Goal: Information Seeking & Learning: Learn about a topic

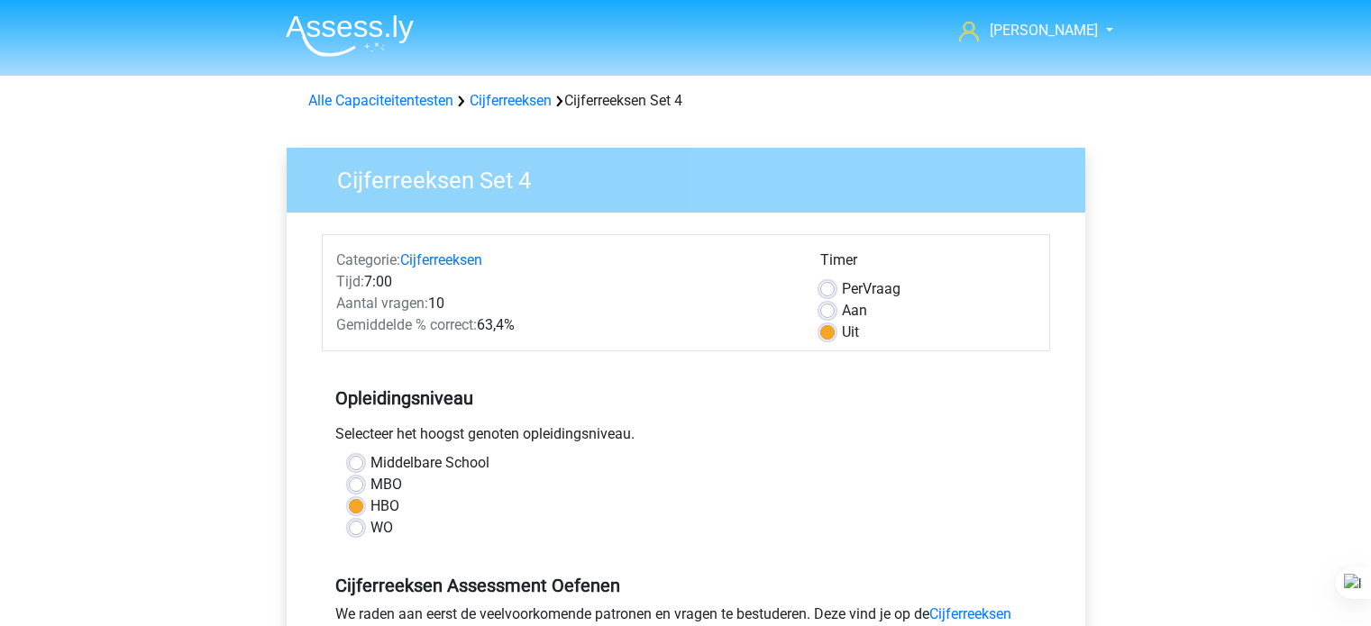
scroll to position [319, 0]
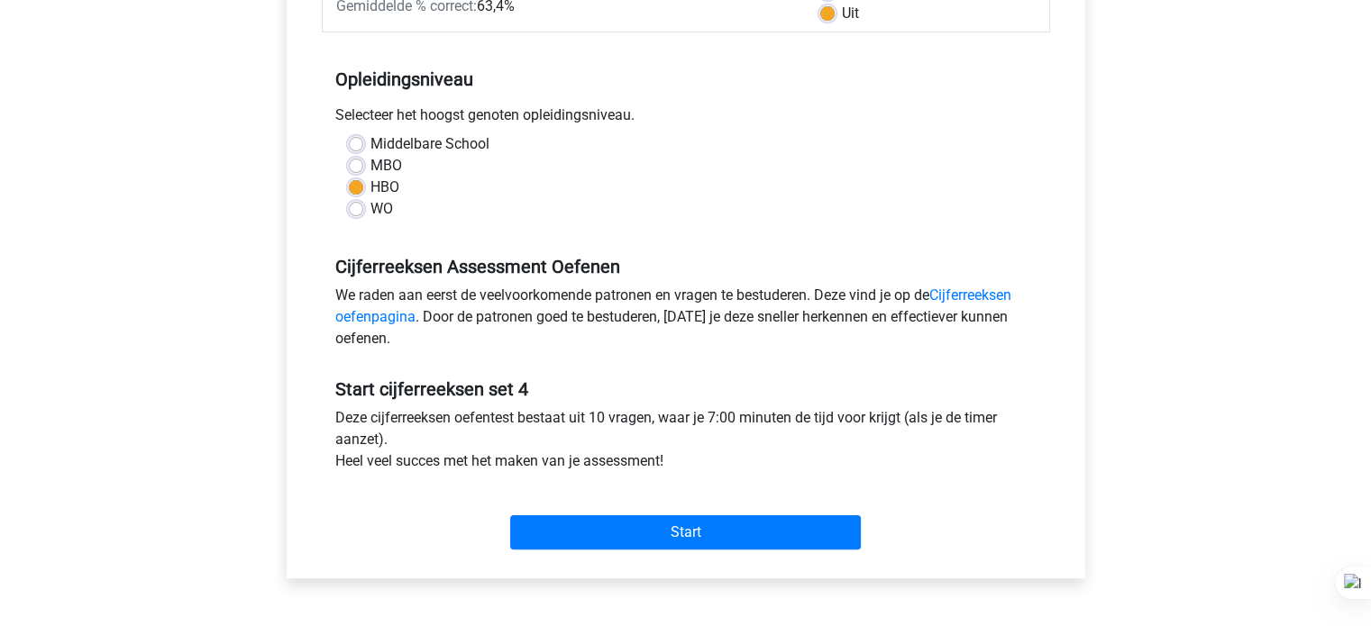
click at [790, 510] on div "Start" at bounding box center [686, 518] width 728 height 63
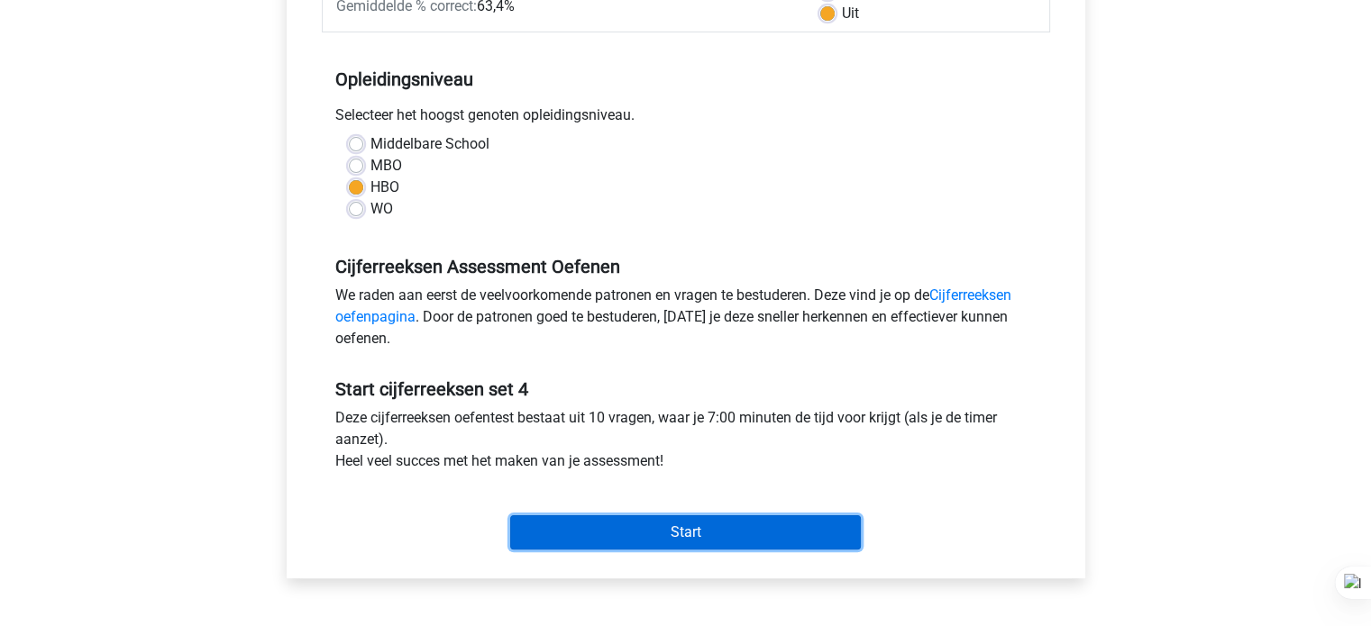
click at [789, 534] on input "Start" at bounding box center [685, 533] width 351 height 34
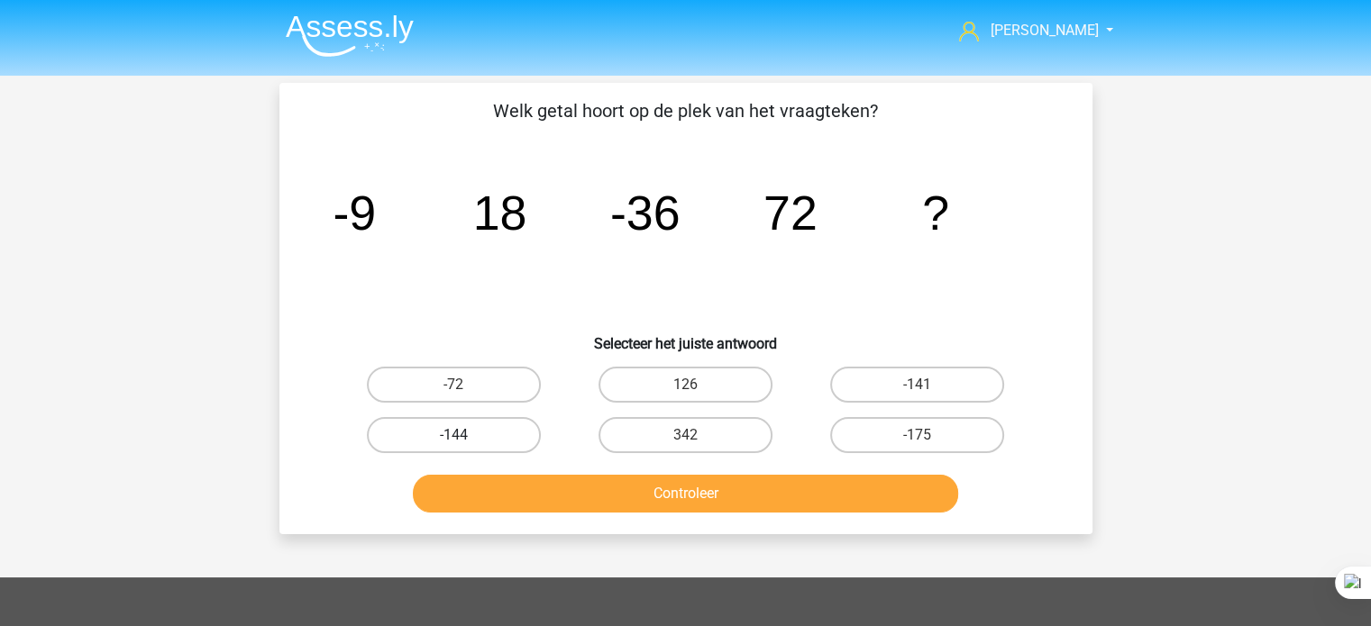
click at [508, 429] on label "-144" at bounding box center [454, 435] width 174 height 36
click at [465, 435] on input "-144" at bounding box center [459, 441] width 12 height 12
radio input "true"
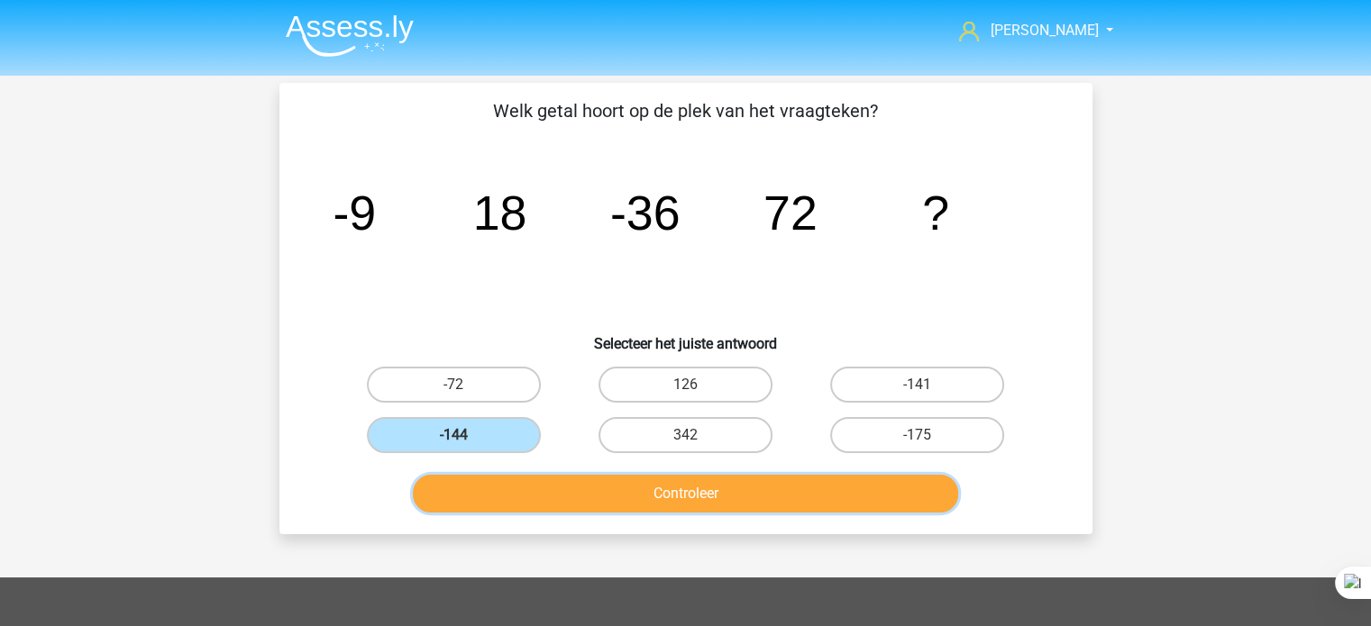
click at [557, 498] on button "Controleer" at bounding box center [685, 494] width 545 height 38
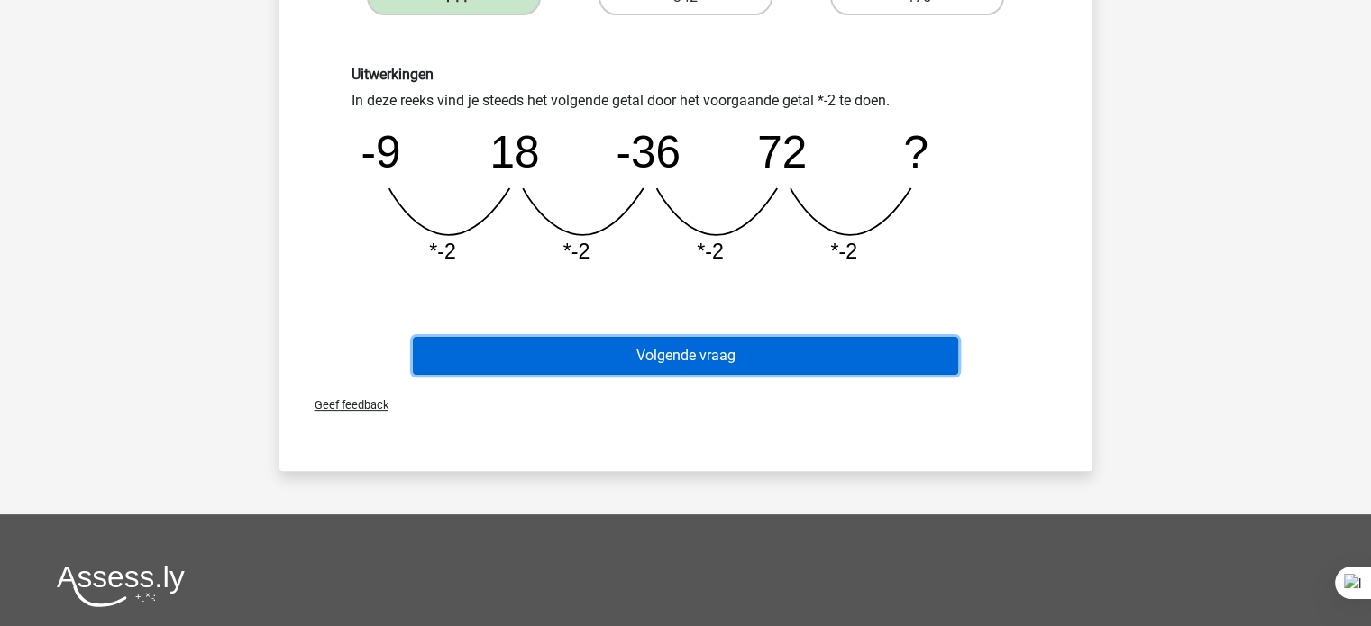
click at [699, 370] on button "Volgende vraag" at bounding box center [685, 356] width 545 height 38
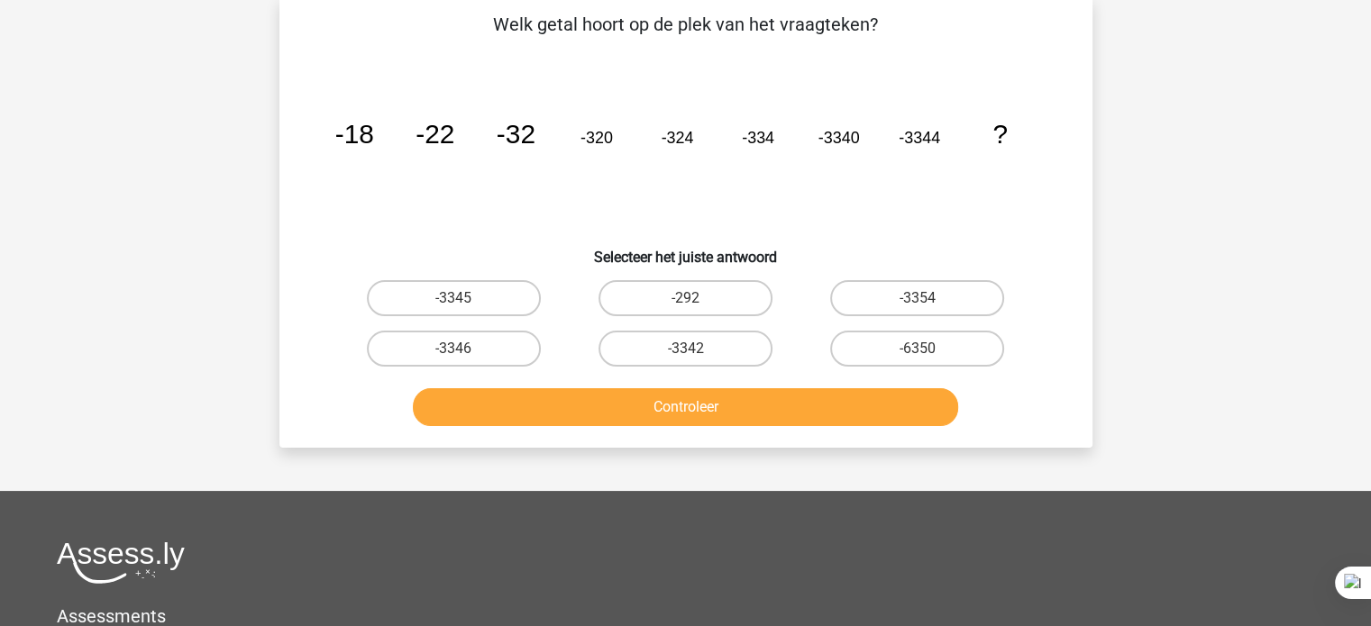
scroll to position [83, 0]
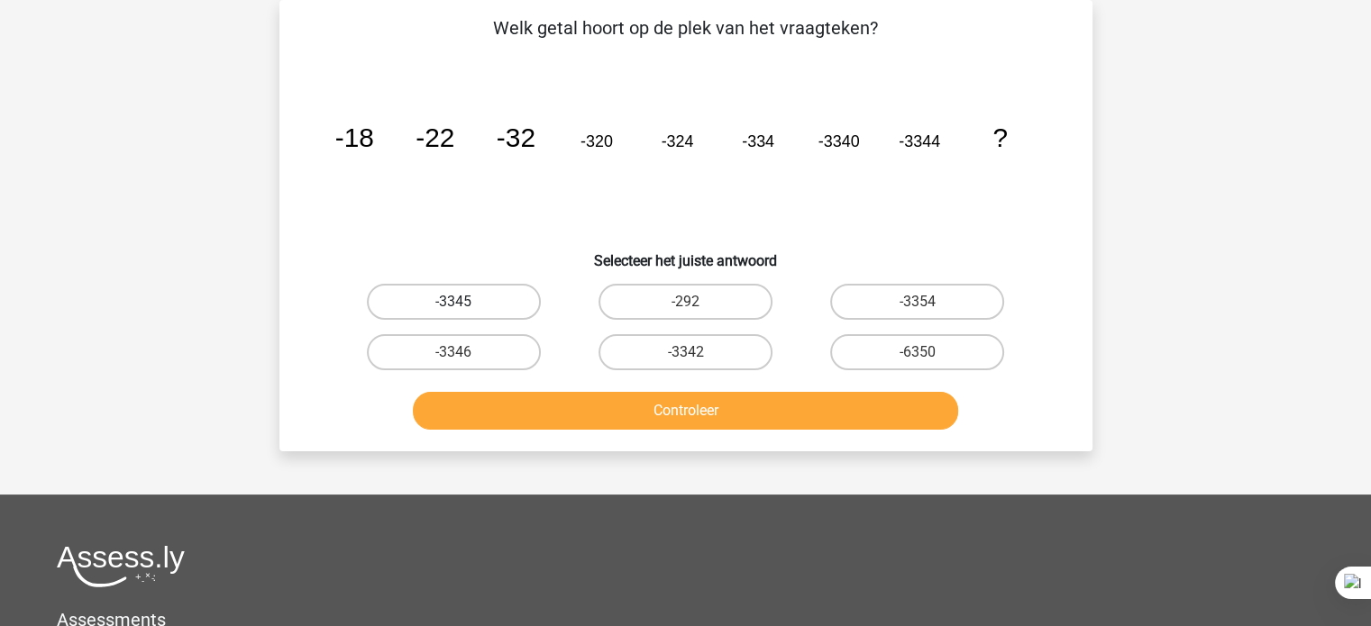
click at [512, 313] on label "-3345" at bounding box center [454, 302] width 174 height 36
click at [465, 313] on input "-3345" at bounding box center [459, 308] width 12 height 12
radio input "true"
click at [905, 306] on label "-3354" at bounding box center [917, 302] width 174 height 36
click at [918, 306] on input "-3354" at bounding box center [924, 308] width 12 height 12
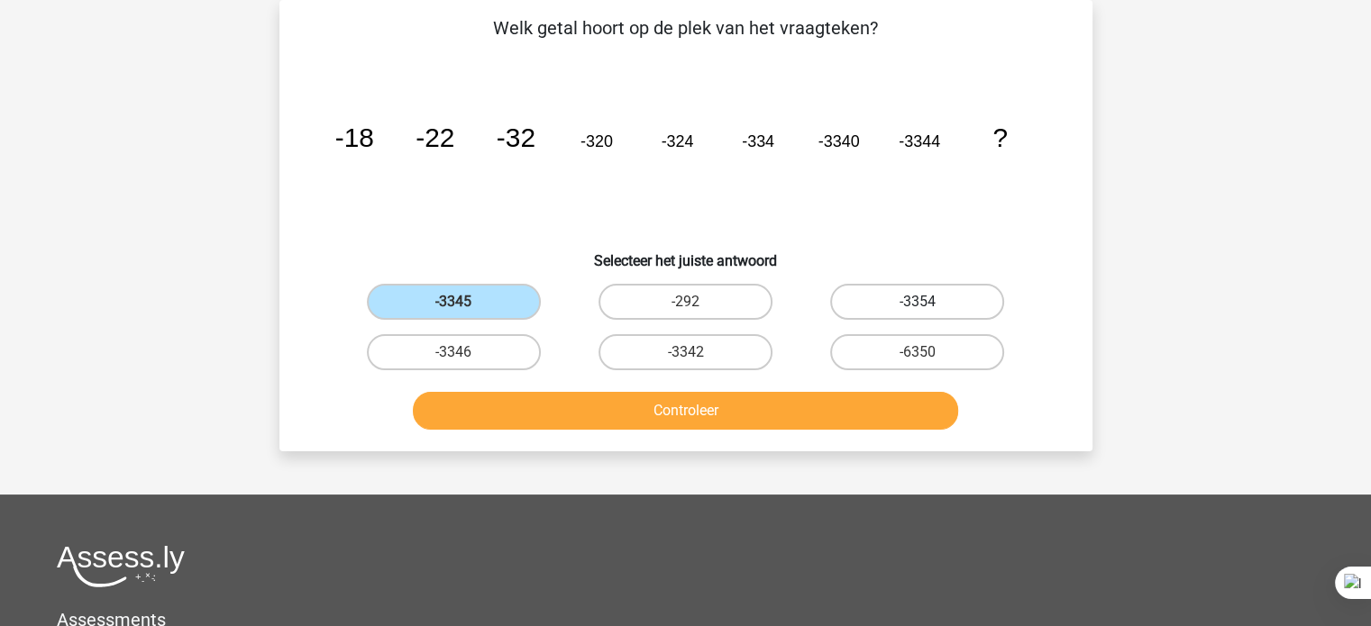
radio input "true"
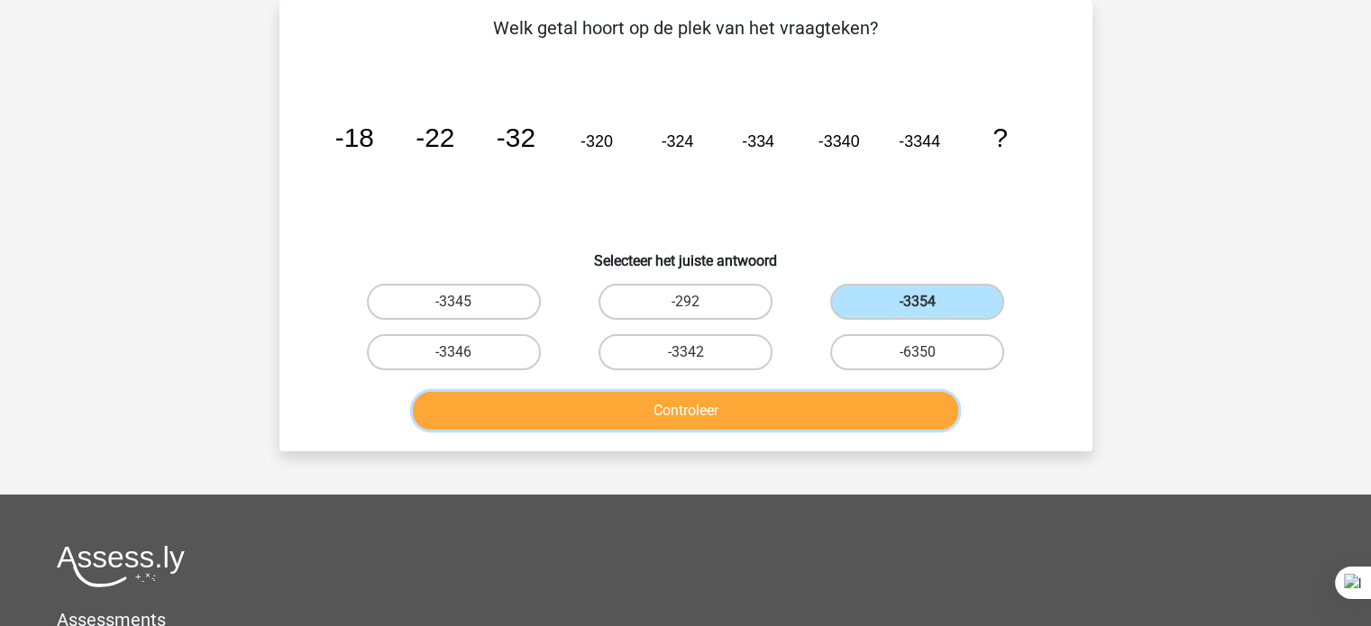
click at [864, 421] on button "Controleer" at bounding box center [685, 411] width 545 height 38
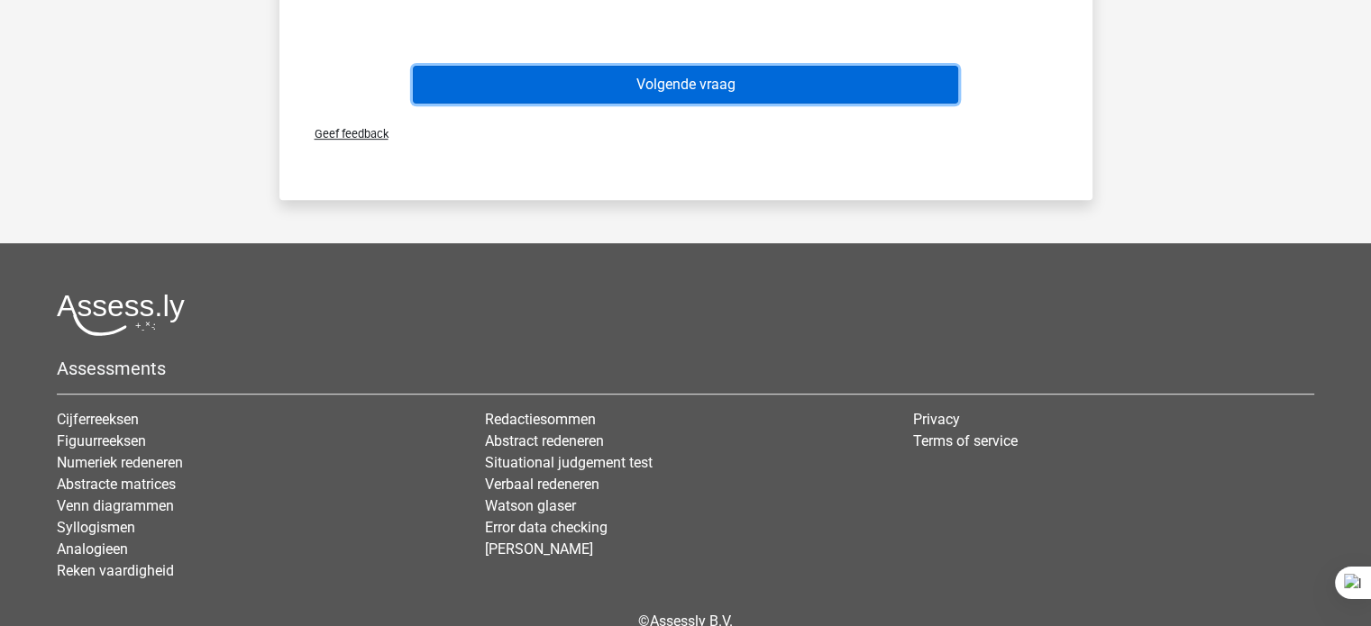
click at [771, 83] on button "Volgende vraag" at bounding box center [685, 85] width 545 height 38
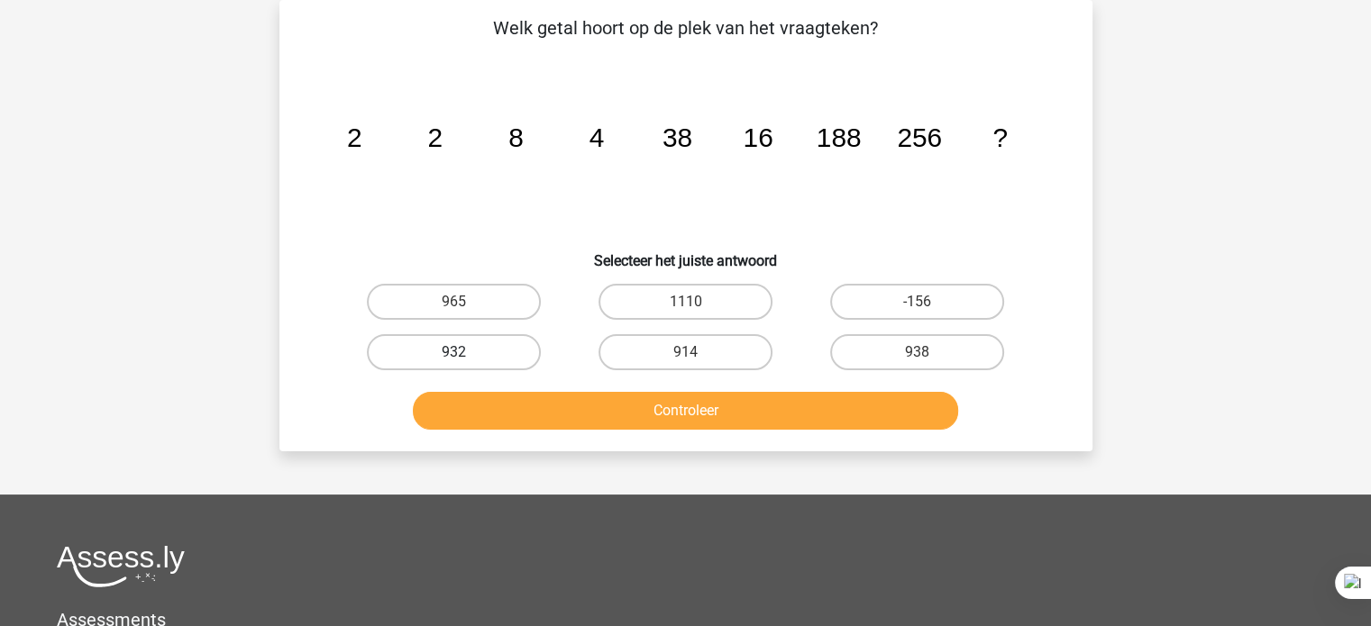
click at [470, 346] on label "932" at bounding box center [454, 352] width 174 height 36
click at [465, 352] on input "932" at bounding box center [459, 358] width 12 height 12
radio input "true"
click at [484, 317] on label "965" at bounding box center [454, 302] width 174 height 36
click at [465, 314] on input "965" at bounding box center [459, 308] width 12 height 12
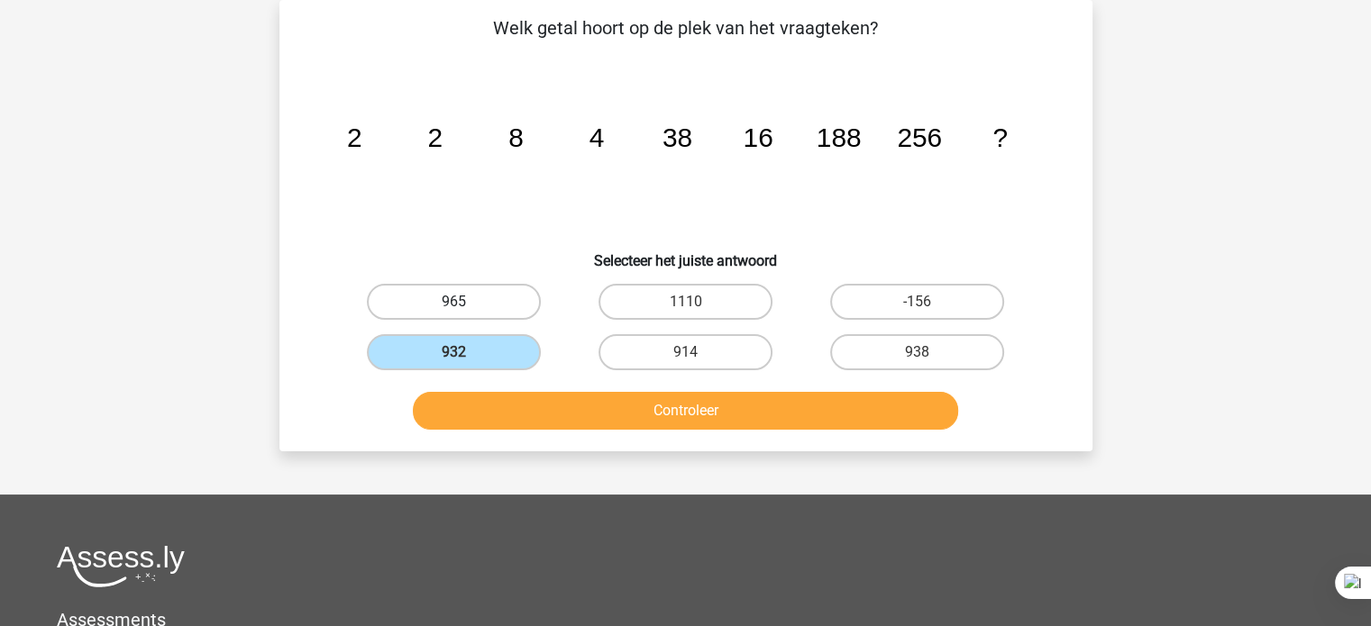
radio input "true"
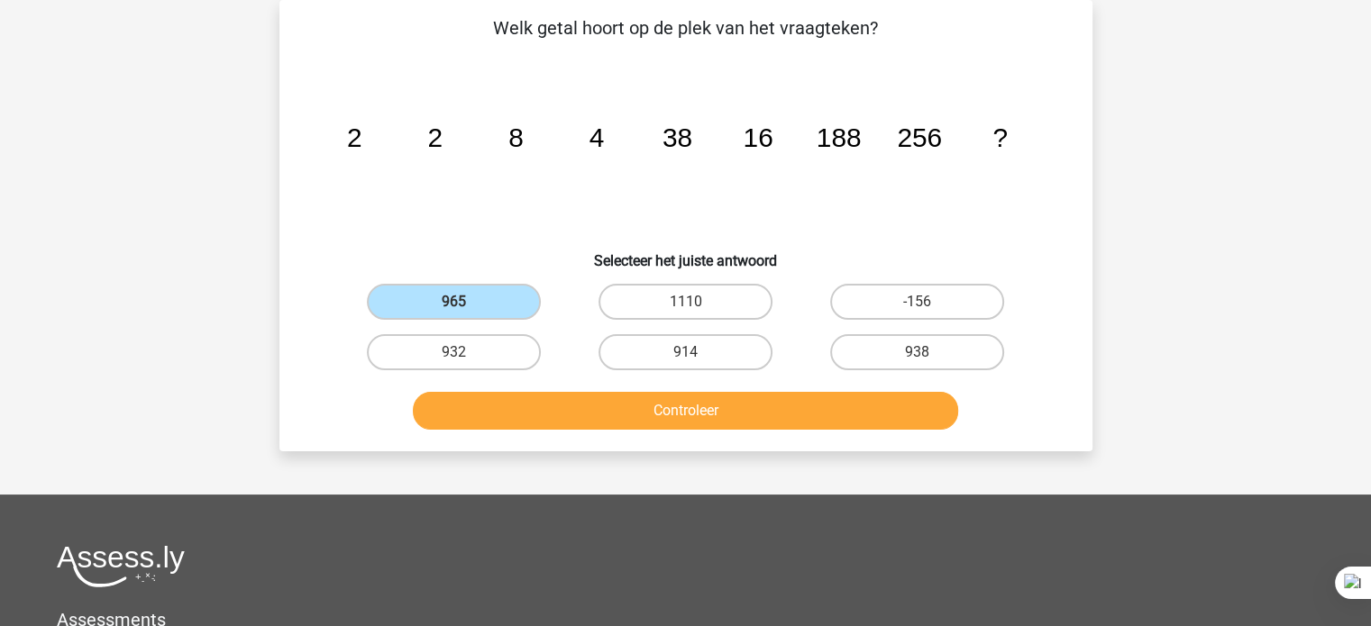
click at [923, 357] on input "938" at bounding box center [924, 358] width 12 height 12
radio input "true"
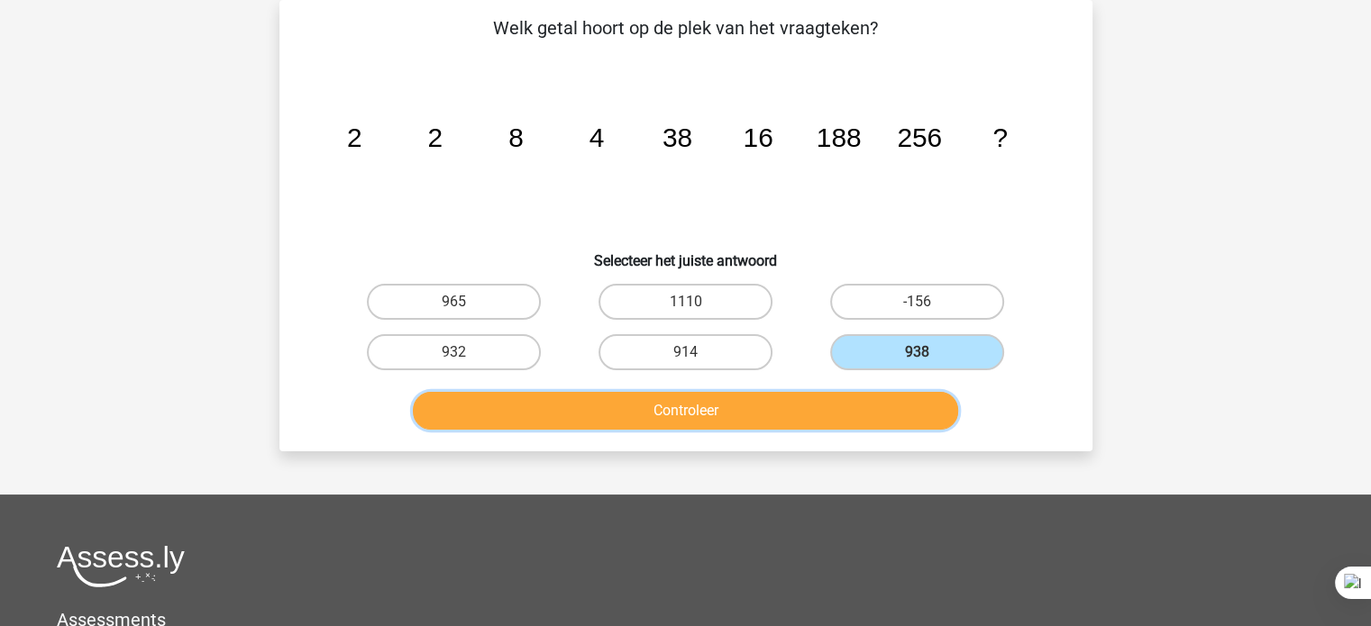
click at [579, 398] on button "Controleer" at bounding box center [685, 411] width 545 height 38
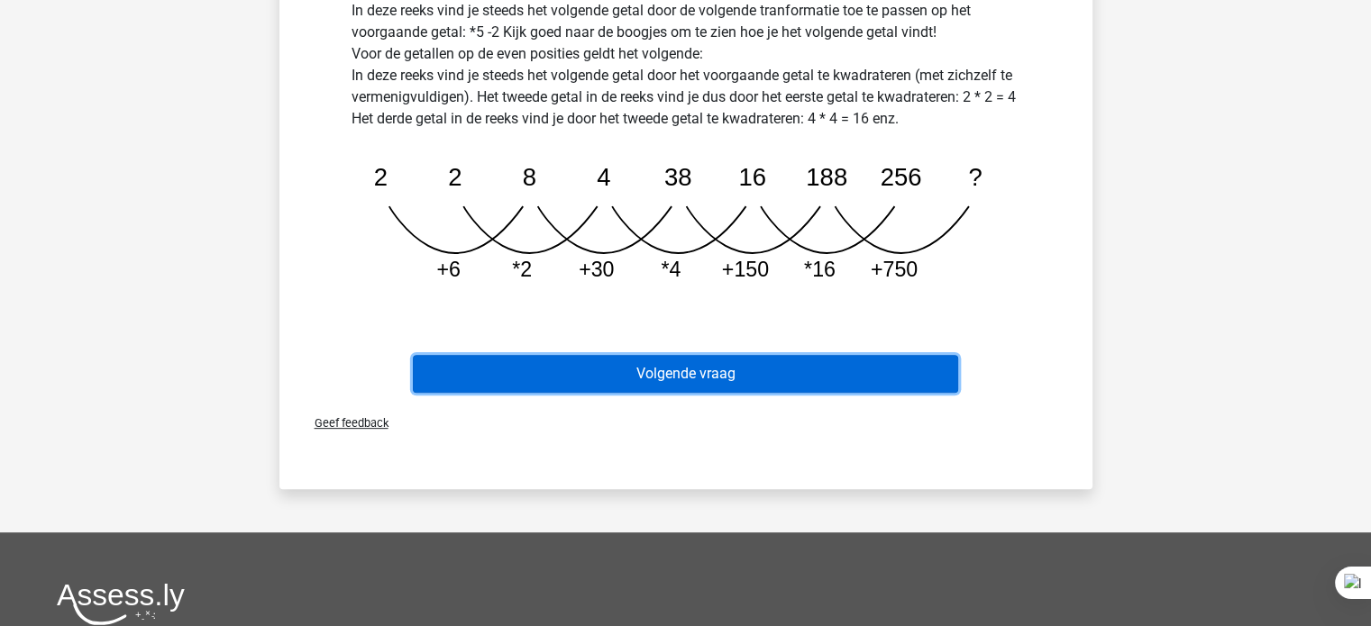
click at [754, 382] on button "Volgende vraag" at bounding box center [685, 374] width 545 height 38
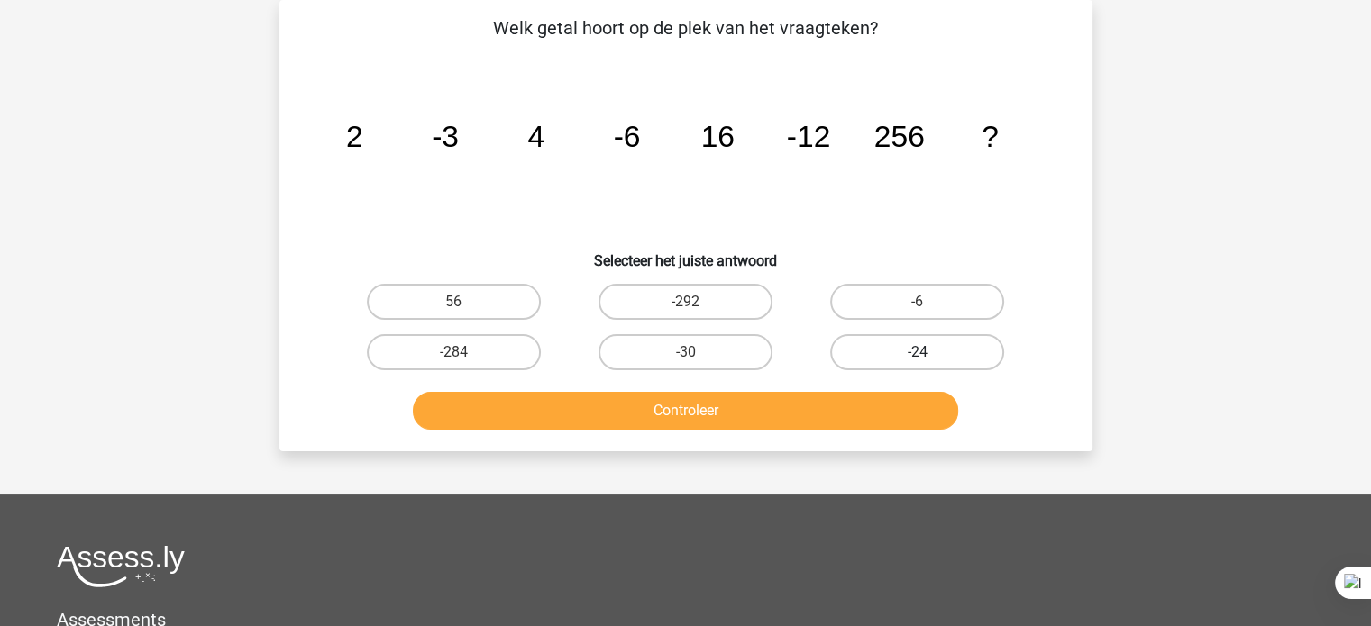
click at [946, 346] on label "-24" at bounding box center [917, 352] width 174 height 36
click at [929, 352] on input "-24" at bounding box center [924, 358] width 12 height 12
radio input "true"
click at [883, 365] on label "-24" at bounding box center [917, 352] width 174 height 36
click at [918, 364] on input "-24" at bounding box center [924, 358] width 12 height 12
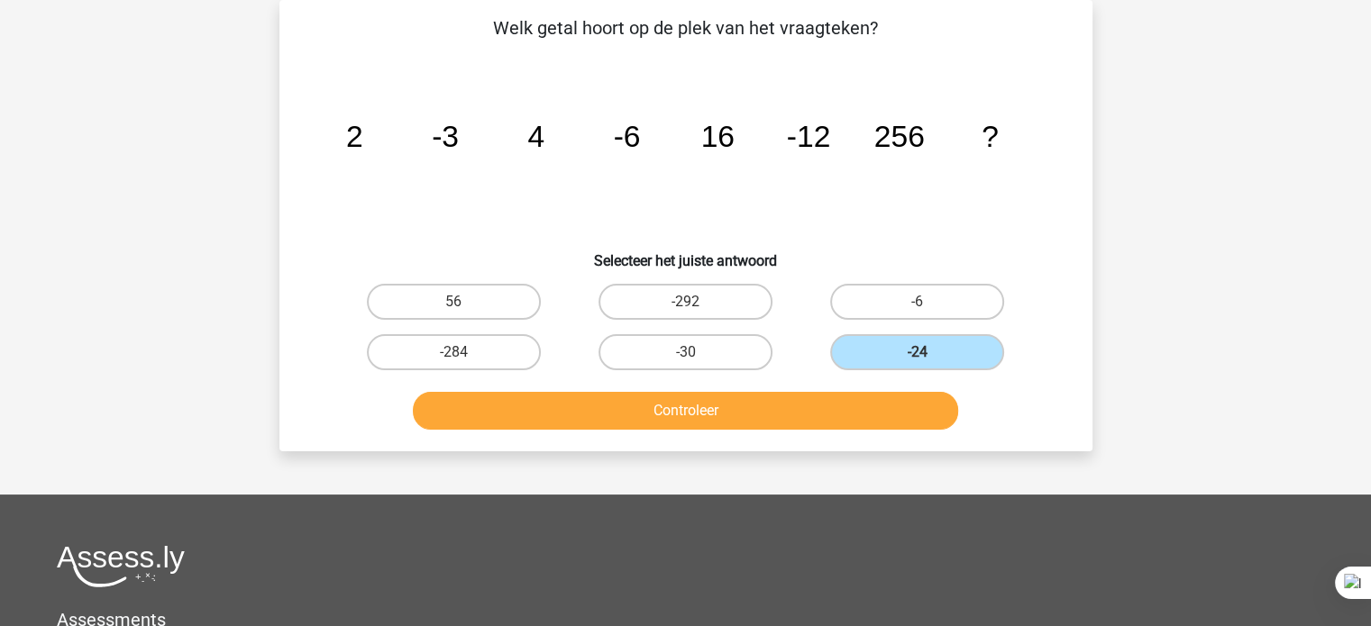
click at [857, 422] on button "Controleer" at bounding box center [685, 411] width 545 height 38
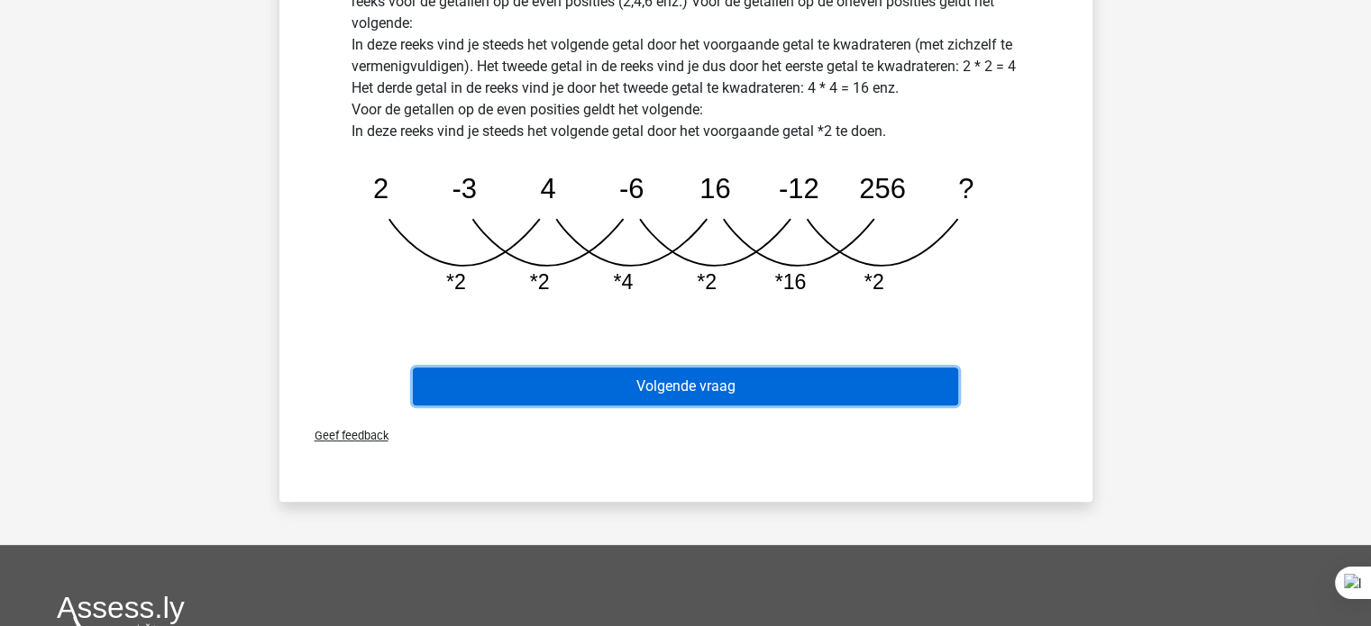
click at [840, 379] on button "Volgende vraag" at bounding box center [685, 387] width 545 height 38
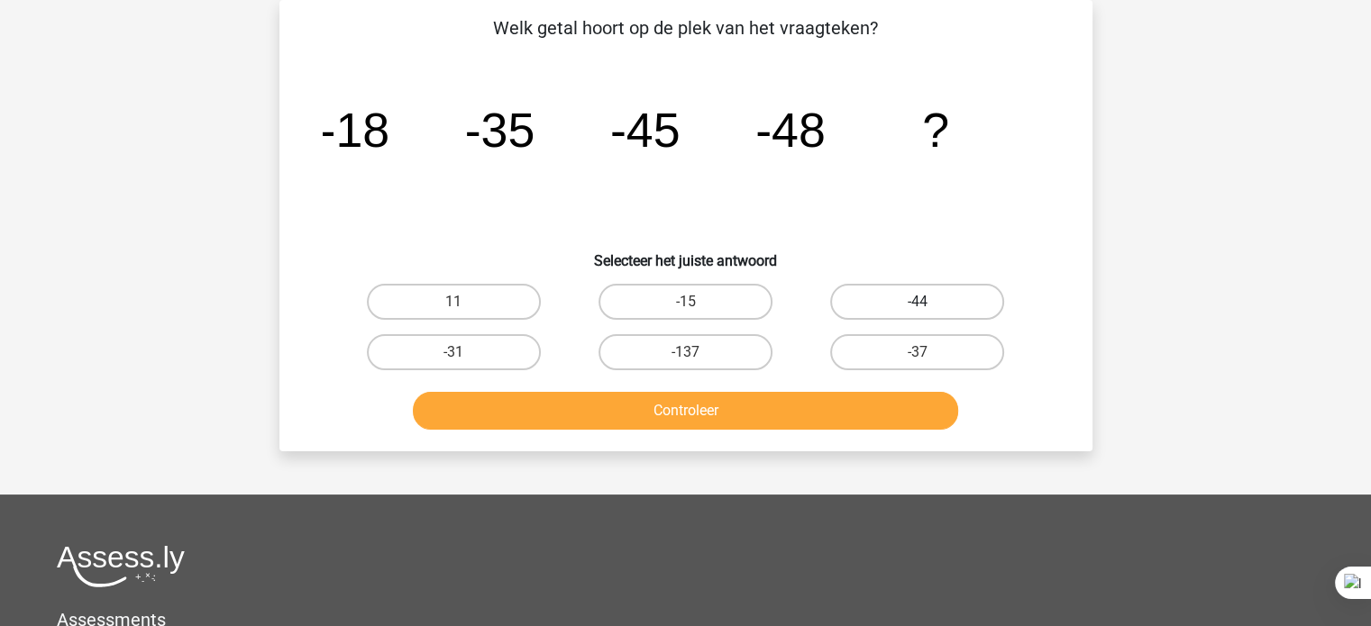
click at [956, 315] on label "-44" at bounding box center [917, 302] width 174 height 36
click at [929, 314] on input "-44" at bounding box center [924, 308] width 12 height 12
radio input "true"
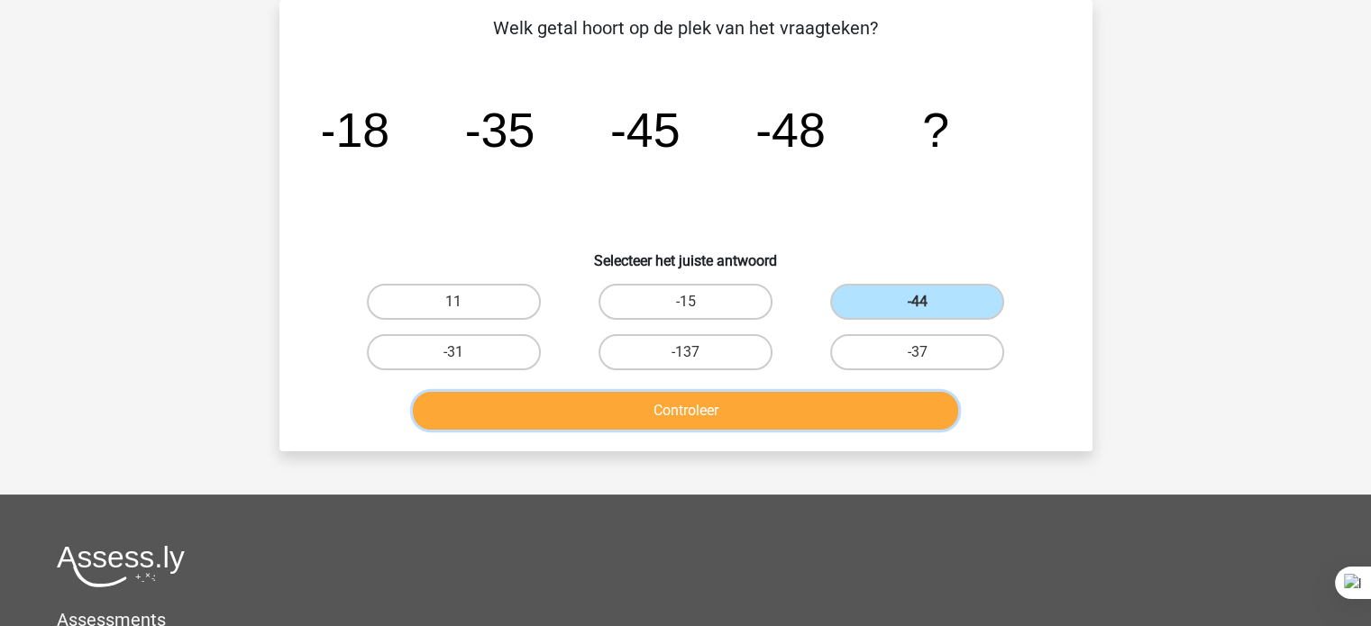
click at [905, 416] on button "Controleer" at bounding box center [685, 411] width 545 height 38
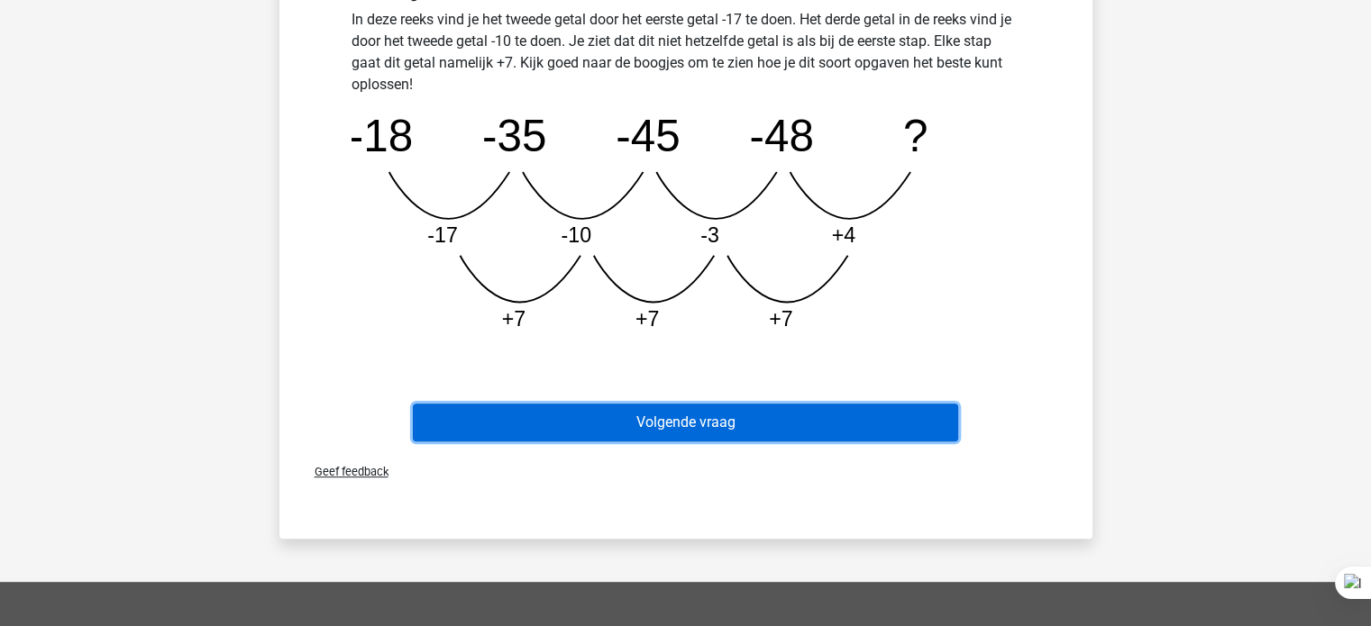
click at [727, 425] on button "Volgende vraag" at bounding box center [685, 423] width 545 height 38
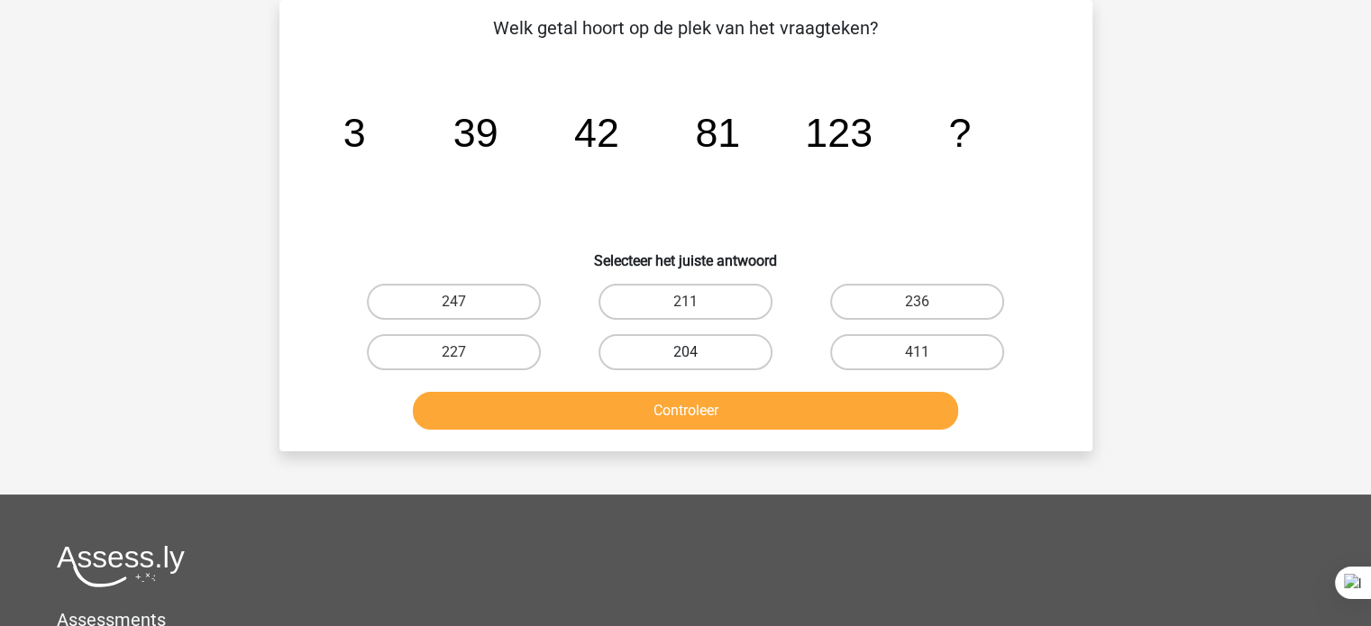
click at [714, 359] on label "204" at bounding box center [686, 352] width 174 height 36
click at [697, 359] on input "204" at bounding box center [691, 358] width 12 height 12
radio input "true"
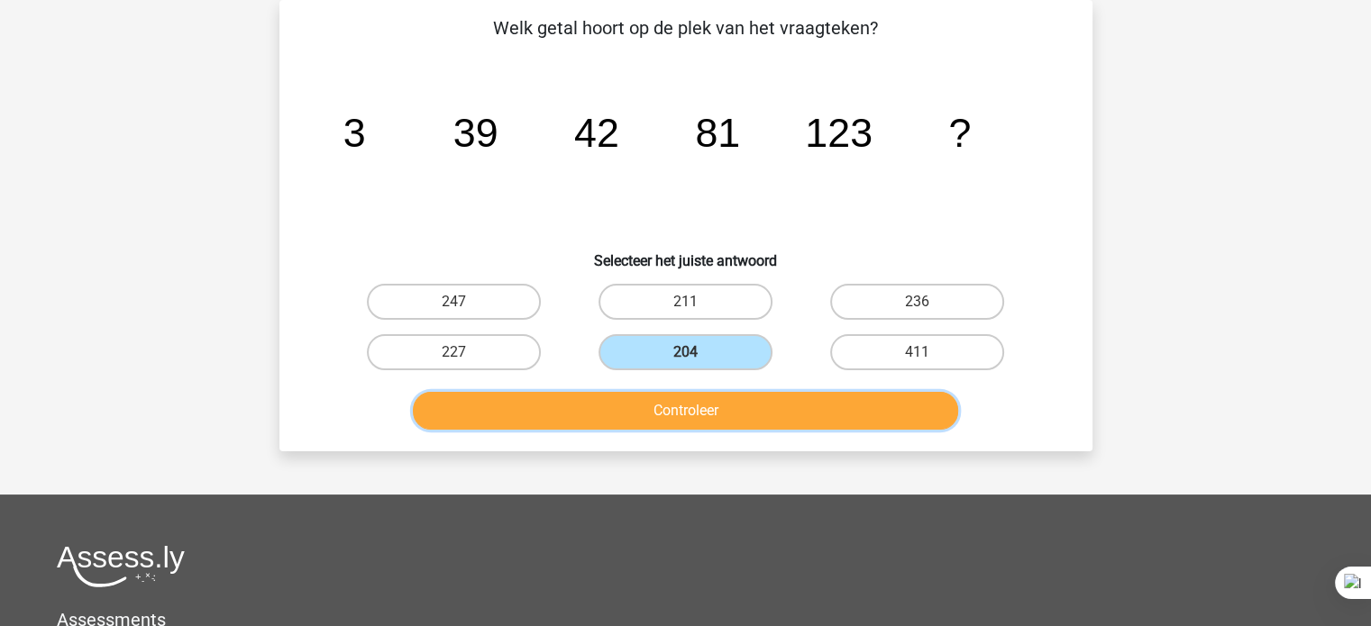
click at [732, 408] on button "Controleer" at bounding box center [685, 411] width 545 height 38
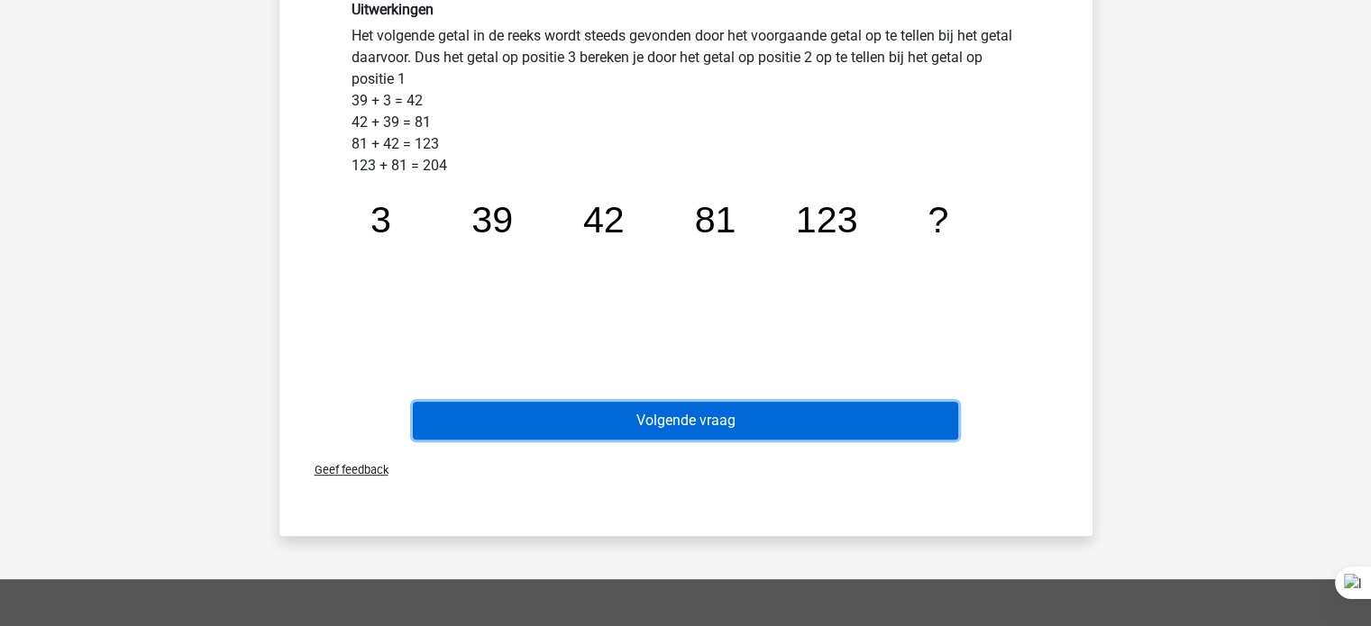
click at [685, 415] on button "Volgende vraag" at bounding box center [685, 421] width 545 height 38
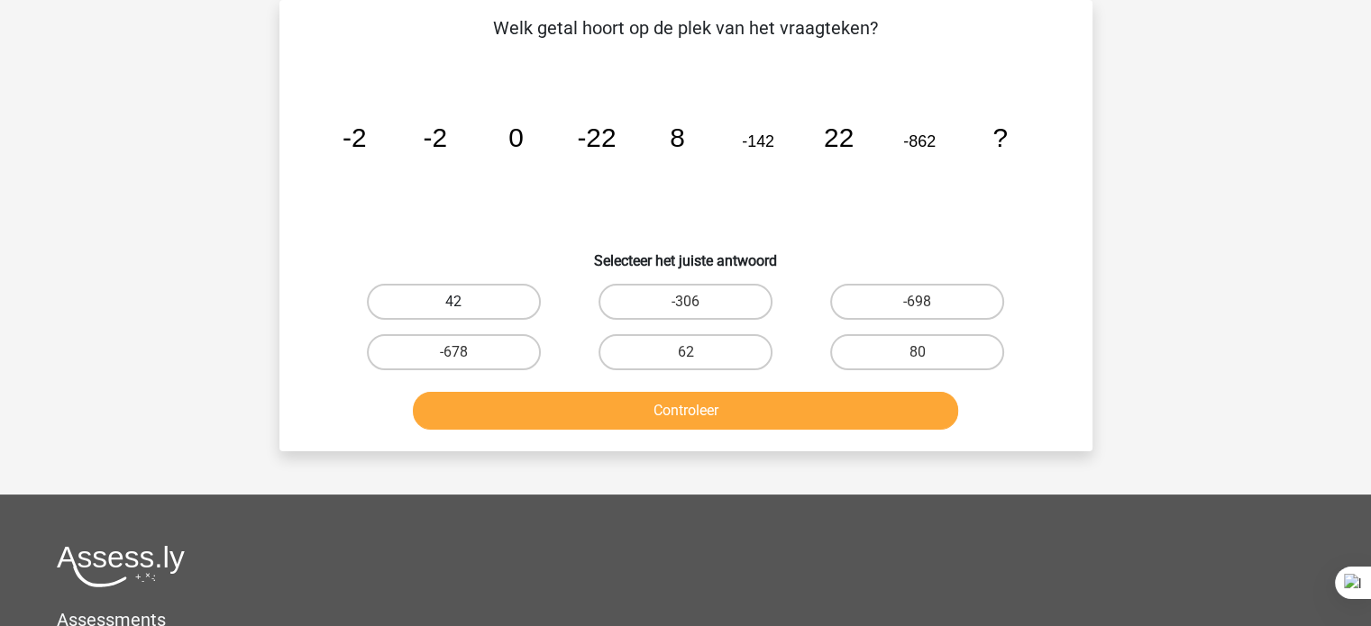
click at [491, 306] on label "42" at bounding box center [454, 302] width 174 height 36
click at [465, 306] on input "42" at bounding box center [459, 308] width 12 height 12
radio input "true"
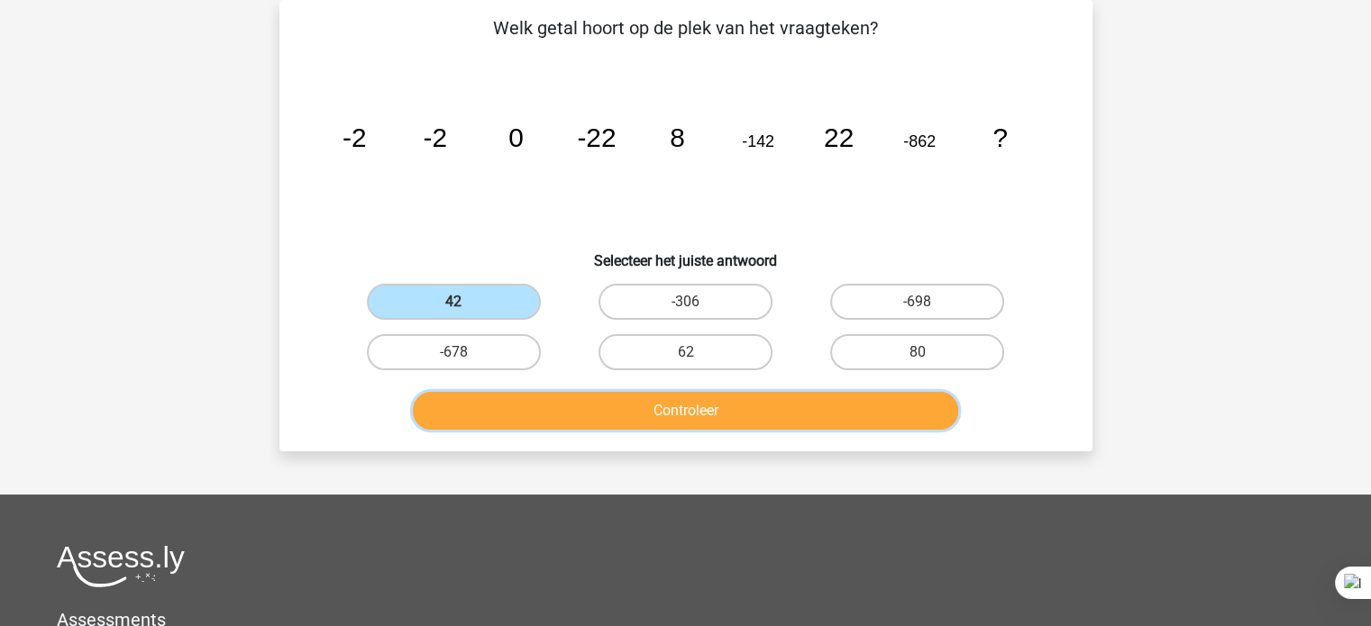
click at [555, 407] on button "Controleer" at bounding box center [685, 411] width 545 height 38
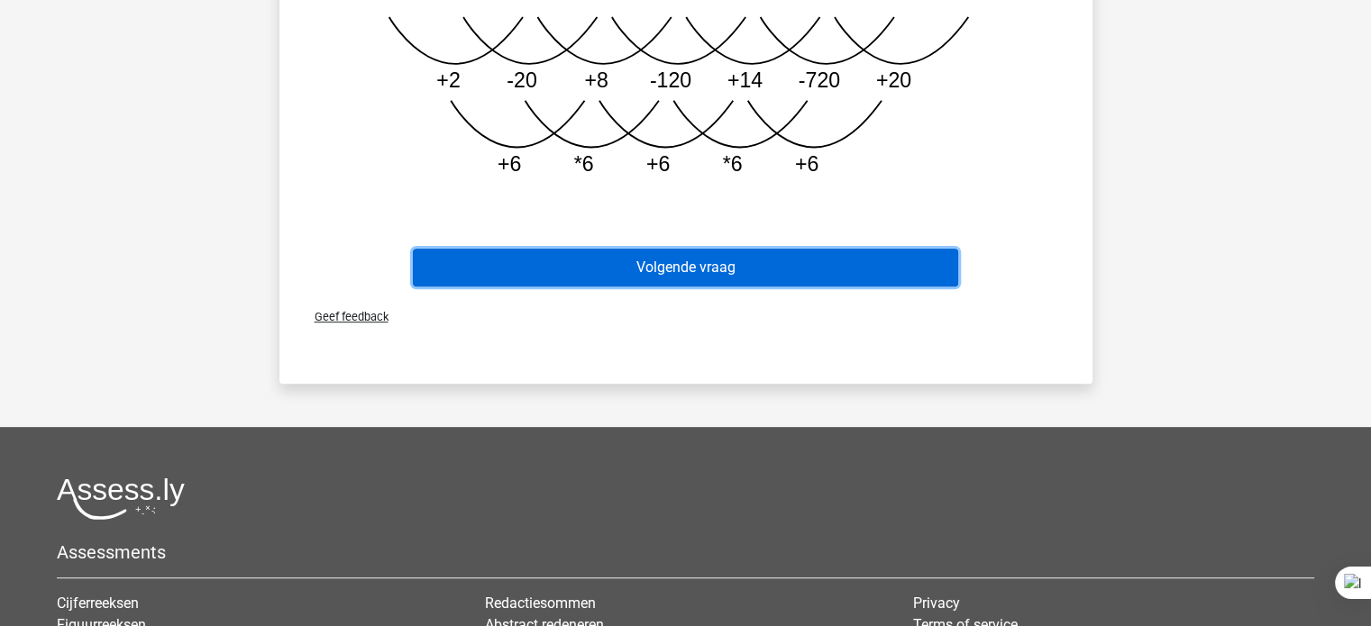
click at [831, 280] on button "Volgende vraag" at bounding box center [685, 268] width 545 height 38
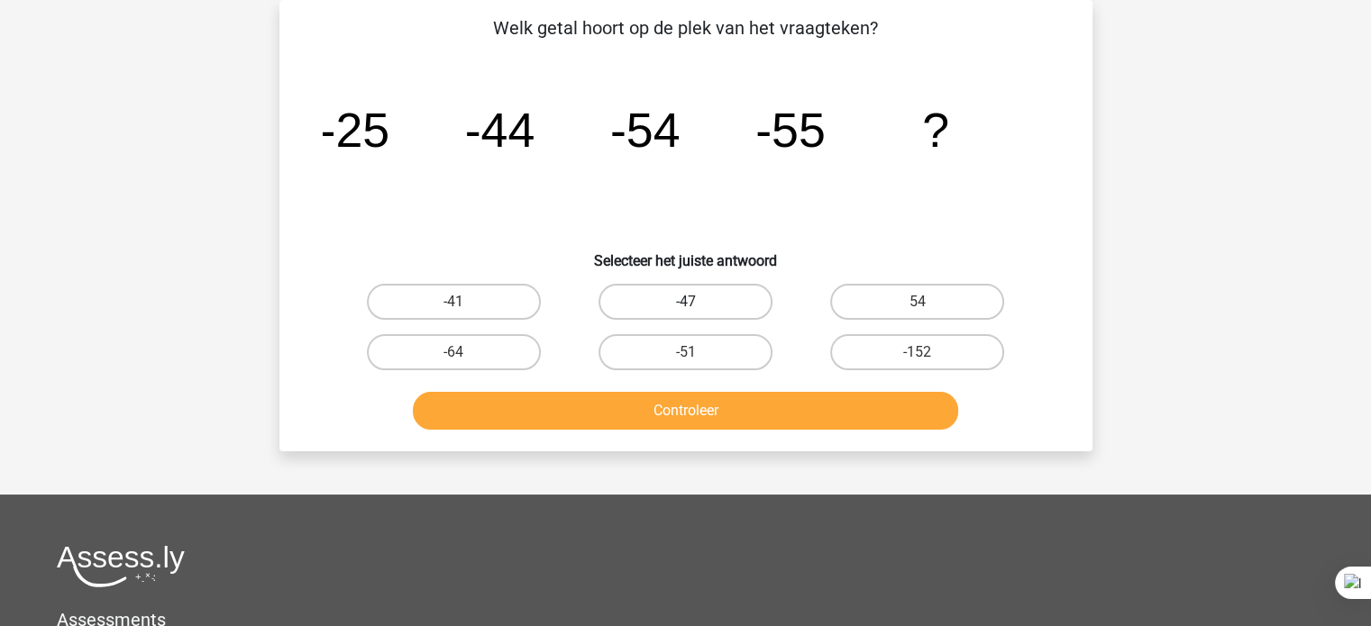
click at [609, 317] on label "-47" at bounding box center [686, 302] width 174 height 36
click at [685, 314] on input "-47" at bounding box center [691, 308] width 12 height 12
radio input "true"
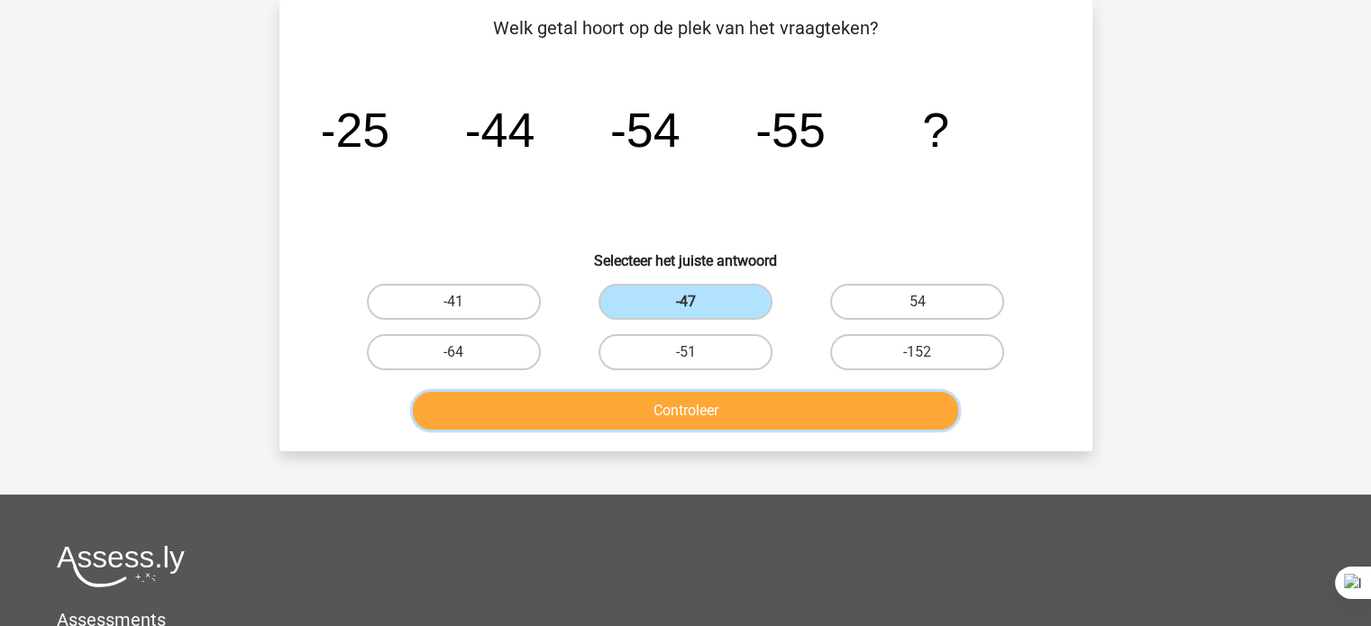
click at [631, 415] on button "Controleer" at bounding box center [685, 411] width 545 height 38
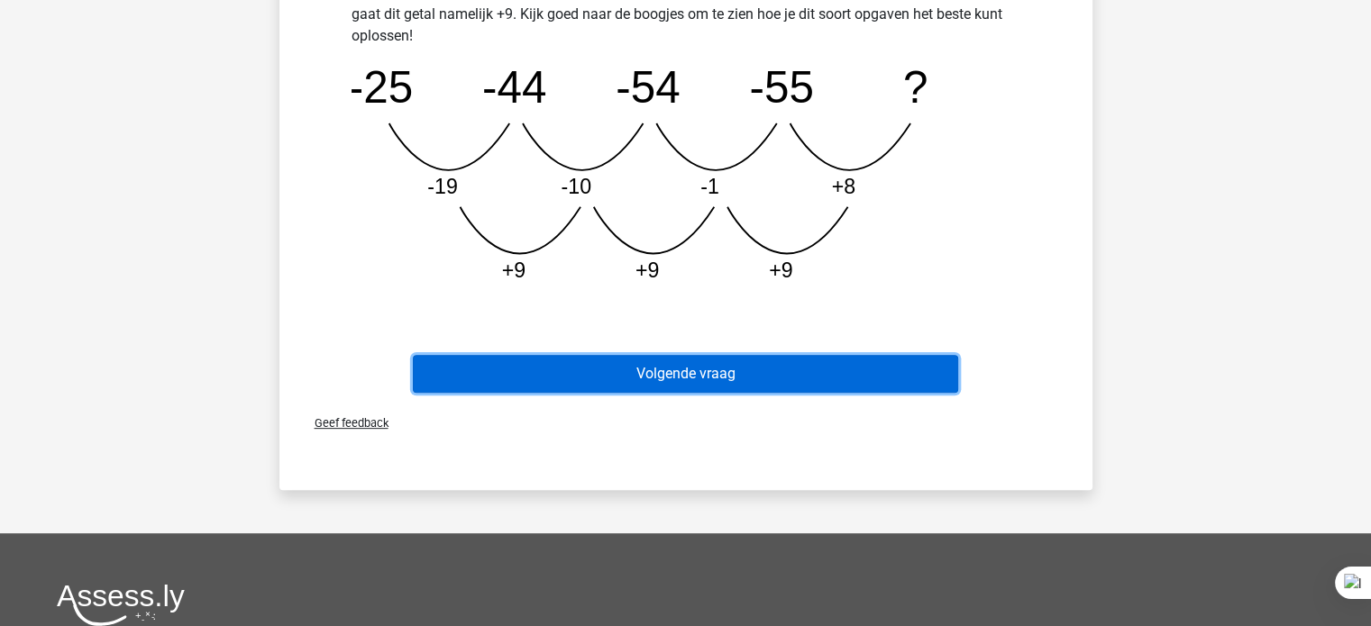
click at [599, 376] on button "Volgende vraag" at bounding box center [685, 374] width 545 height 38
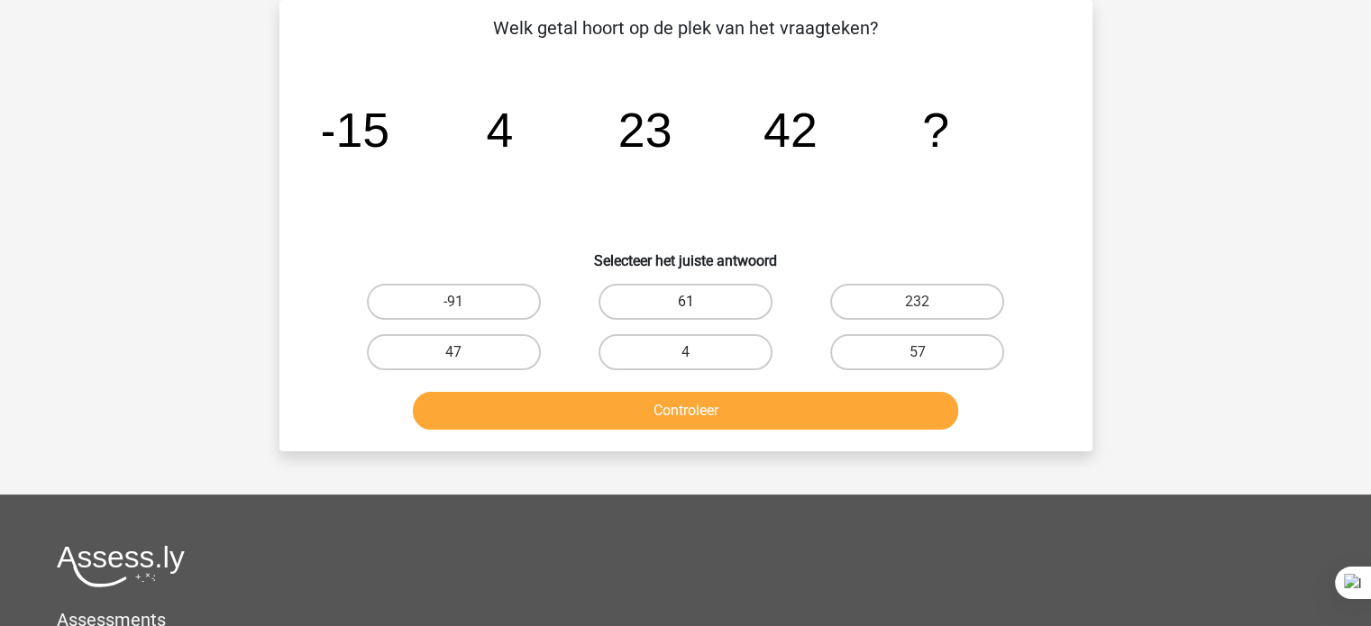
click at [753, 286] on label "61" at bounding box center [686, 302] width 174 height 36
click at [697, 302] on input "61" at bounding box center [691, 308] width 12 height 12
radio input "true"
click at [738, 411] on button "Controleer" at bounding box center [685, 411] width 545 height 38
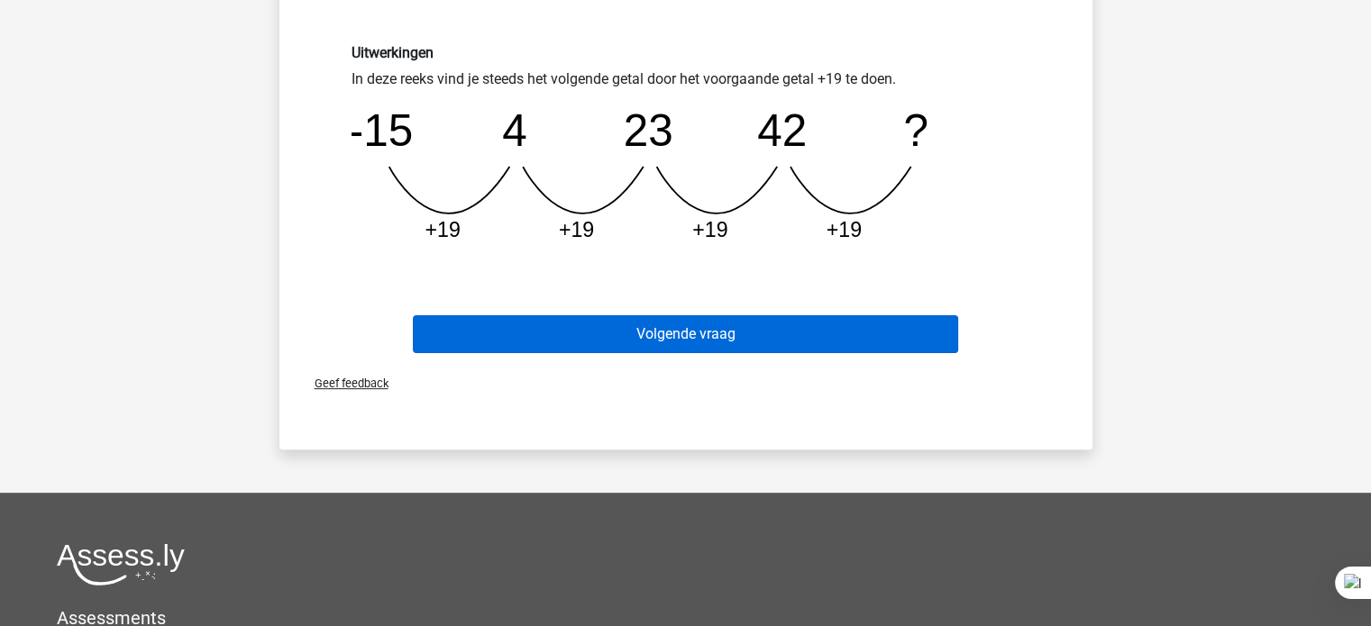
click at [770, 345] on button "Volgende vraag" at bounding box center [685, 334] width 545 height 38
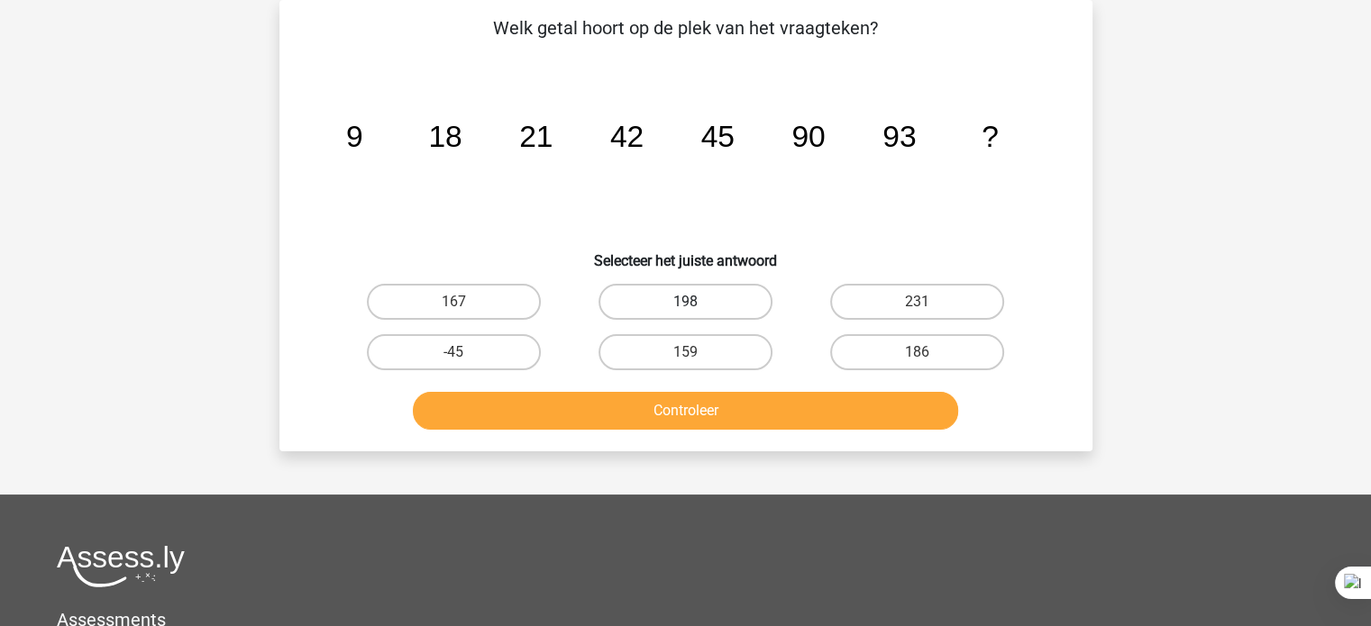
click at [717, 292] on label "198" at bounding box center [686, 302] width 174 height 36
click at [697, 302] on input "198" at bounding box center [691, 308] width 12 height 12
radio input "true"
click at [883, 357] on label "186" at bounding box center [917, 352] width 174 height 36
click at [918, 357] on input "186" at bounding box center [924, 358] width 12 height 12
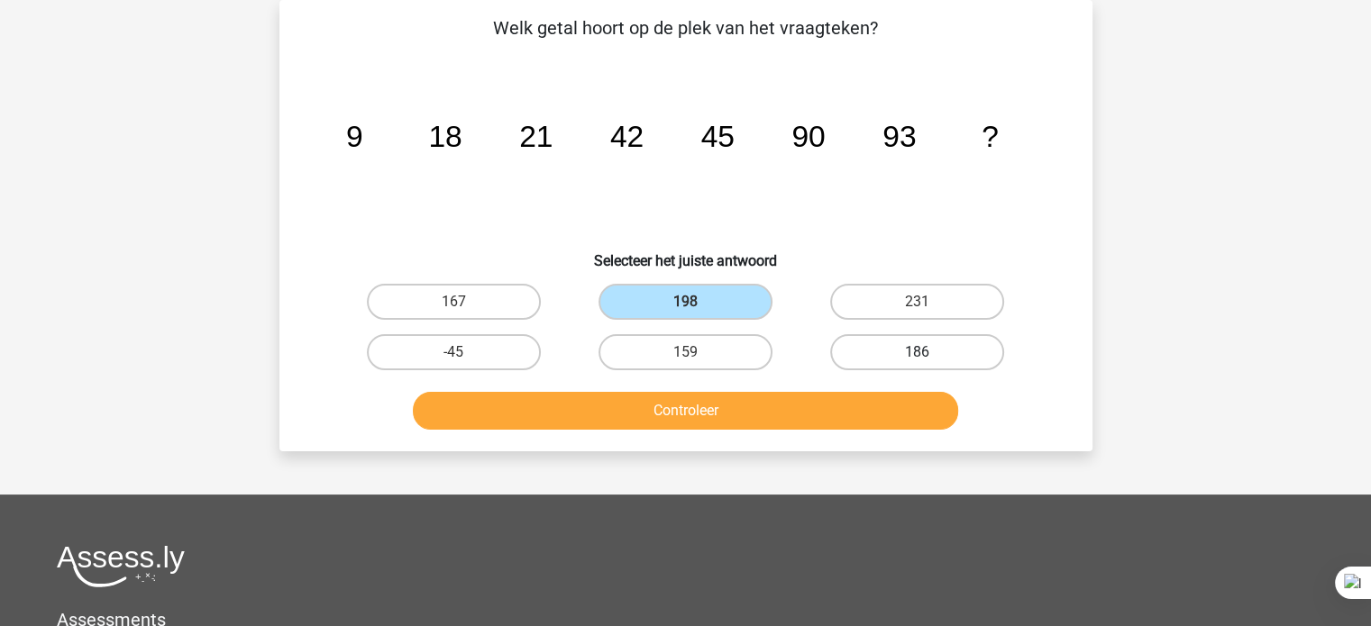
radio input "true"
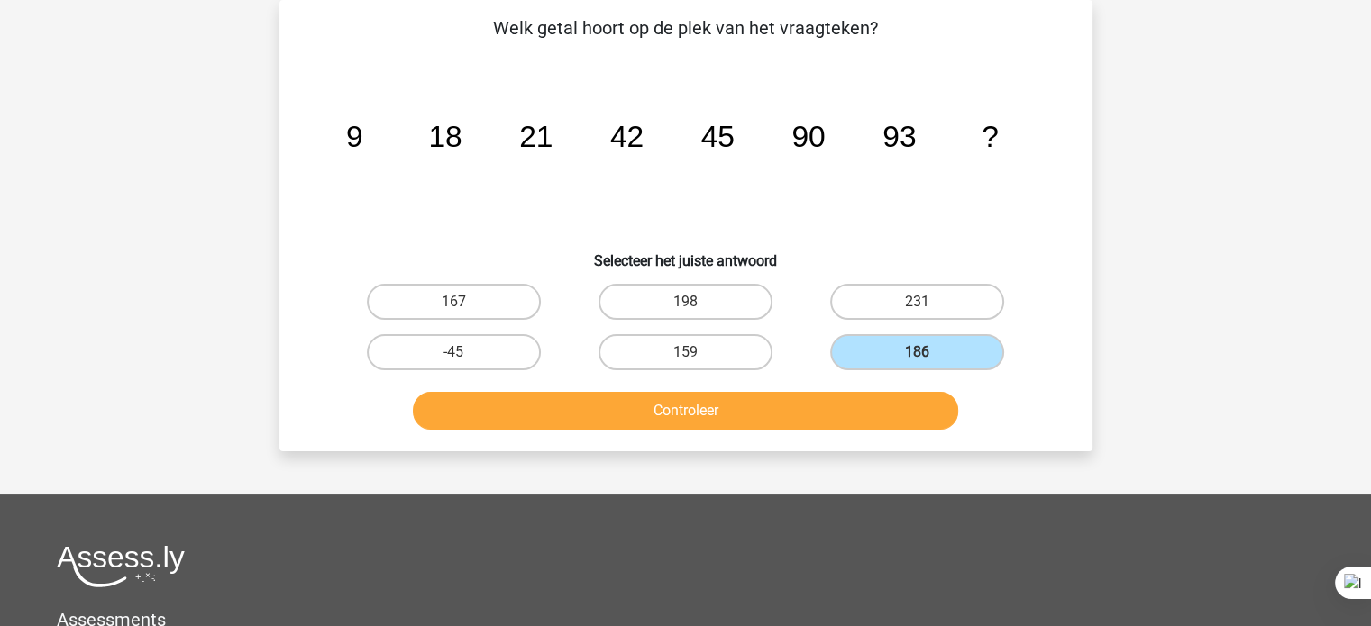
click at [825, 404] on button "Controleer" at bounding box center [685, 411] width 545 height 38
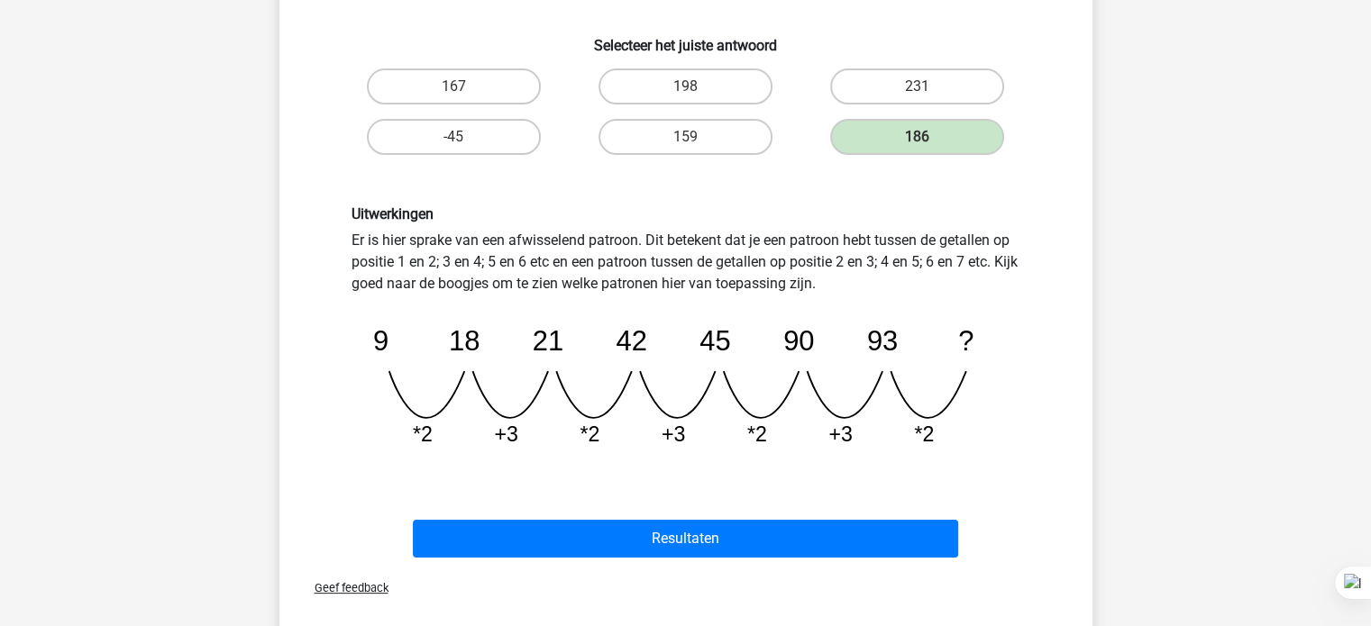
scroll to position [412, 0]
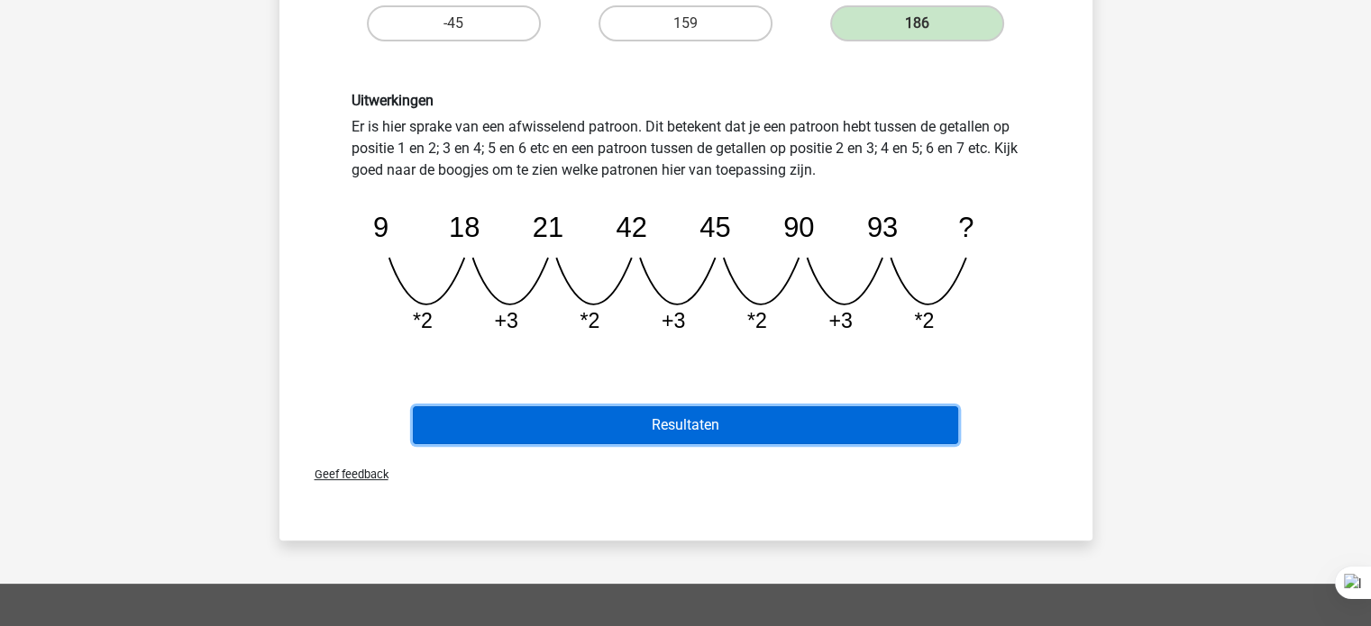
click at [592, 432] on button "Resultaten" at bounding box center [685, 426] width 545 height 38
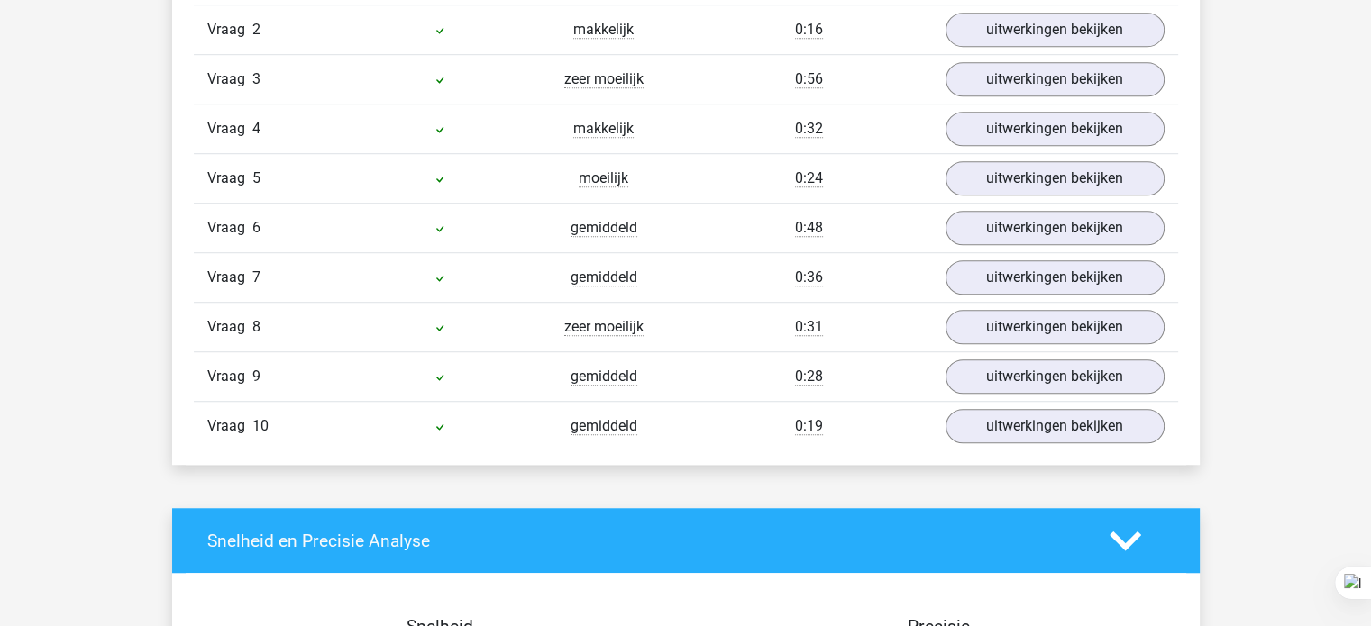
scroll to position [1245, 0]
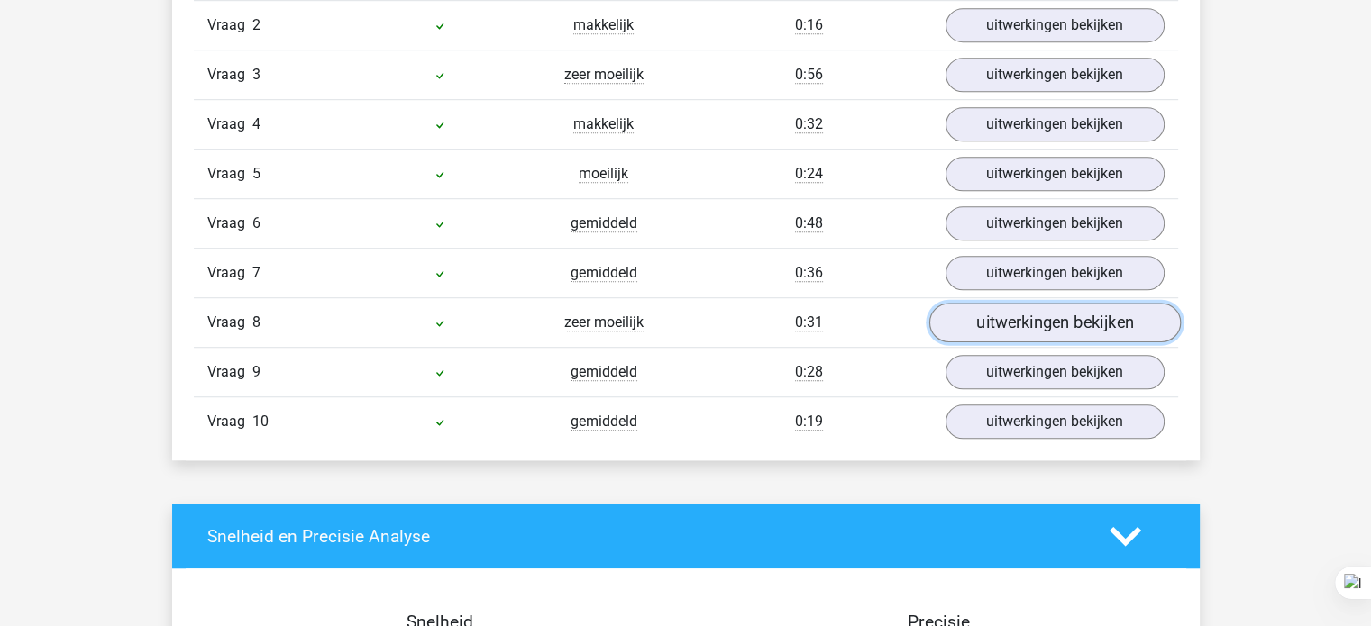
click at [997, 322] on link "uitwerkingen bekijken" at bounding box center [1053, 324] width 251 height 40
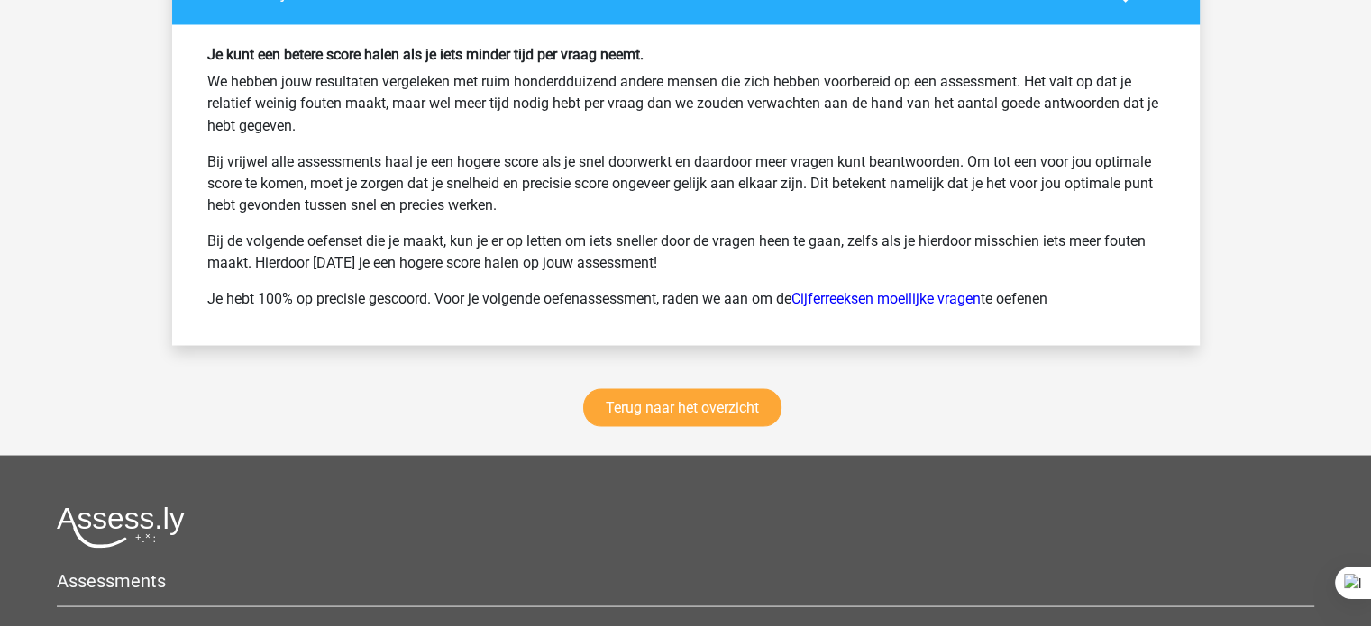
scroll to position [3360, 0]
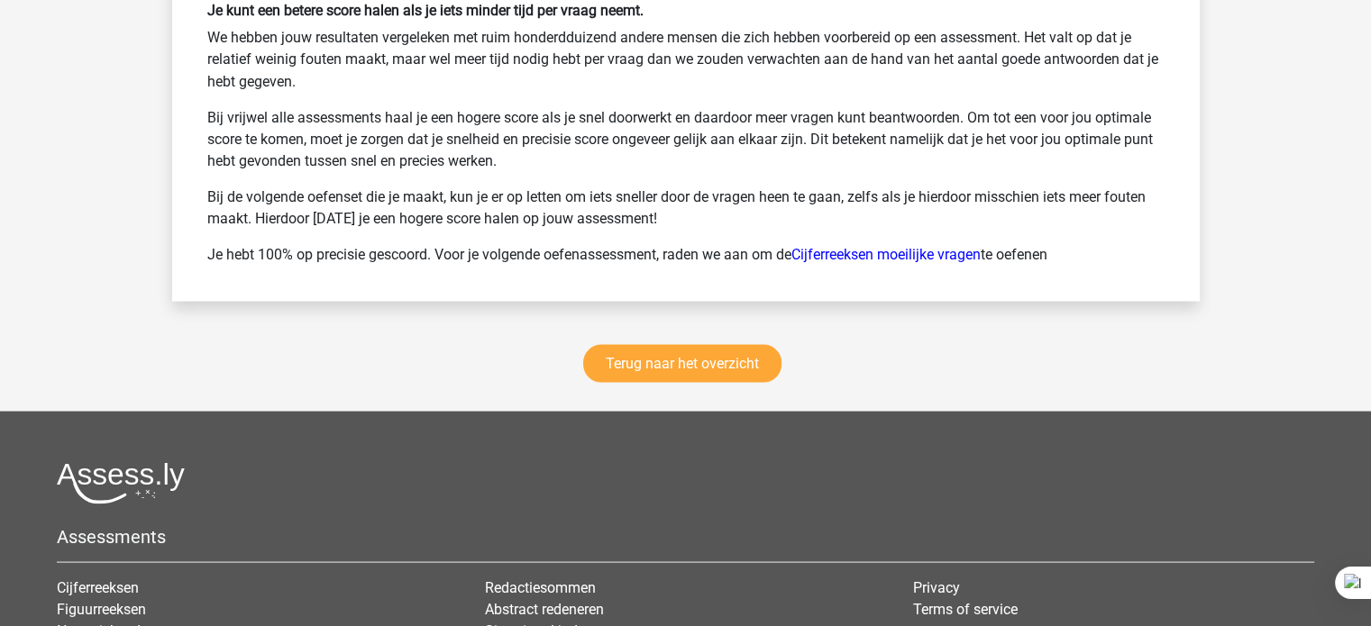
click at [792, 478] on div at bounding box center [685, 482] width 1257 height 42
click at [764, 361] on link "Terug naar het overzicht" at bounding box center [682, 363] width 198 height 38
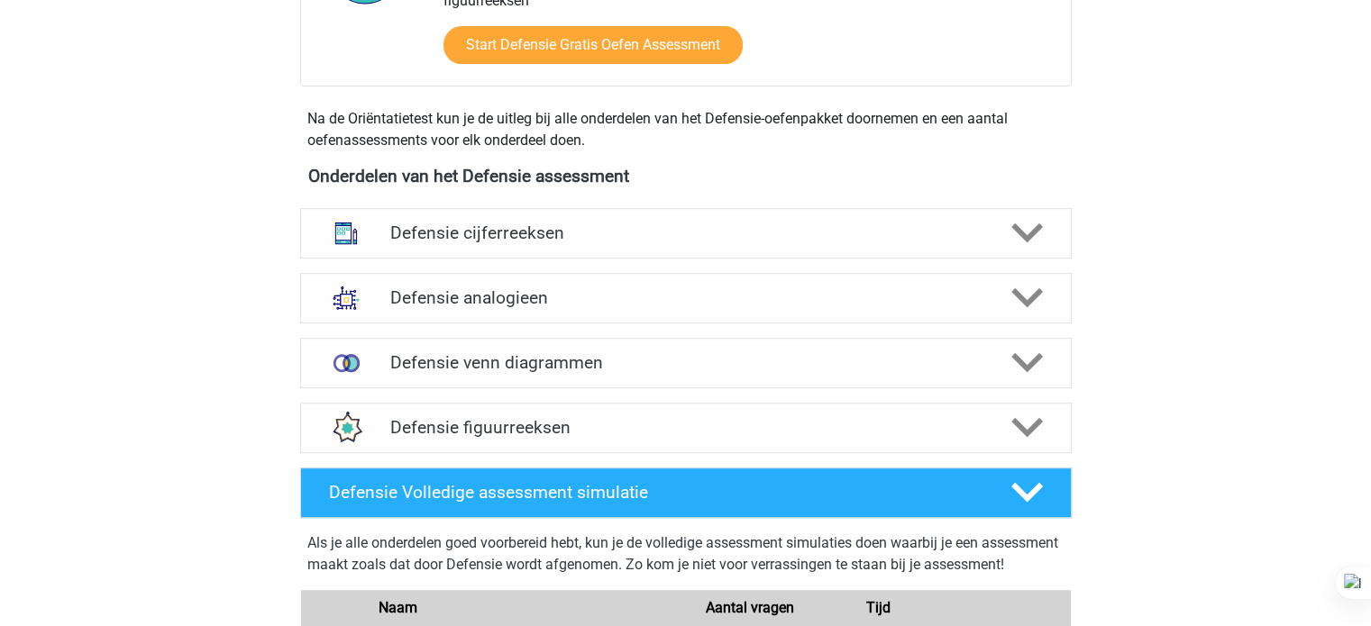
scroll to position [728, 0]
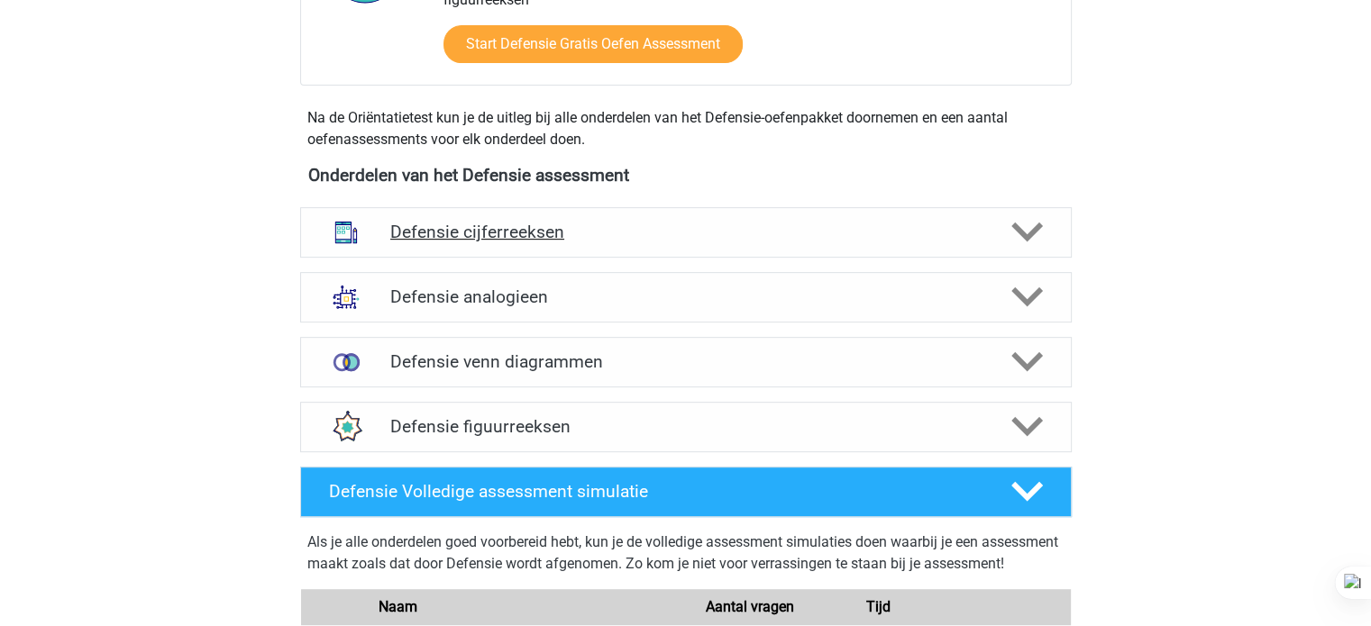
click at [991, 243] on div "Defensie cijferreeksen" at bounding box center [686, 232] width 772 height 50
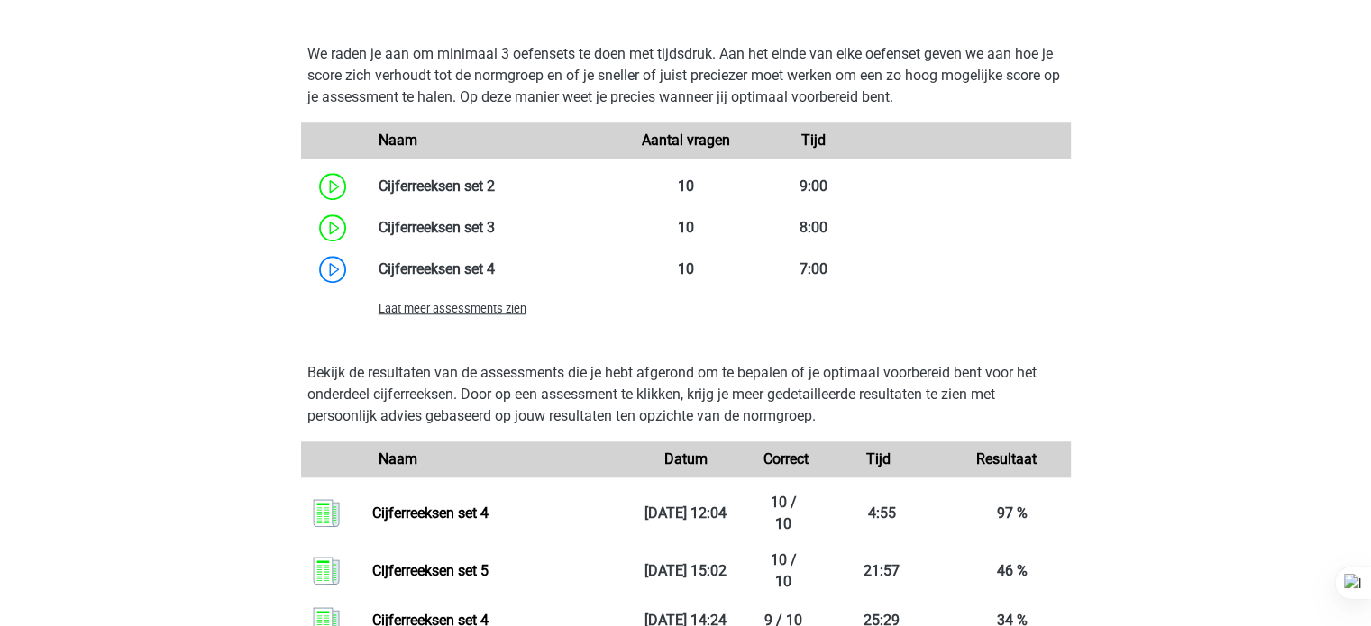
scroll to position [1555, 0]
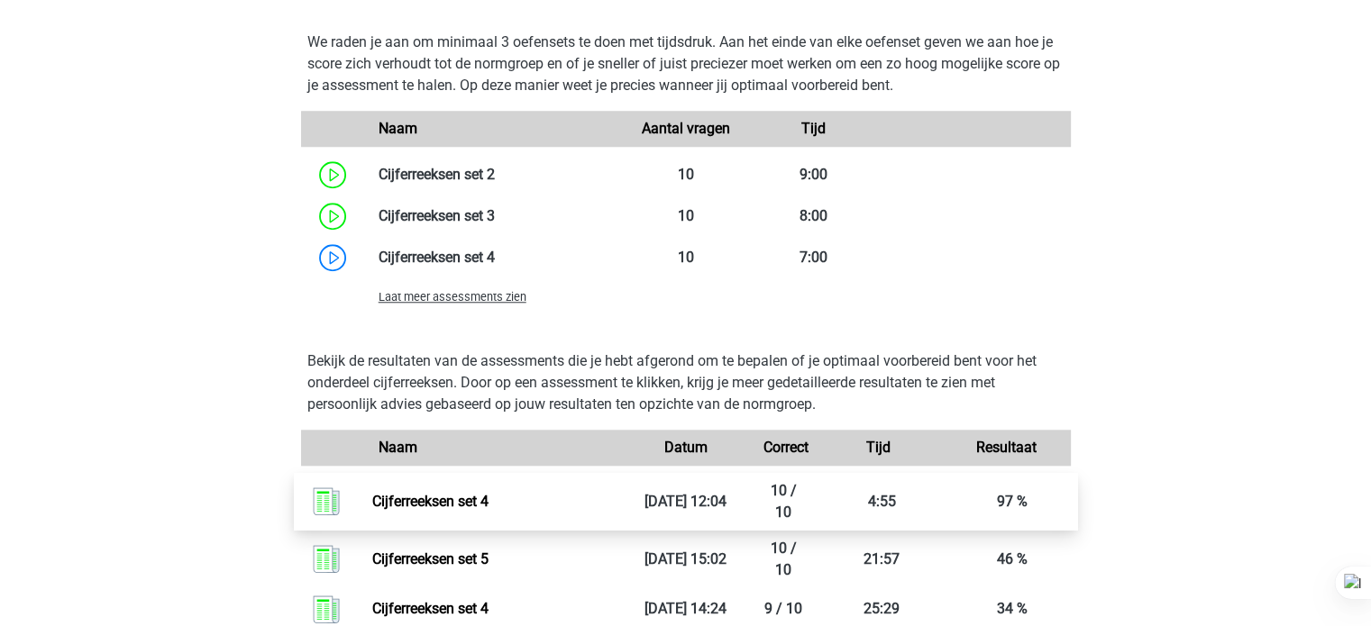
click at [489, 493] on link "Cijferreeksen set 4" at bounding box center [430, 501] width 116 height 17
click at [490, 290] on span "Laat meer assessments zien" at bounding box center [453, 297] width 148 height 14
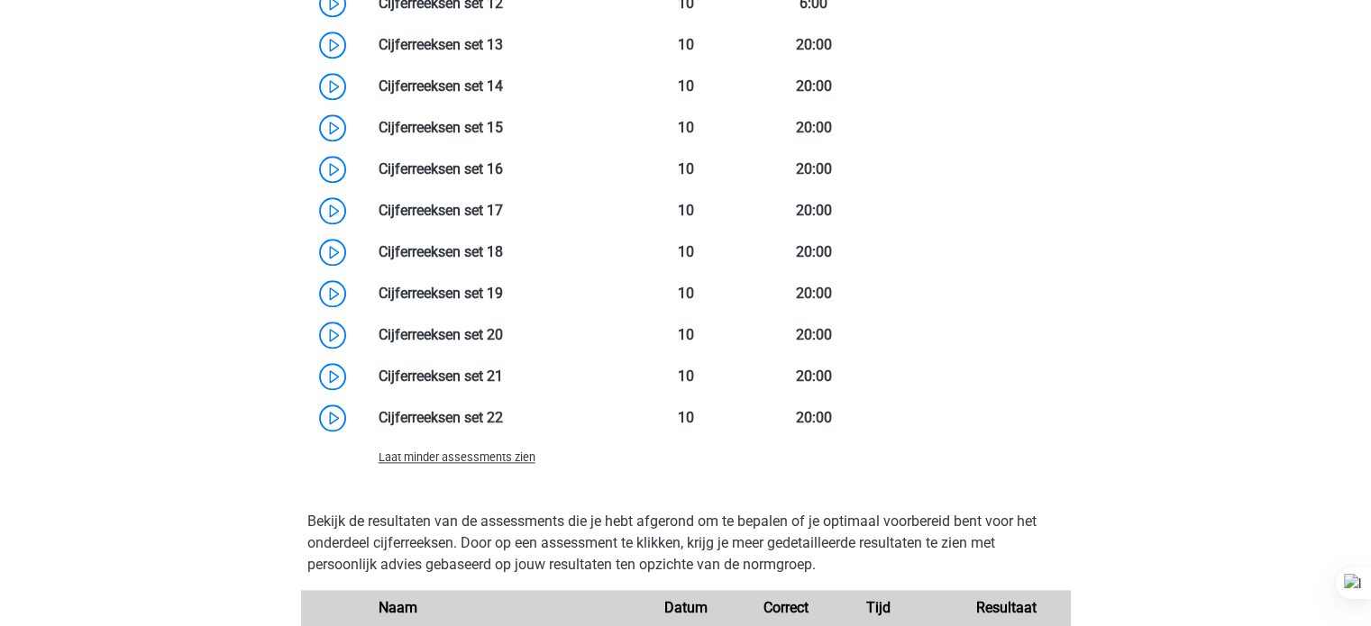
scroll to position [2143, 0]
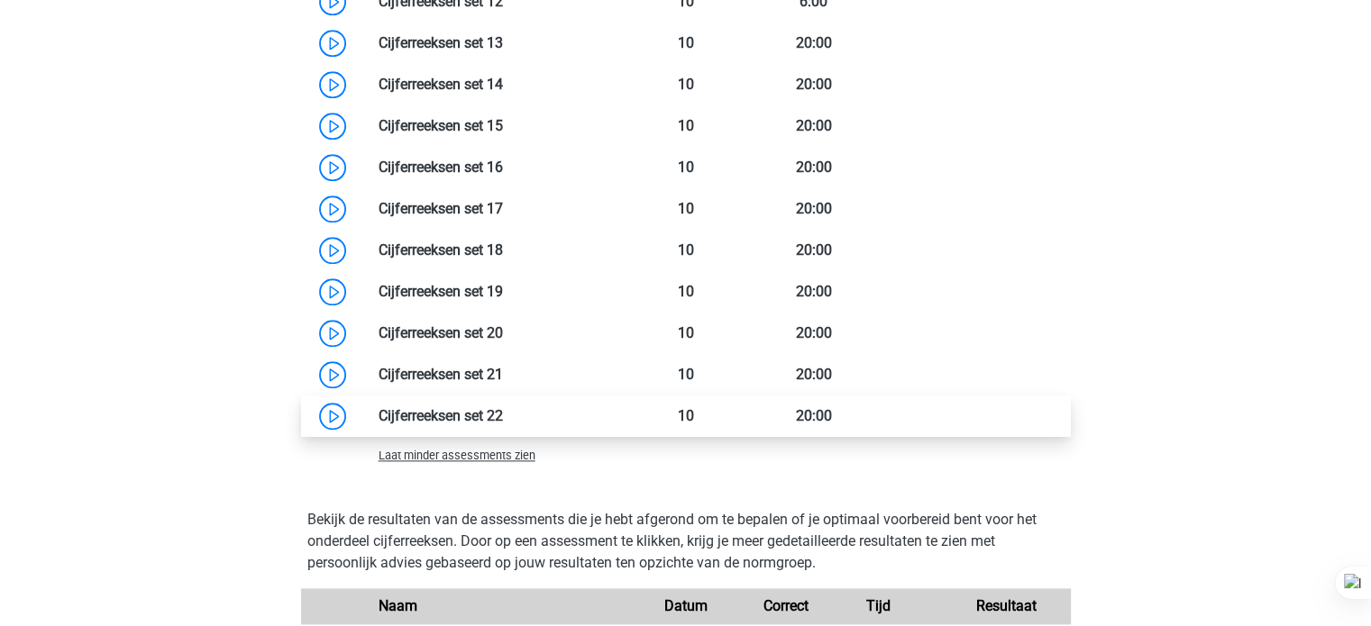
click at [503, 418] on link at bounding box center [503, 415] width 0 height 17
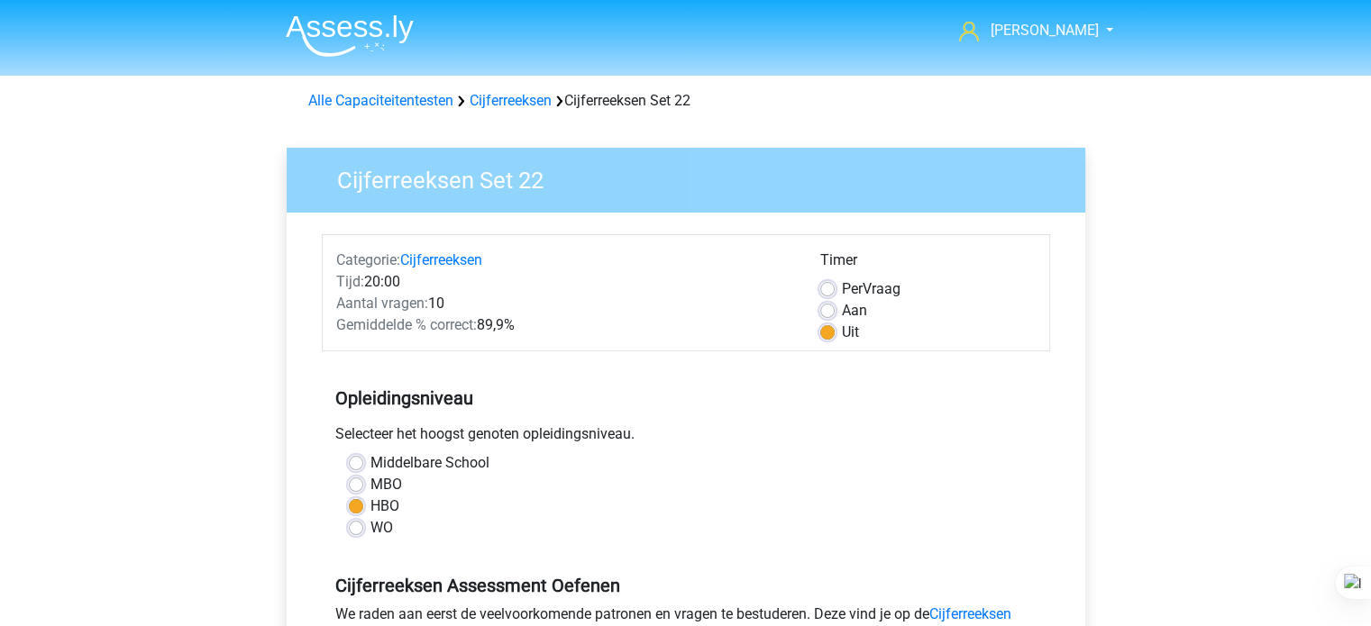
click at [842, 331] on label "Uit" at bounding box center [850, 333] width 17 height 22
click at [827, 331] on input "Uit" at bounding box center [827, 331] width 14 height 18
click at [842, 309] on label "Aan" at bounding box center [854, 311] width 25 height 22
click at [829, 309] on input "Aan" at bounding box center [827, 309] width 14 height 18
radio input "true"
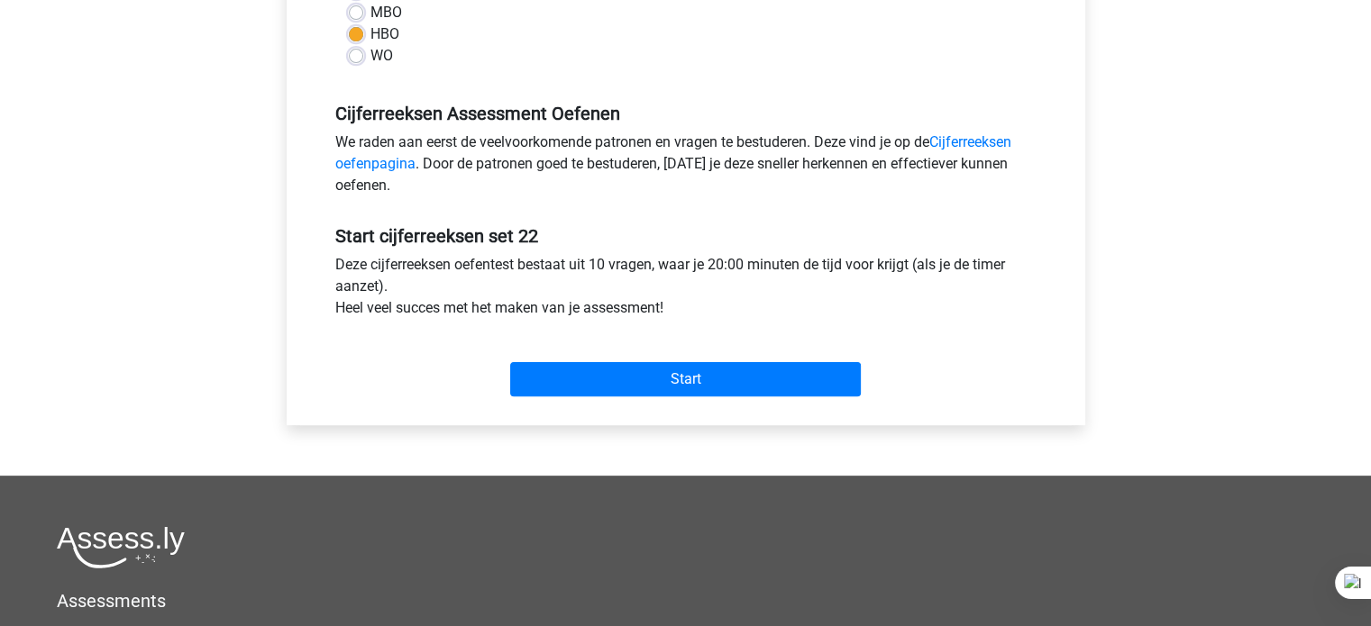
scroll to position [631, 0]
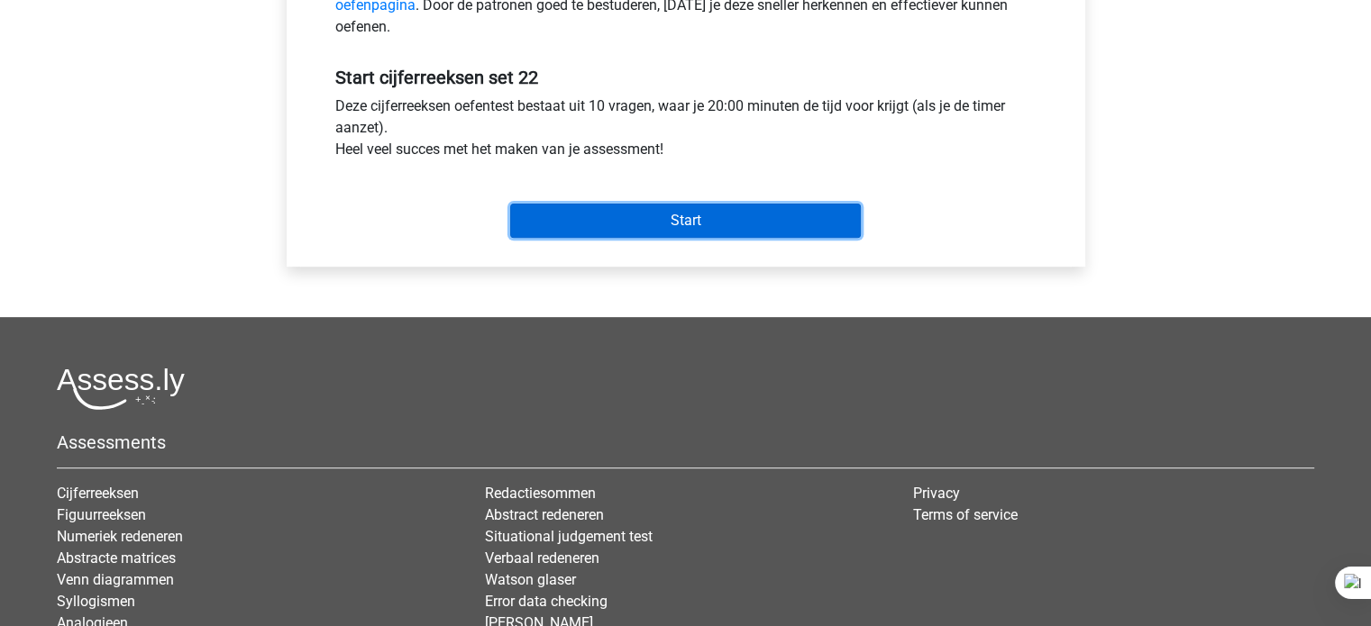
click at [825, 215] on input "Start" at bounding box center [685, 221] width 351 height 34
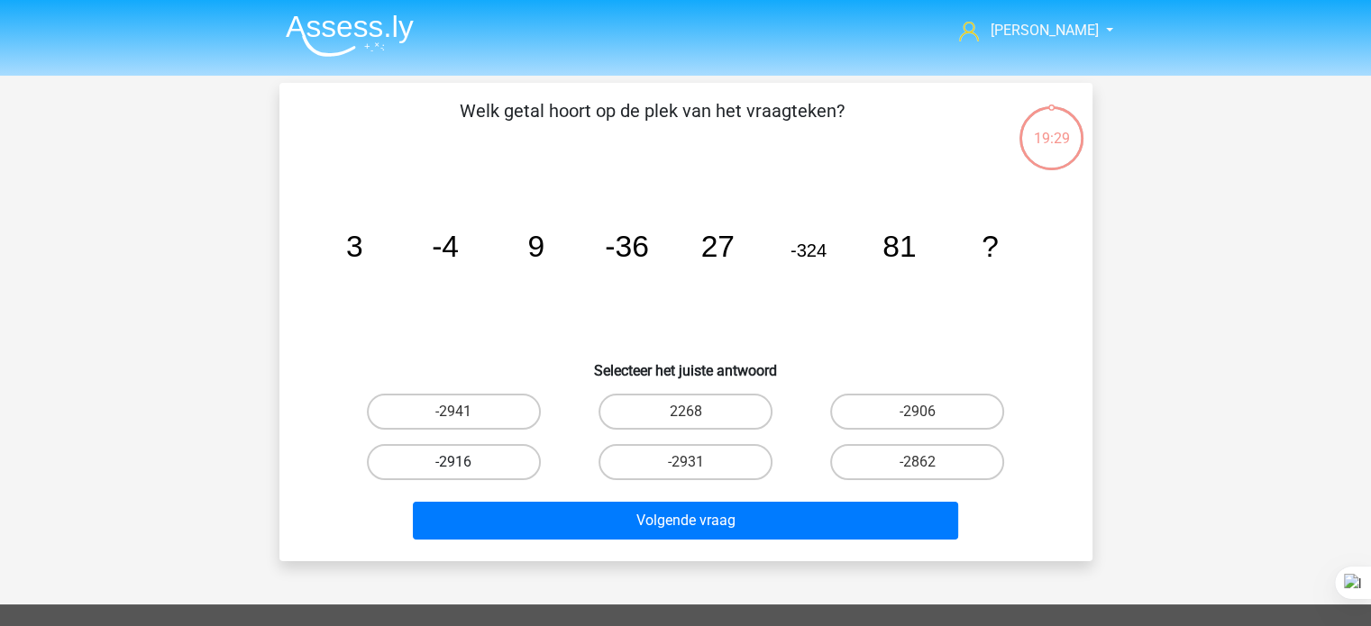
click at [501, 455] on label "-2916" at bounding box center [454, 462] width 174 height 36
click at [465, 462] on input "-2916" at bounding box center [459, 468] width 12 height 12
radio input "true"
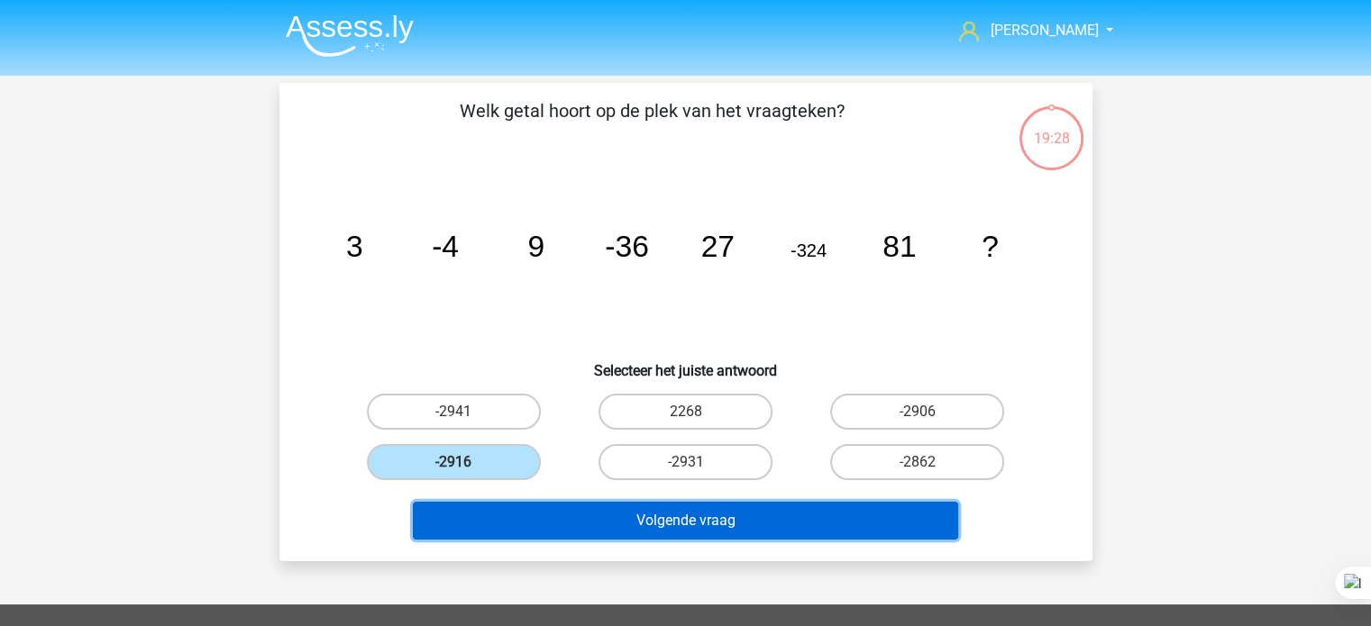
click at [556, 530] on button "Volgende vraag" at bounding box center [685, 521] width 545 height 38
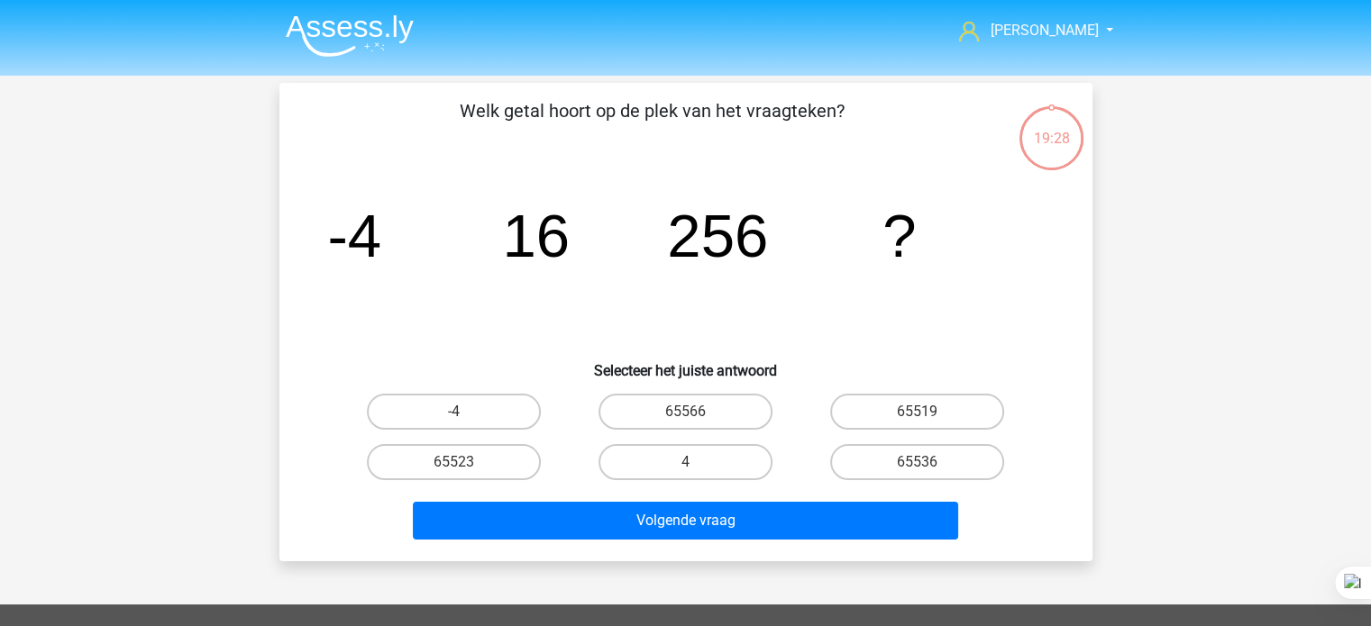
scroll to position [83, 0]
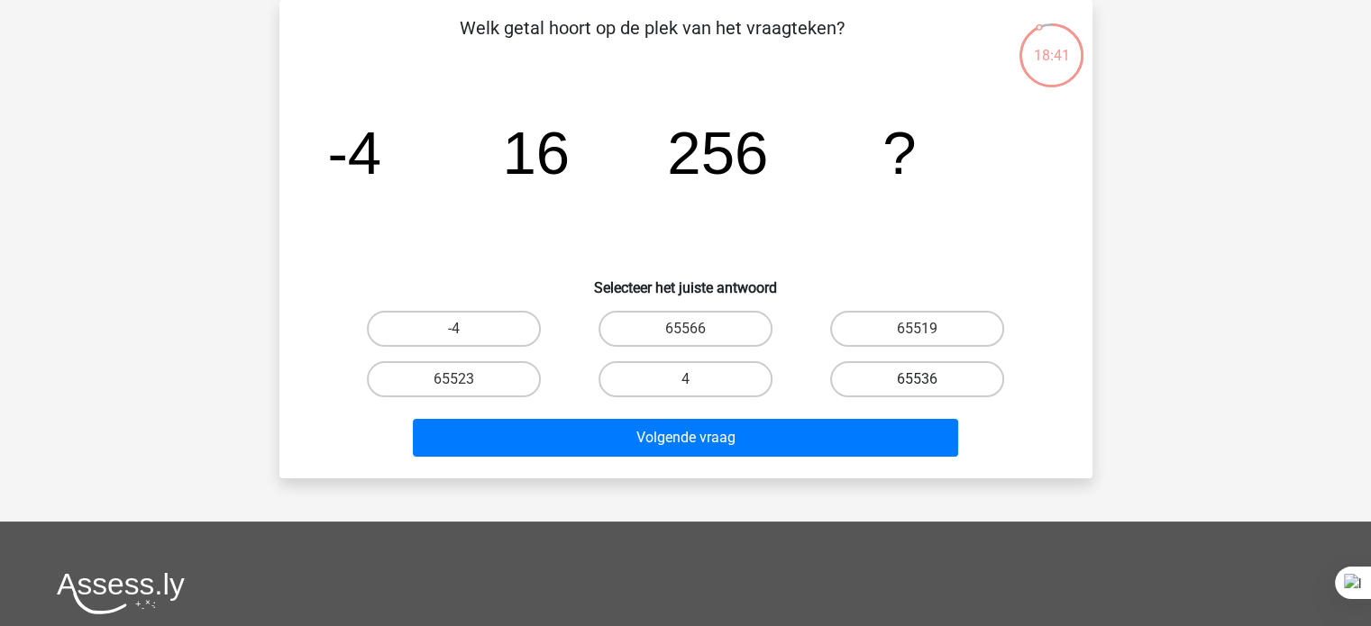
click at [886, 393] on label "65536" at bounding box center [917, 379] width 174 height 36
click at [918, 391] on input "65536" at bounding box center [924, 385] width 12 height 12
radio input "true"
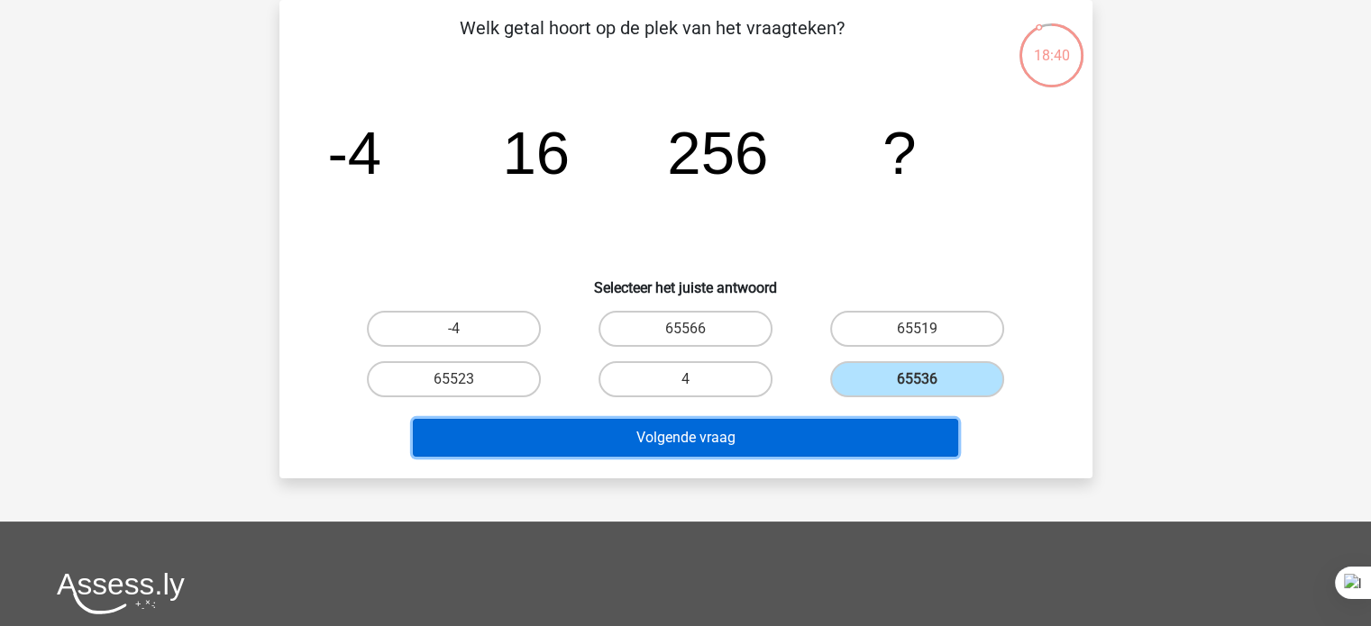
click at [818, 434] on button "Volgende vraag" at bounding box center [685, 438] width 545 height 38
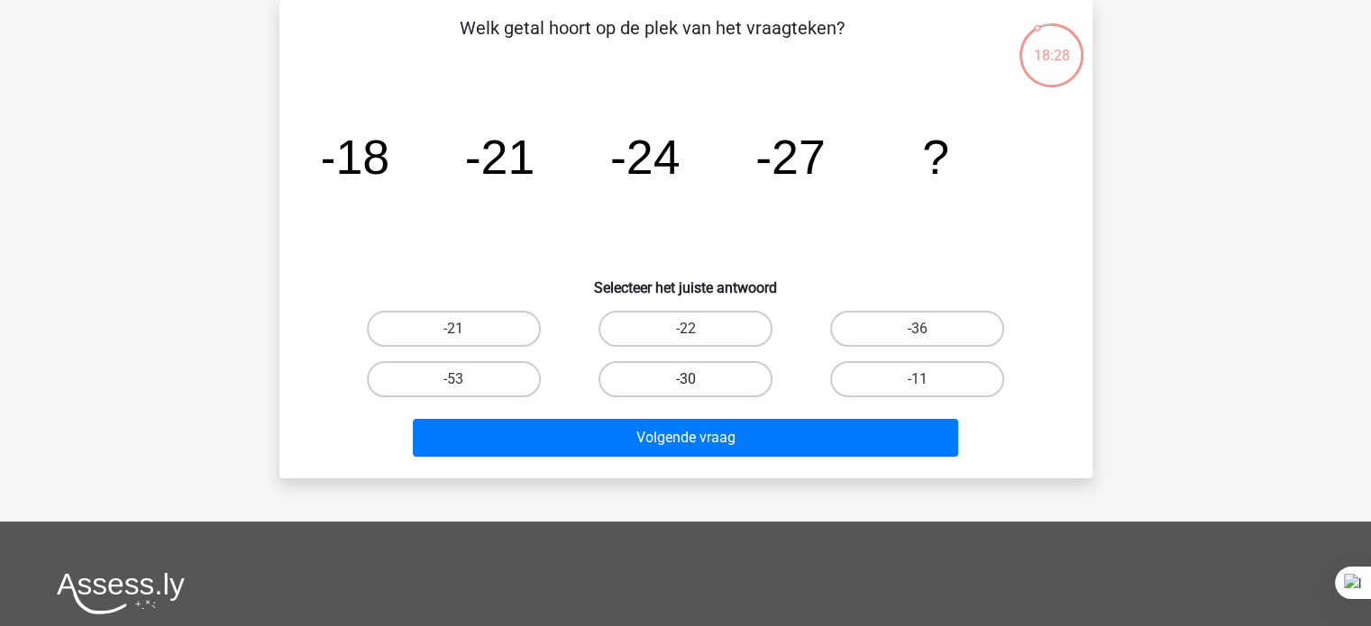
click at [754, 376] on label "-30" at bounding box center [686, 379] width 174 height 36
click at [697, 379] on input "-30" at bounding box center [691, 385] width 12 height 12
radio input "true"
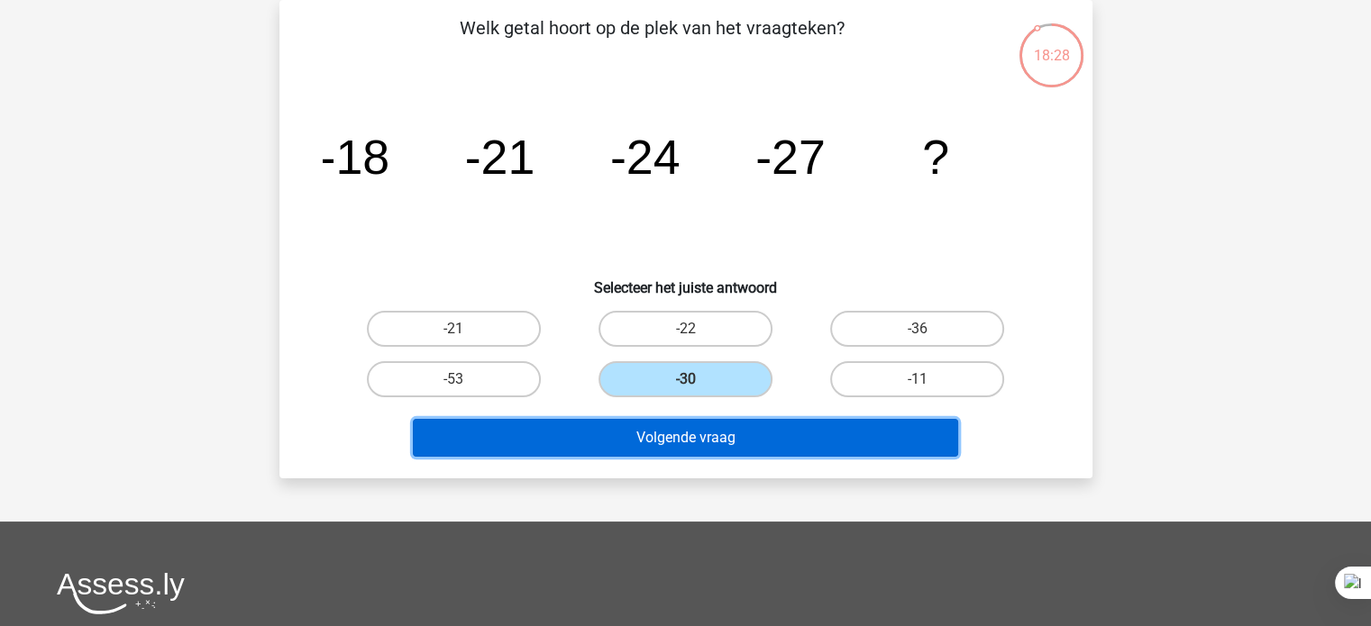
click at [752, 429] on button "Volgende vraag" at bounding box center [685, 438] width 545 height 38
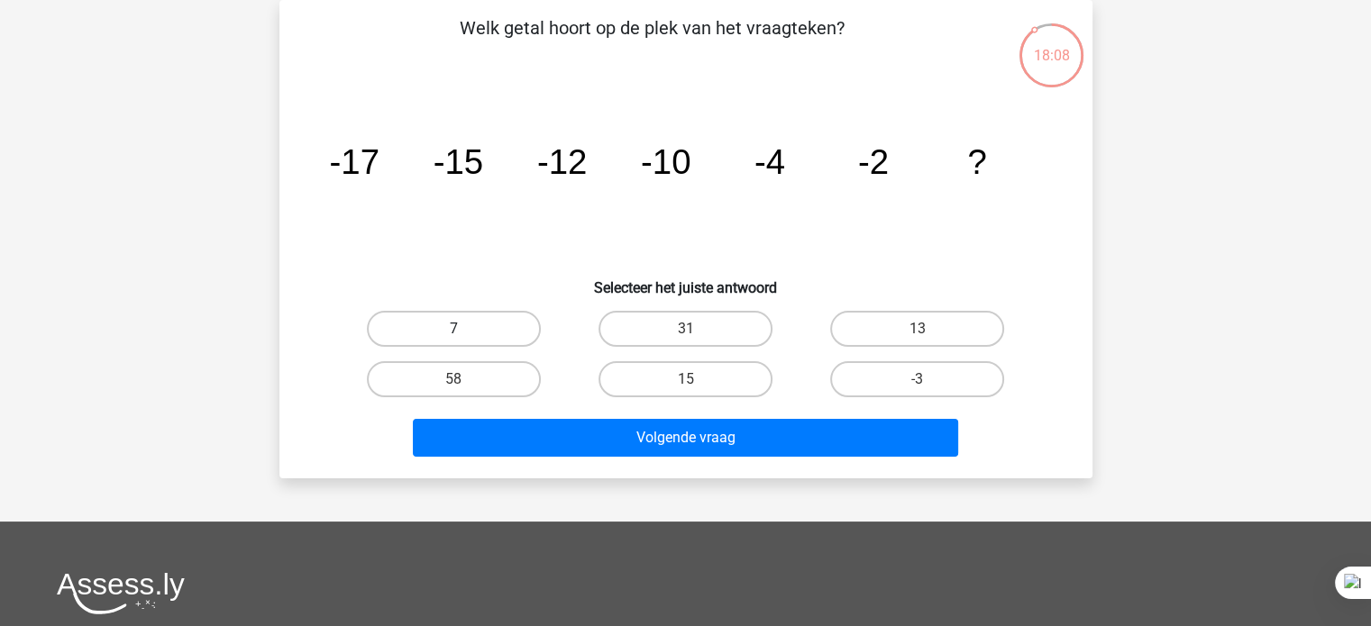
click at [480, 323] on label "7" at bounding box center [454, 329] width 174 height 36
click at [465, 329] on input "7" at bounding box center [459, 335] width 12 height 12
radio input "true"
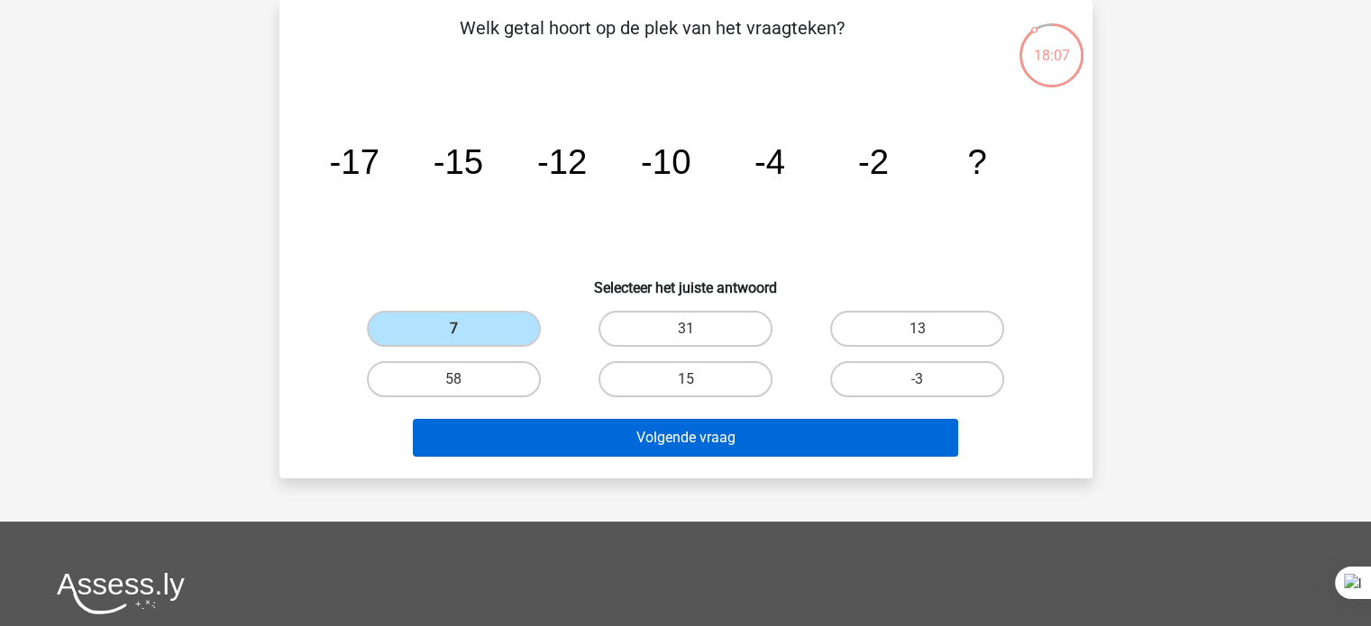
click at [508, 419] on button "Volgende vraag" at bounding box center [685, 438] width 545 height 38
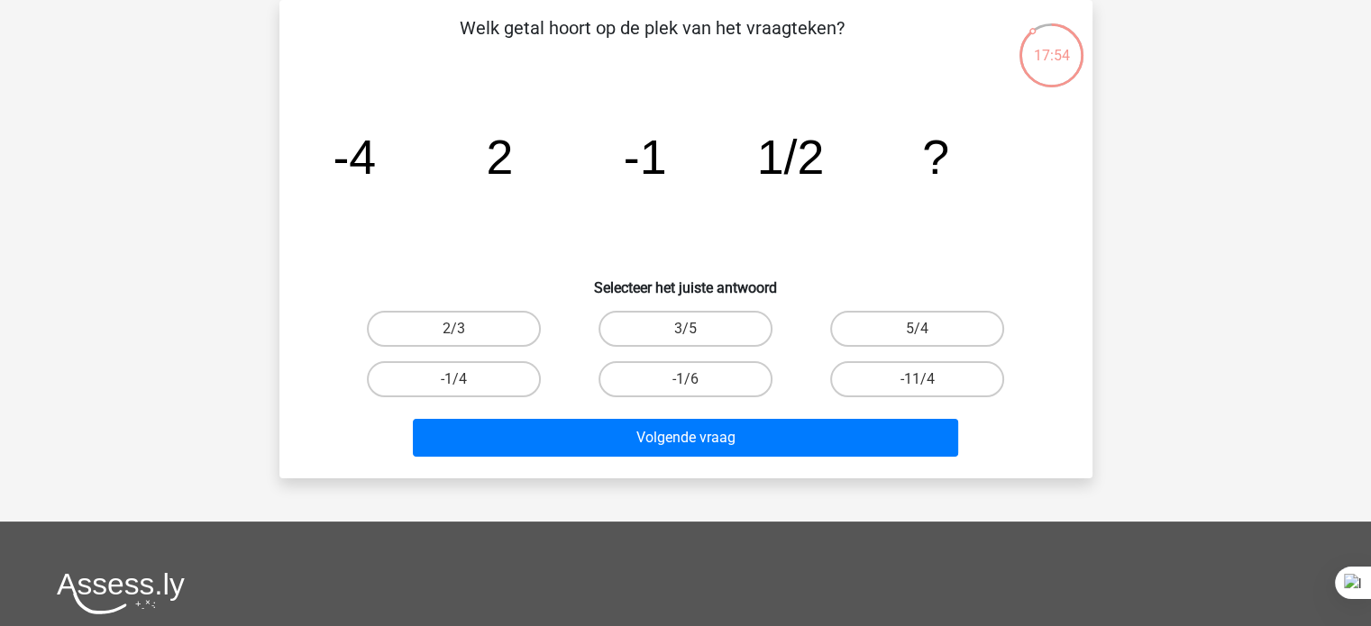
click at [485, 371] on label "-1/4" at bounding box center [454, 379] width 174 height 36
click at [465, 379] on input "-1/4" at bounding box center [459, 385] width 12 height 12
radio input "true"
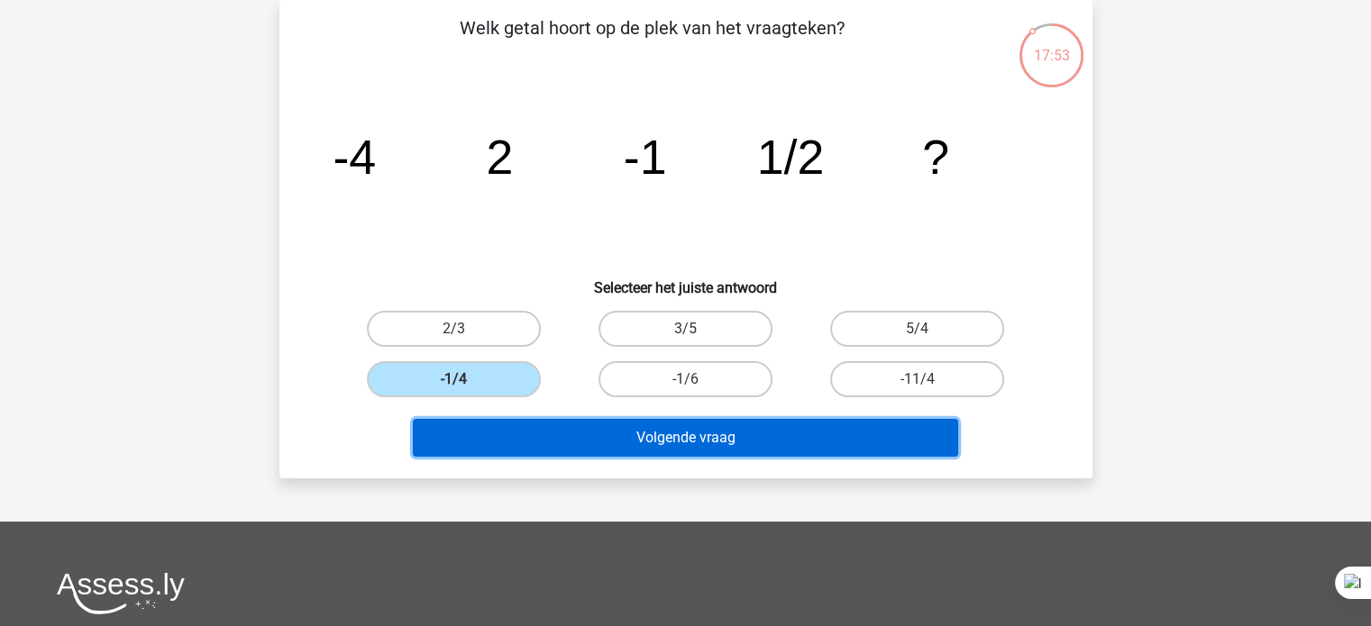
click at [503, 430] on button "Volgende vraag" at bounding box center [685, 438] width 545 height 38
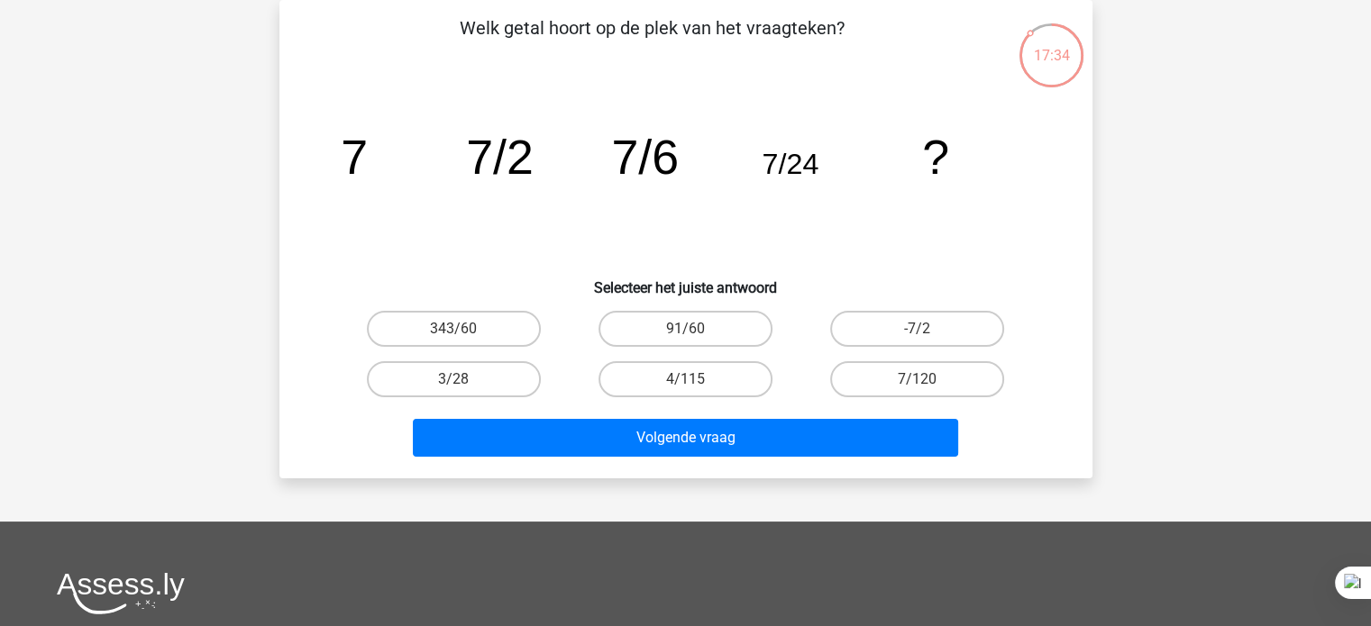
click at [911, 380] on label "7/120" at bounding box center [917, 379] width 174 height 36
click at [918, 380] on input "7/120" at bounding box center [924, 385] width 12 height 12
radio input "true"
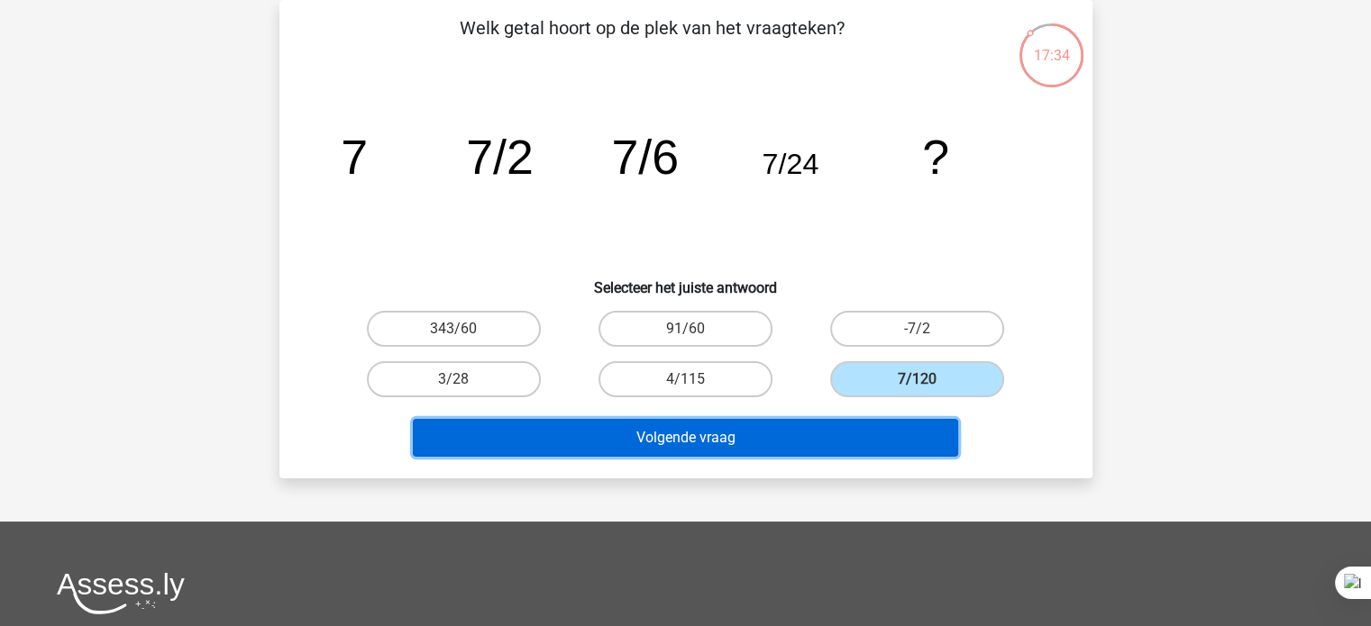
click at [887, 433] on button "Volgende vraag" at bounding box center [685, 438] width 545 height 38
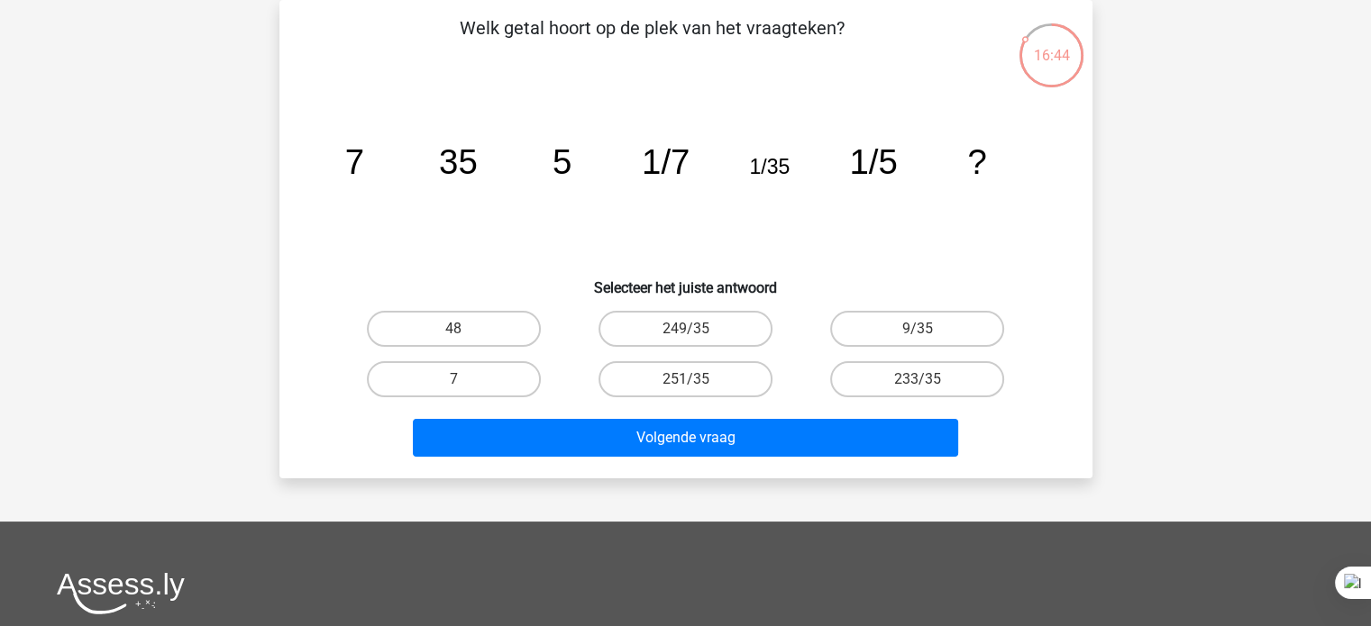
click at [488, 371] on label "7" at bounding box center [454, 379] width 174 height 36
click at [465, 379] on input "7" at bounding box center [459, 385] width 12 height 12
radio input "true"
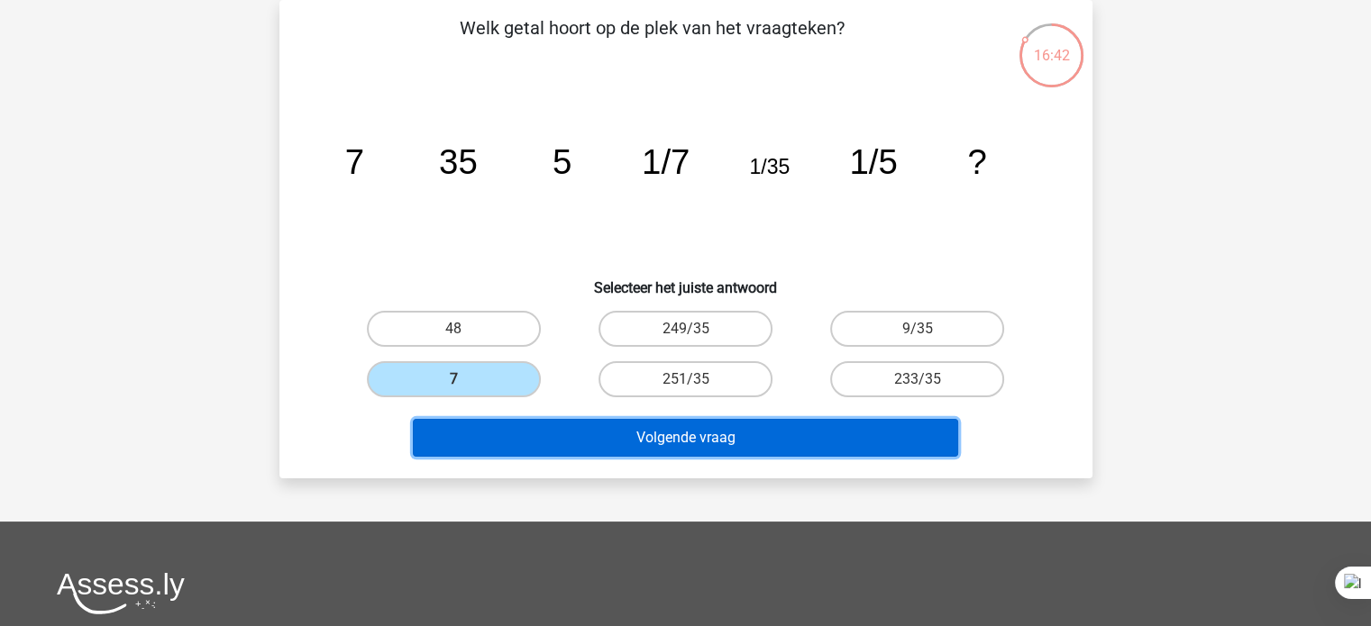
click at [711, 425] on button "Volgende vraag" at bounding box center [685, 438] width 545 height 38
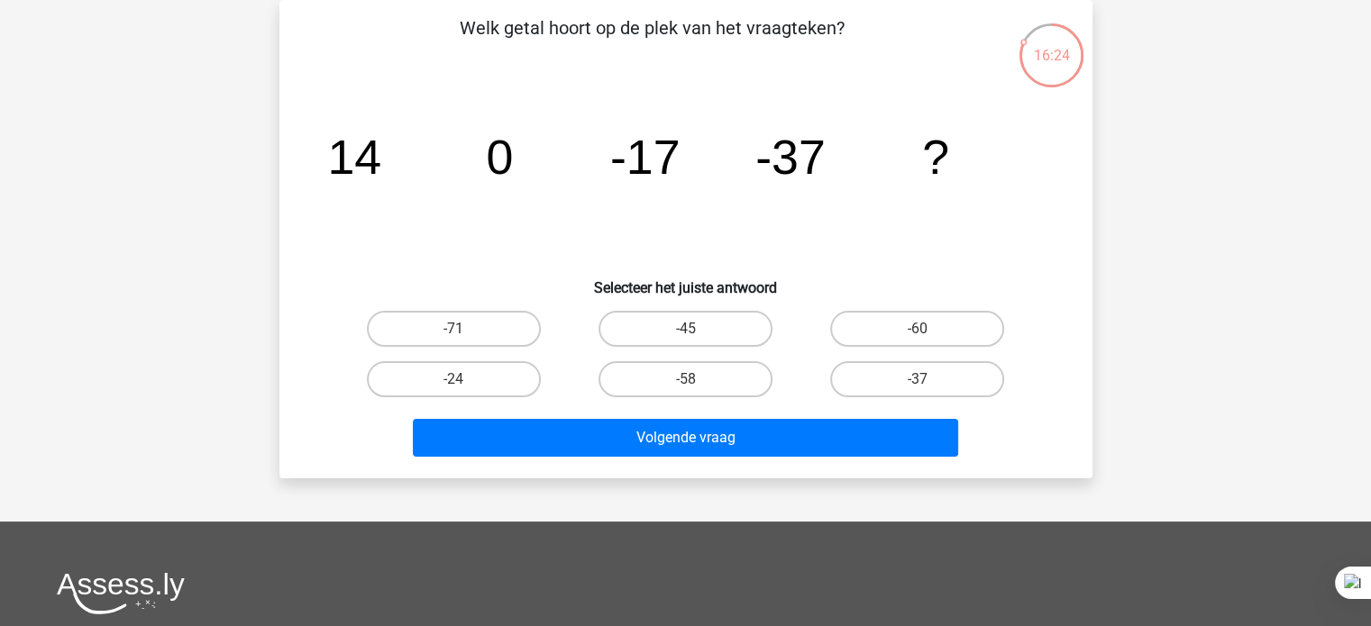
click at [930, 326] on label "-60" at bounding box center [917, 329] width 174 height 36
click at [929, 329] on input "-60" at bounding box center [924, 335] width 12 height 12
radio input "true"
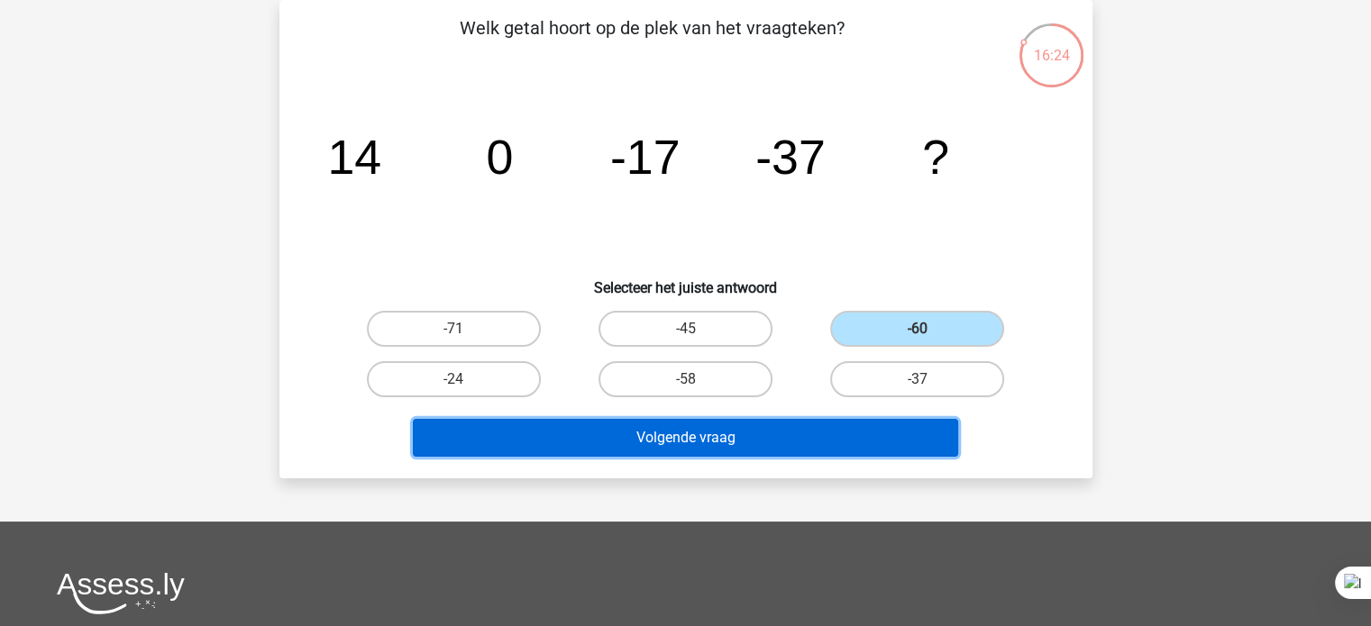
click at [858, 425] on button "Volgende vraag" at bounding box center [685, 438] width 545 height 38
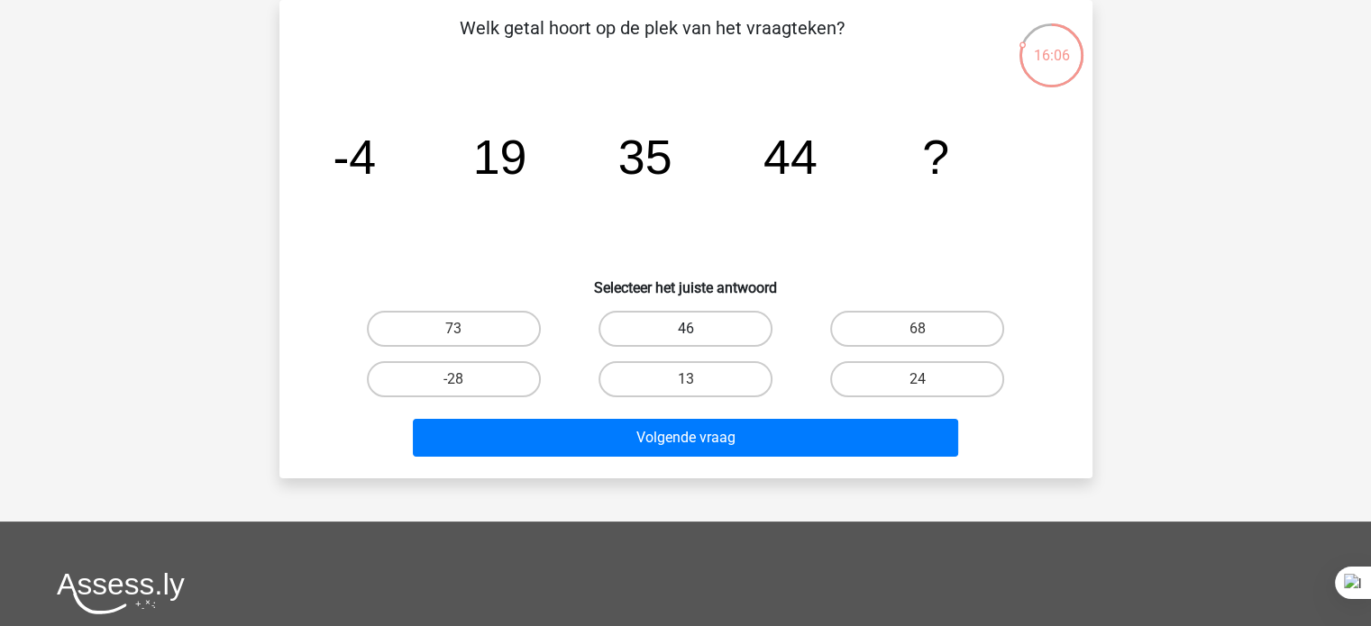
click at [730, 321] on label "46" at bounding box center [686, 329] width 174 height 36
click at [697, 329] on input "46" at bounding box center [691, 335] width 12 height 12
radio input "true"
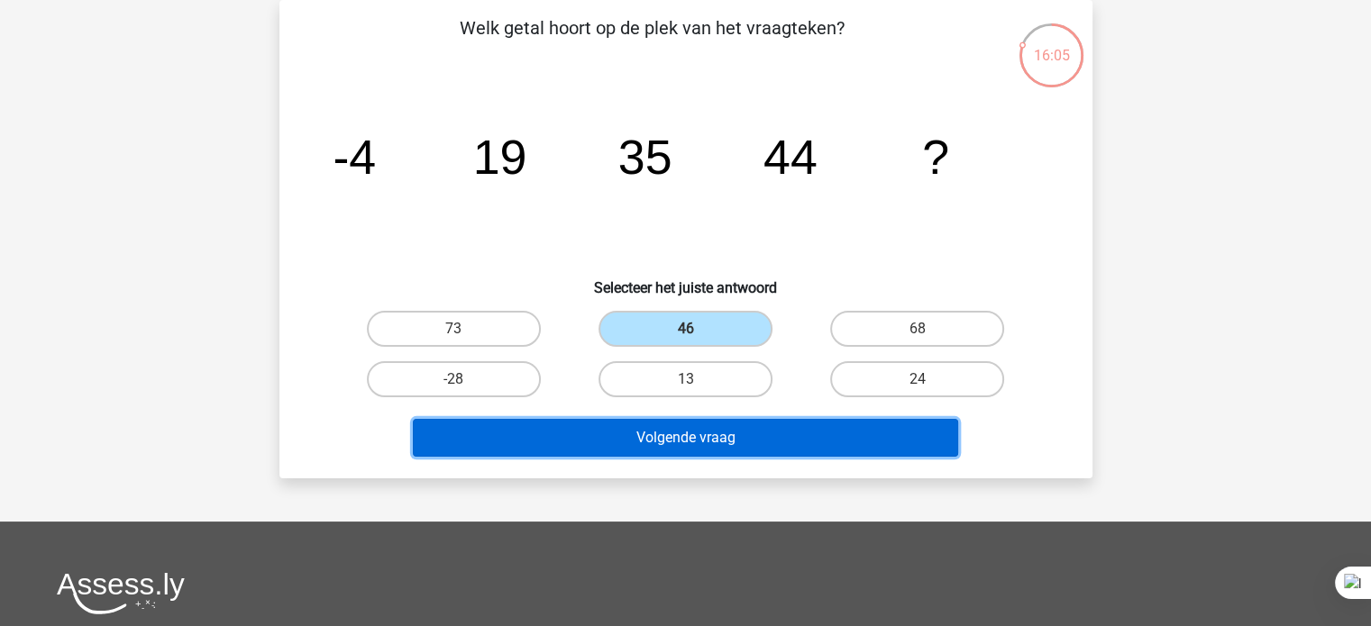
click at [713, 446] on button "Volgende vraag" at bounding box center [685, 438] width 545 height 38
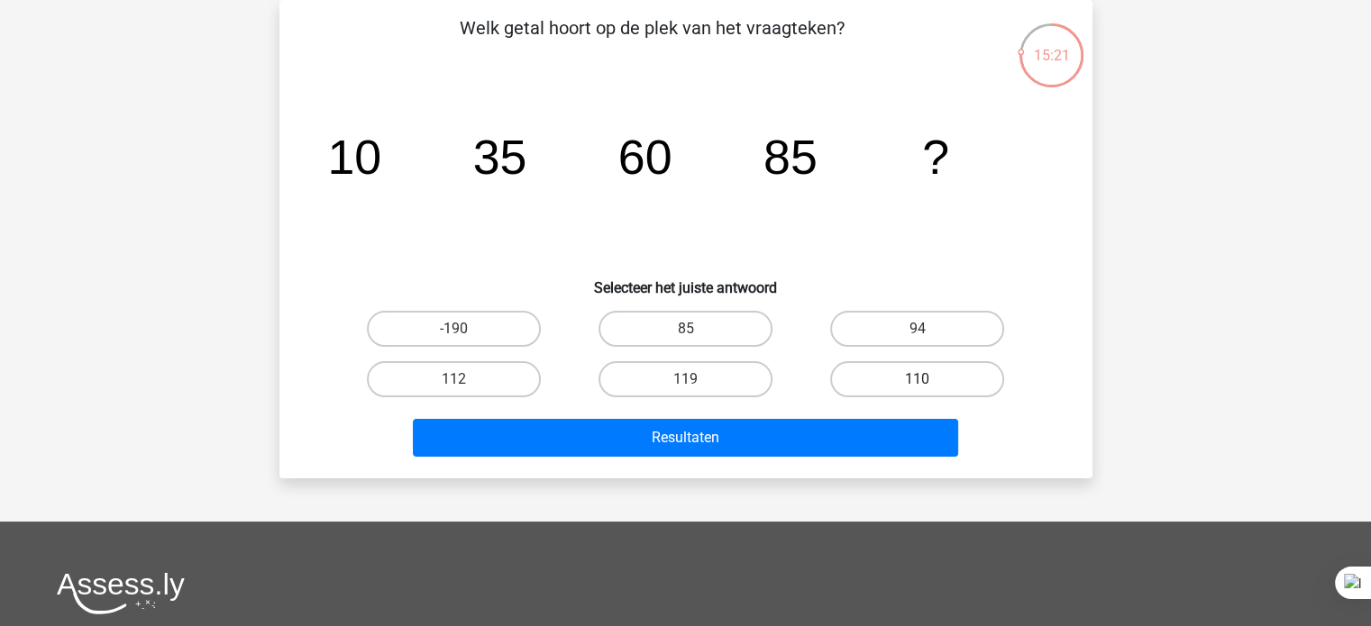
click at [916, 379] on label "110" at bounding box center [917, 379] width 174 height 36
click at [918, 379] on input "110" at bounding box center [924, 385] width 12 height 12
radio input "true"
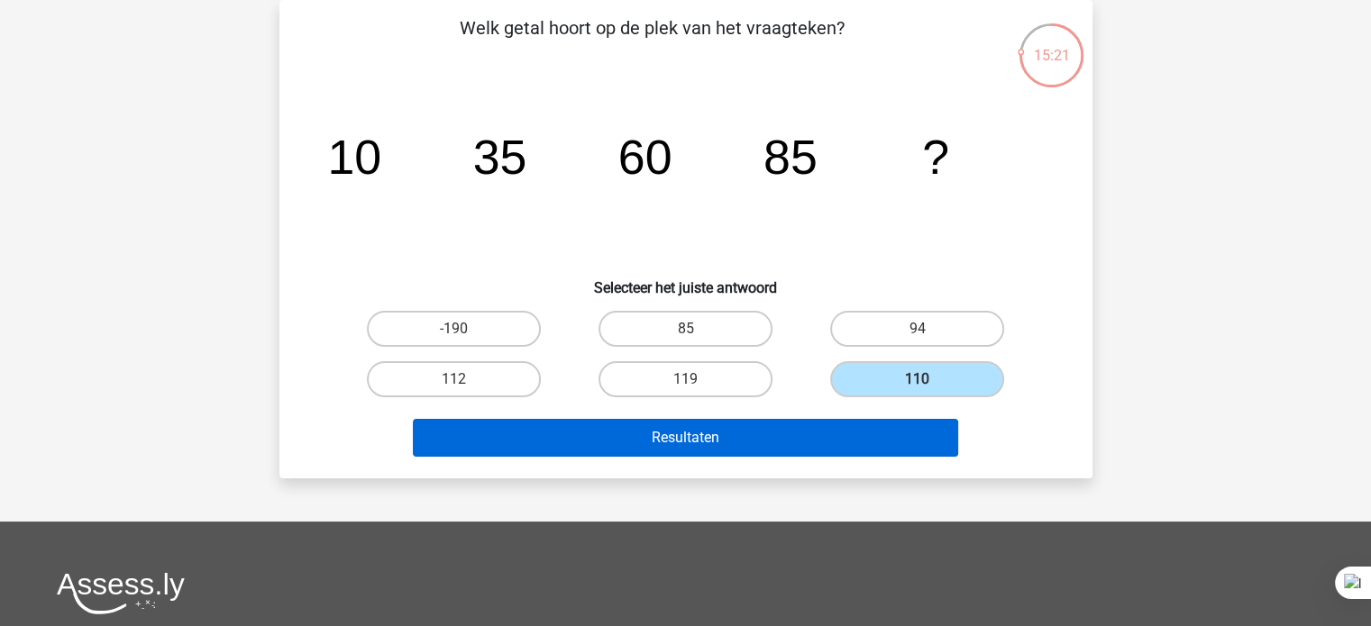
click at [847, 423] on button "Resultaten" at bounding box center [685, 438] width 545 height 38
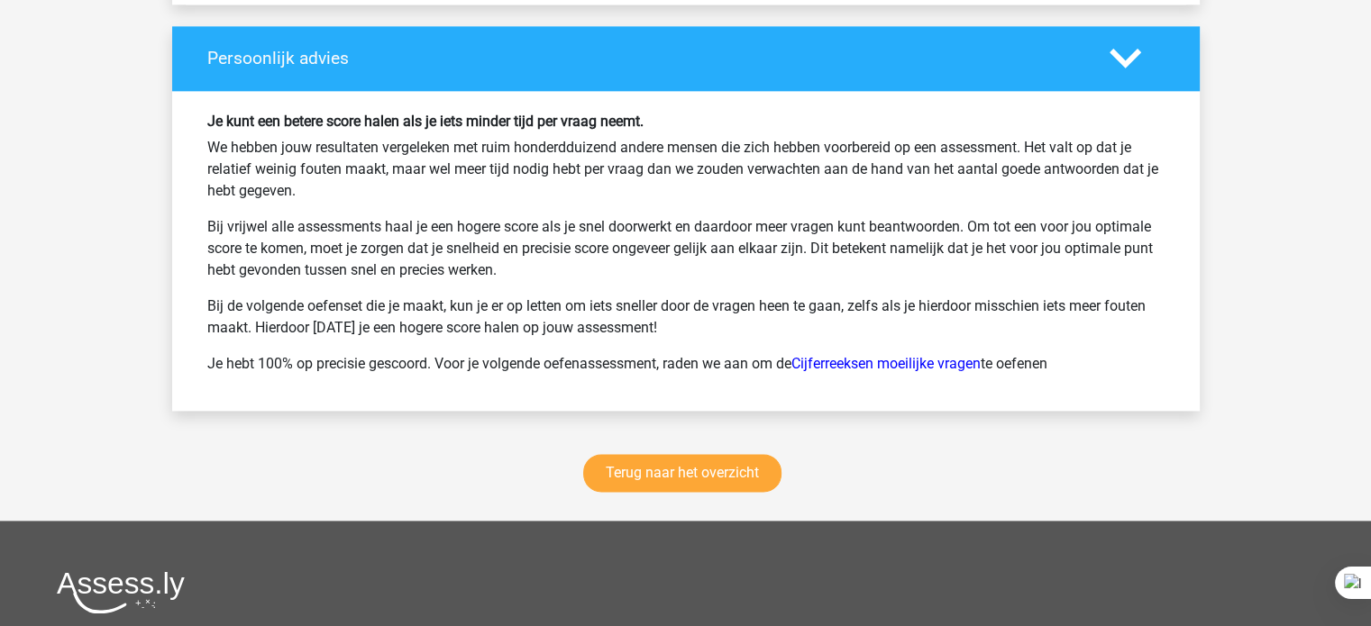
scroll to position [2351, 0]
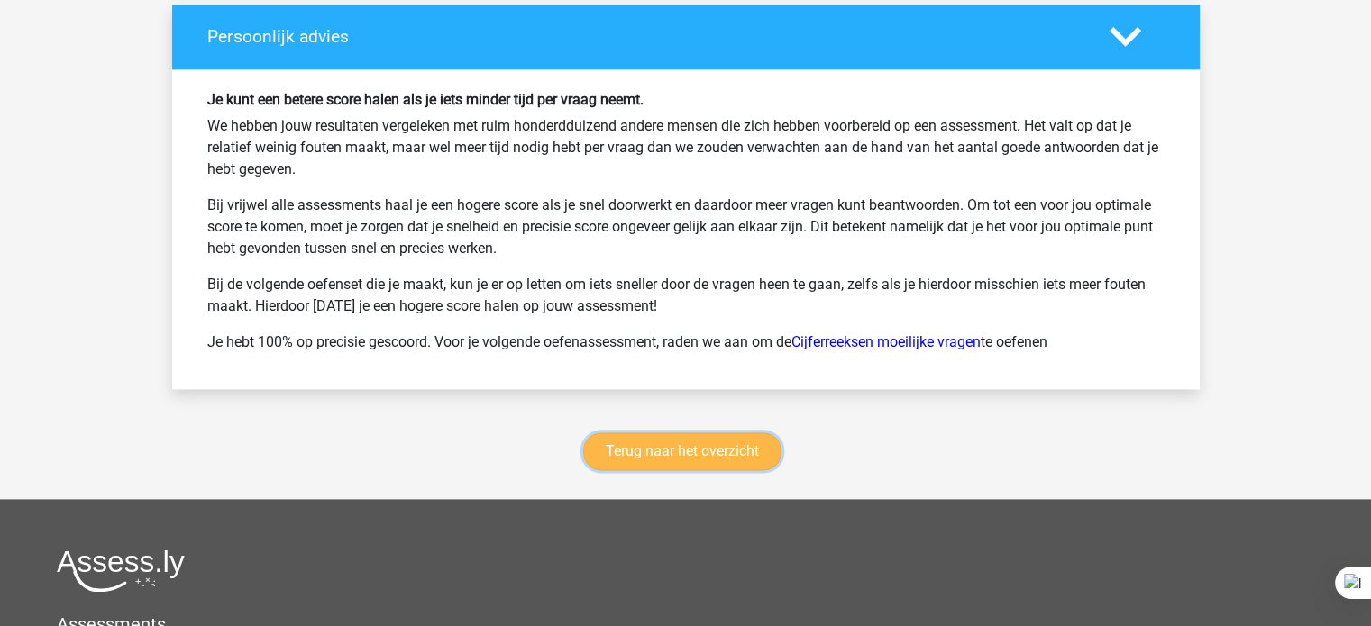
click at [660, 451] on link "Terug naar het overzicht" at bounding box center [682, 452] width 198 height 38
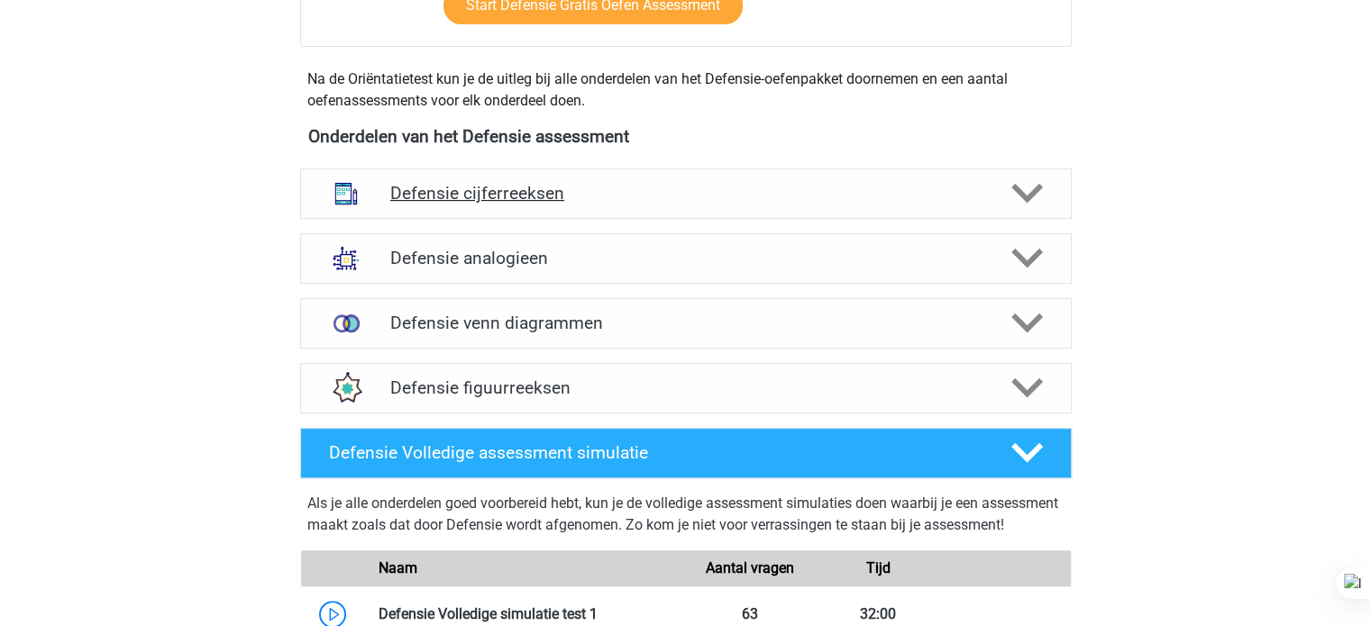
click at [739, 206] on div "Defensie cijferreeksen" at bounding box center [686, 194] width 772 height 50
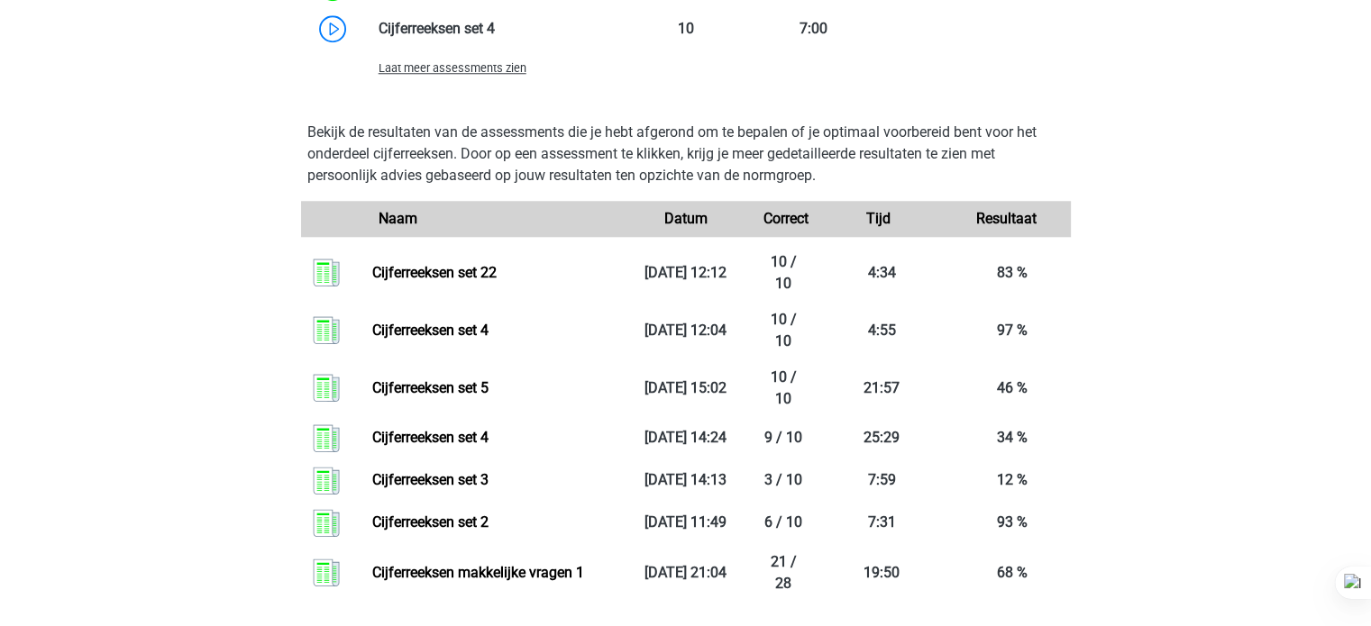
scroll to position [1824, 0]
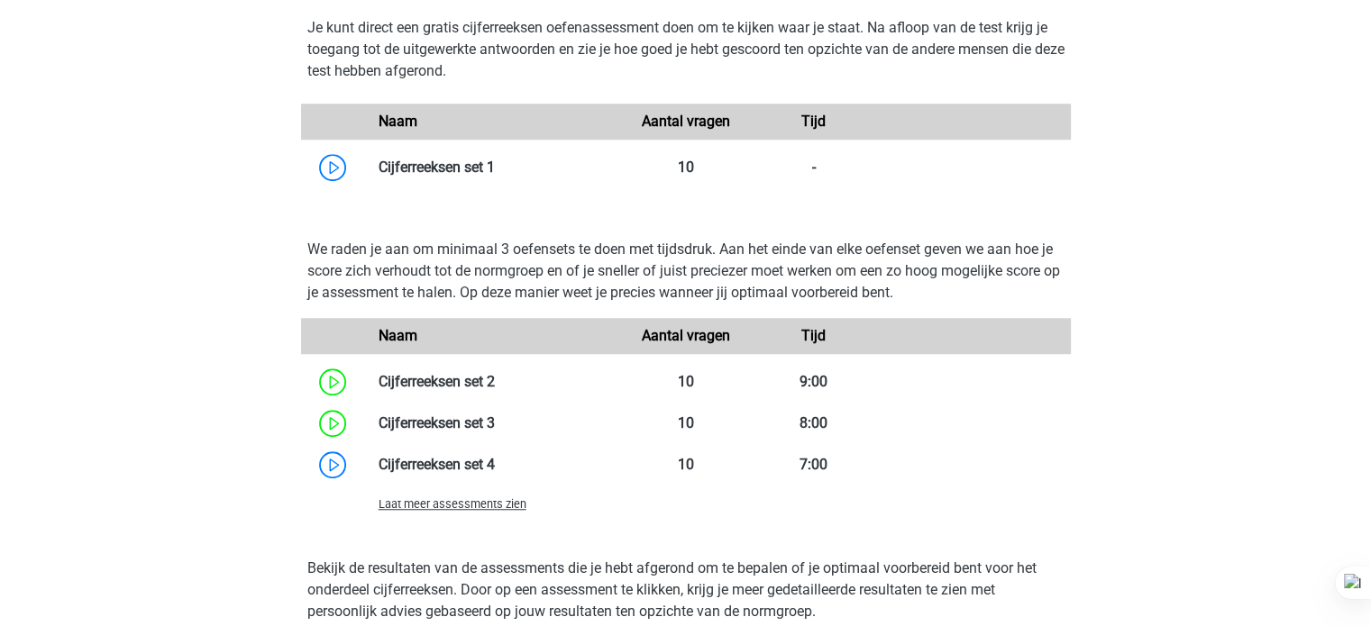
click at [438, 504] on span "Laat meer assessments zien" at bounding box center [453, 505] width 148 height 14
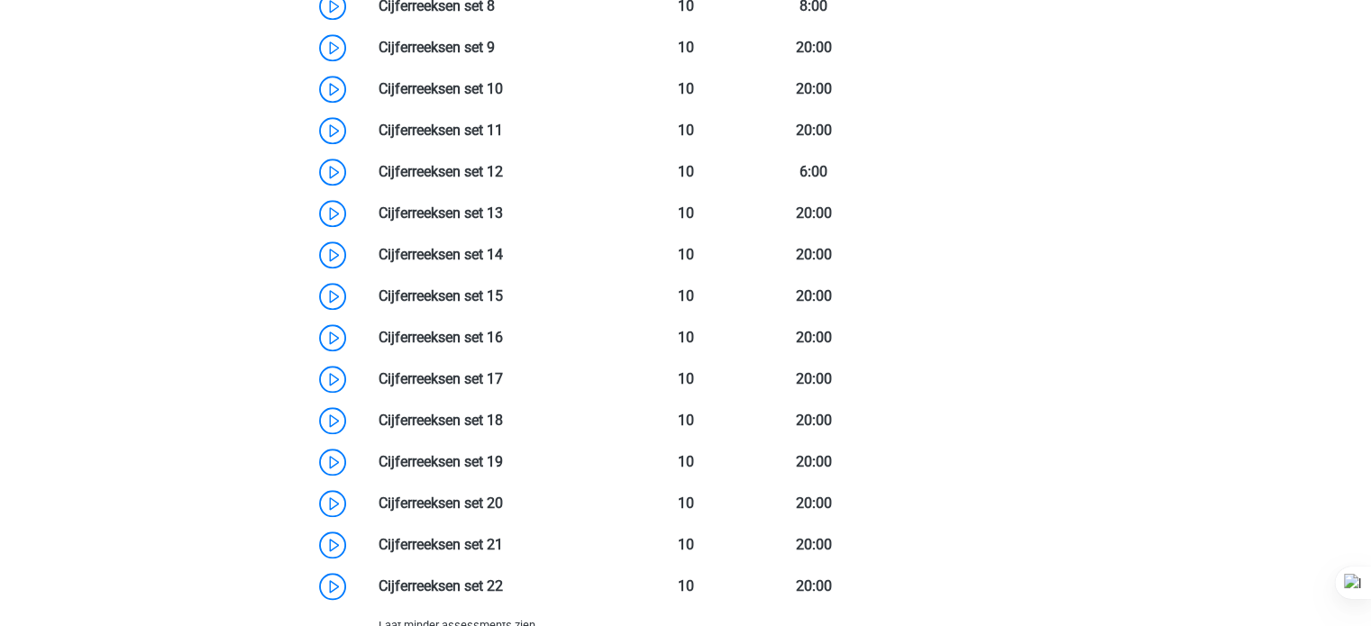
scroll to position [1979, 0]
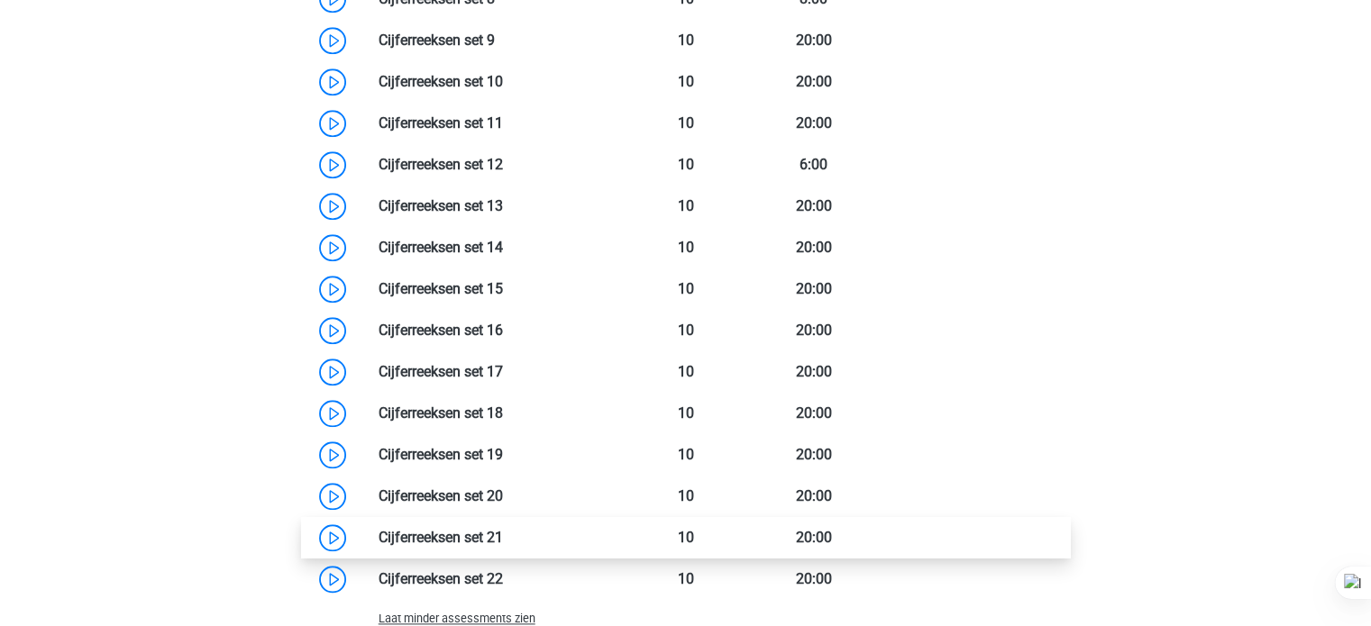
click at [503, 538] on link at bounding box center [503, 537] width 0 height 17
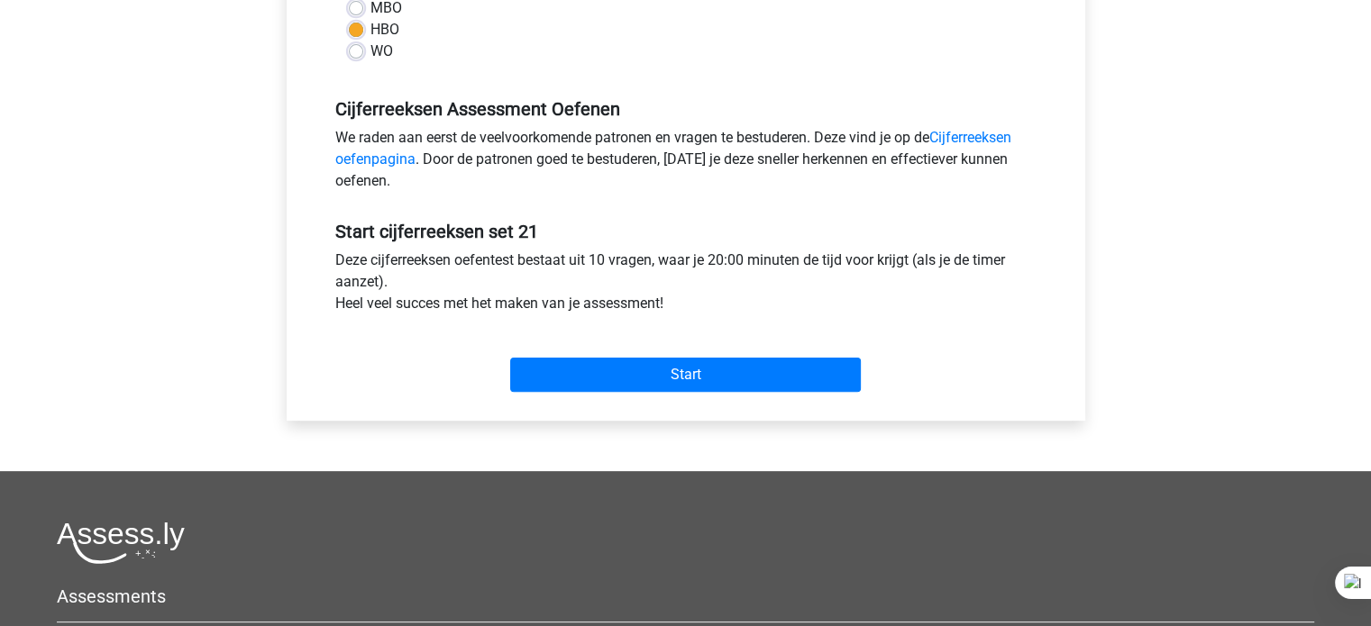
scroll to position [663, 0]
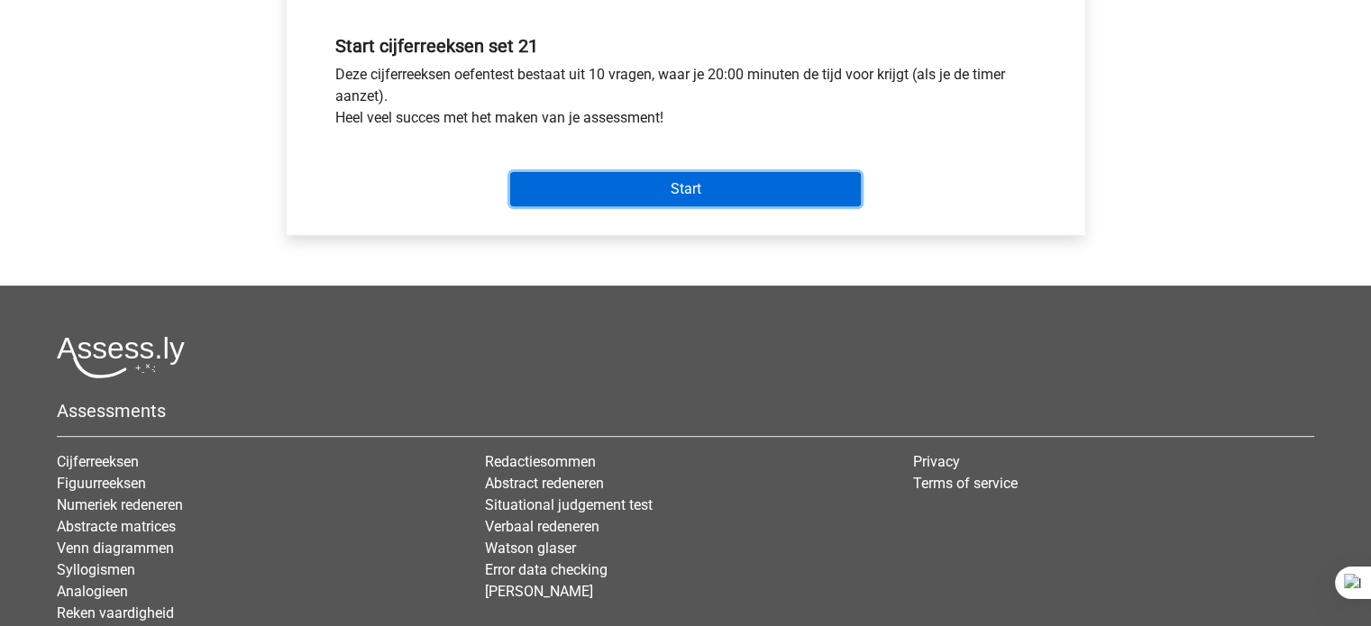
click at [717, 184] on input "Start" at bounding box center [685, 189] width 351 height 34
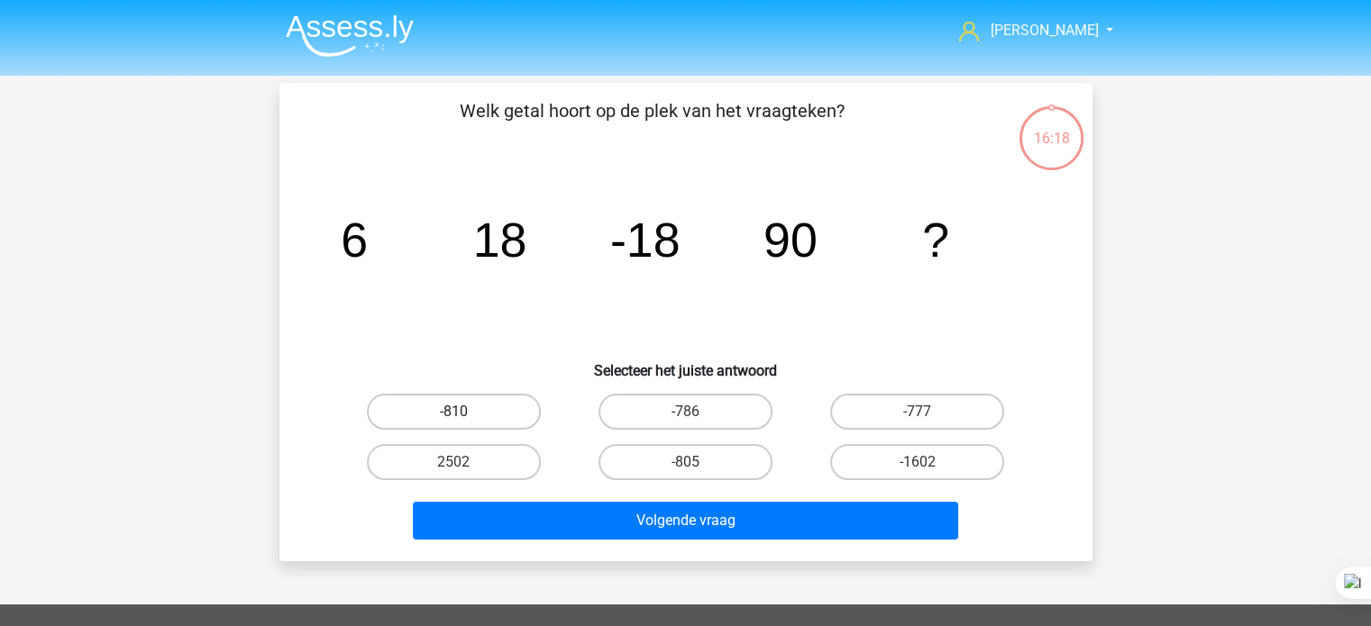
click at [526, 413] on label "-810" at bounding box center [454, 412] width 174 height 36
click at [465, 413] on input "-810" at bounding box center [459, 418] width 12 height 12
radio input "true"
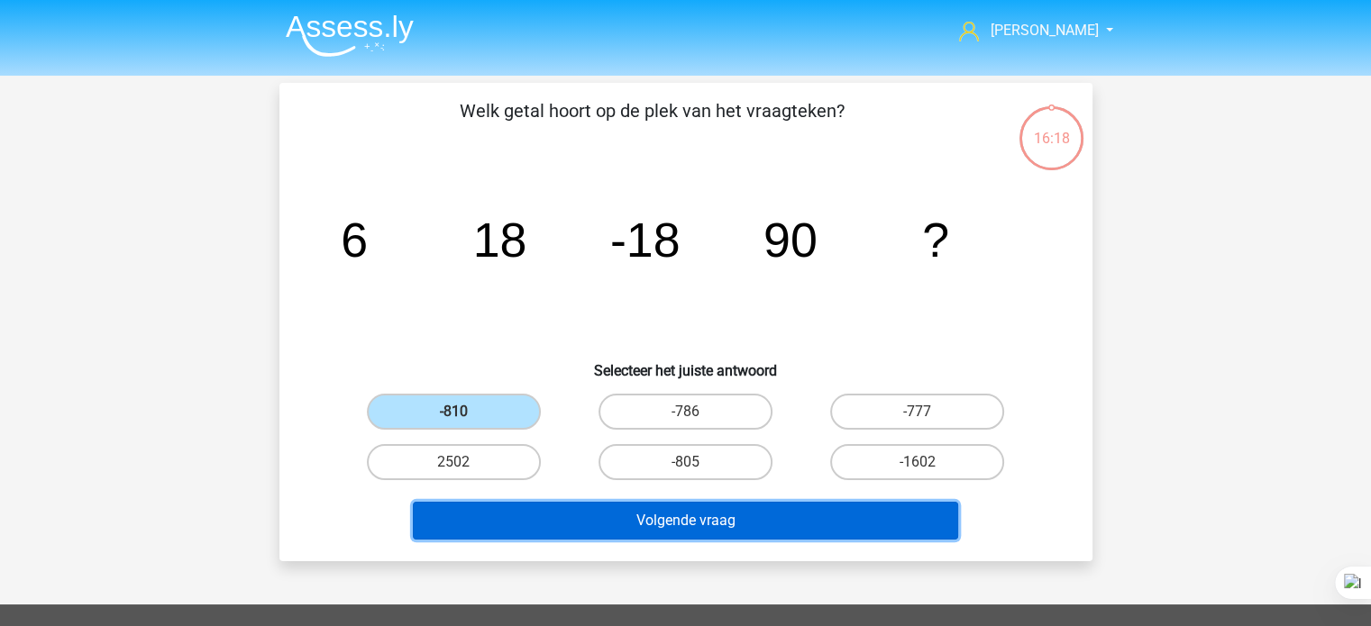
click at [521, 523] on button "Volgende vraag" at bounding box center [685, 521] width 545 height 38
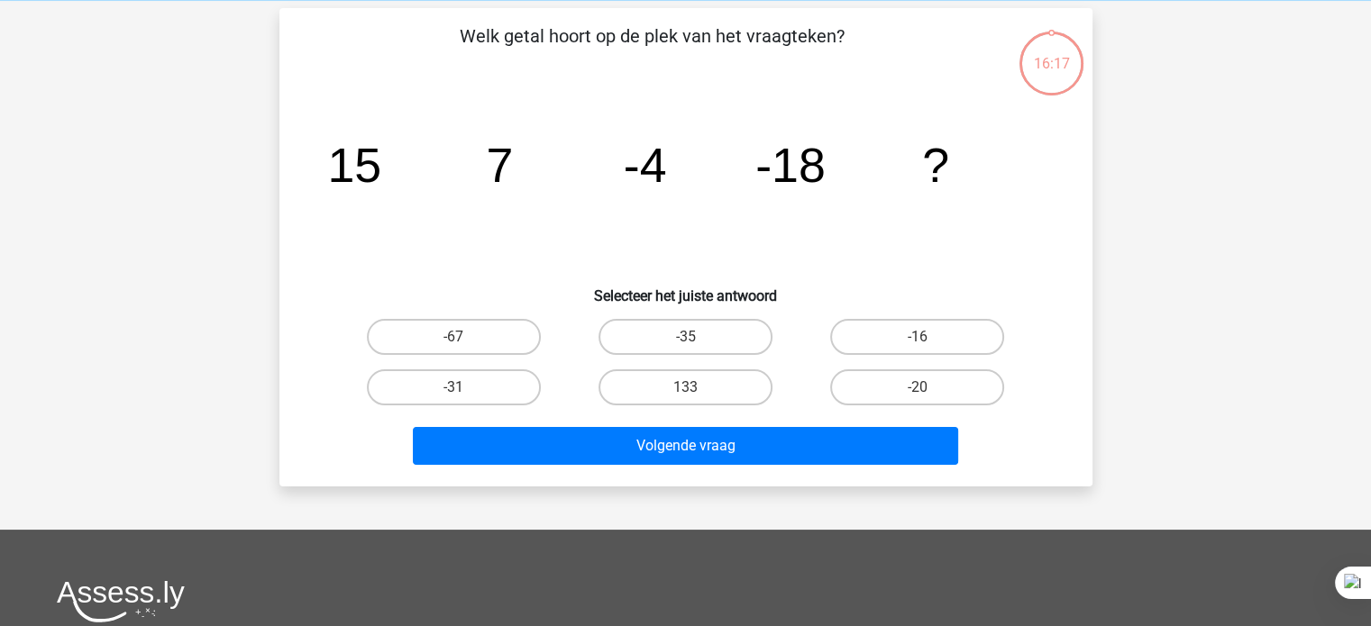
scroll to position [83, 0]
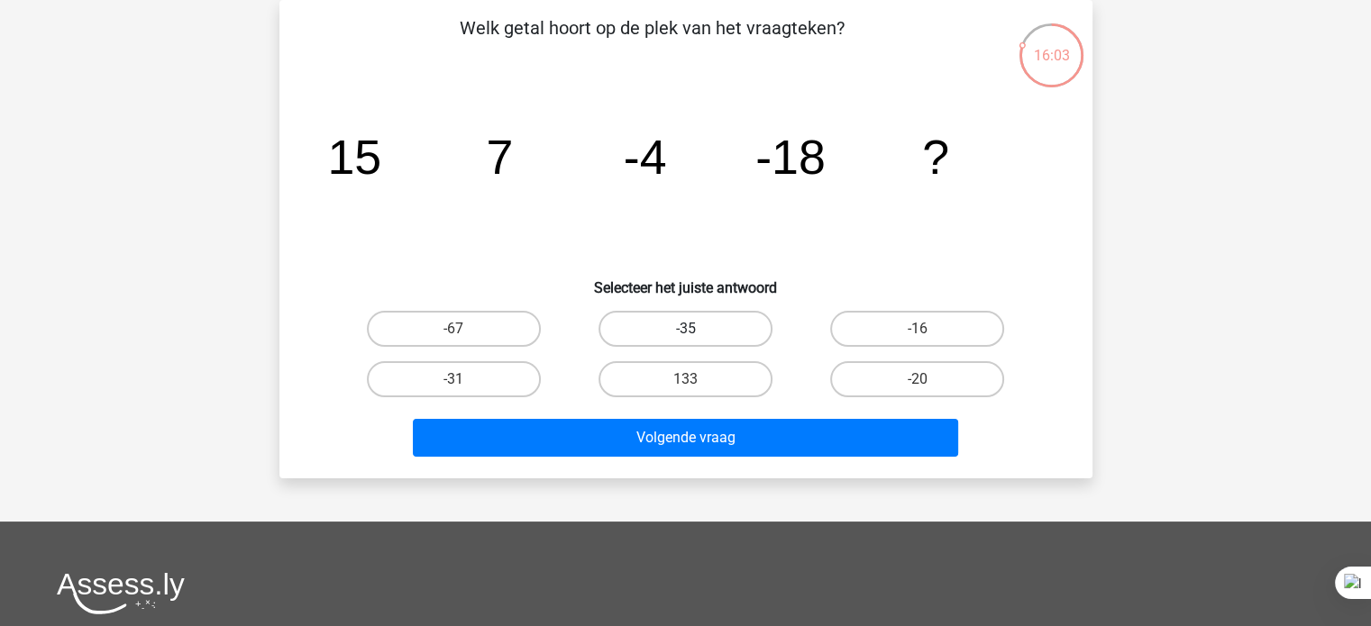
click at [675, 324] on label "-35" at bounding box center [686, 329] width 174 height 36
click at [685, 329] on input "-35" at bounding box center [691, 335] width 12 height 12
radio input "true"
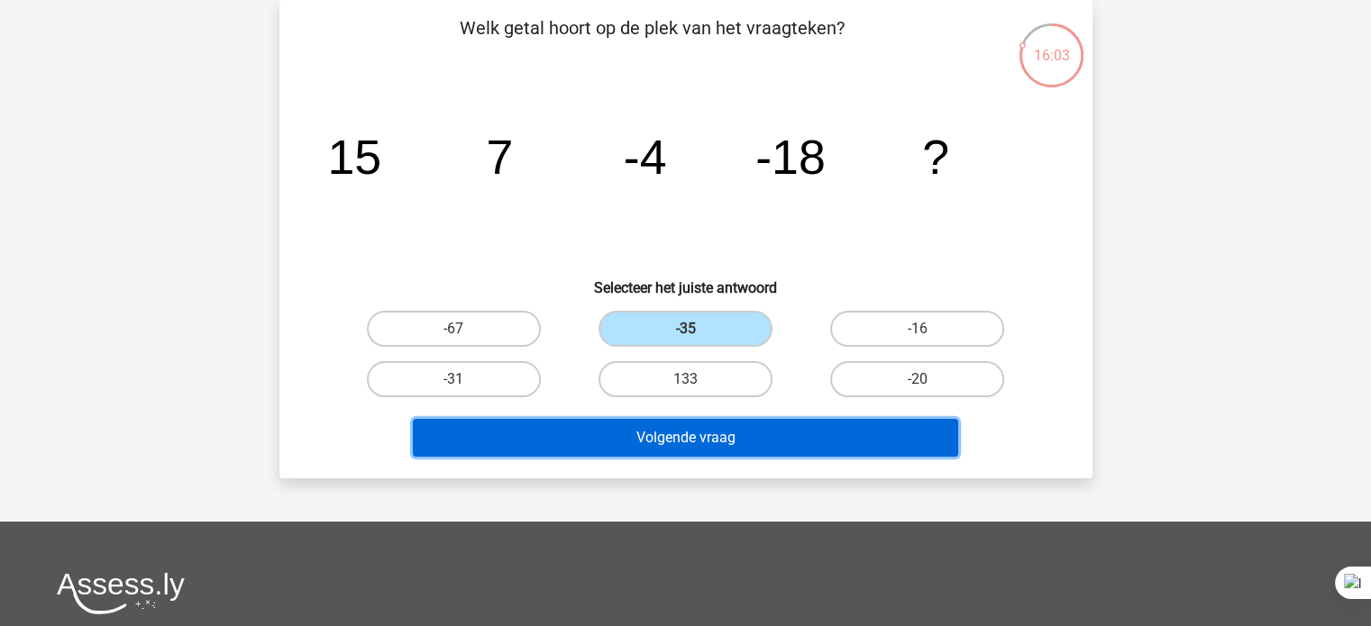
click at [624, 450] on button "Volgende vraag" at bounding box center [685, 438] width 545 height 38
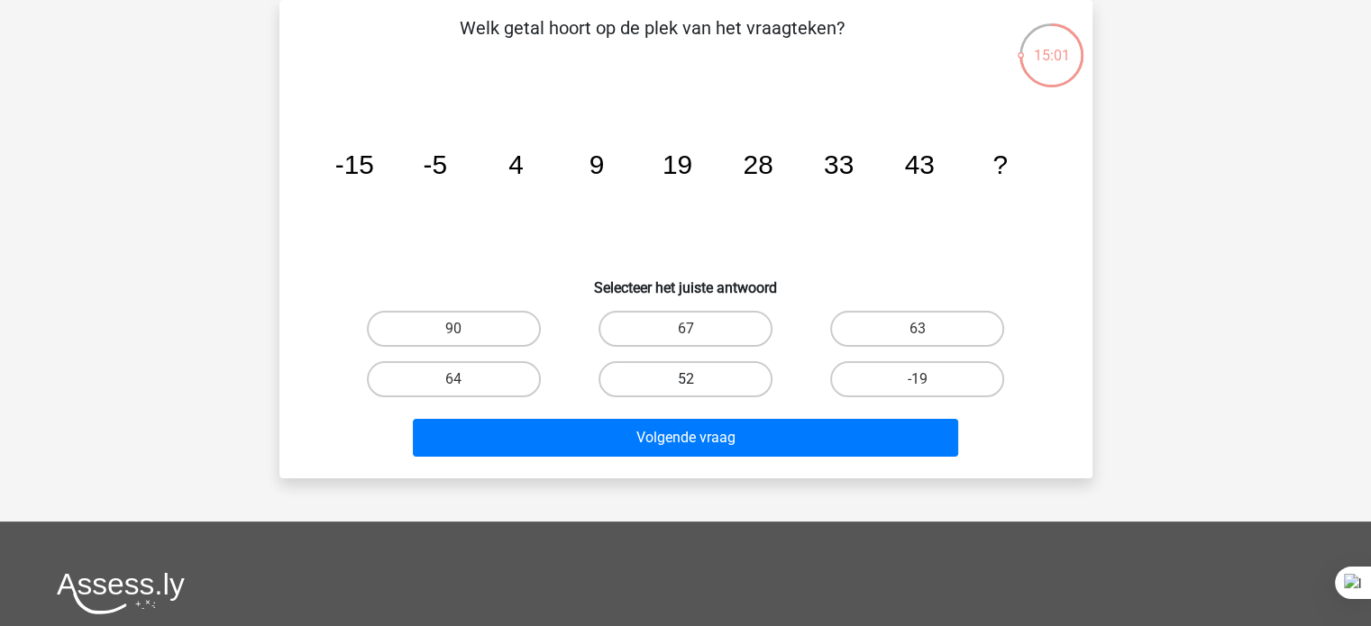
click at [681, 382] on label "52" at bounding box center [686, 379] width 174 height 36
click at [685, 382] on input "52" at bounding box center [691, 385] width 12 height 12
radio input "true"
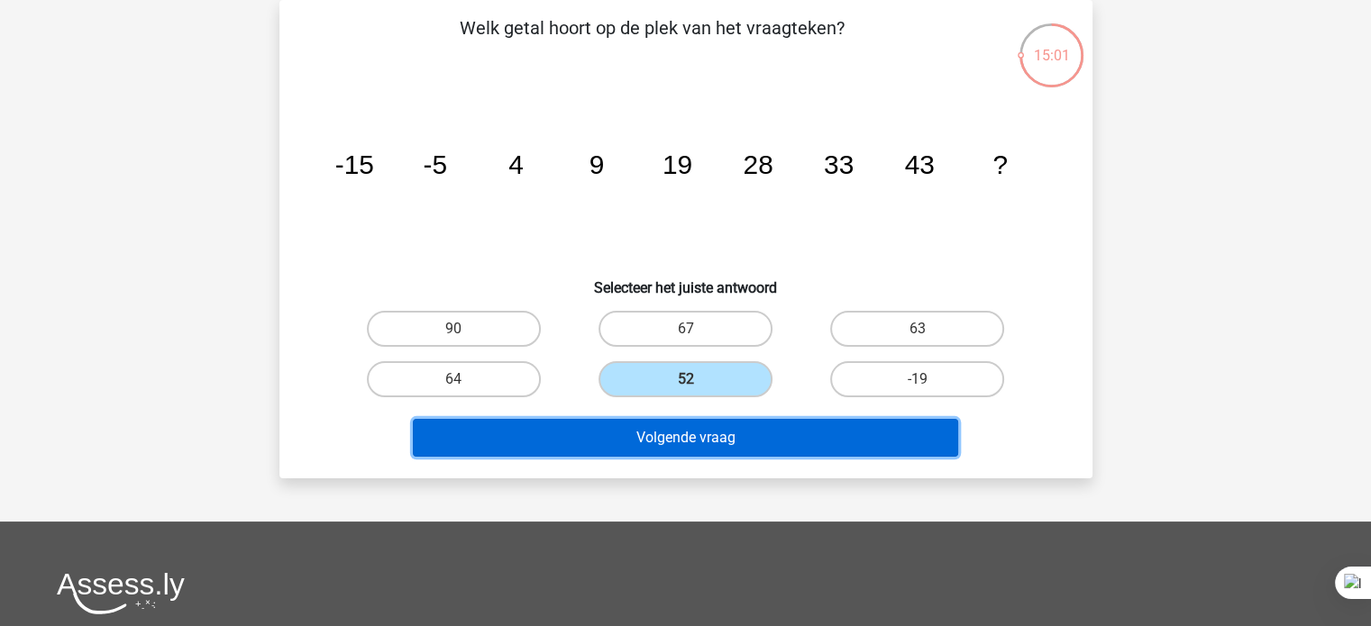
click at [673, 433] on button "Volgende vraag" at bounding box center [685, 438] width 545 height 38
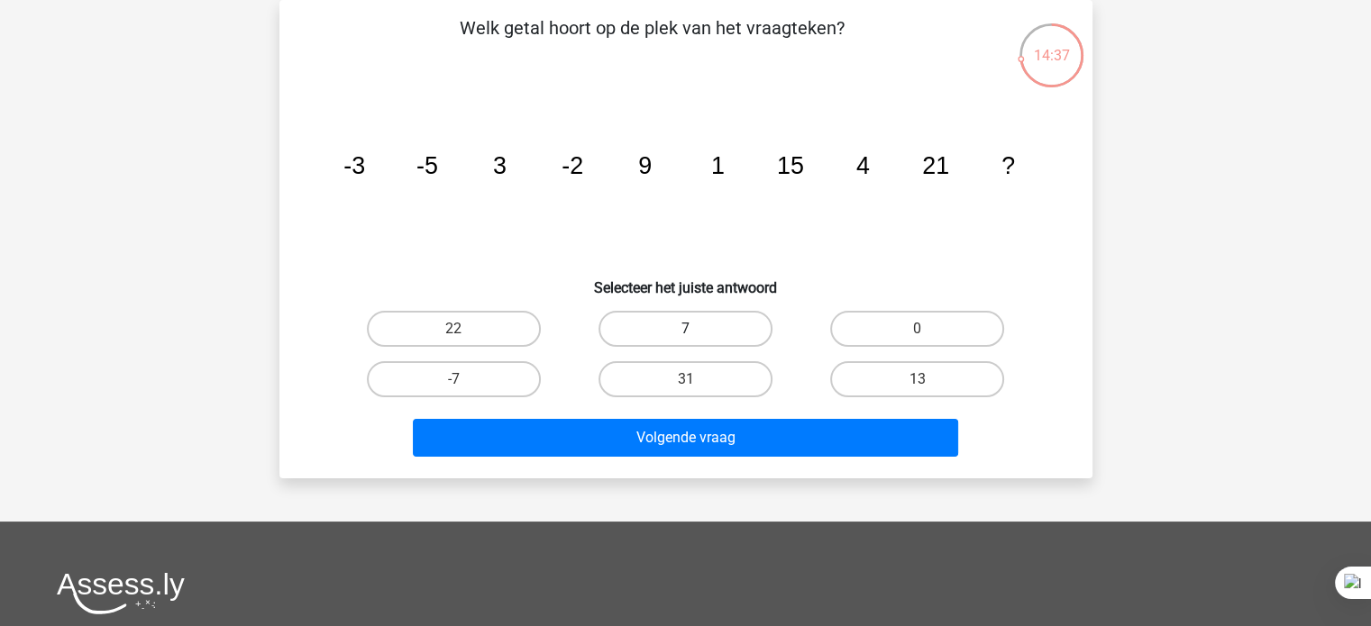
click at [725, 324] on label "7" at bounding box center [686, 329] width 174 height 36
click at [697, 329] on input "7" at bounding box center [691, 335] width 12 height 12
radio input "true"
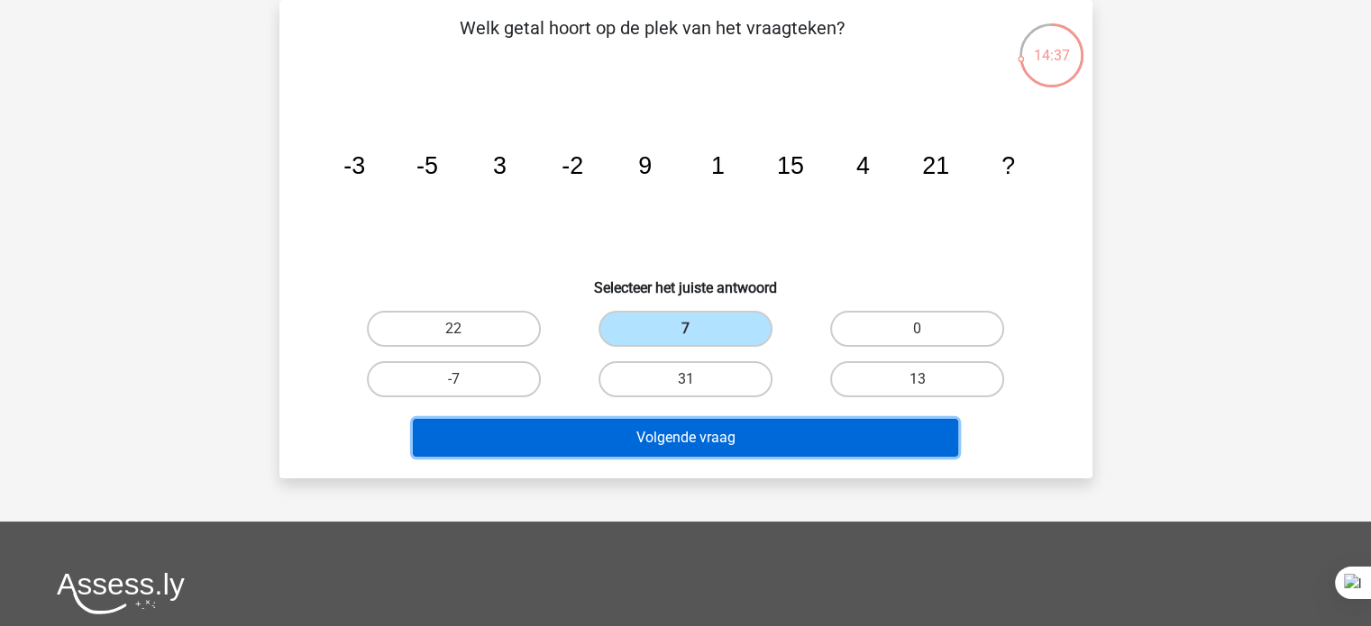
click at [691, 419] on button "Volgende vraag" at bounding box center [685, 438] width 545 height 38
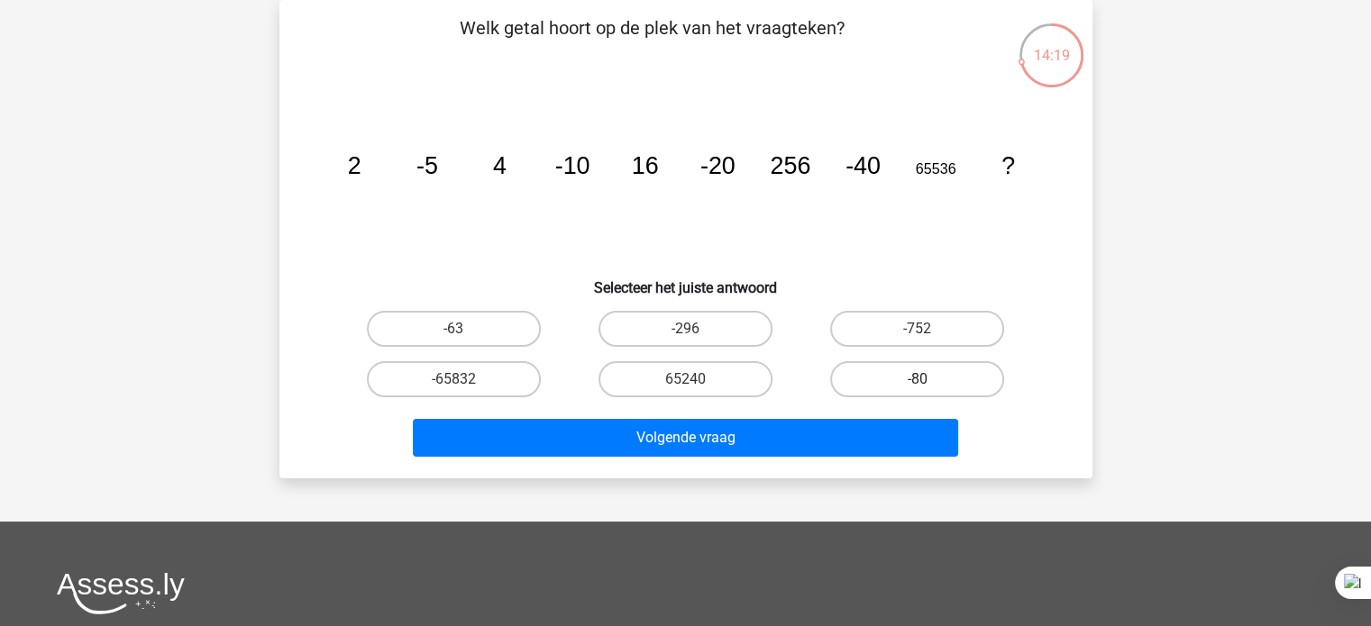
click at [965, 389] on label "-80" at bounding box center [917, 379] width 174 height 36
click at [929, 389] on input "-80" at bounding box center [924, 385] width 12 height 12
radio input "true"
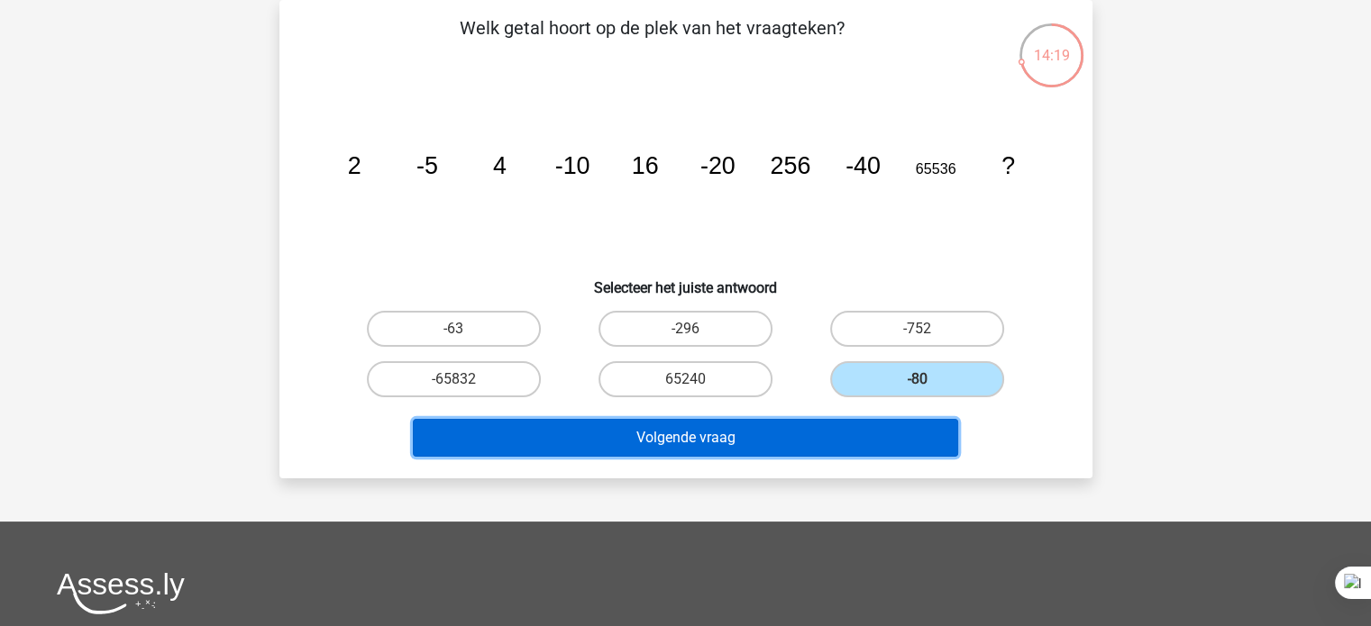
click at [909, 419] on button "Volgende vraag" at bounding box center [685, 438] width 545 height 38
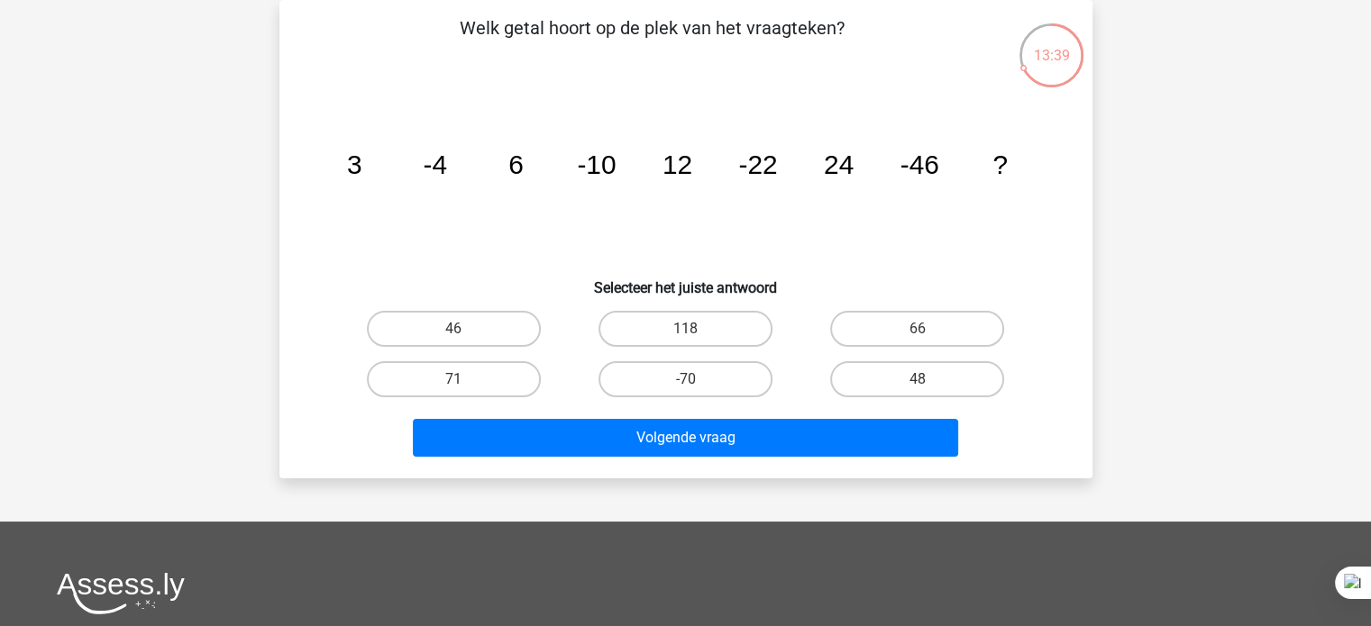
click at [965, 385] on label "48" at bounding box center [917, 379] width 174 height 36
click at [929, 385] on input "48" at bounding box center [924, 385] width 12 height 12
radio input "true"
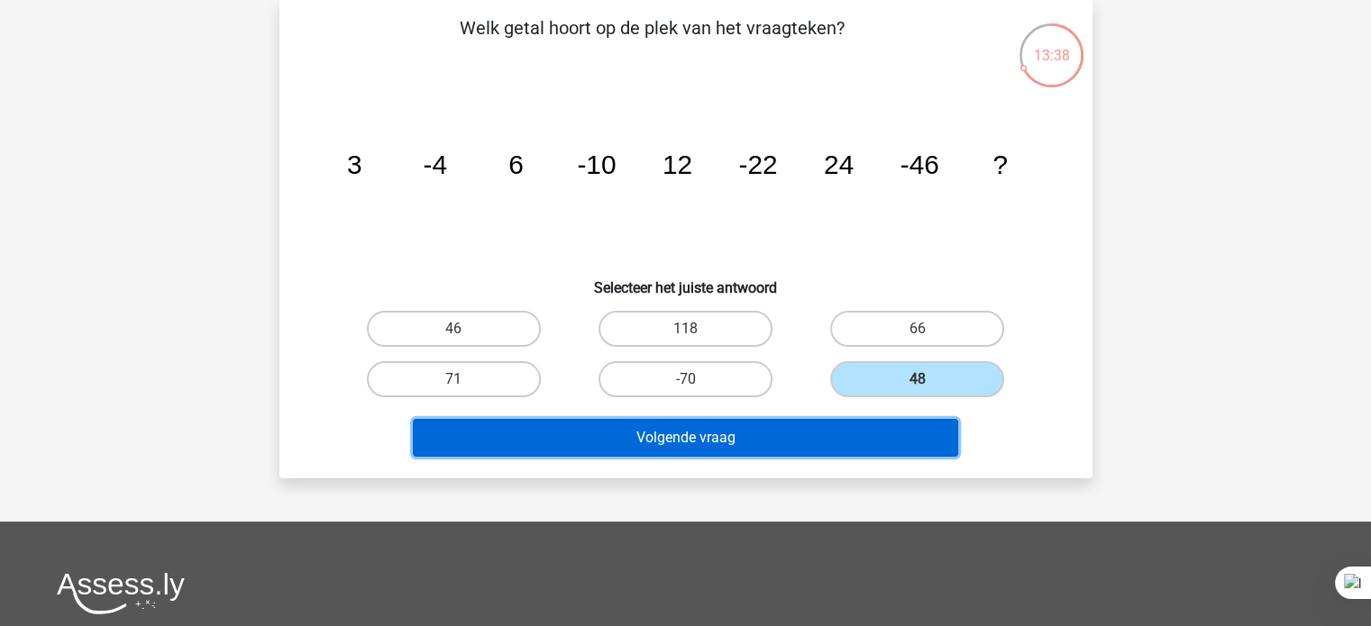
click at [914, 440] on button "Volgende vraag" at bounding box center [685, 438] width 545 height 38
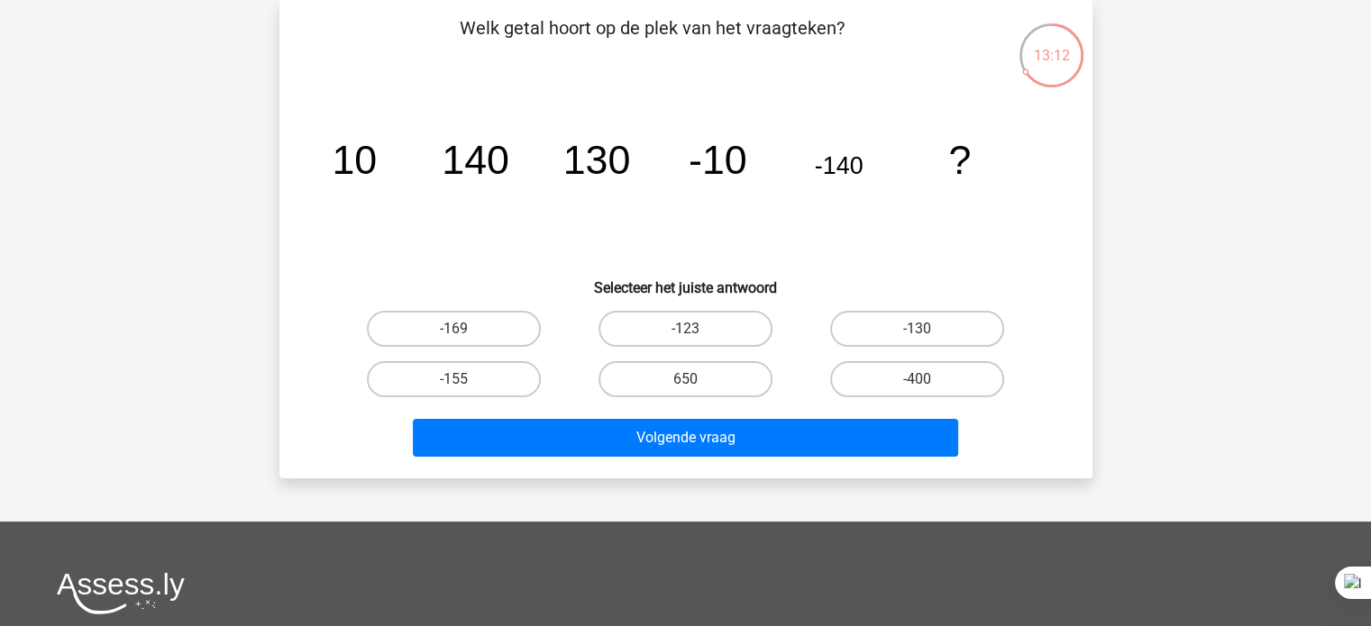
click at [923, 334] on input "-130" at bounding box center [924, 335] width 12 height 12
radio input "true"
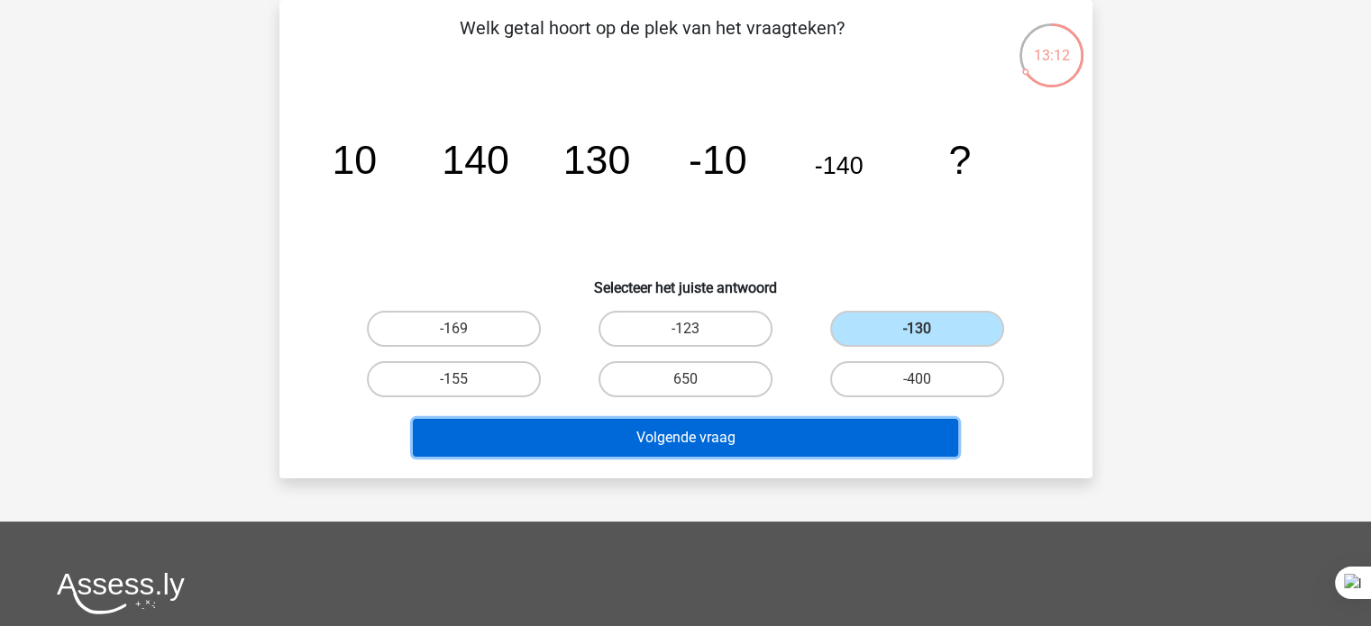
click at [803, 422] on button "Volgende vraag" at bounding box center [685, 438] width 545 height 38
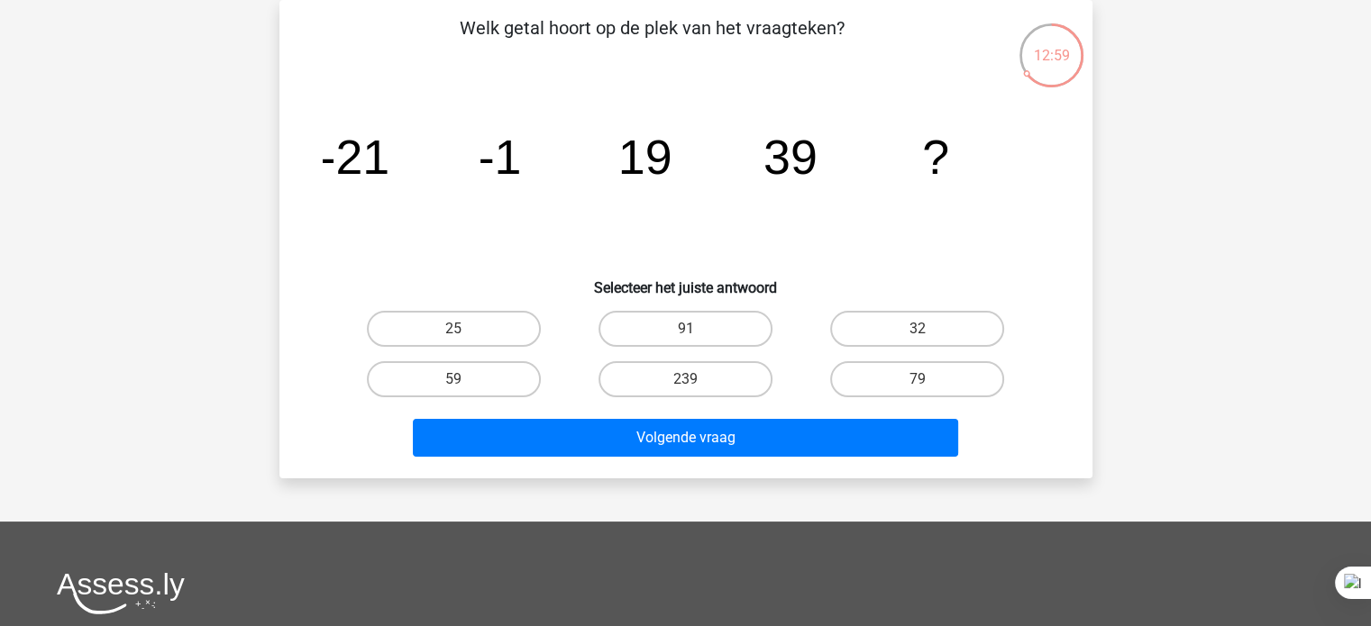
click at [519, 383] on label "59" at bounding box center [454, 379] width 174 height 36
click at [465, 383] on input "59" at bounding box center [459, 385] width 12 height 12
radio input "true"
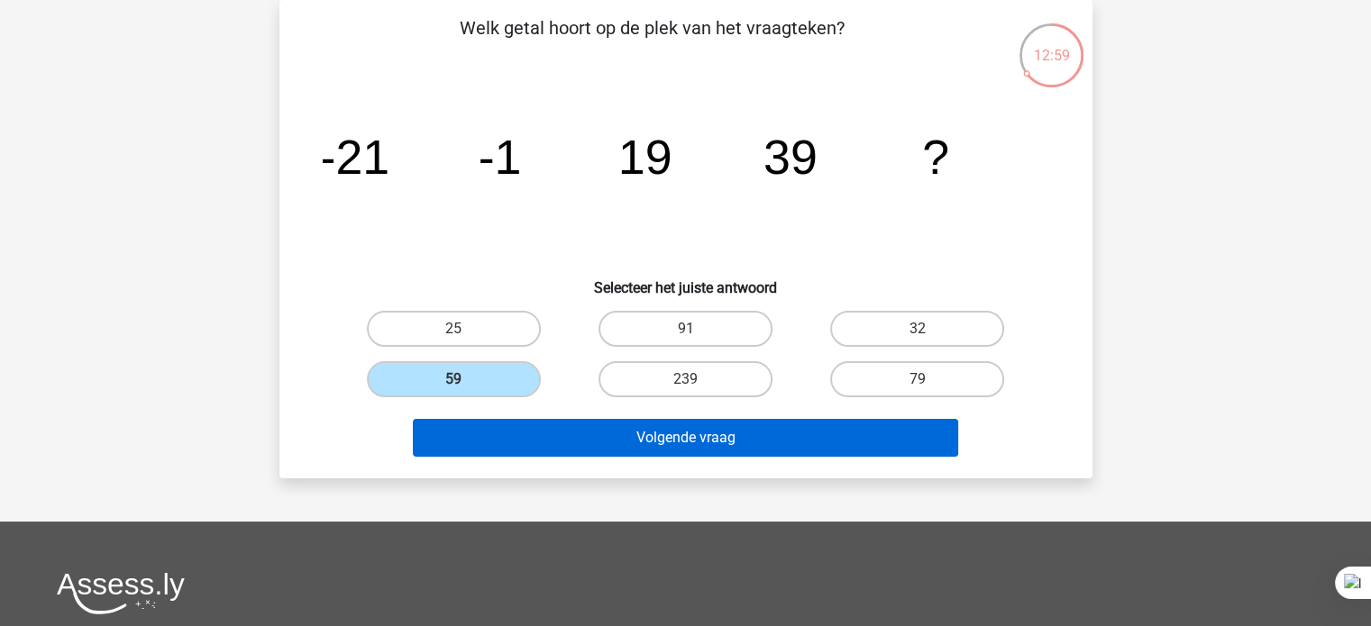
click at [570, 447] on button "Volgende vraag" at bounding box center [685, 438] width 545 height 38
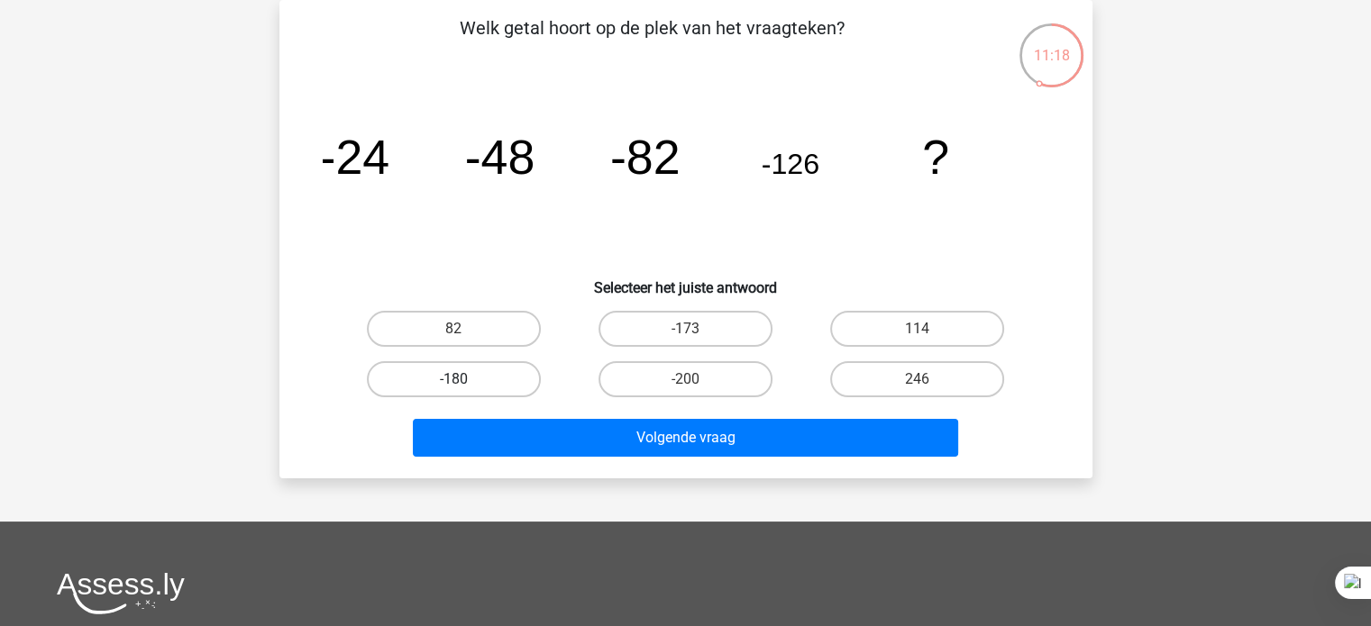
click at [502, 382] on label "-180" at bounding box center [454, 379] width 174 height 36
click at [465, 382] on input "-180" at bounding box center [459, 385] width 12 height 12
radio input "true"
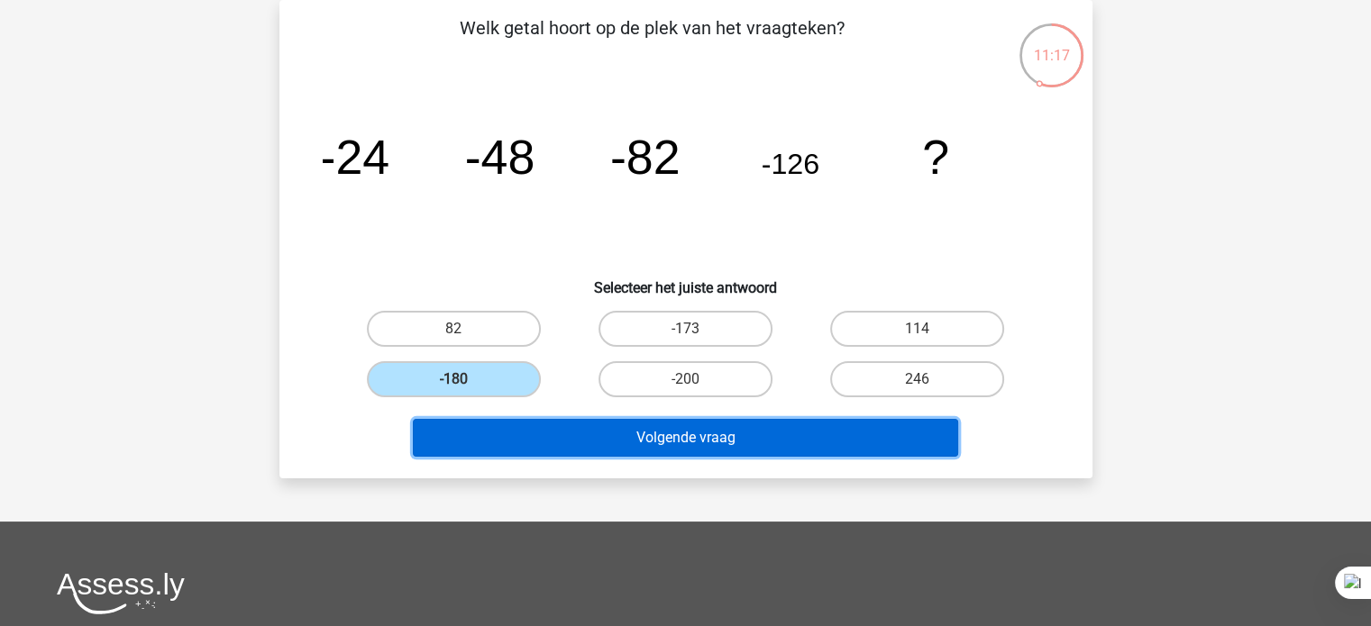
click at [565, 432] on button "Volgende vraag" at bounding box center [685, 438] width 545 height 38
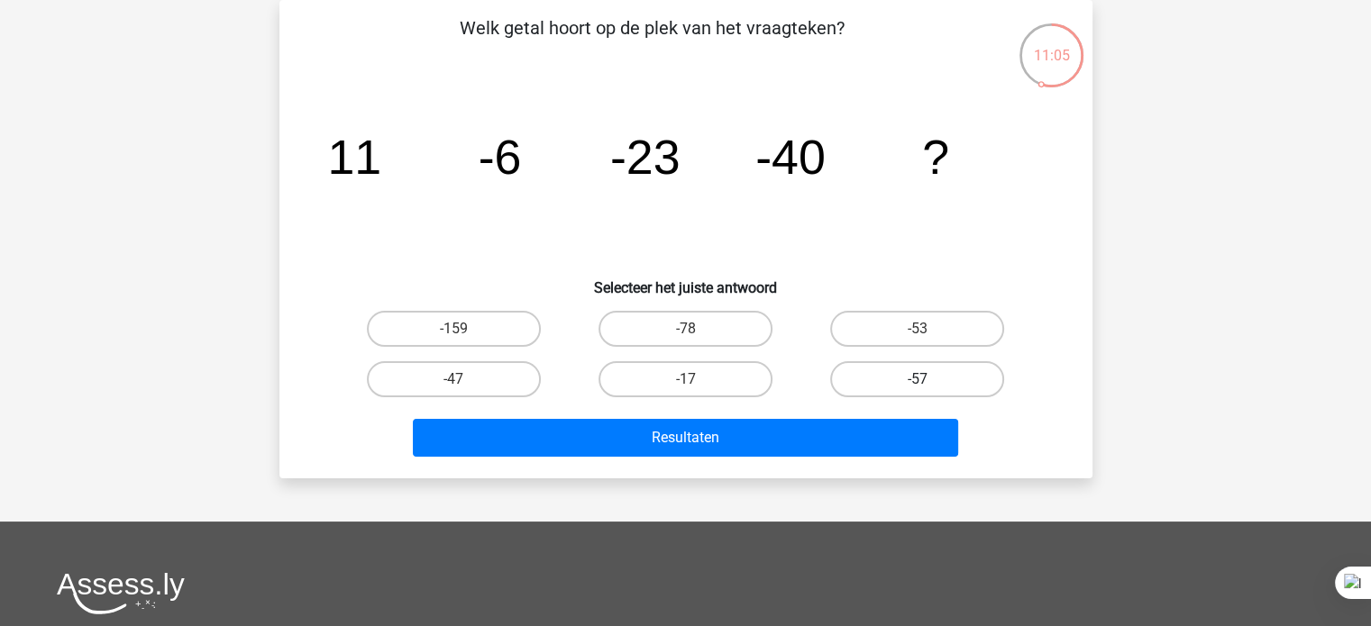
click at [876, 389] on label "-57" at bounding box center [917, 379] width 174 height 36
click at [918, 389] on input "-57" at bounding box center [924, 385] width 12 height 12
radio input "true"
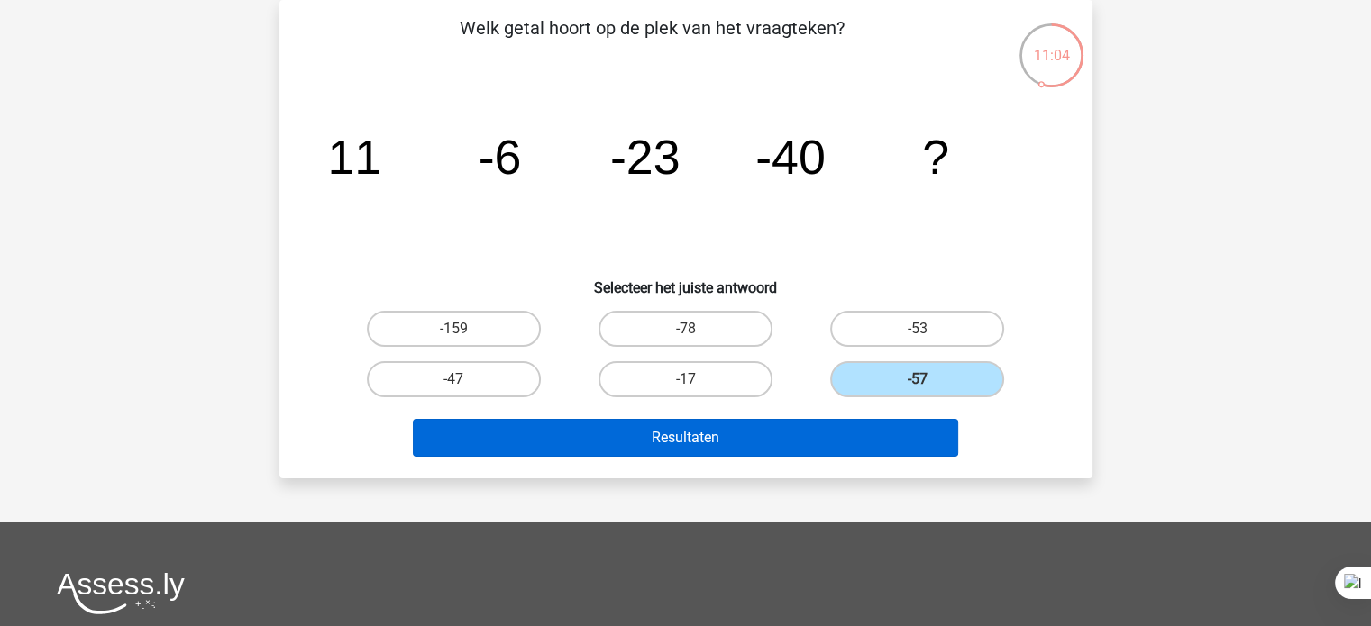
click at [848, 422] on button "Resultaten" at bounding box center [685, 438] width 545 height 38
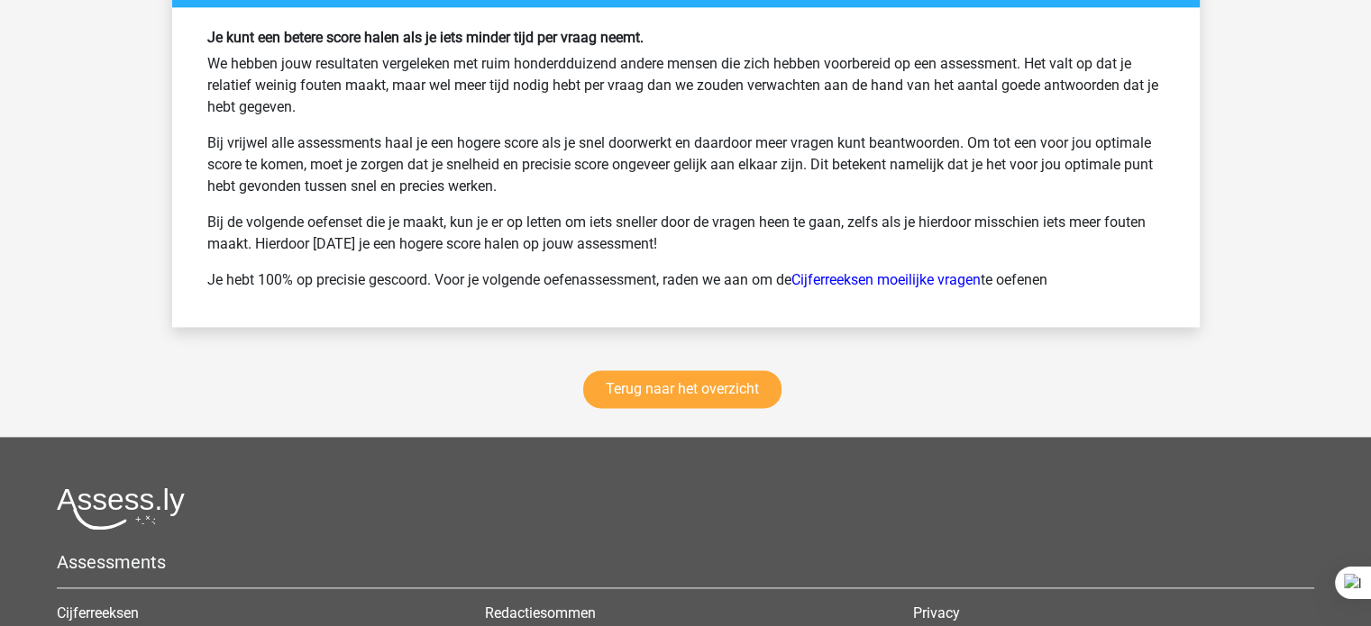
scroll to position [2419, 0]
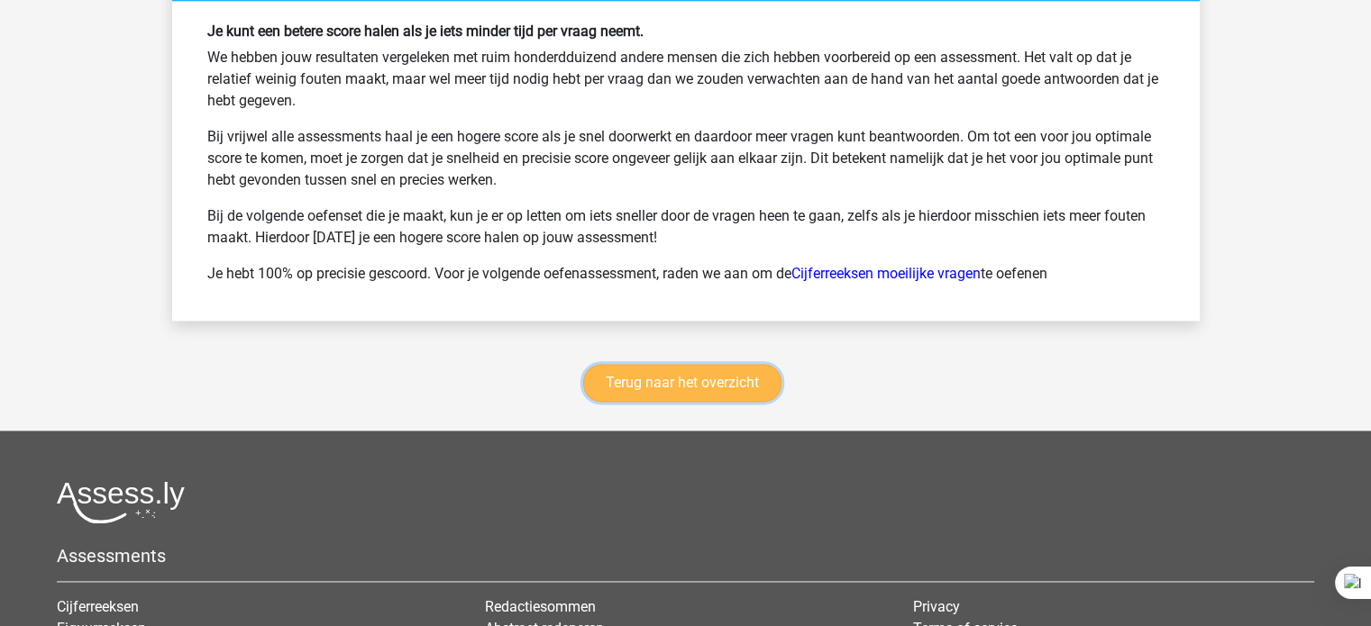
click at [712, 379] on link "Terug naar het overzicht" at bounding box center [682, 383] width 198 height 38
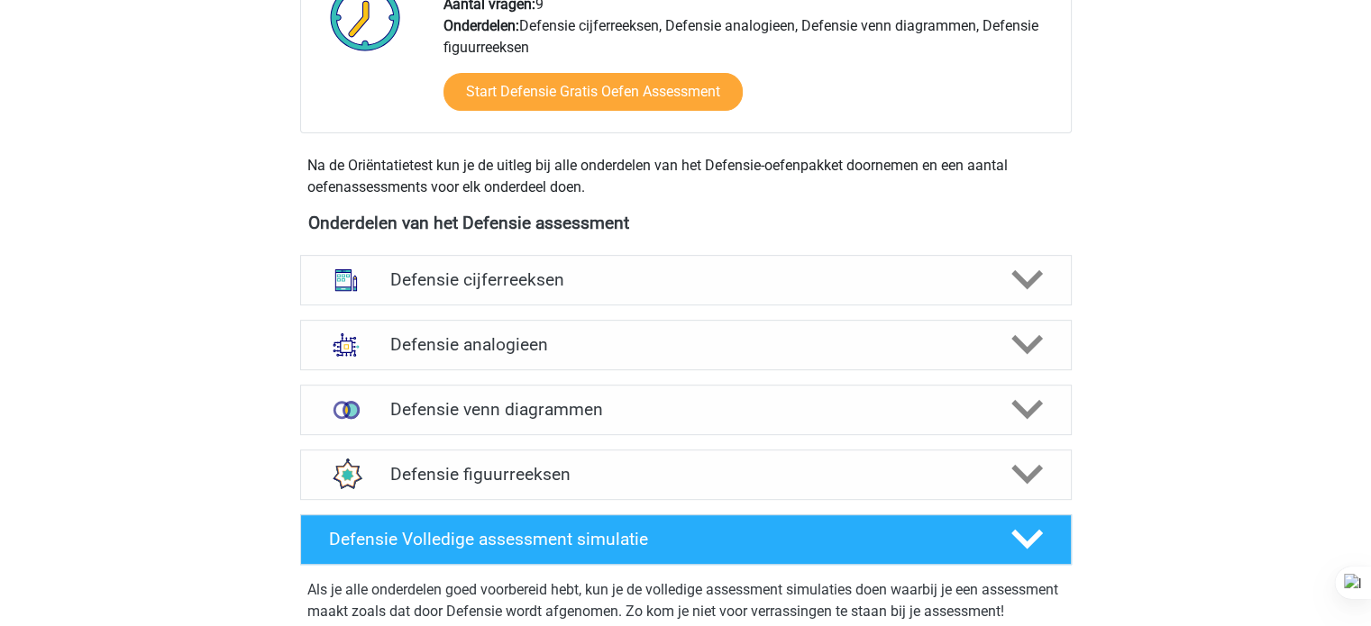
scroll to position [772, 0]
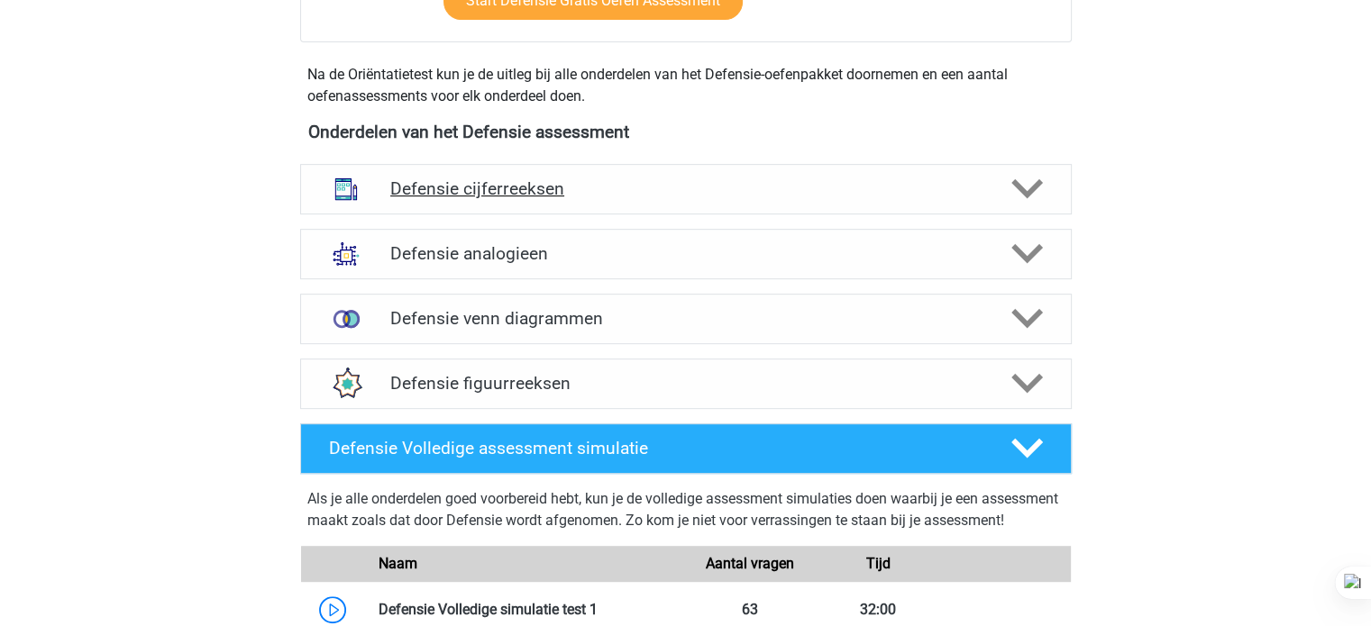
click at [721, 209] on div "Defensie cijferreeksen" at bounding box center [686, 189] width 772 height 50
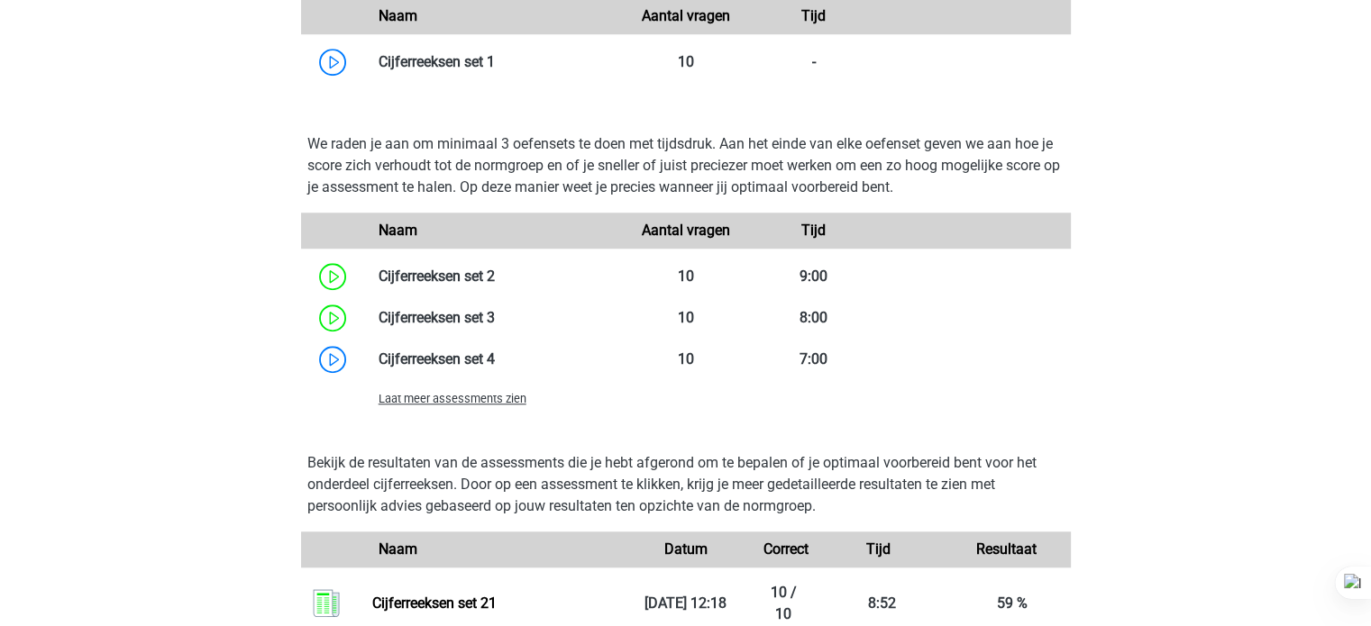
click at [509, 398] on span "Laat meer assessments zien" at bounding box center [453, 399] width 148 height 14
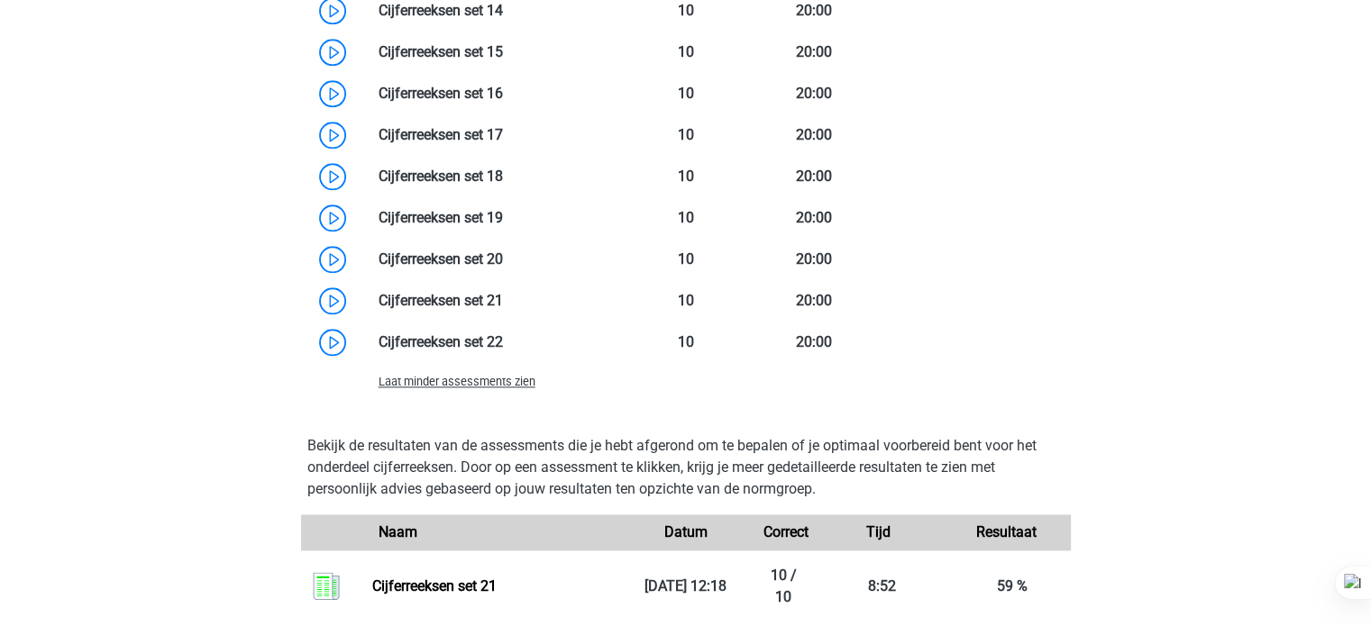
scroll to position [2218, 0]
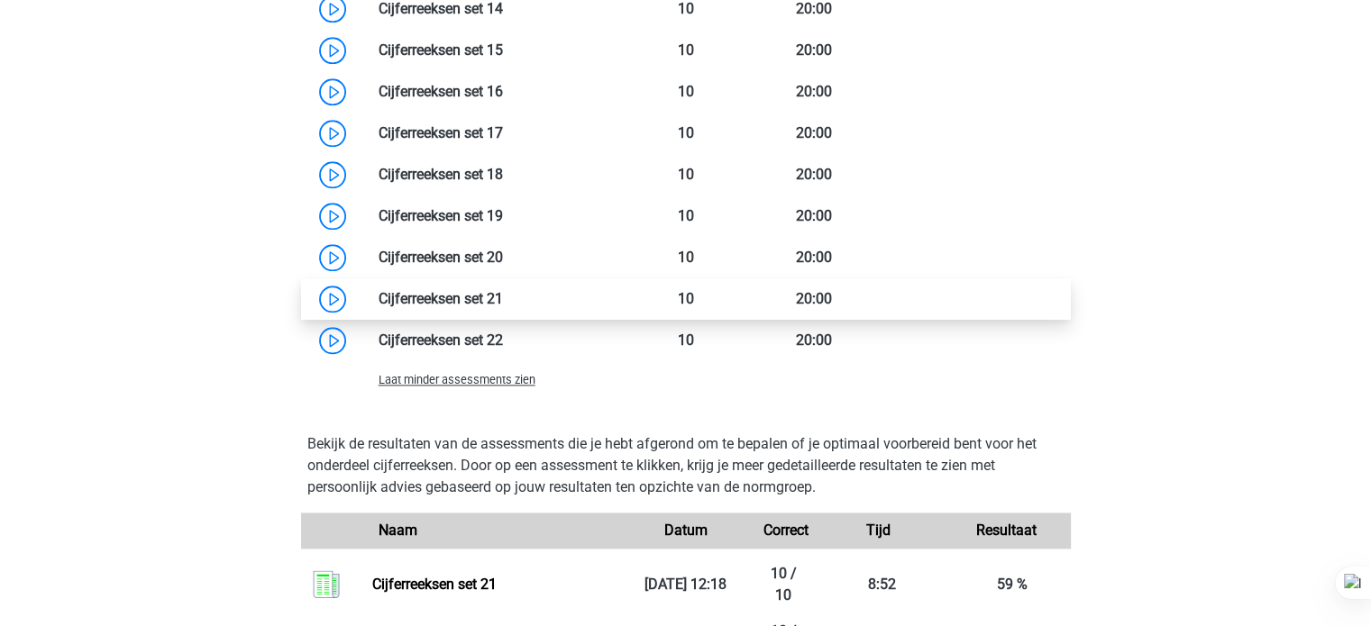
click at [503, 298] on link at bounding box center [503, 298] width 0 height 17
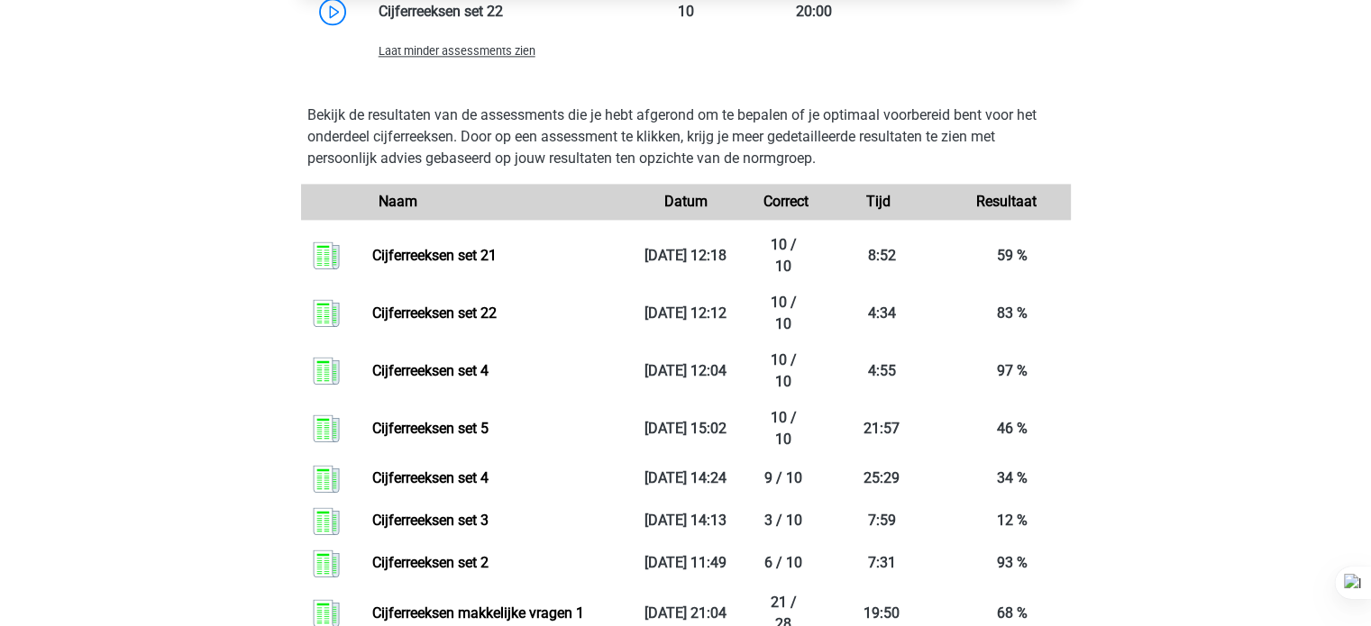
scroll to position [2127, 0]
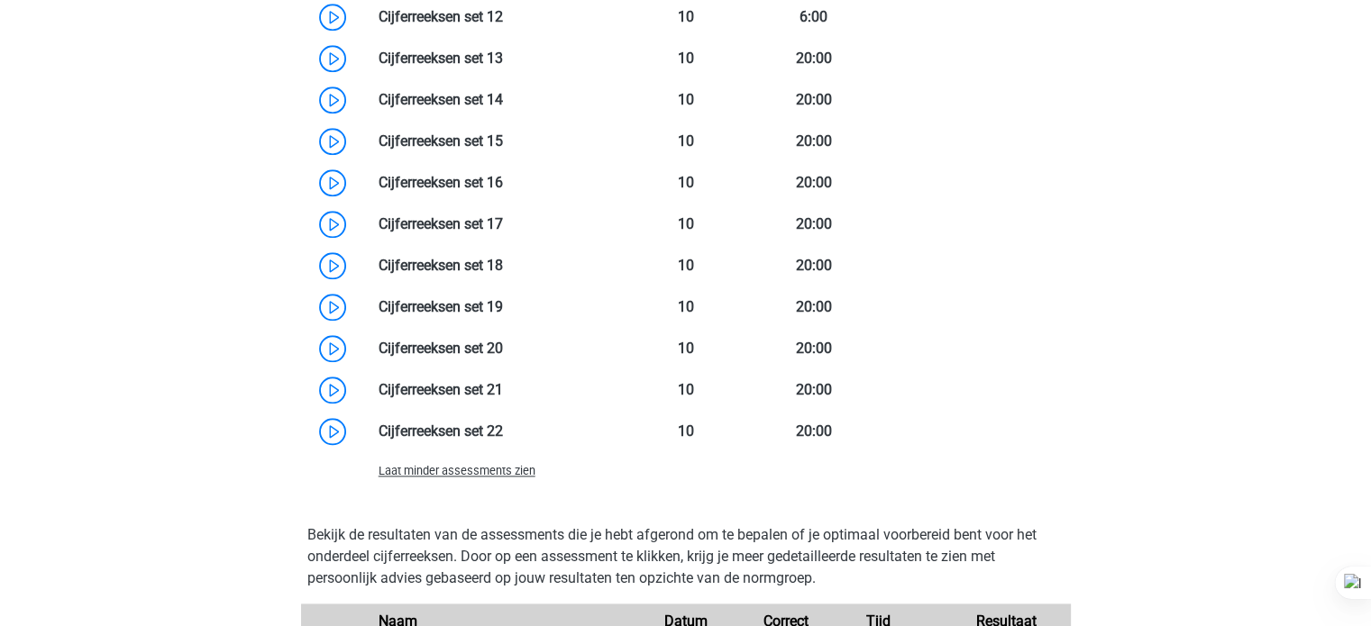
click at [262, 380] on div "Onderdelen van het Defensie assessment Defensie cijferreeksen Er zijn grofweg z…" at bounding box center [686, 26] width 856 height 2520
click at [503, 346] on link at bounding box center [503, 348] width 0 height 17
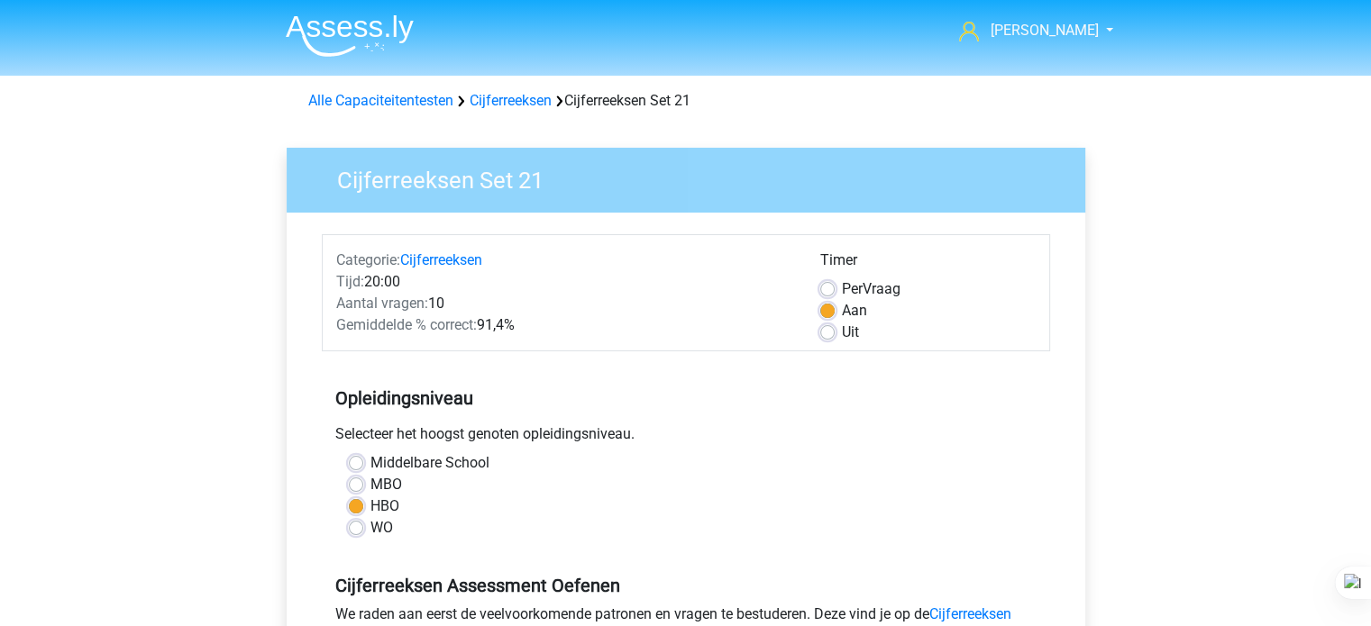
click at [852, 292] on span "Per" at bounding box center [852, 288] width 21 height 17
click at [835, 292] on input "Per Vraag" at bounding box center [827, 288] width 14 height 18
radio input "true"
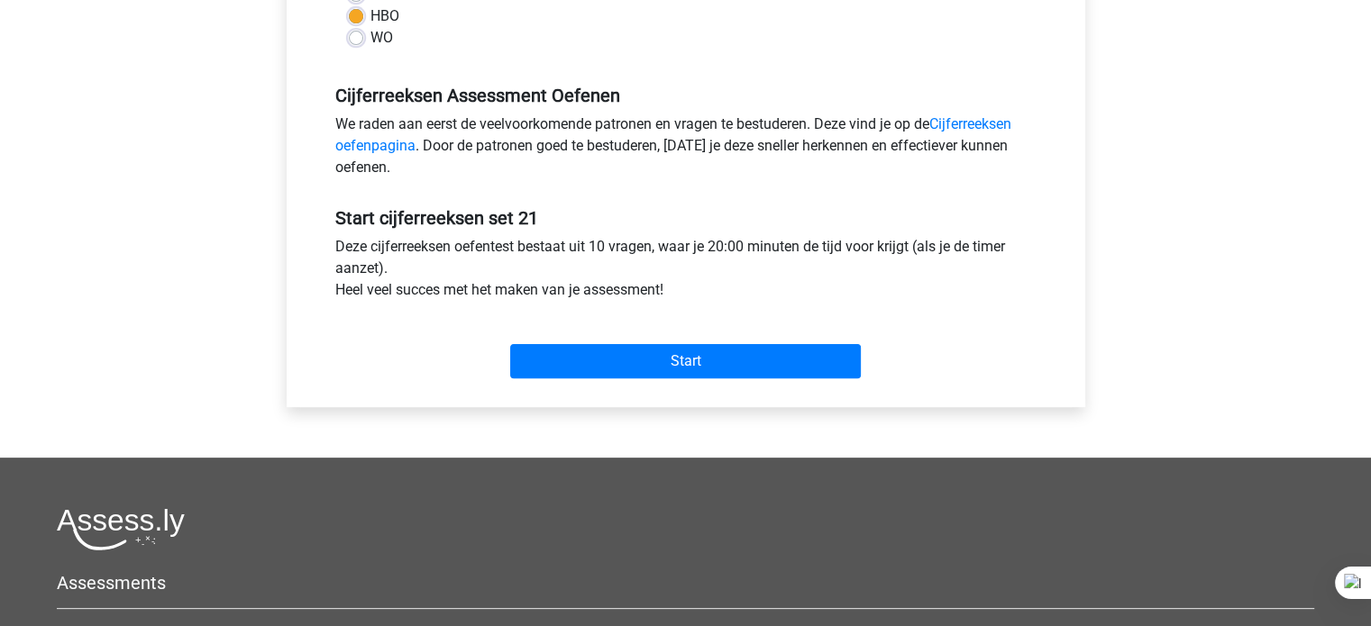
scroll to position [491, 0]
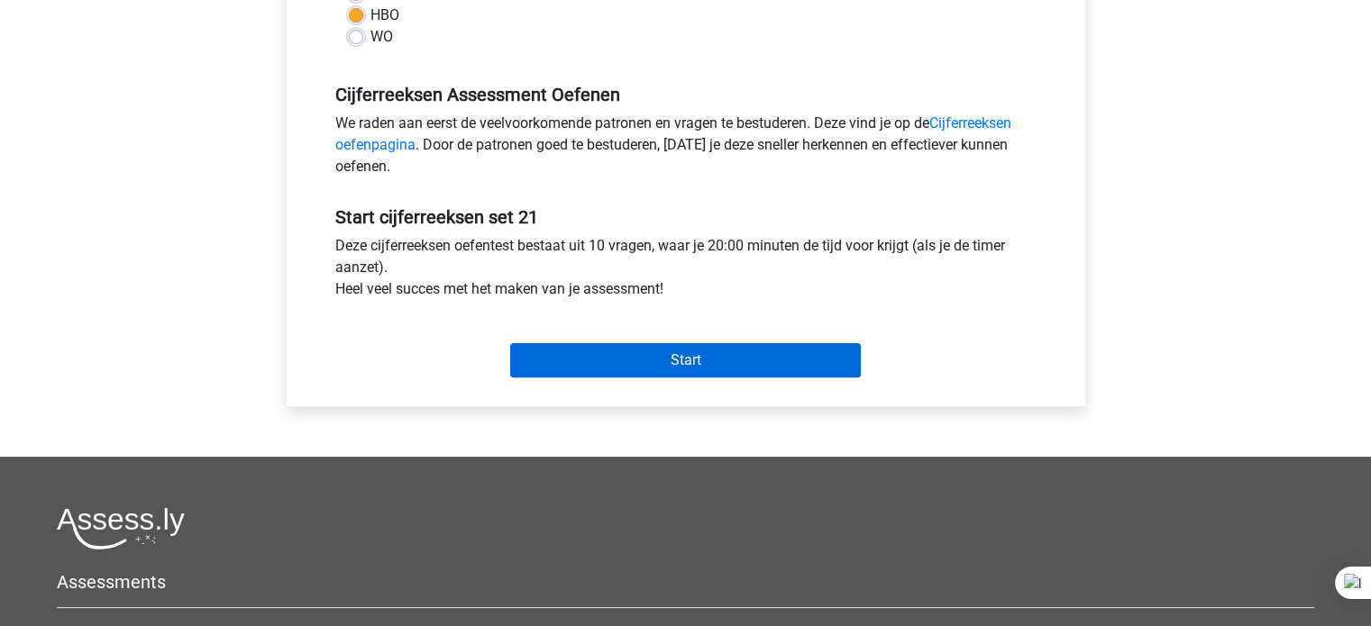
click at [723, 370] on input "Start" at bounding box center [685, 360] width 351 height 34
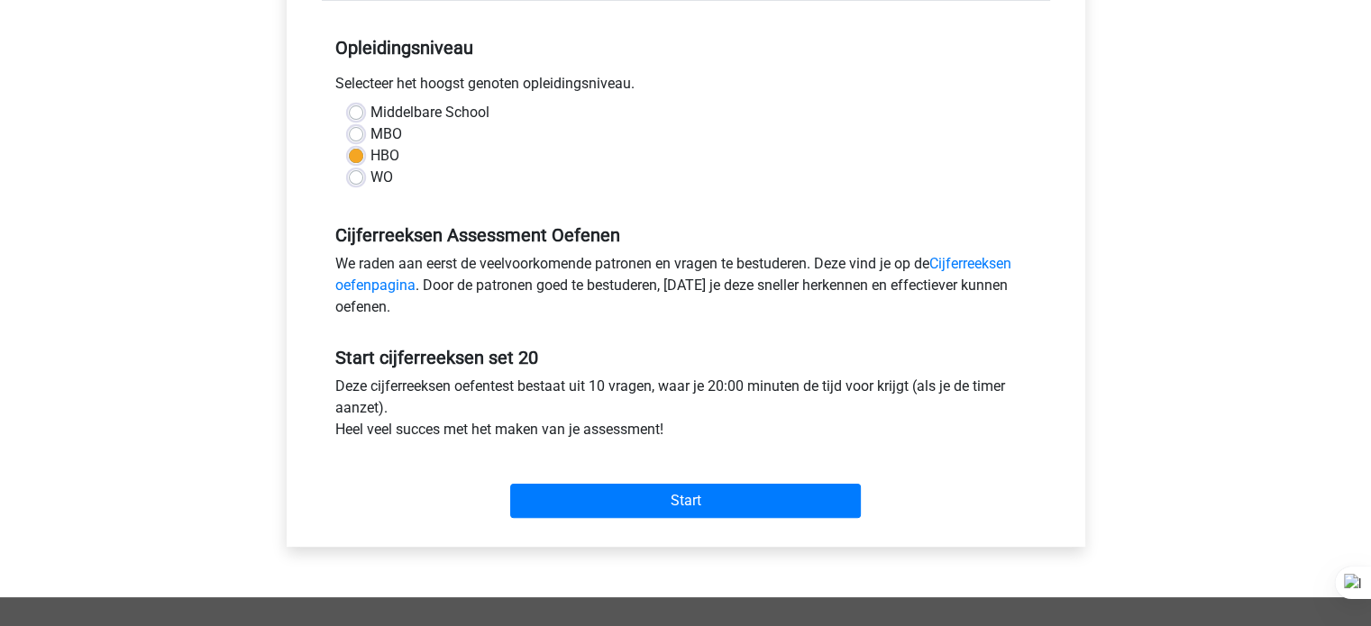
scroll to position [369, 0]
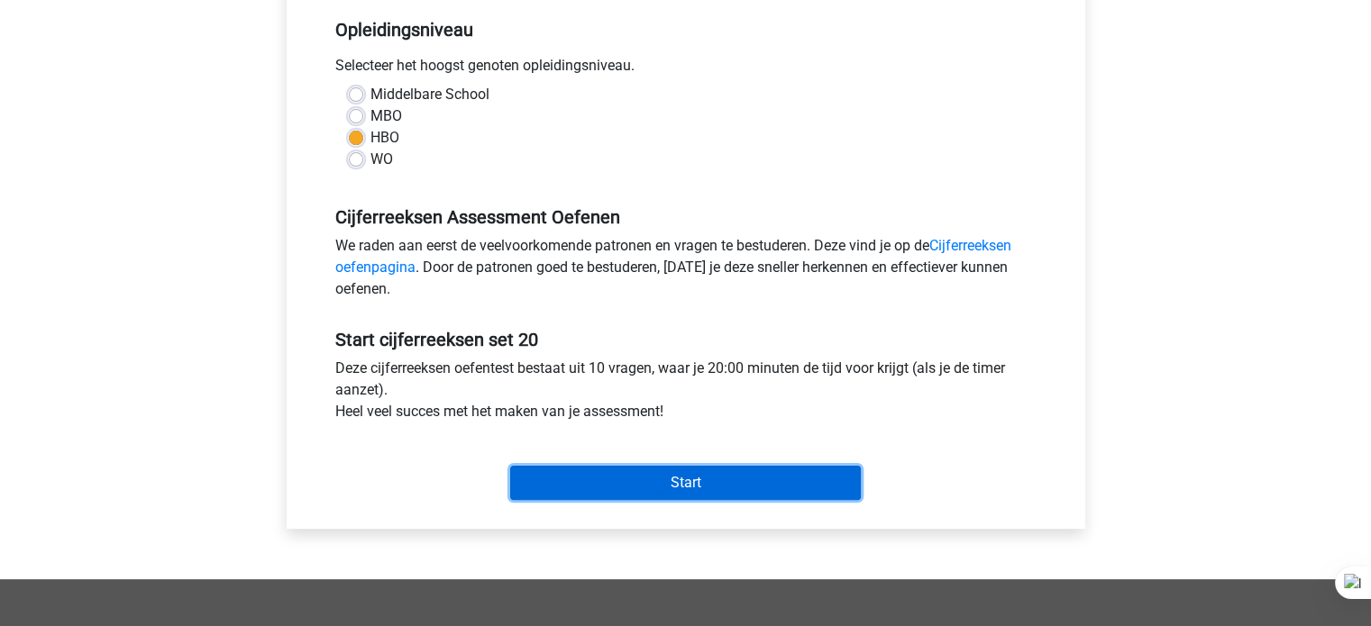
click at [592, 482] on input "Start" at bounding box center [685, 483] width 351 height 34
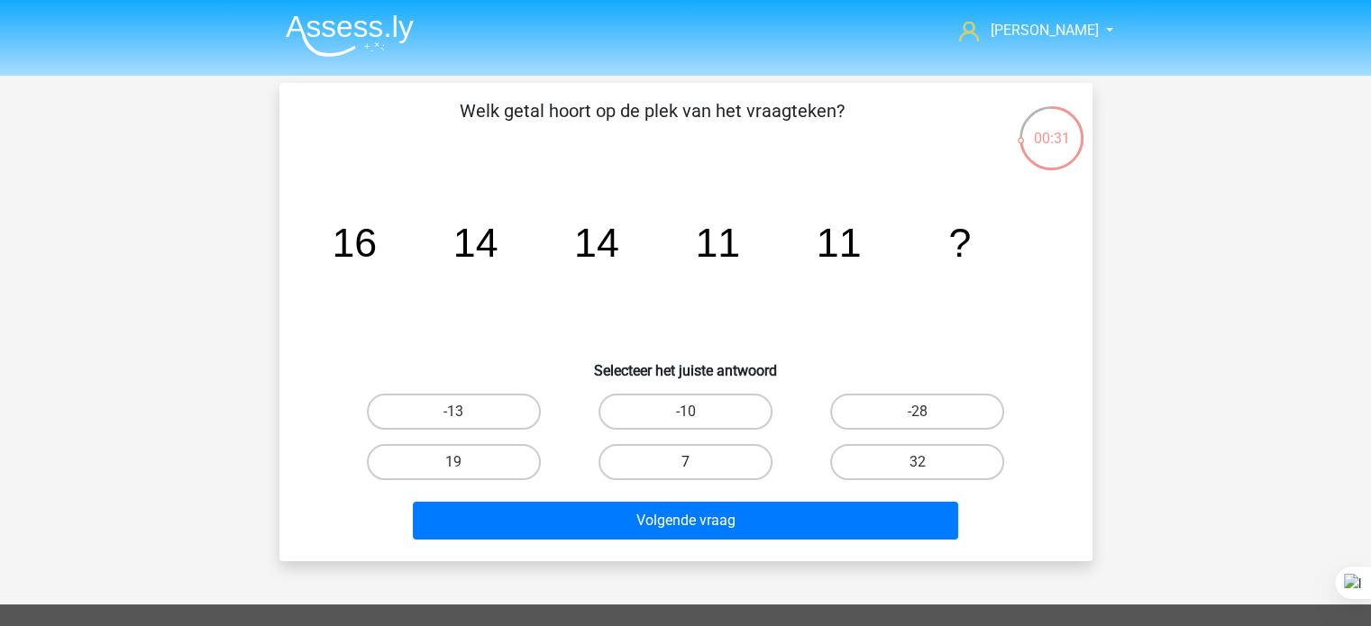
click at [663, 470] on label "7" at bounding box center [686, 462] width 174 height 36
click at [685, 470] on input "7" at bounding box center [691, 468] width 12 height 12
radio input "true"
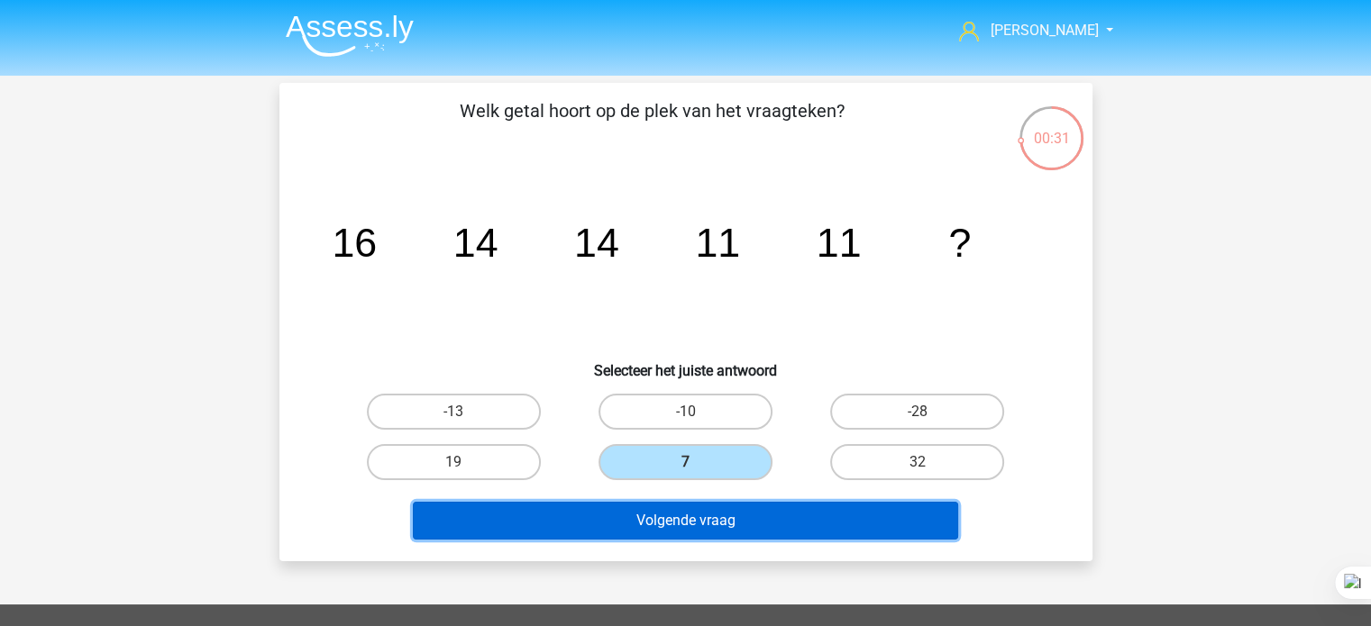
click at [630, 525] on button "Volgende vraag" at bounding box center [685, 521] width 545 height 38
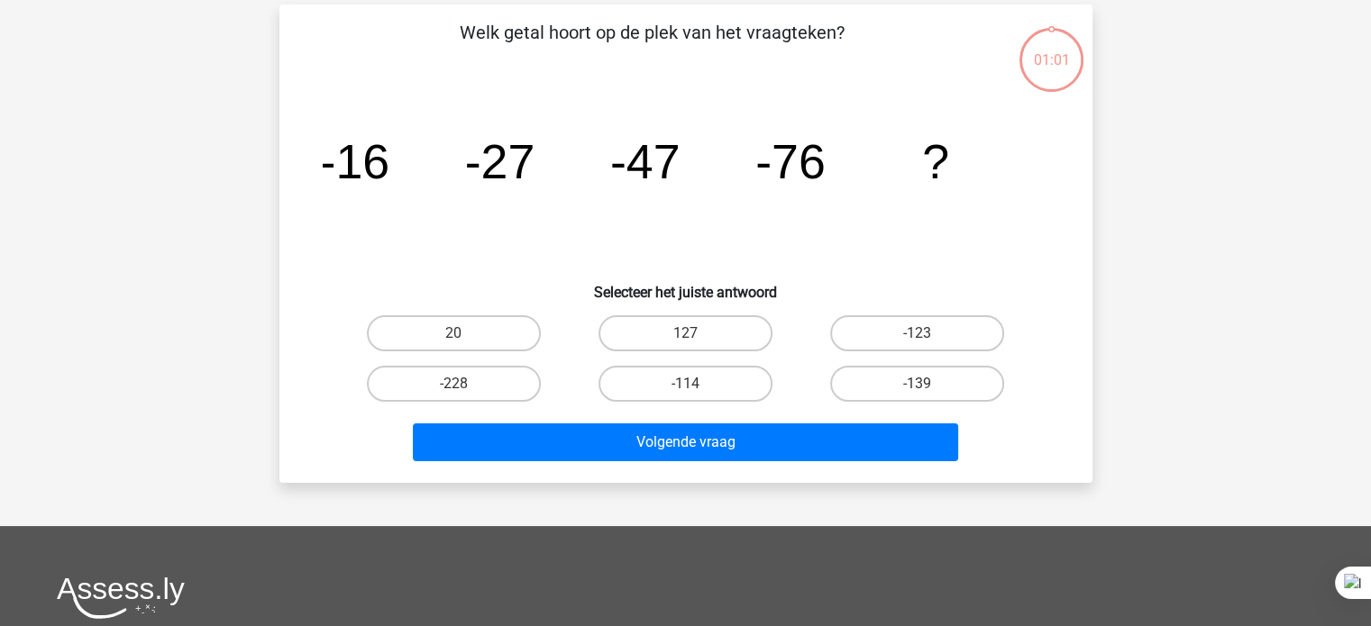
scroll to position [83, 0]
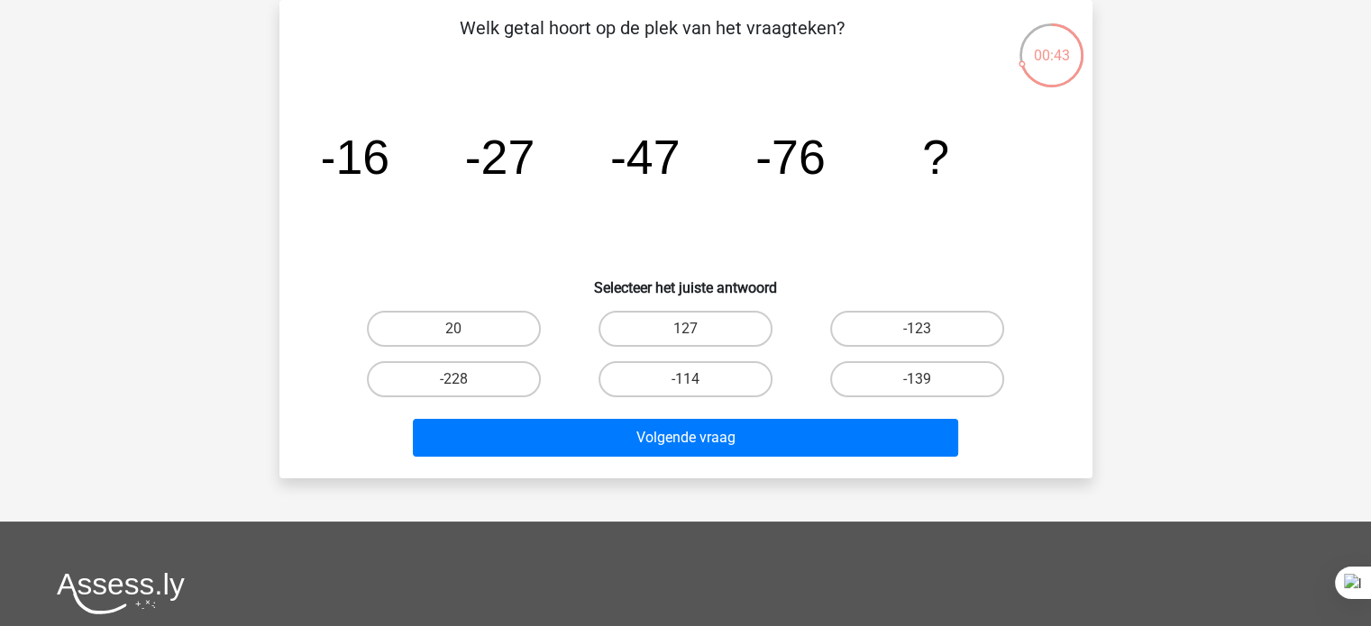
click at [718, 389] on label "-114" at bounding box center [686, 379] width 174 height 36
click at [697, 389] on input "-114" at bounding box center [691, 385] width 12 height 12
radio input "true"
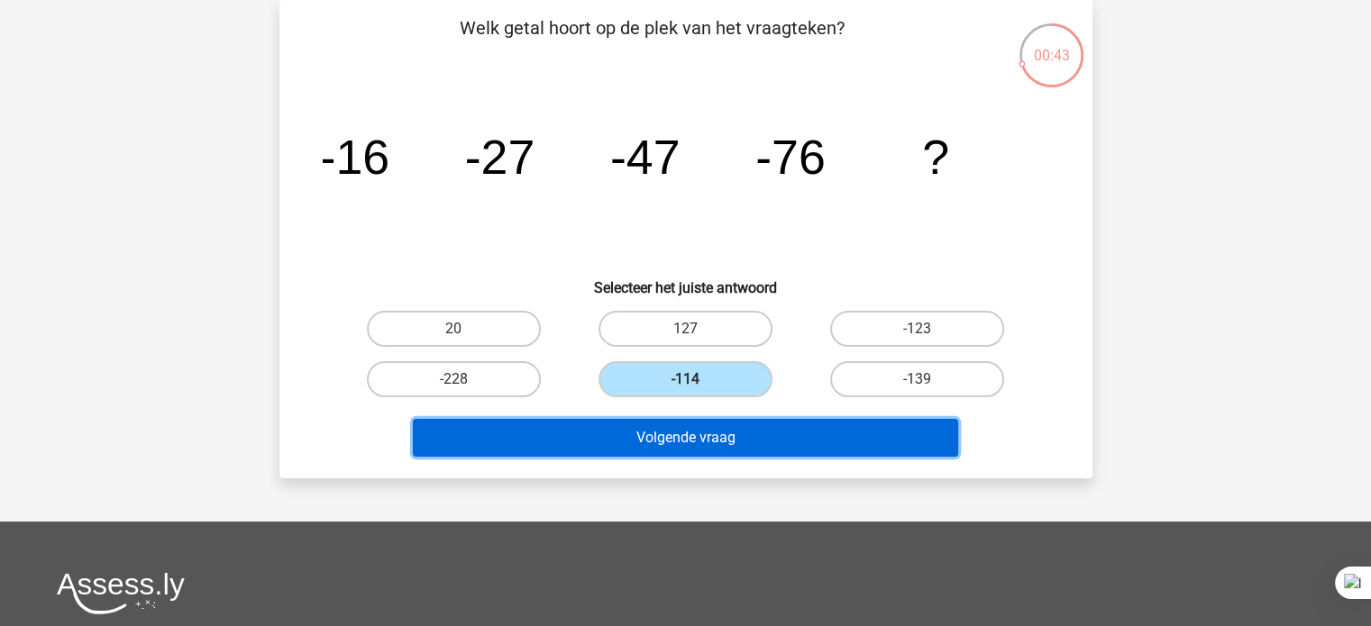
click at [712, 434] on button "Volgende vraag" at bounding box center [685, 438] width 545 height 38
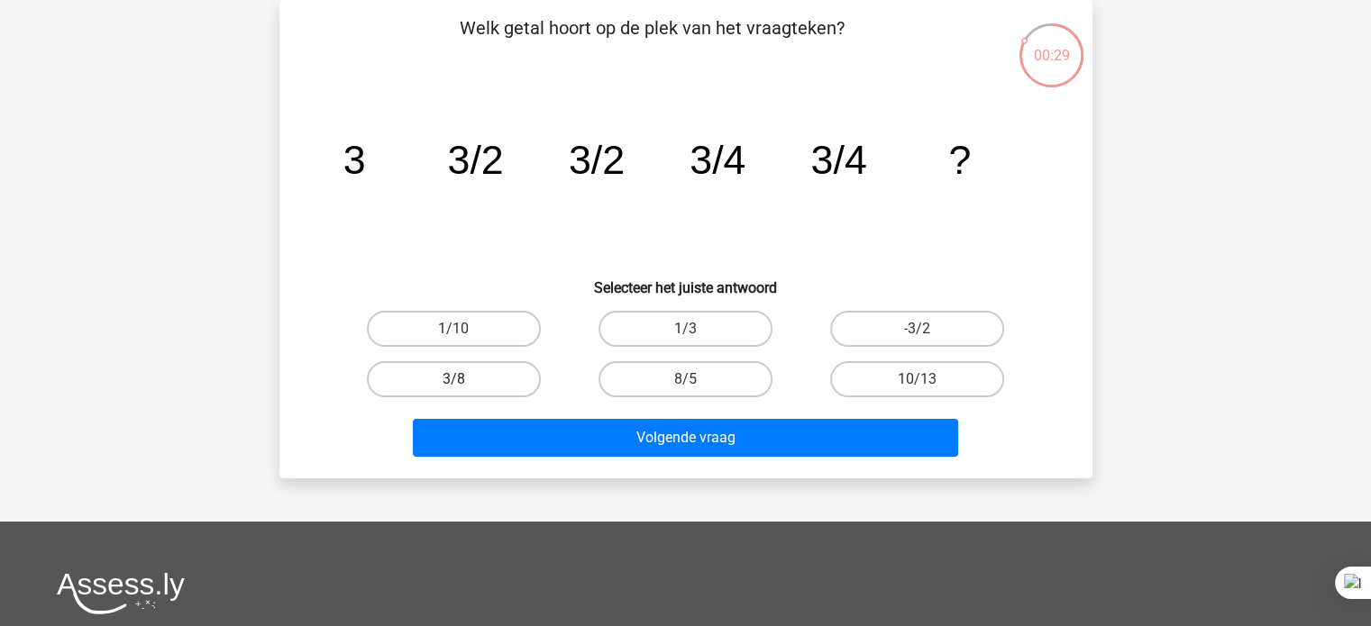
click at [502, 380] on label "3/8" at bounding box center [454, 379] width 174 height 36
click at [465, 380] on input "3/8" at bounding box center [459, 385] width 12 height 12
radio input "true"
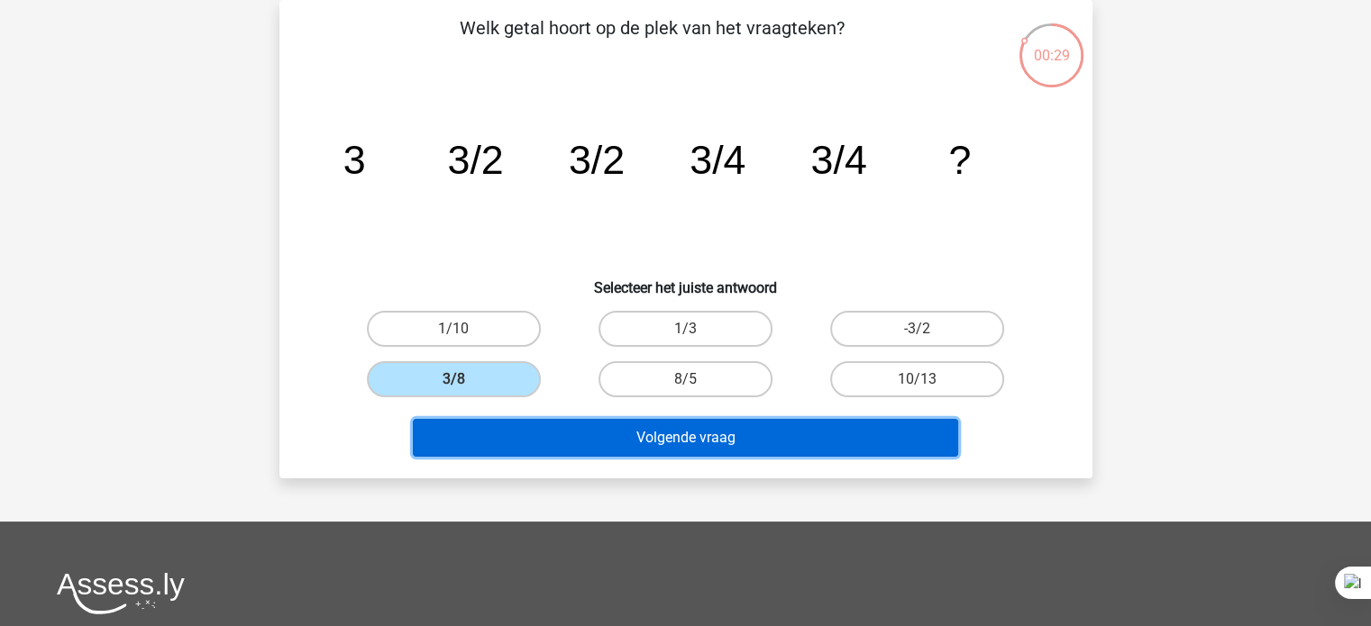
click at [534, 446] on button "Volgende vraag" at bounding box center [685, 438] width 545 height 38
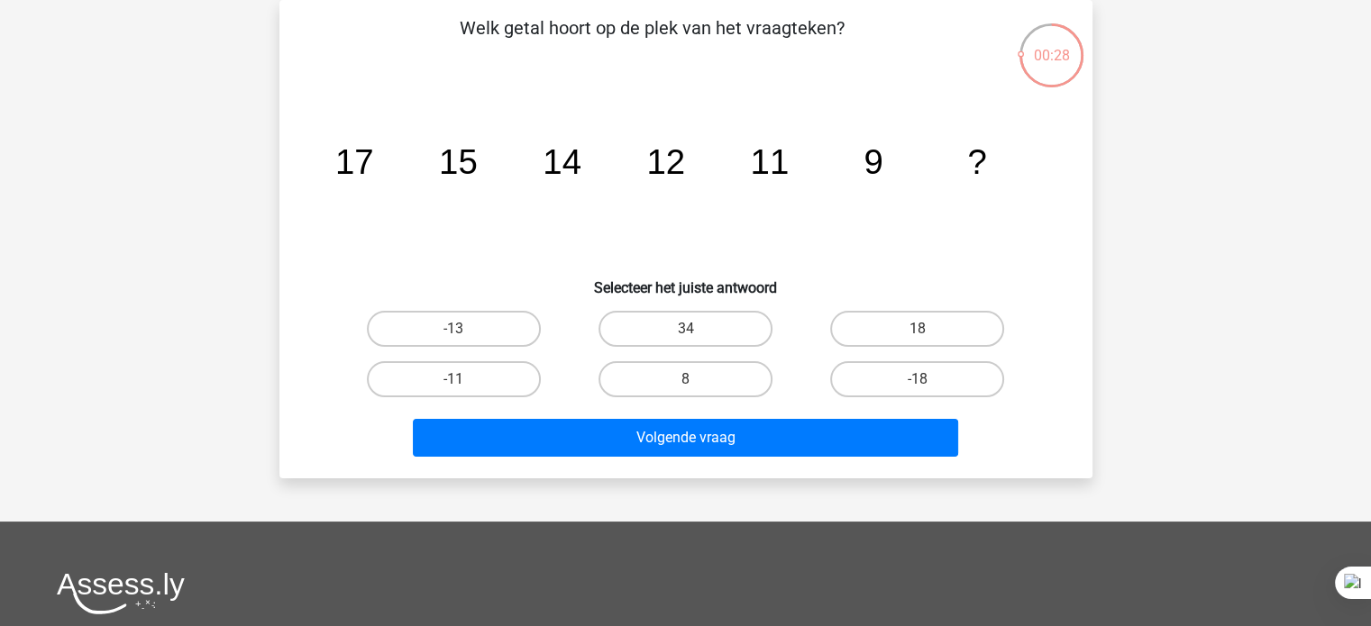
click at [732, 379] on label "8" at bounding box center [686, 379] width 174 height 36
click at [697, 379] on input "8" at bounding box center [691, 385] width 12 height 12
radio input "true"
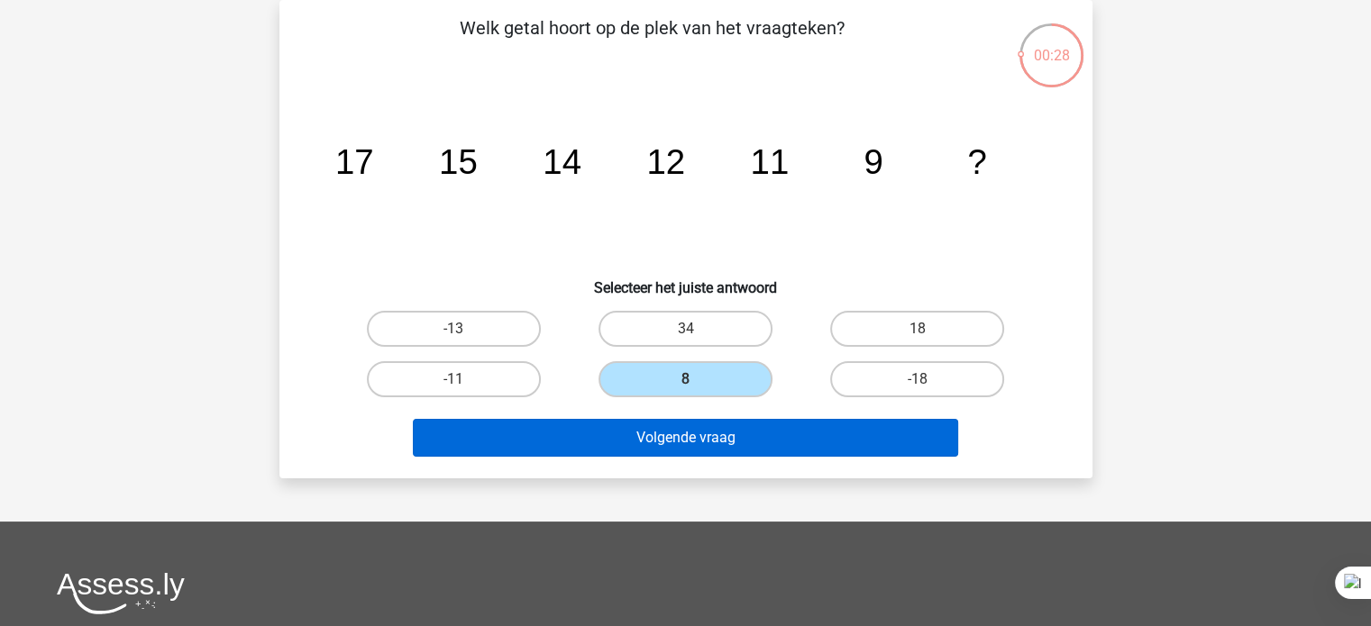
click at [721, 430] on button "Volgende vraag" at bounding box center [685, 438] width 545 height 38
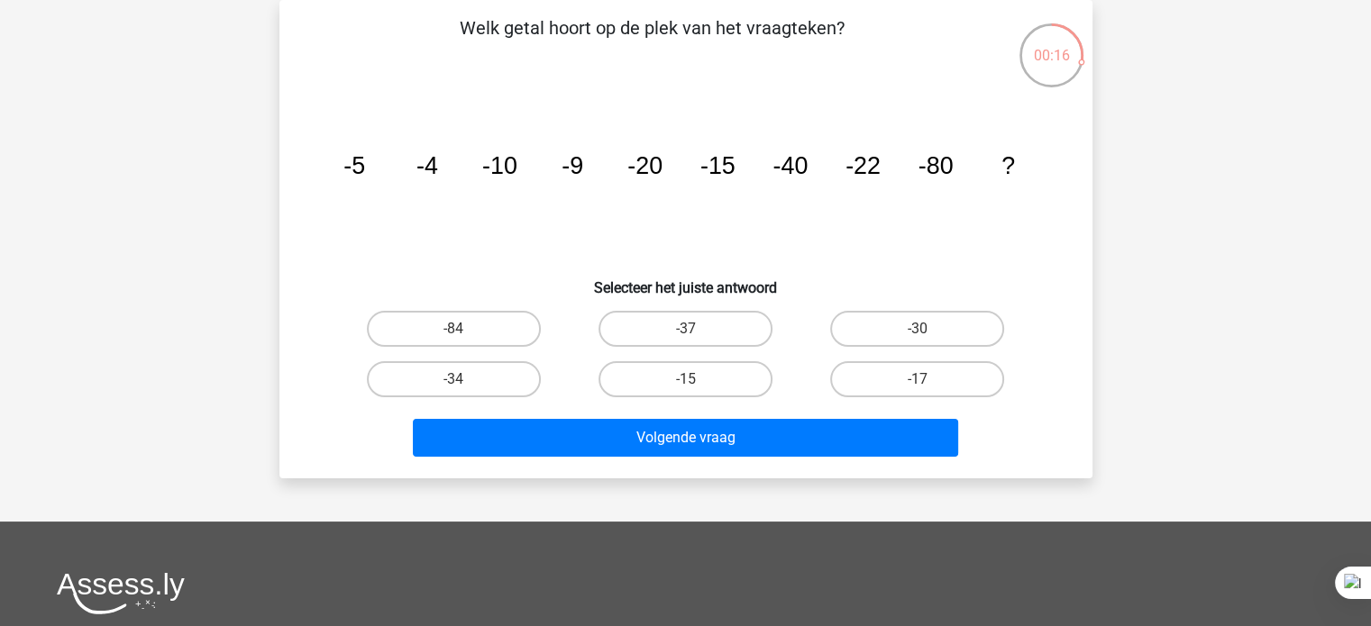
click at [889, 336] on label "-30" at bounding box center [917, 329] width 174 height 36
click at [918, 336] on input "-30" at bounding box center [924, 335] width 12 height 12
radio input "true"
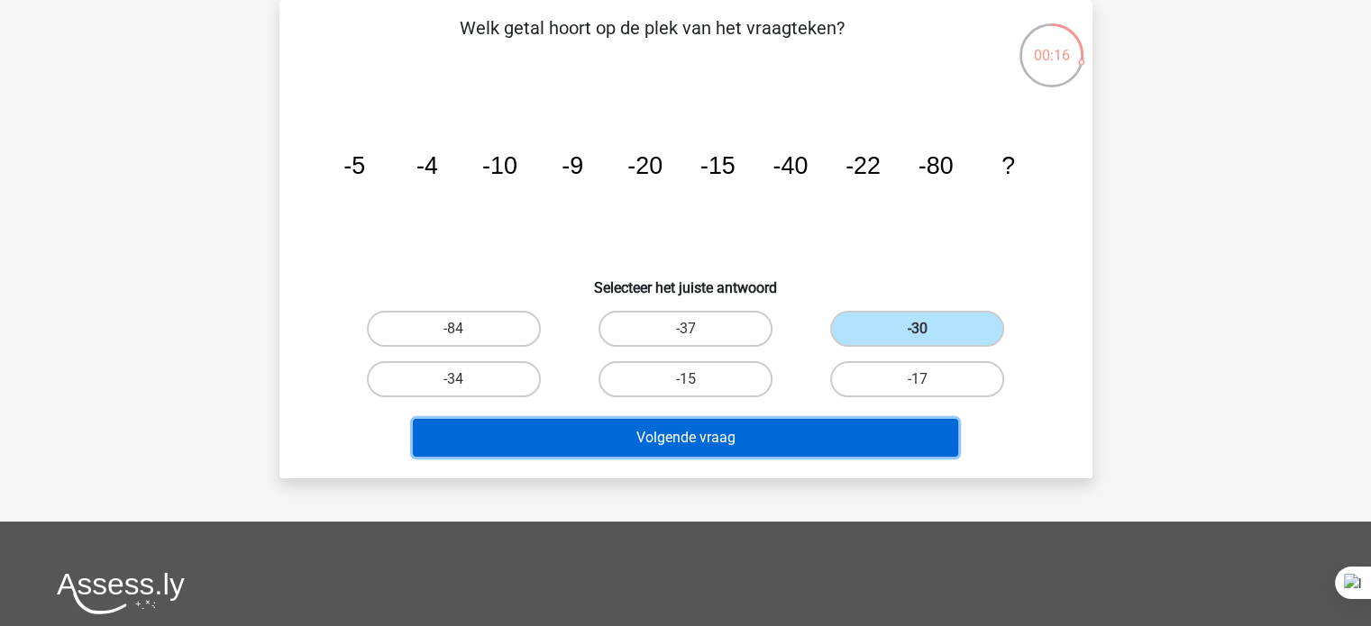
click at [777, 448] on button "Volgende vraag" at bounding box center [685, 438] width 545 height 38
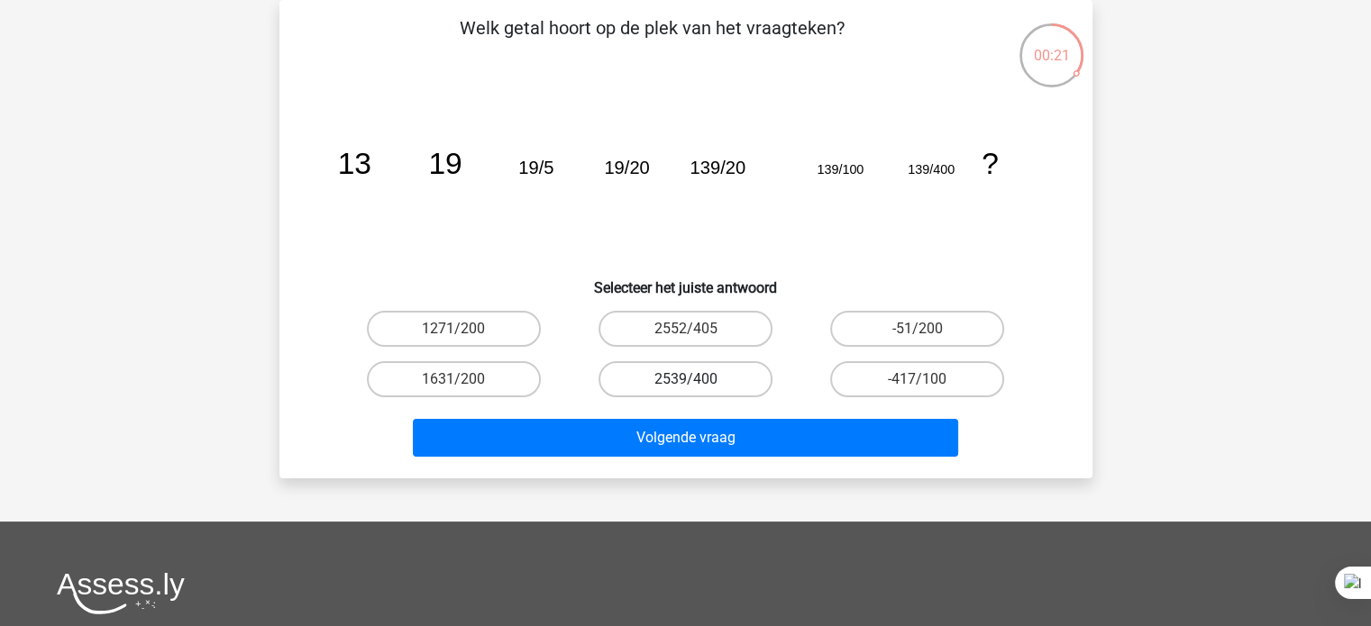
click at [710, 383] on label "2539/400" at bounding box center [686, 379] width 174 height 36
click at [697, 383] on input "2539/400" at bounding box center [691, 385] width 12 height 12
radio input "true"
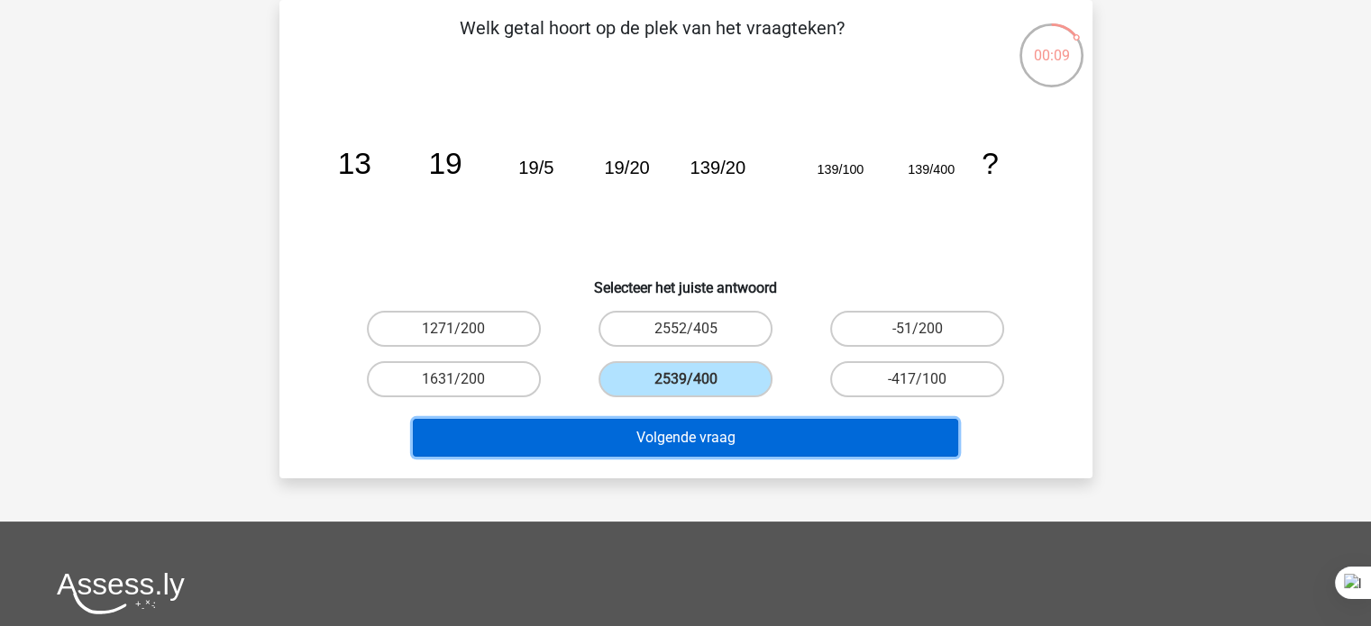
click at [673, 434] on button "Volgende vraag" at bounding box center [685, 438] width 545 height 38
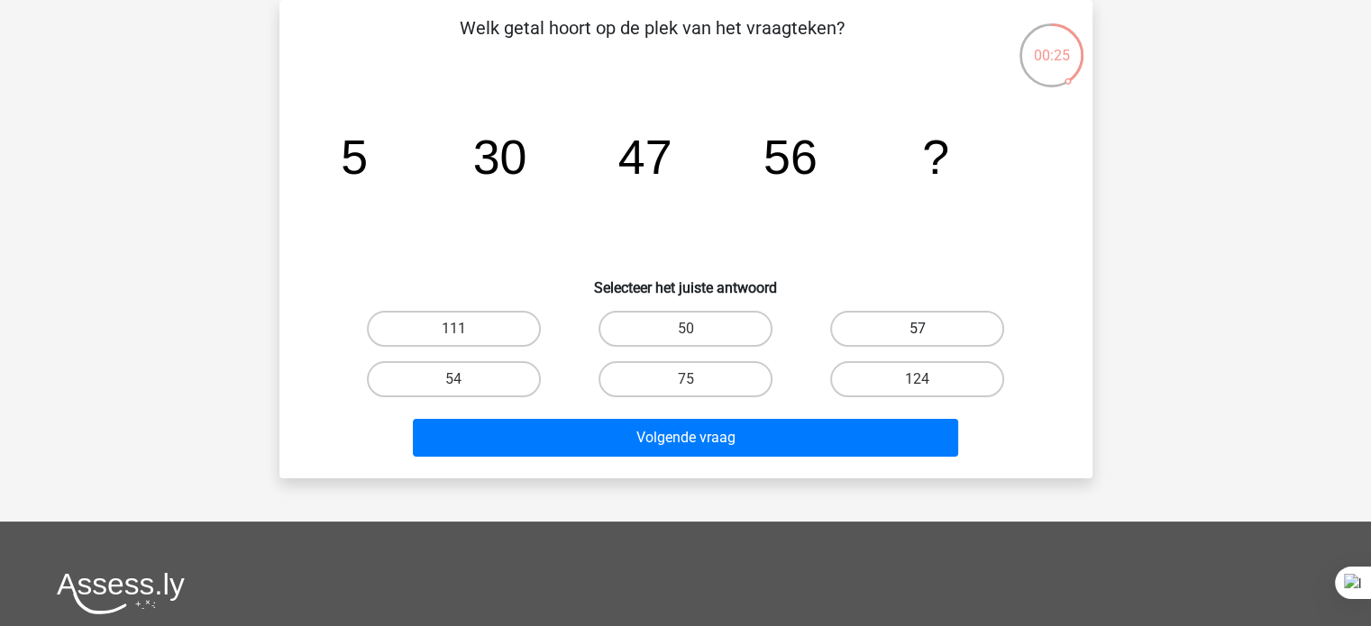
click at [909, 342] on label "57" at bounding box center [917, 329] width 174 height 36
click at [918, 341] on input "57" at bounding box center [924, 335] width 12 height 12
radio input "true"
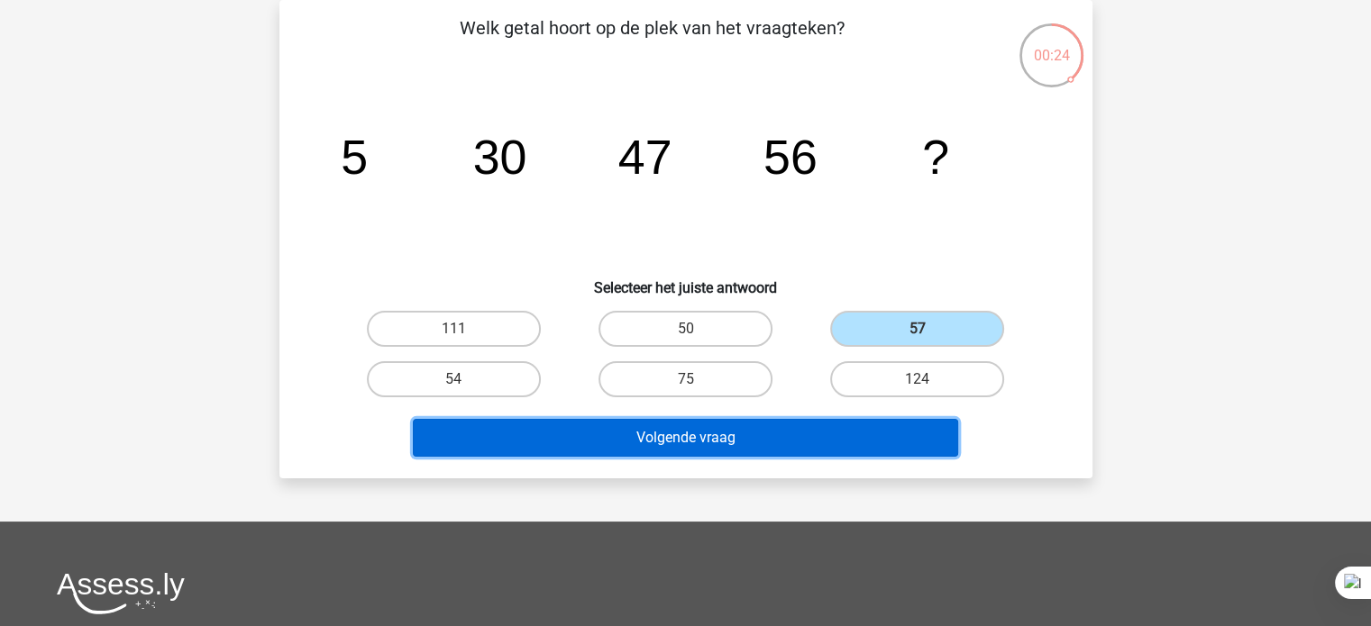
click at [865, 425] on button "Volgende vraag" at bounding box center [685, 438] width 545 height 38
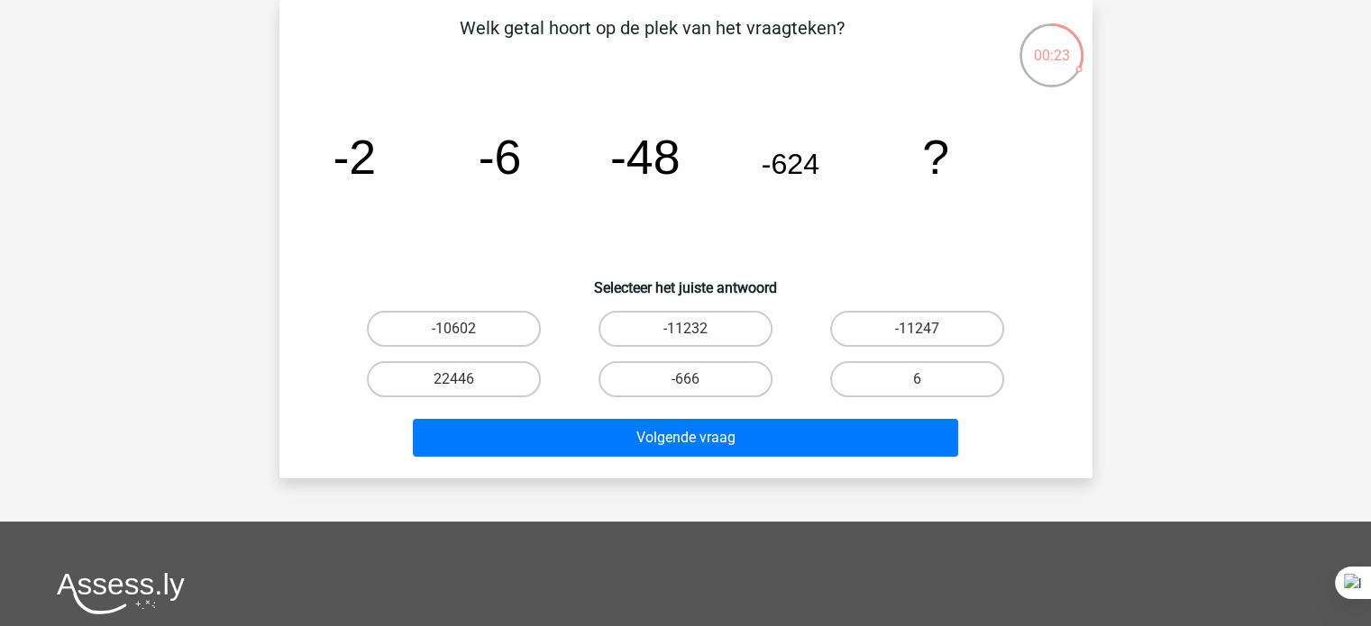
click at [489, 336] on label "-10602" at bounding box center [454, 329] width 174 height 36
click at [465, 336] on input "-10602" at bounding box center [459, 335] width 12 height 12
radio input "true"
click at [749, 327] on label "-11232" at bounding box center [686, 329] width 174 height 36
click at [697, 329] on input "-11232" at bounding box center [691, 335] width 12 height 12
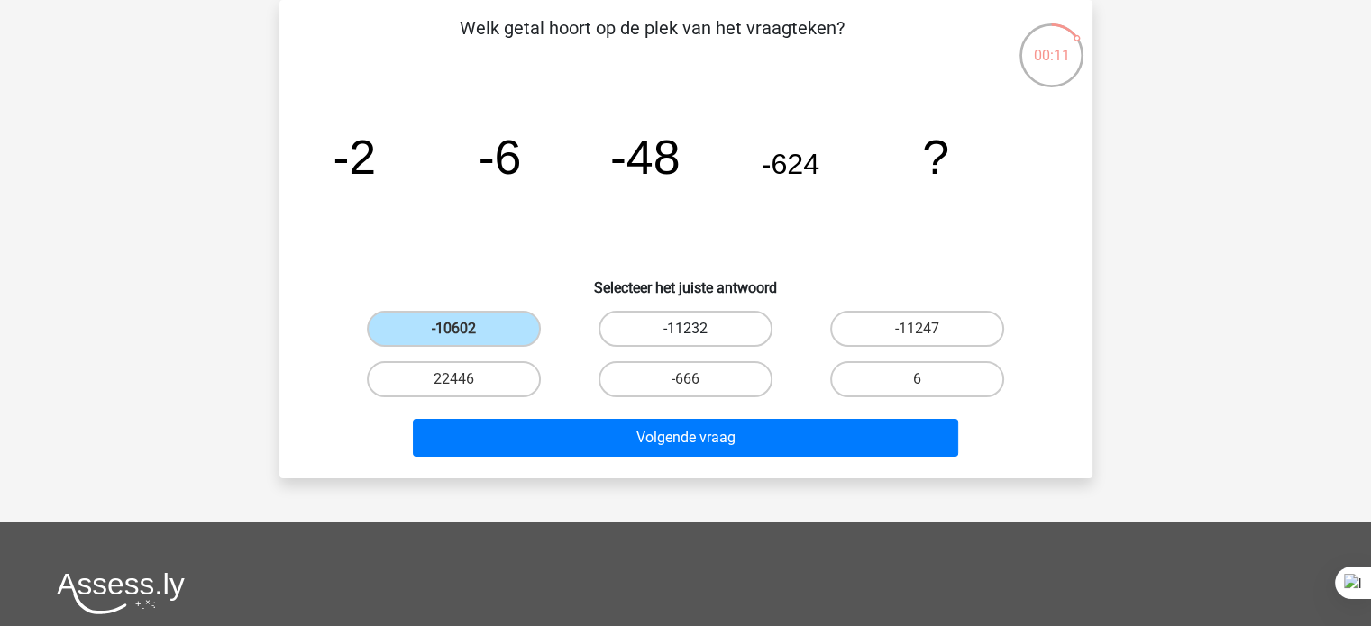
radio input "true"
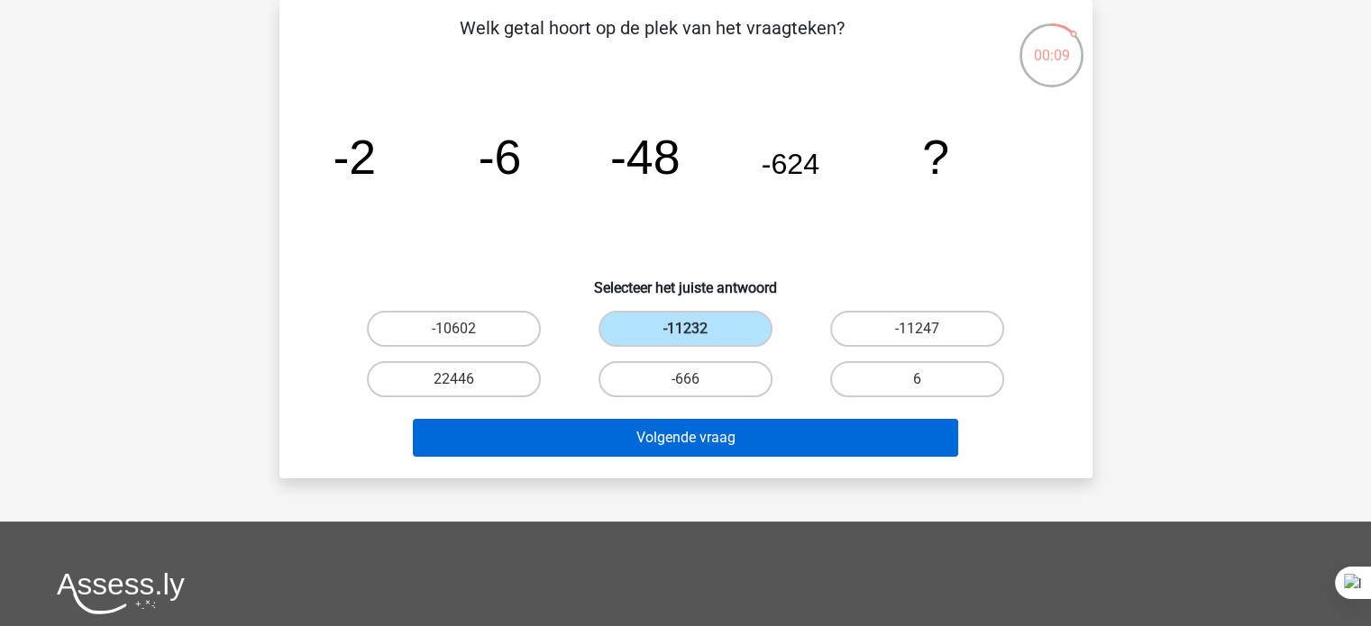
click at [791, 436] on button "Volgende vraag" at bounding box center [685, 438] width 545 height 38
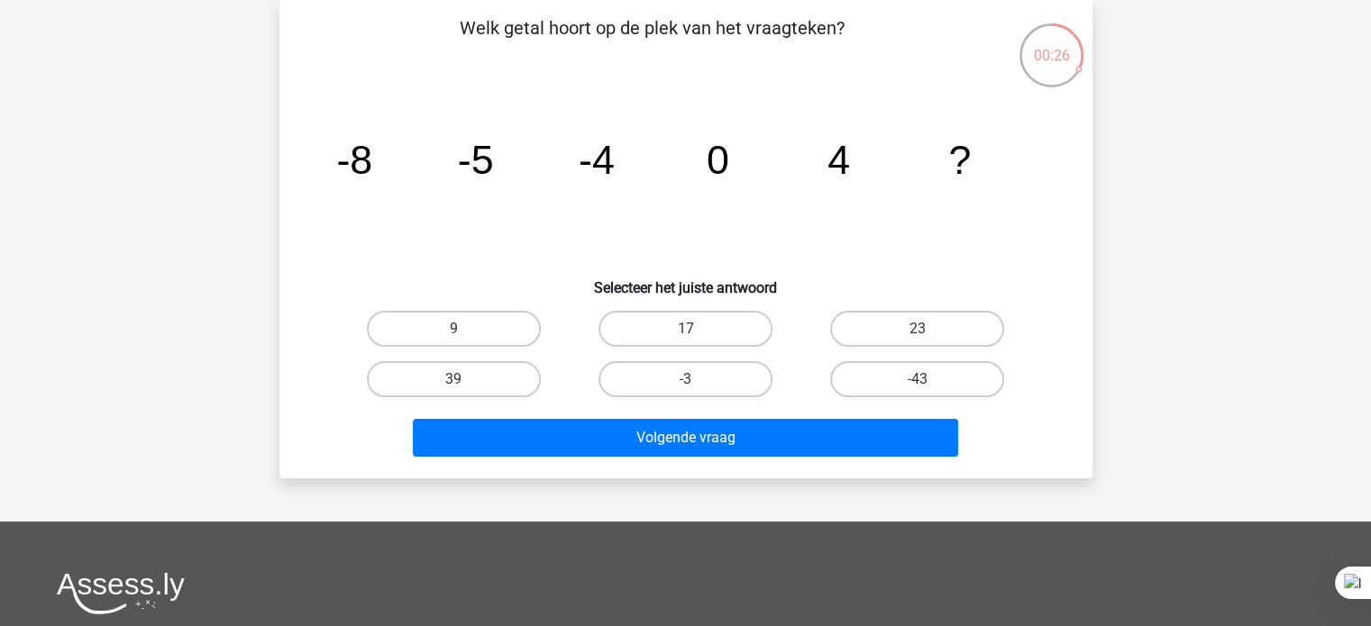
click at [492, 333] on label "9" at bounding box center [454, 329] width 174 height 36
click at [465, 333] on input "9" at bounding box center [459, 335] width 12 height 12
radio input "true"
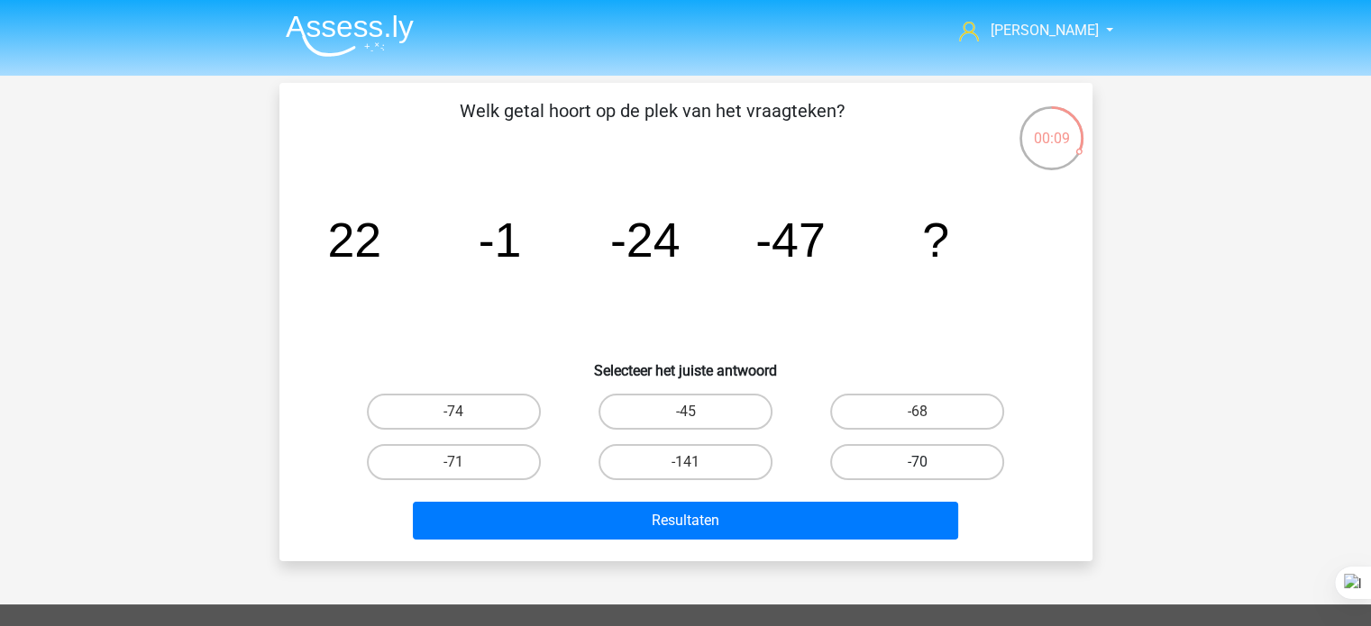
click at [894, 466] on label "-70" at bounding box center [917, 462] width 174 height 36
click at [918, 466] on input "-70" at bounding box center [924, 468] width 12 height 12
radio input "true"
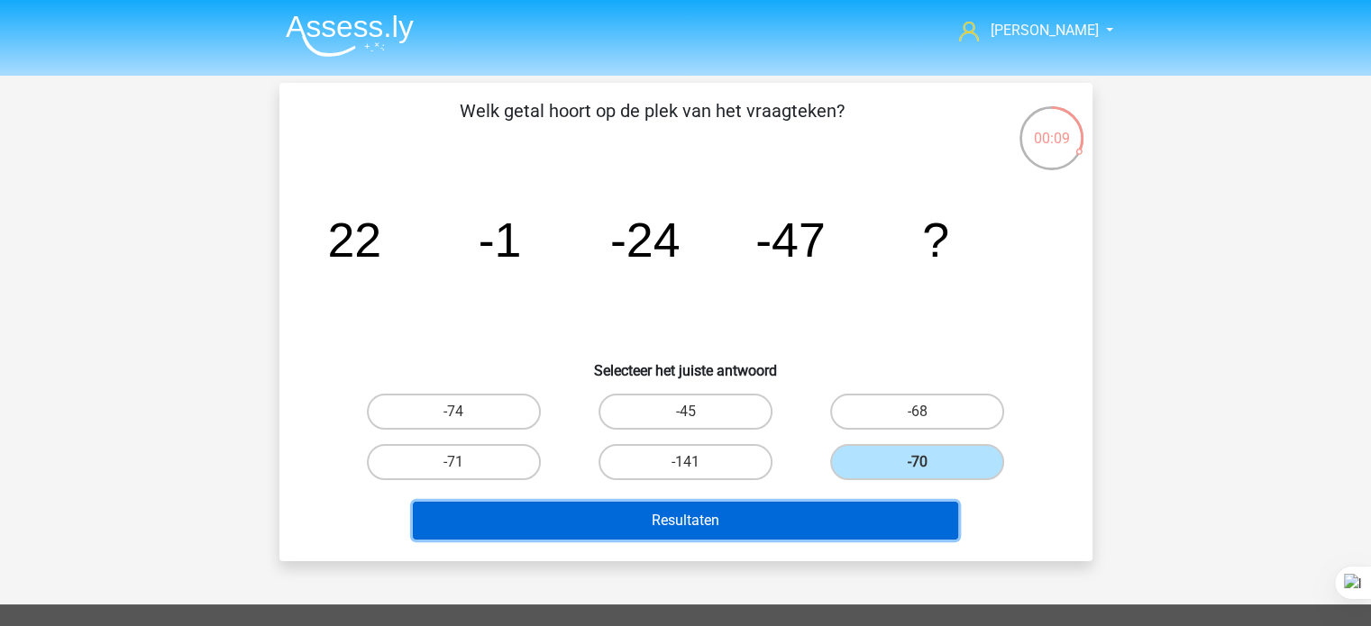
click at [845, 516] on button "Resultaten" at bounding box center [685, 521] width 545 height 38
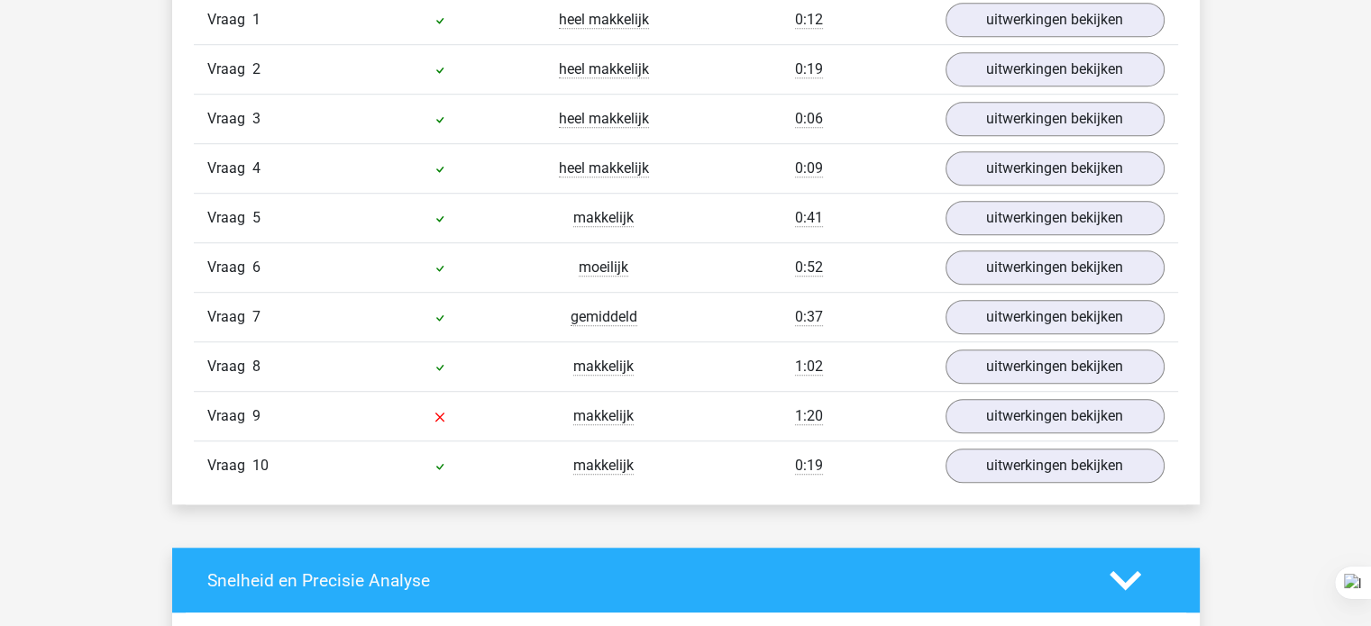
scroll to position [1229, 0]
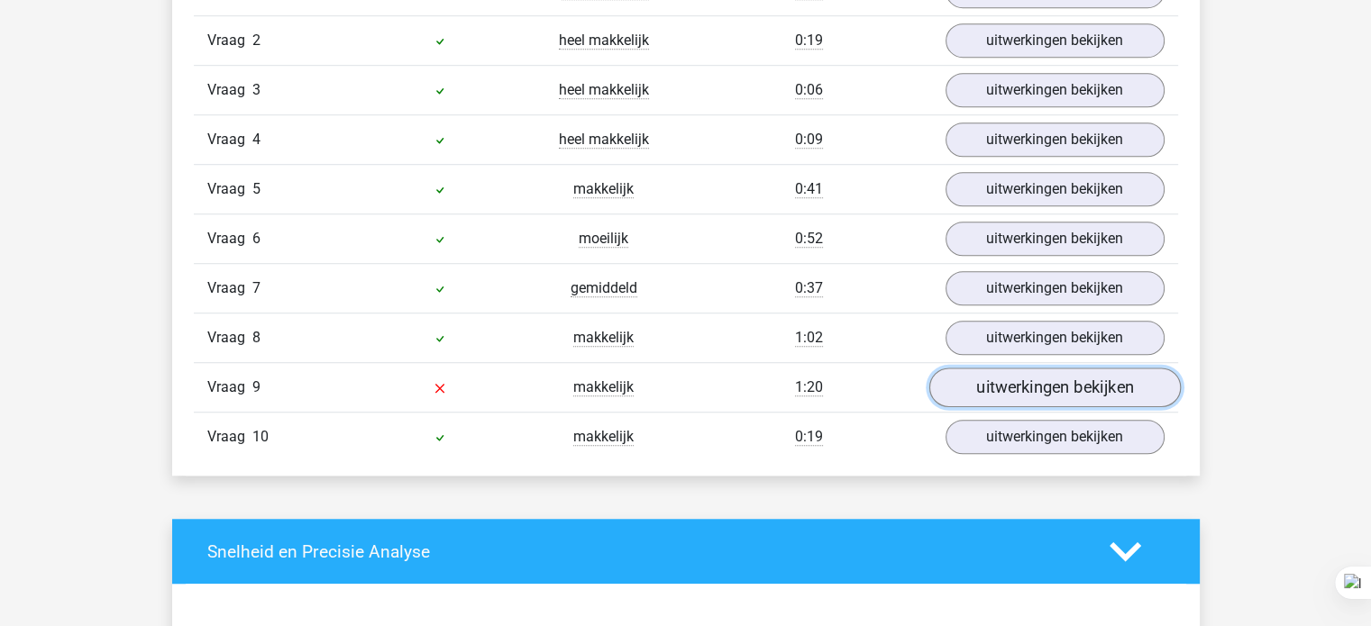
click at [1008, 385] on link "uitwerkingen bekijken" at bounding box center [1053, 389] width 251 height 40
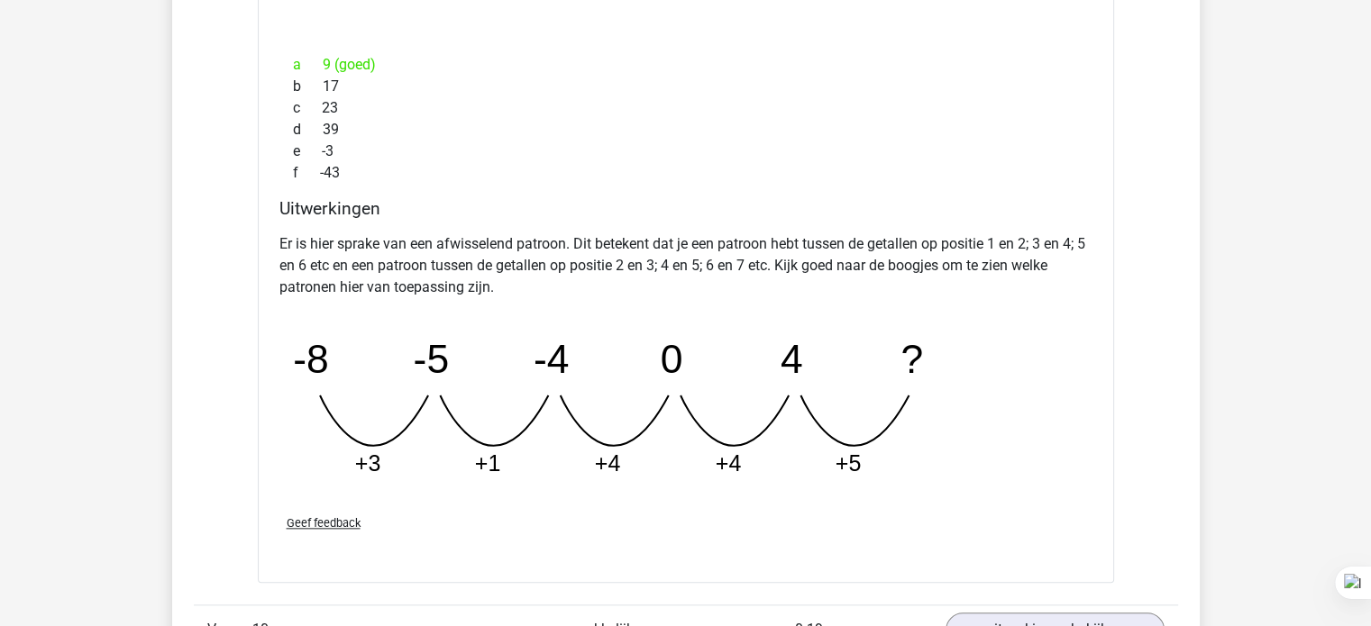
scroll to position [1877, 0]
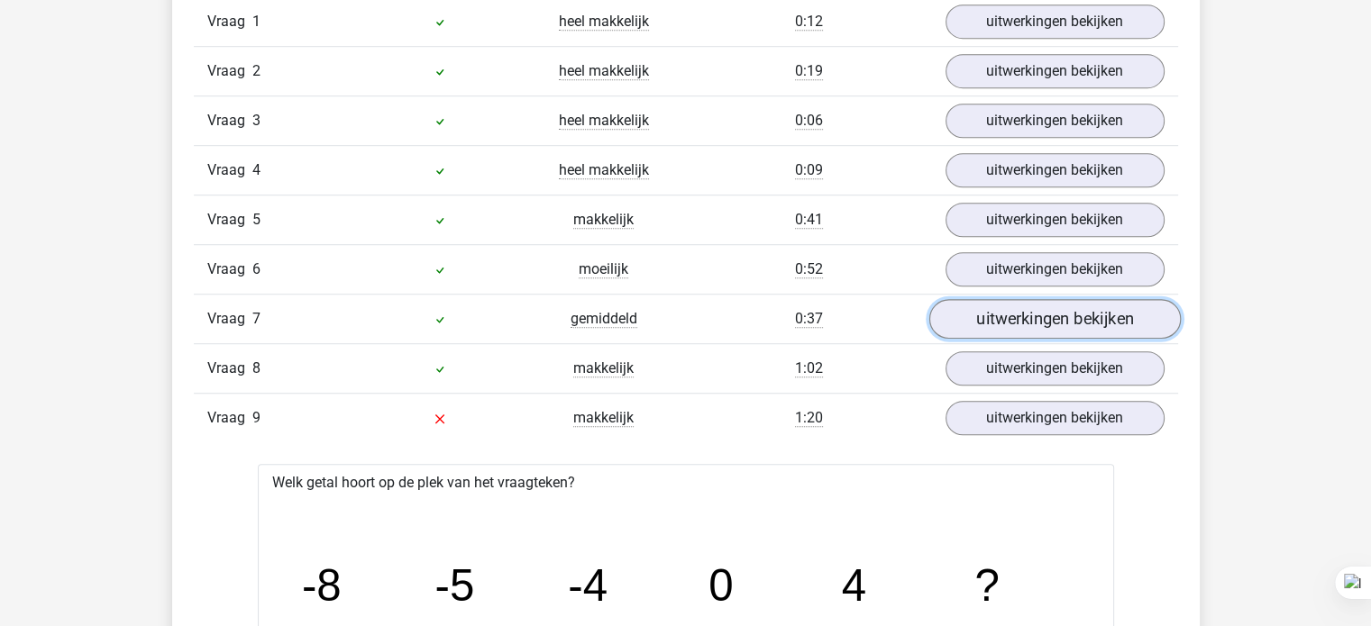
click at [1021, 332] on link "uitwerkingen bekijken" at bounding box center [1053, 320] width 251 height 40
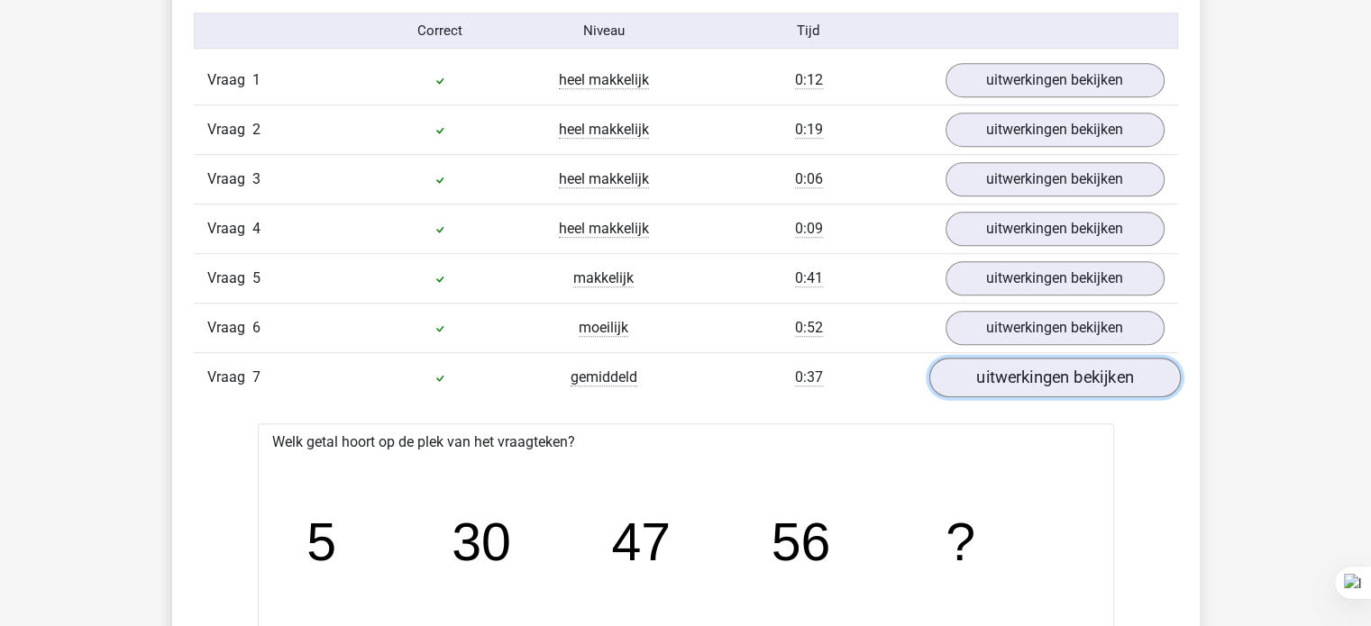
scroll to position [1135, 0]
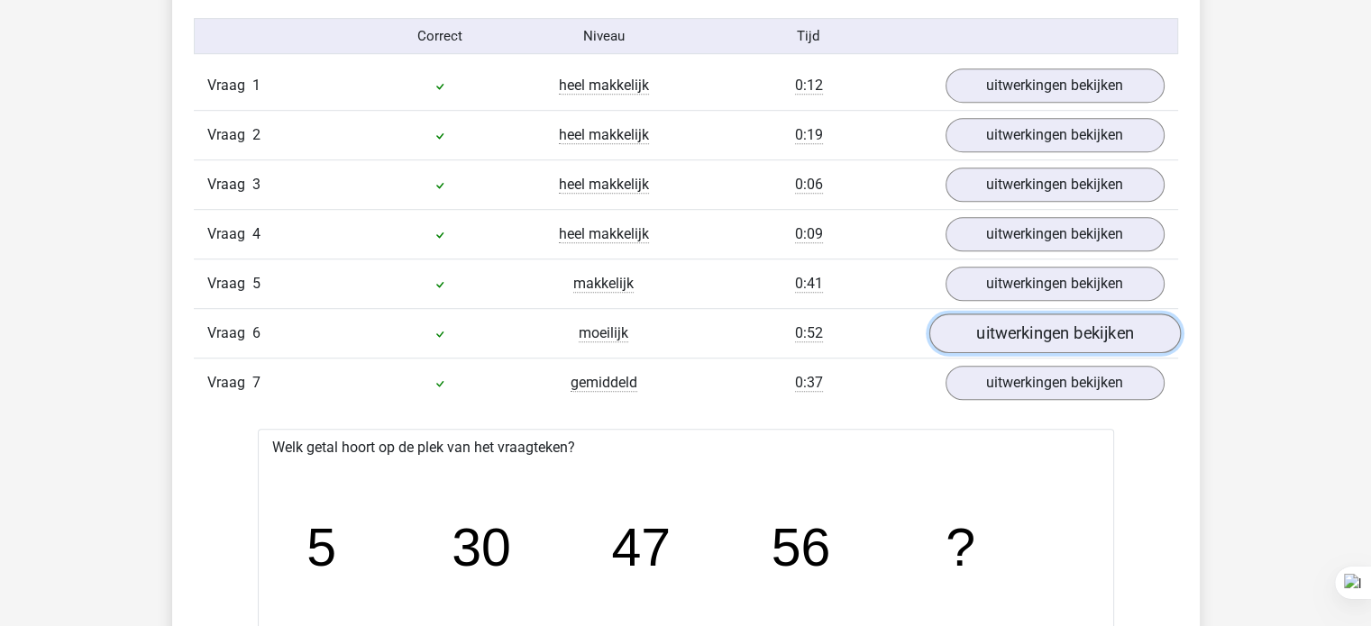
click at [1057, 332] on link "uitwerkingen bekijken" at bounding box center [1053, 335] width 251 height 40
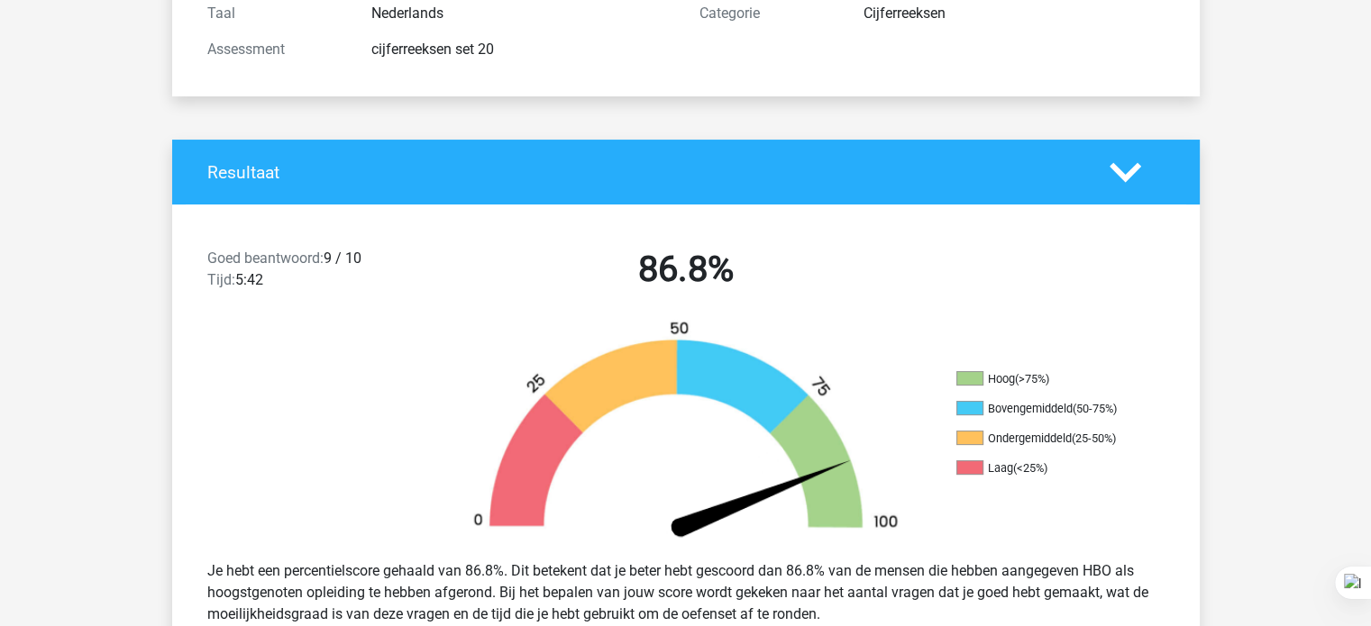
scroll to position [0, 0]
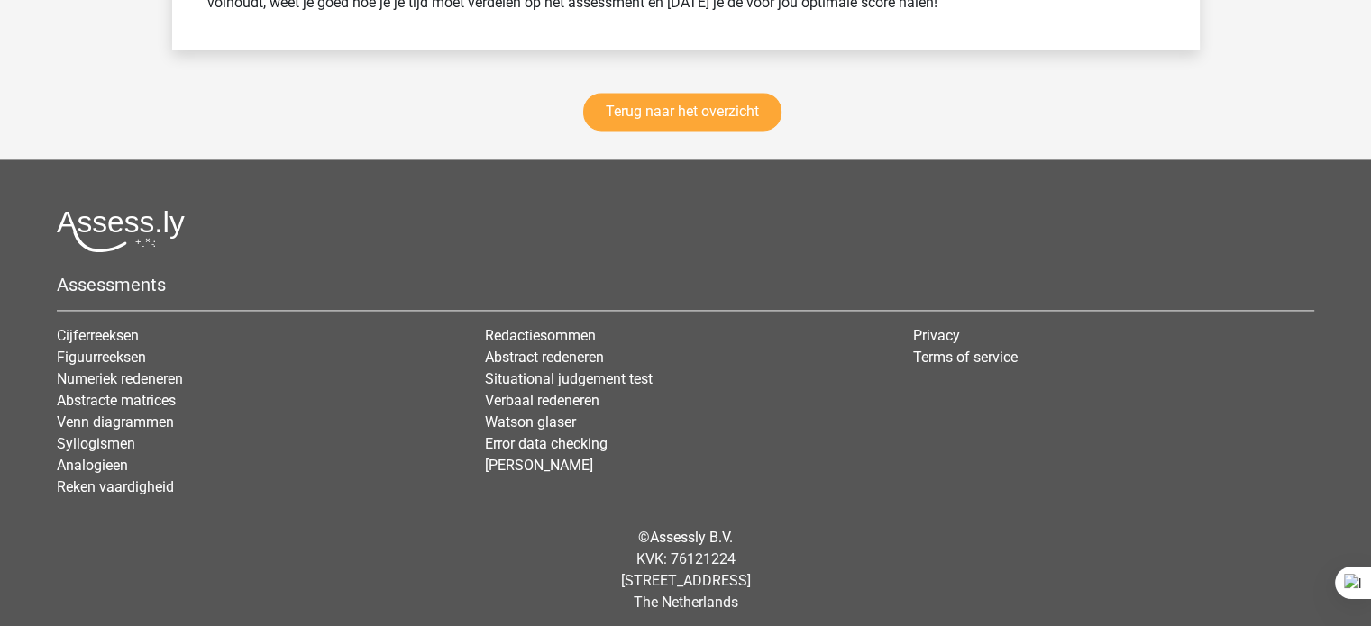
scroll to position [2636, 0]
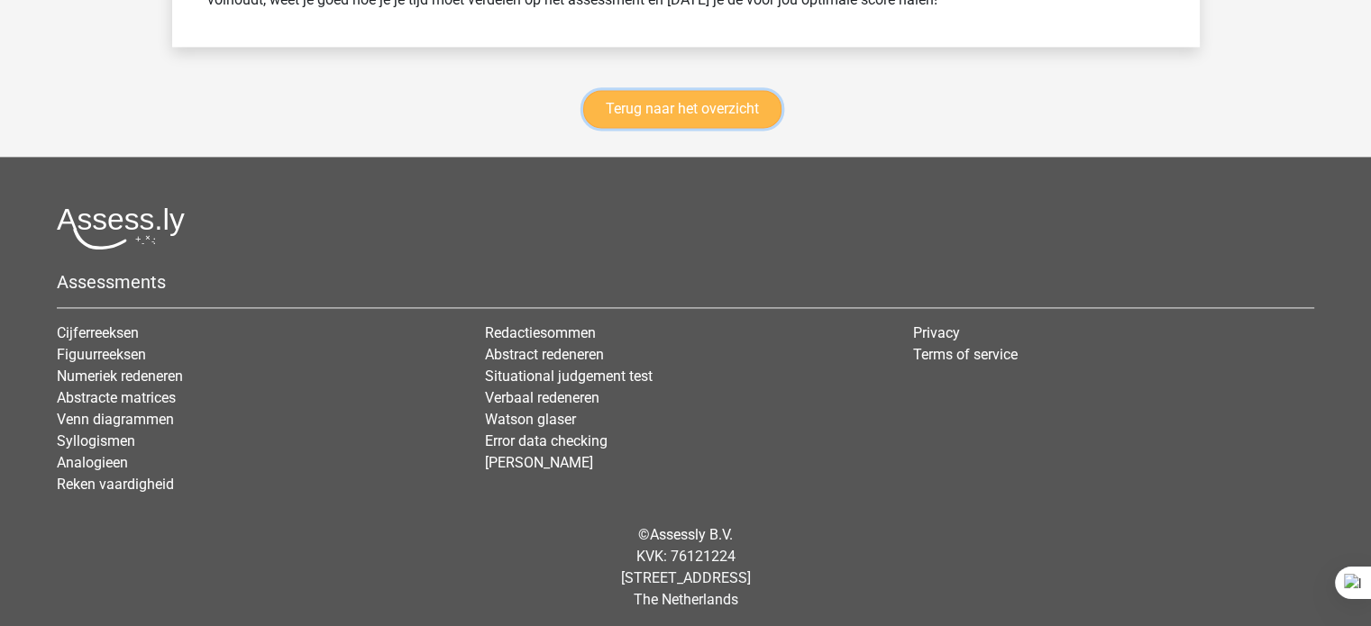
click at [657, 104] on link "Terug naar het overzicht" at bounding box center [682, 109] width 198 height 38
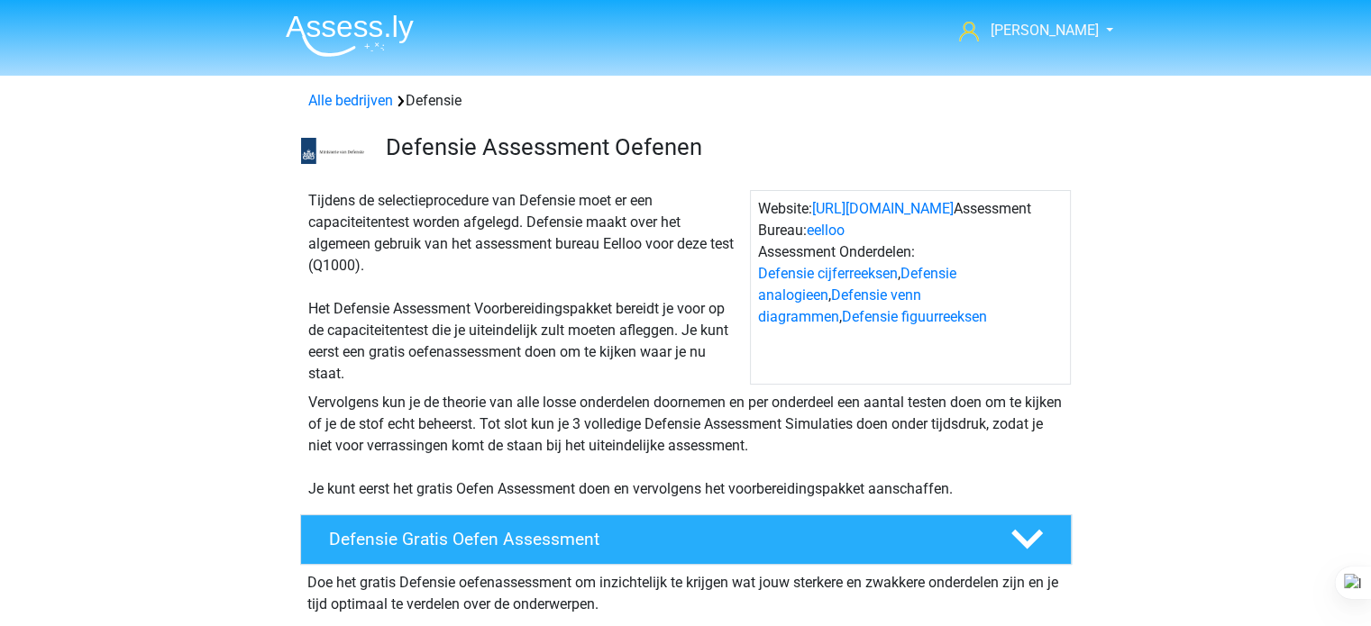
click at [465, 306] on div "Tijdens de selectieprocedure van Defensie moet er een capaciteitentest worden a…" at bounding box center [525, 287] width 449 height 195
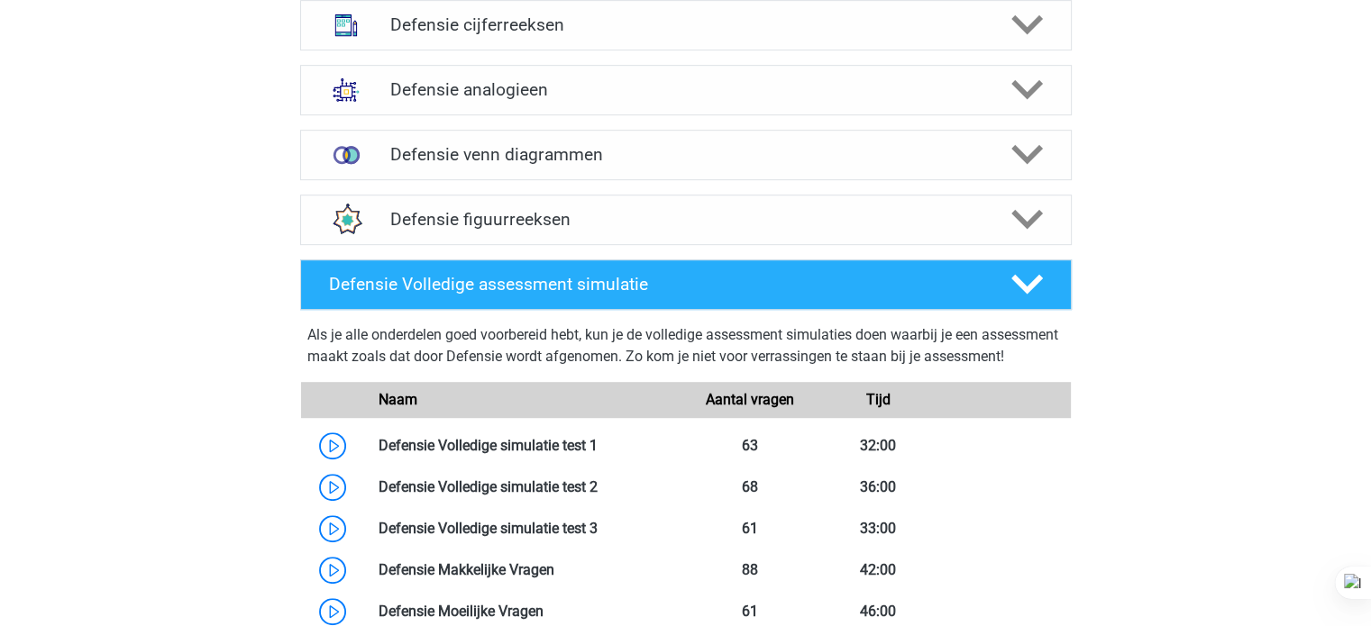
scroll to position [1010, 0]
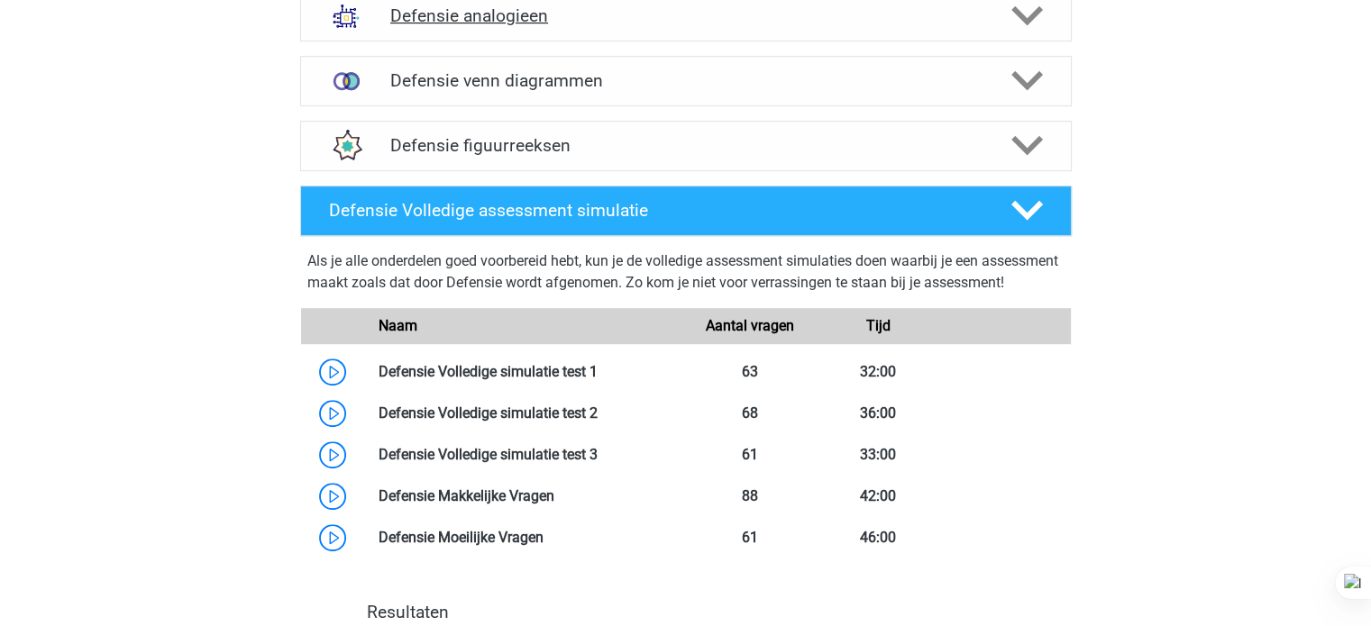
click at [473, 21] on h4 "Defensie analogieen" at bounding box center [685, 15] width 590 height 21
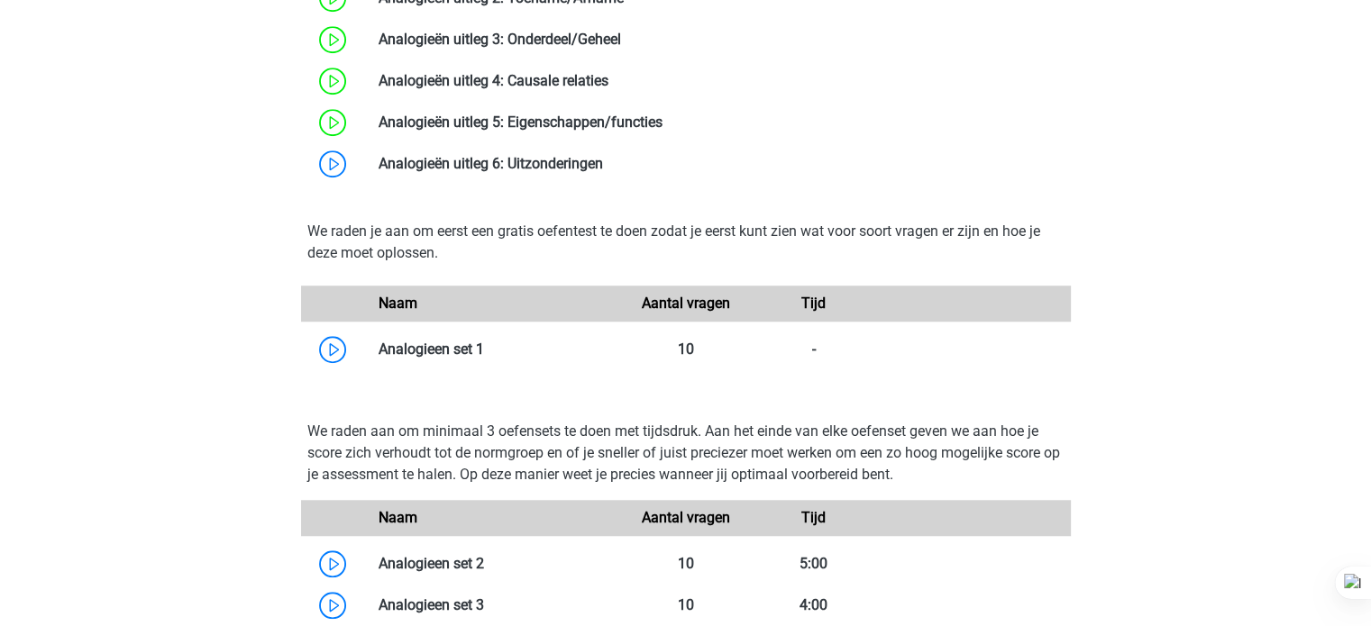
scroll to position [1478, 0]
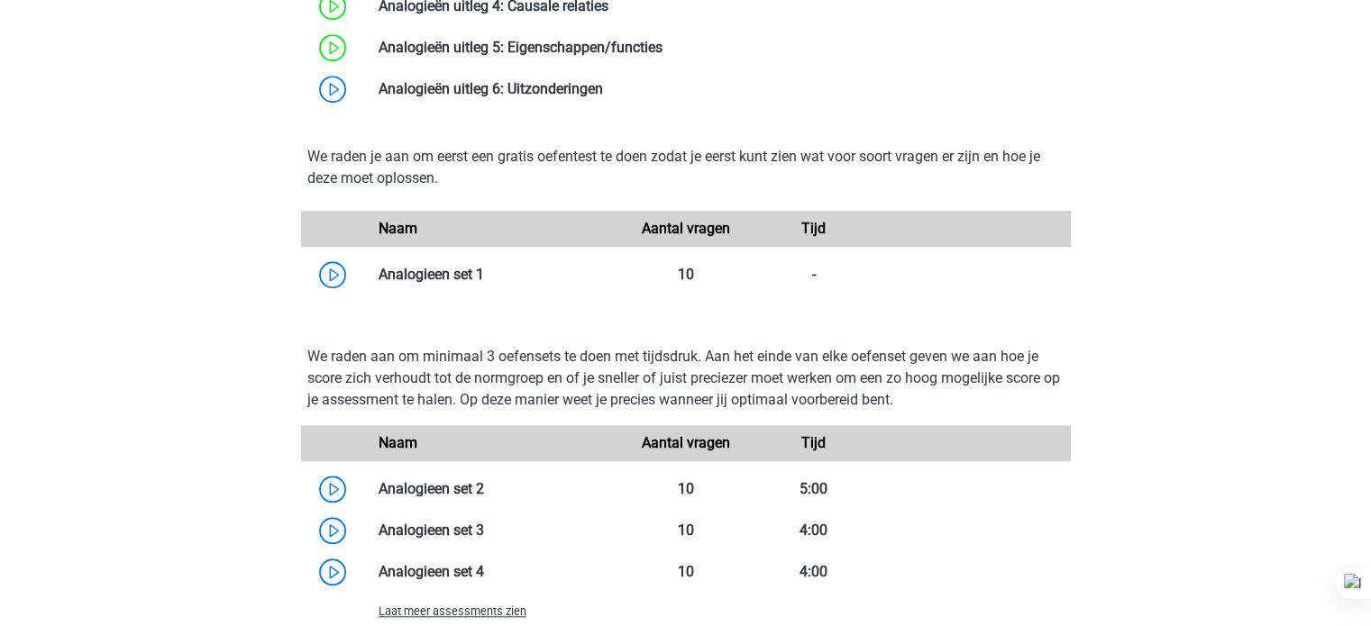
click at [194, 367] on div "[PERSON_NAME] [EMAIL_ADDRESS][DOMAIN_NAME] Nederlands" at bounding box center [685, 305] width 1371 height 3566
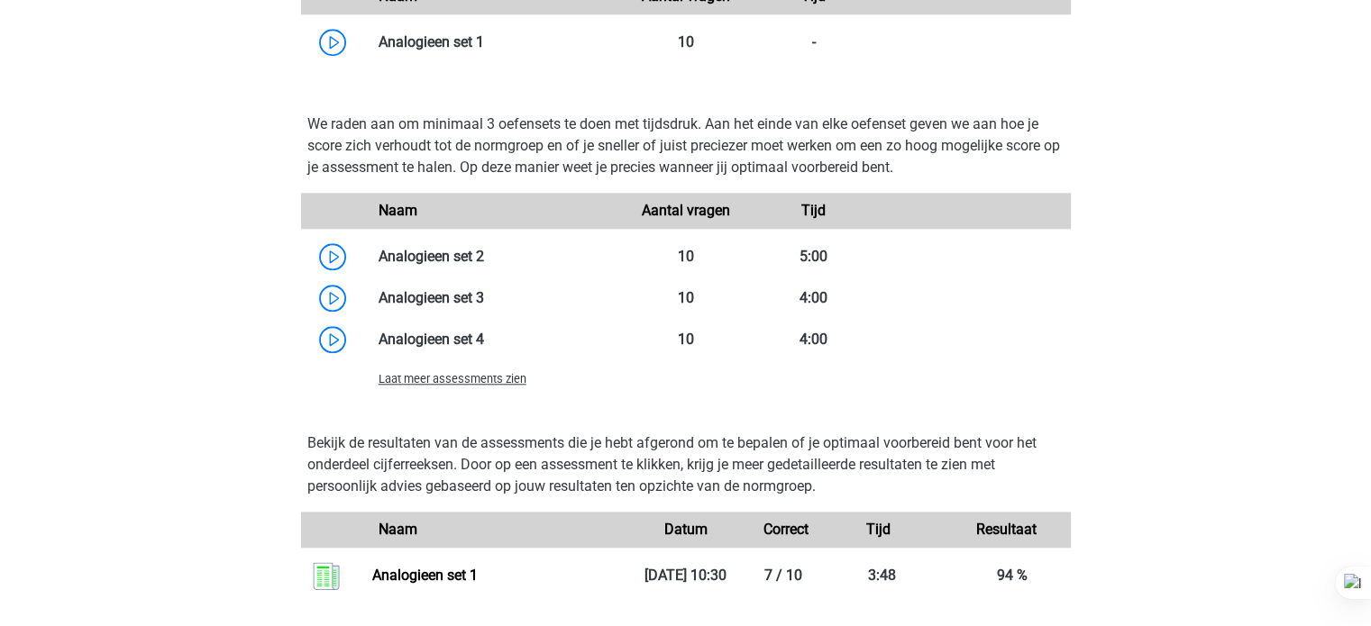
scroll to position [1731, 0]
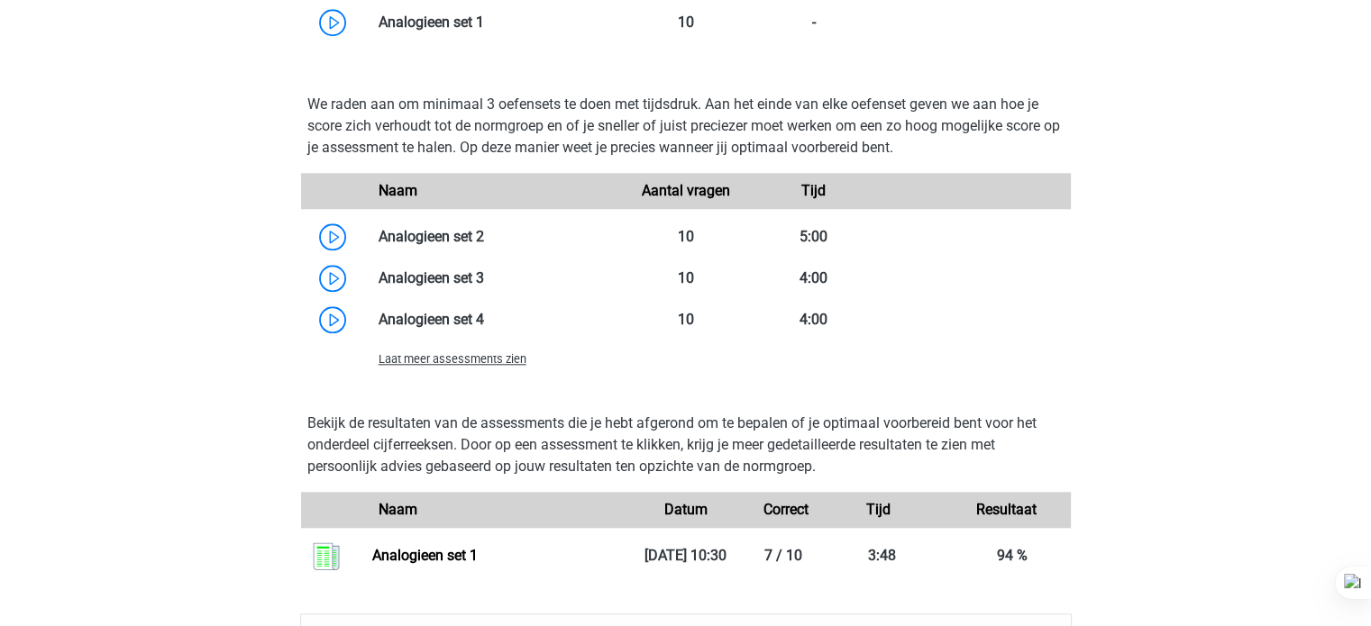
click at [435, 361] on span "Laat meer assessments zien" at bounding box center [453, 359] width 148 height 14
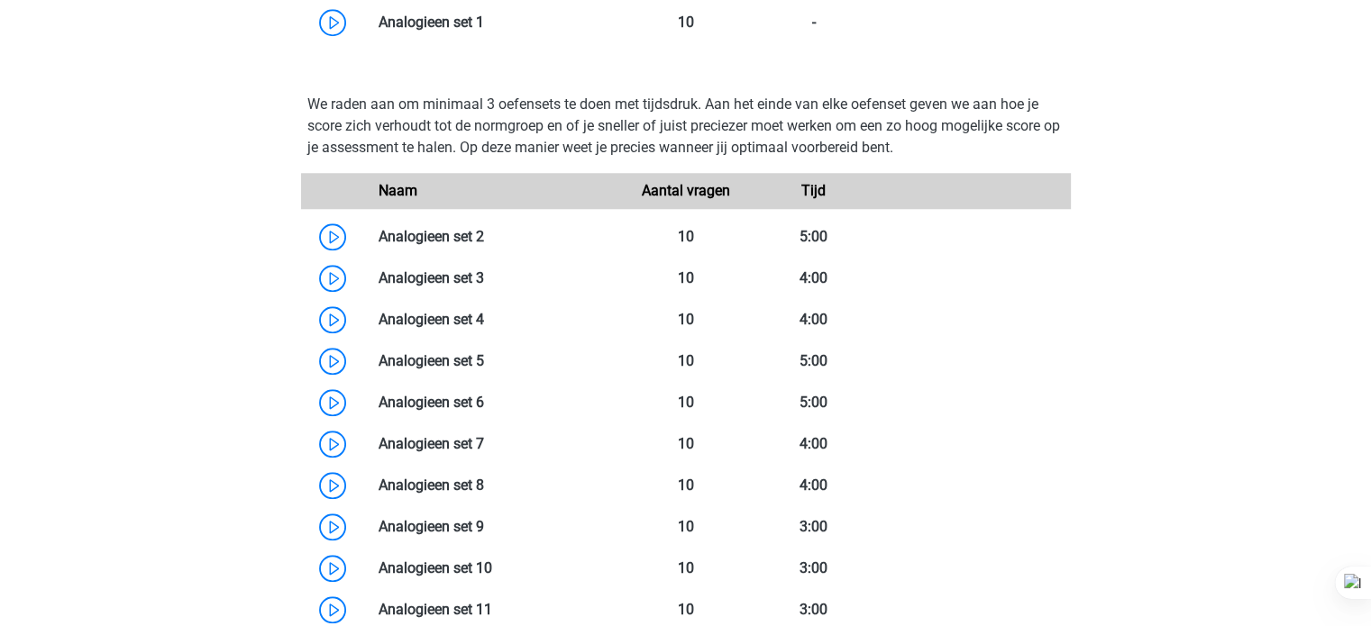
click at [273, 374] on div "Defensie analogieen Bij het oplossen van Analogieën moet je een relatie tussen …" at bounding box center [686, 266] width 842 height 2007
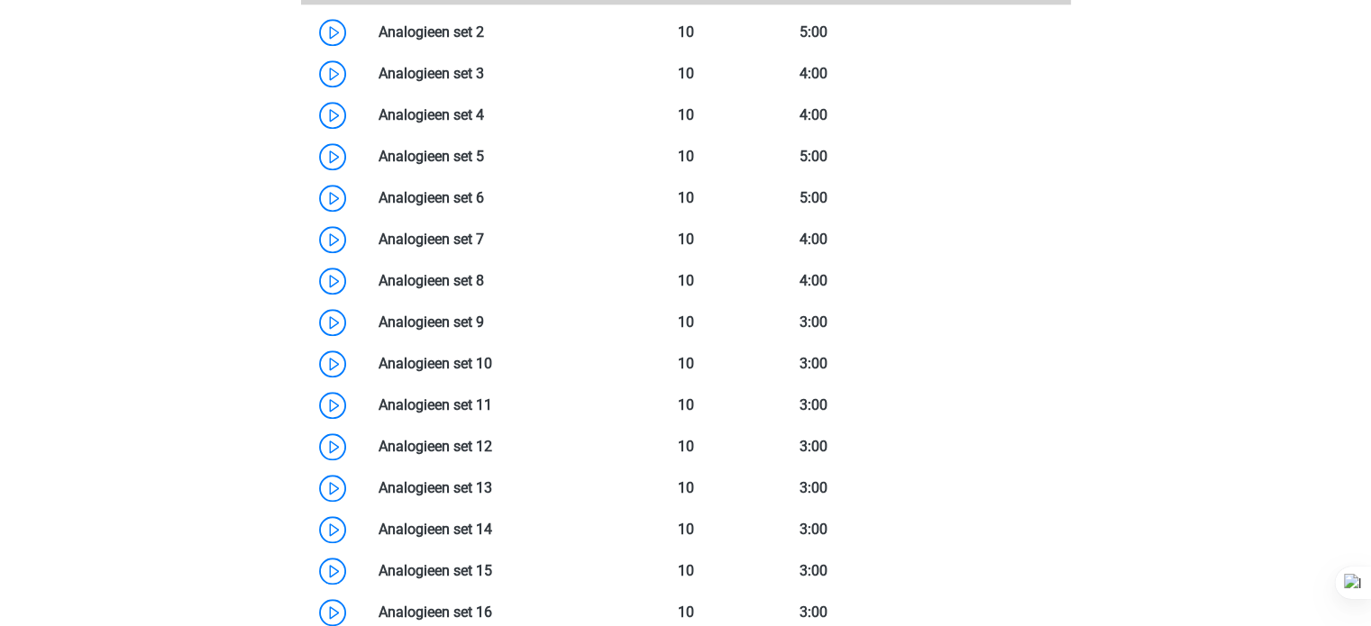
scroll to position [1875, 0]
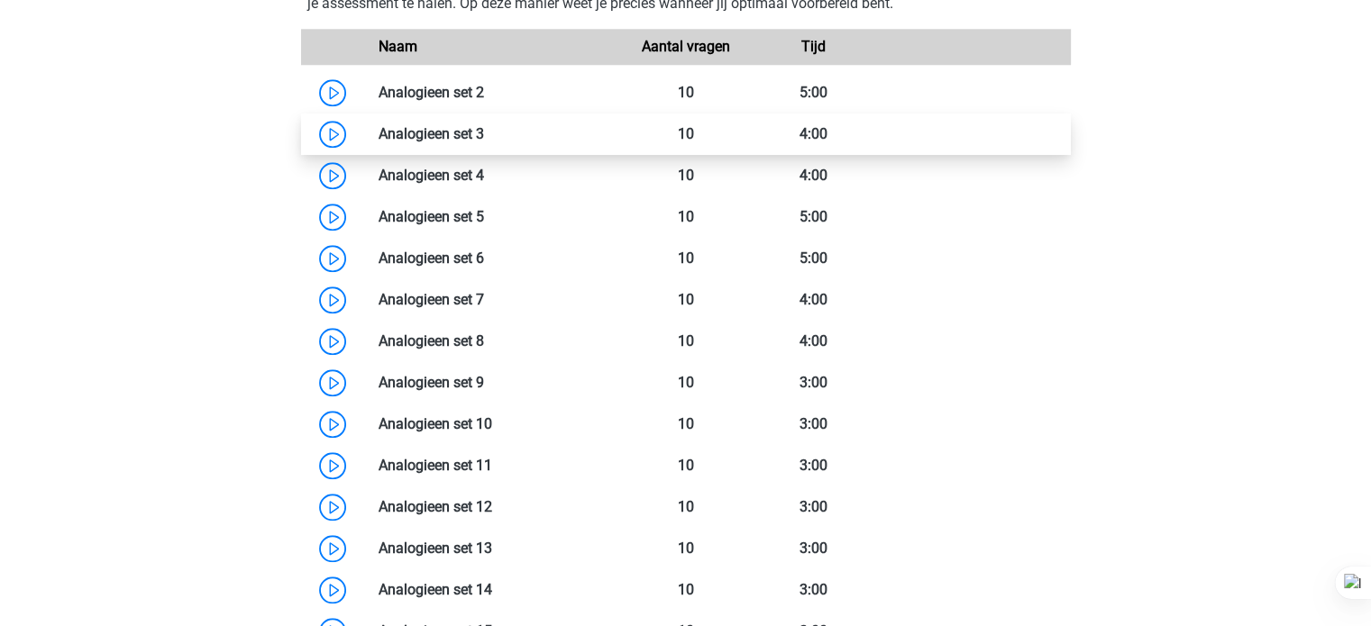
click at [484, 129] on link at bounding box center [484, 133] width 0 height 17
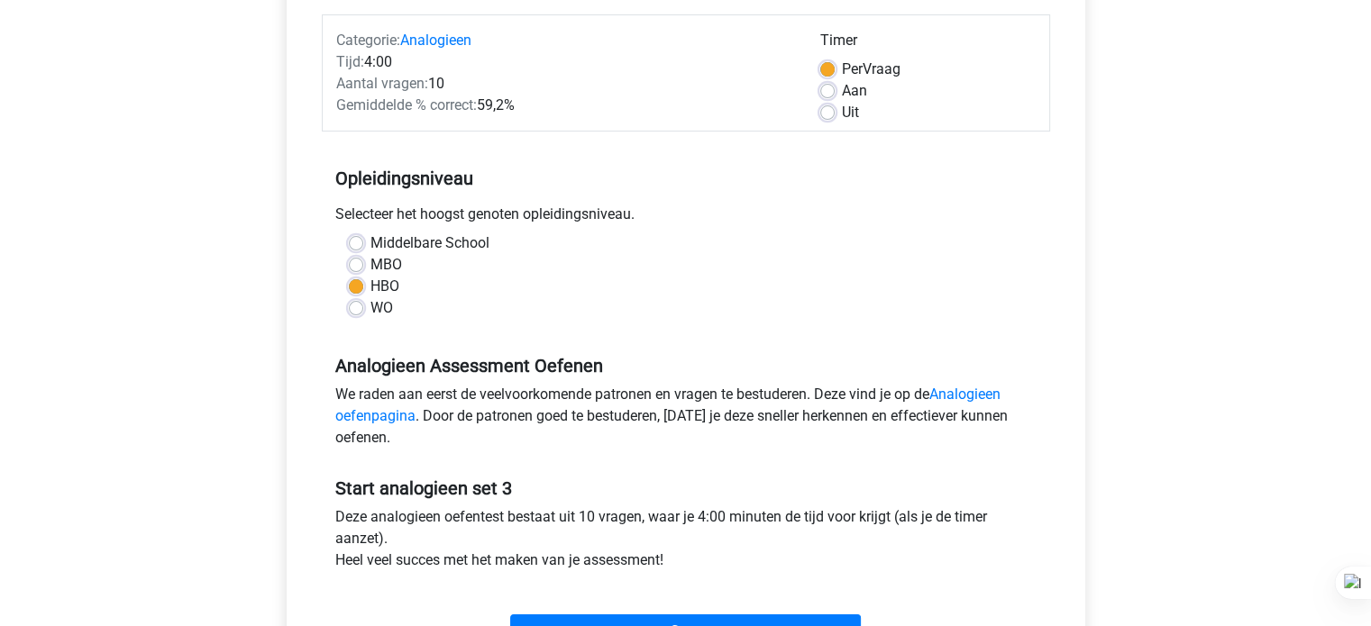
scroll to position [252, 0]
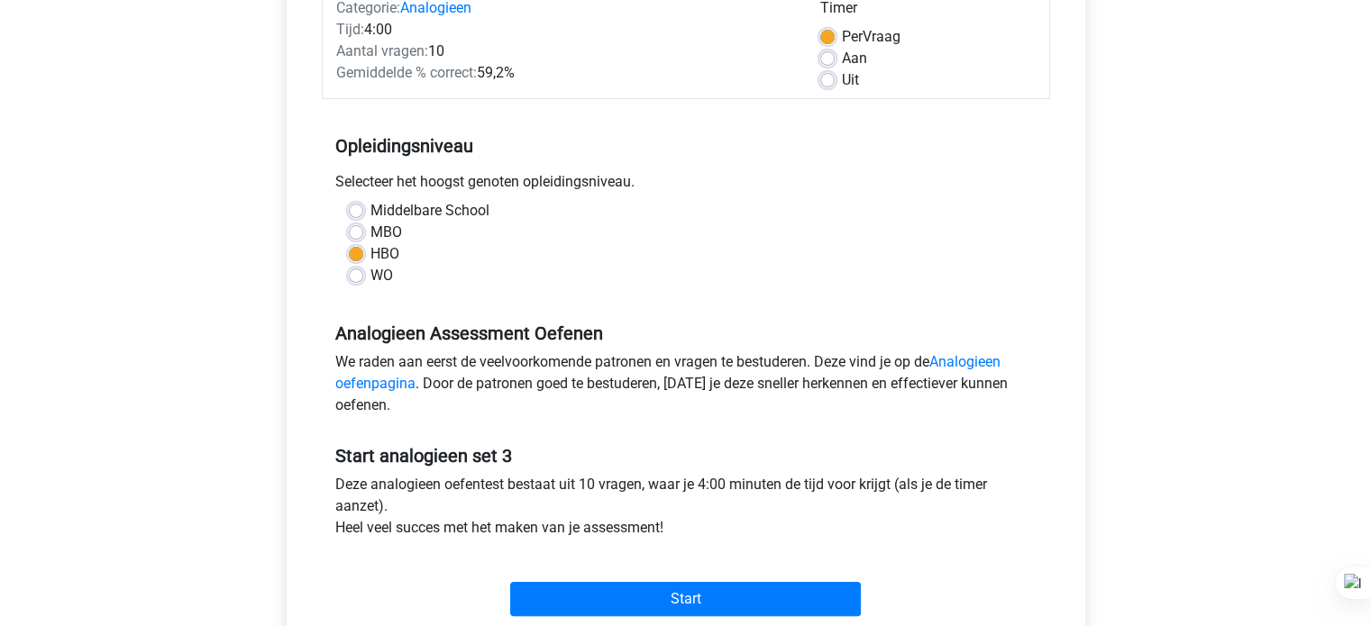
click at [842, 54] on label "Aan" at bounding box center [854, 59] width 25 height 22
click at [832, 54] on input "Aan" at bounding box center [827, 57] width 14 height 18
radio input "true"
click at [842, 37] on label "Per Vraag" at bounding box center [871, 37] width 59 height 22
click at [826, 37] on input "Per Vraag" at bounding box center [827, 35] width 14 height 18
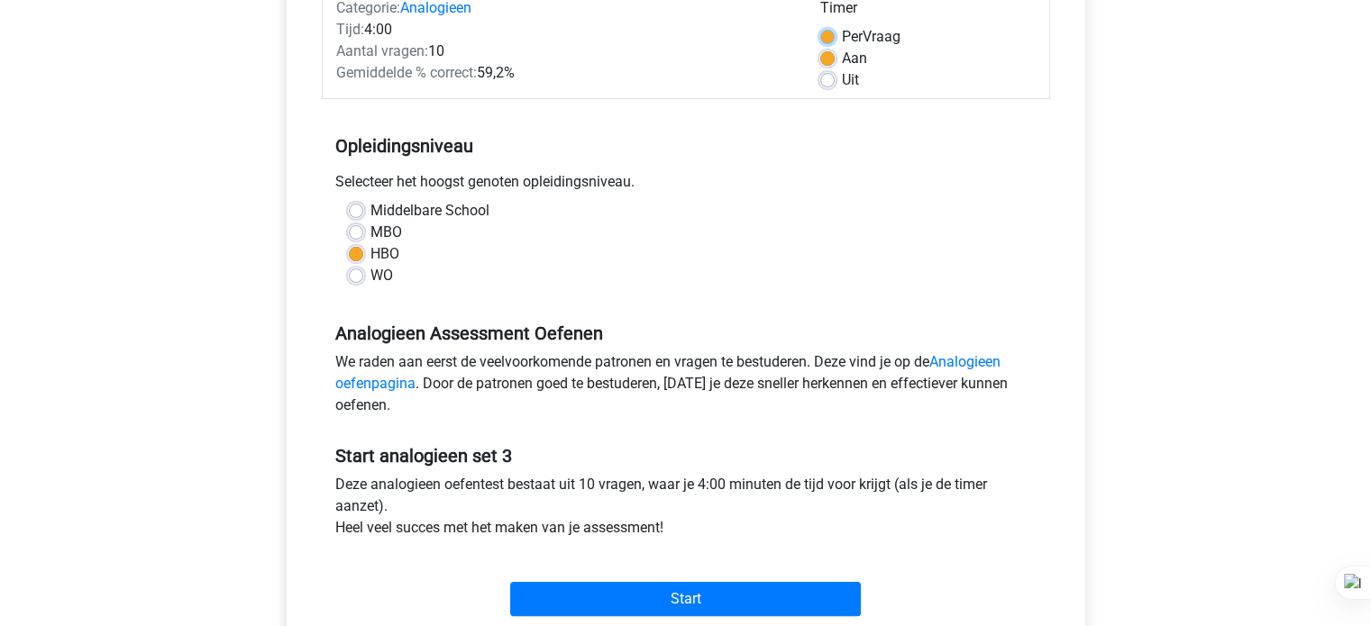
radio input "true"
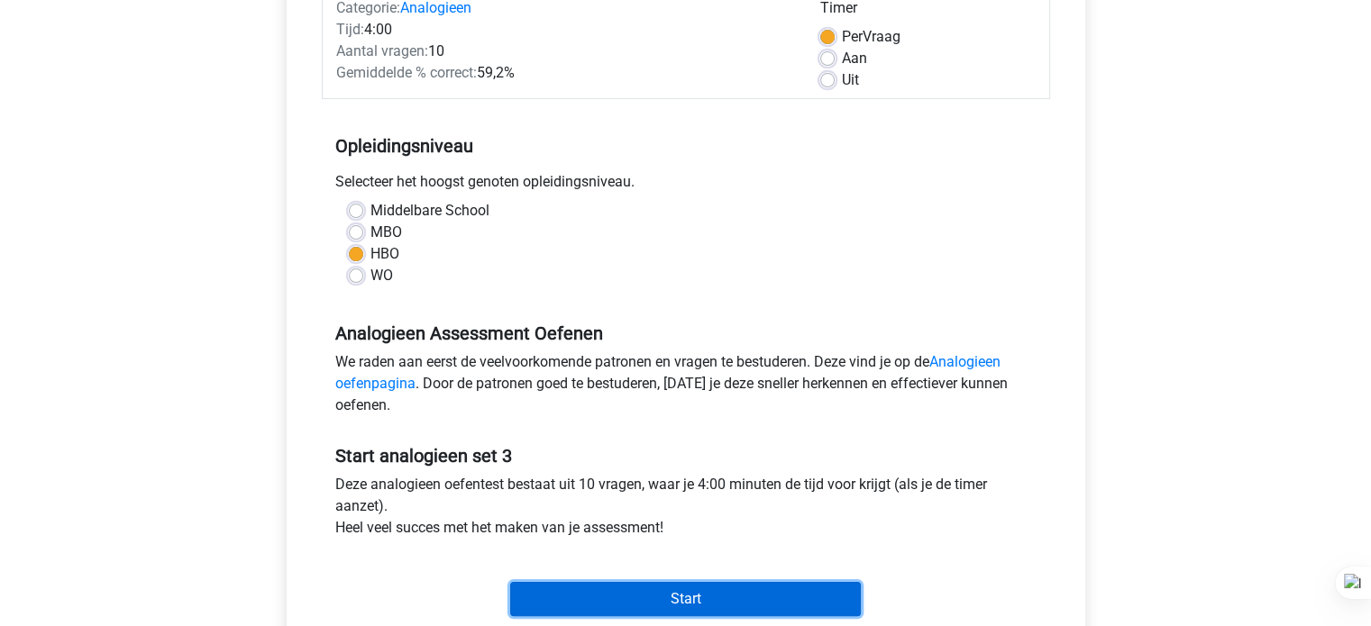
click at [569, 594] on input "Start" at bounding box center [685, 599] width 351 height 34
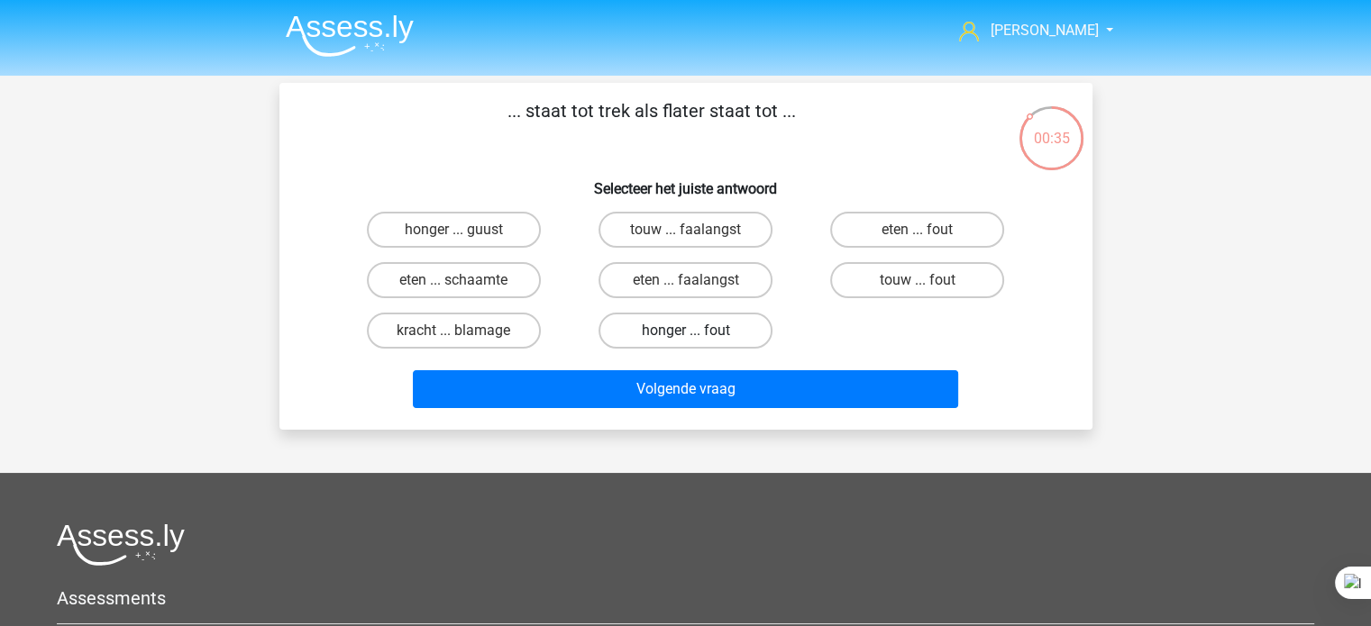
click at [707, 332] on label "honger ... fout" at bounding box center [686, 331] width 174 height 36
click at [697, 332] on input "honger ... fout" at bounding box center [691, 337] width 12 height 12
radio input "true"
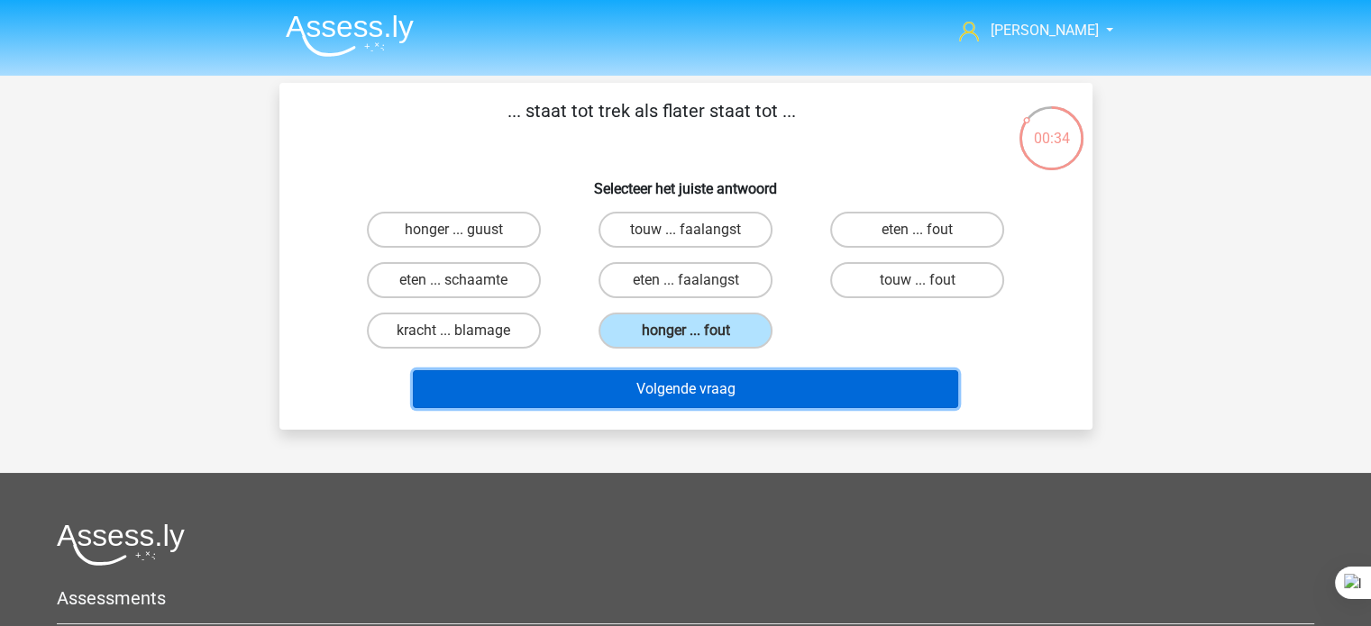
click at [732, 394] on button "Volgende vraag" at bounding box center [685, 389] width 545 height 38
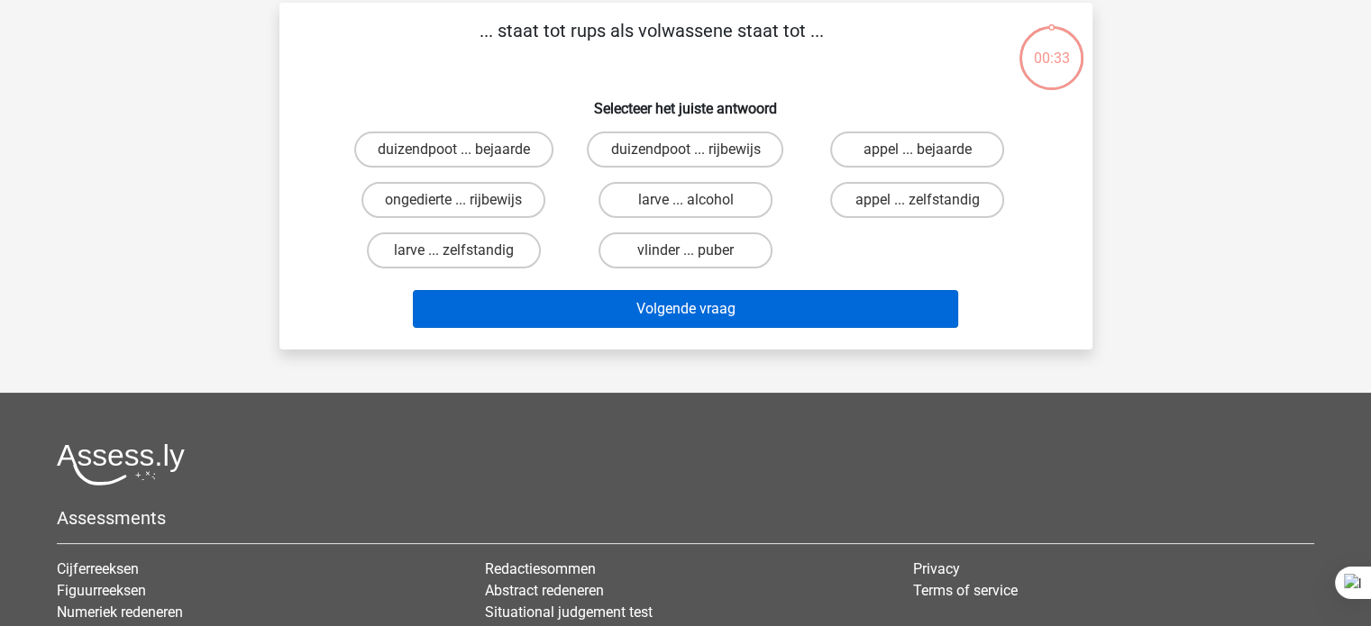
scroll to position [83, 0]
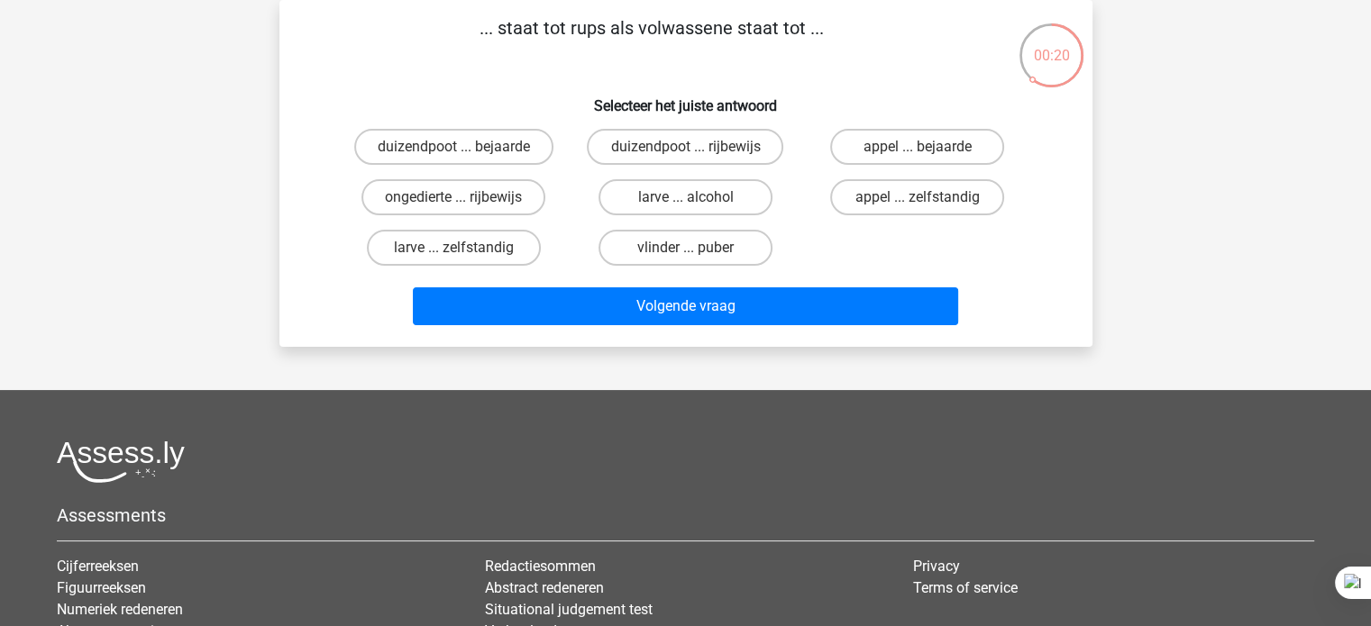
drag, startPoint x: 507, startPoint y: 238, endPoint x: 580, endPoint y: 191, distance: 86.8
click at [610, 226] on div "duizendpoot ... bejaarde duizendpoot ... rijbewijs appel ... bejaarde ongediert…" at bounding box center [686, 197] width 696 height 151
click at [500, 143] on label "duizendpoot ... bejaarde" at bounding box center [453, 147] width 199 height 36
click at [465, 147] on input "duizendpoot ... bejaarde" at bounding box center [459, 153] width 12 height 12
radio input "true"
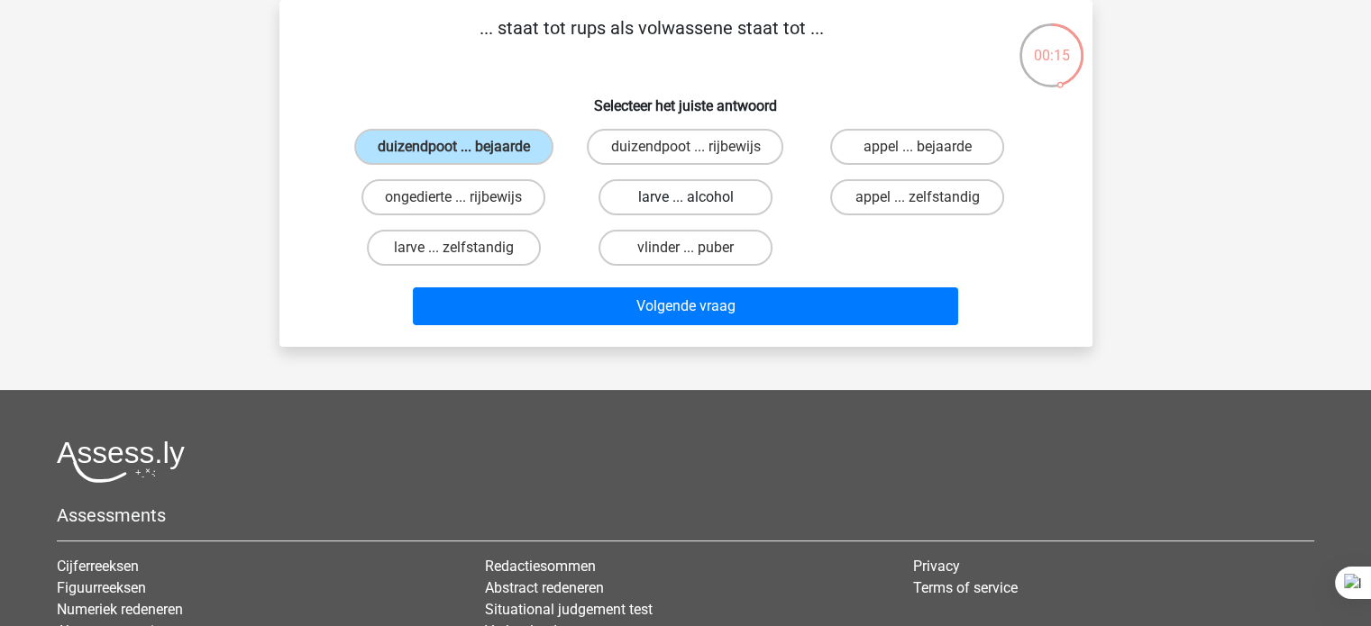
click at [741, 198] on label "larve ... alcohol" at bounding box center [686, 197] width 174 height 36
click at [697, 198] on input "larve ... alcohol" at bounding box center [691, 203] width 12 height 12
radio input "true"
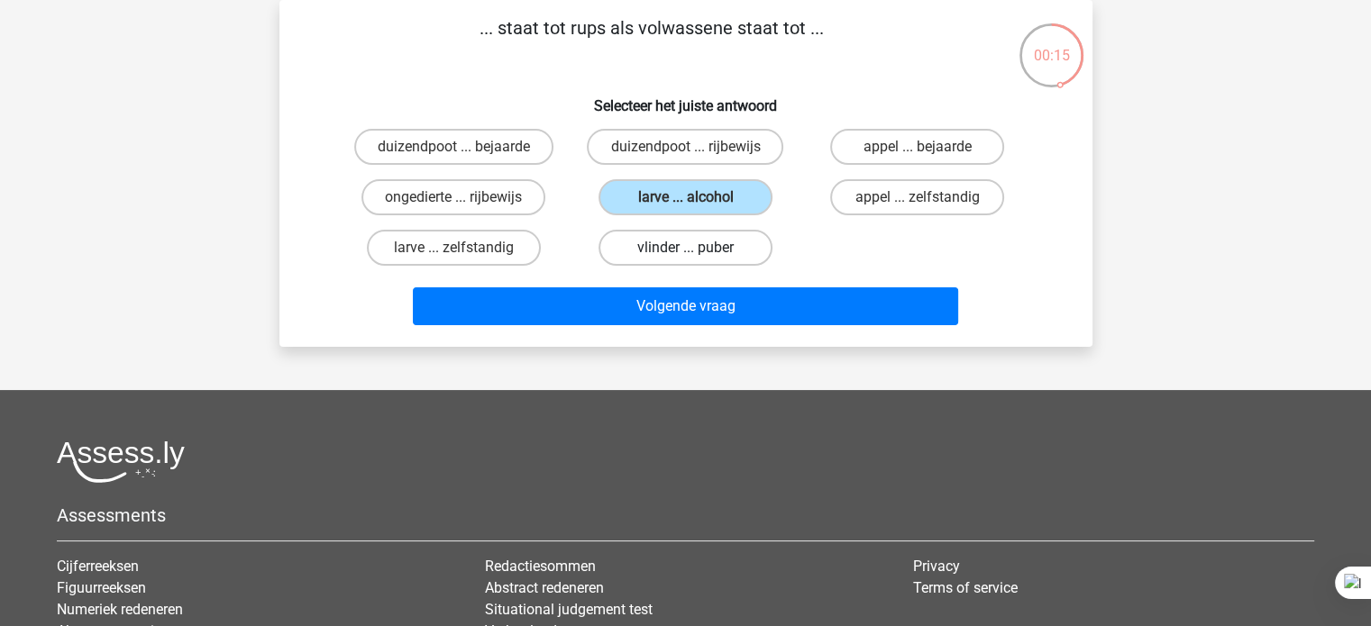
click at [739, 242] on label "vlinder ... puber" at bounding box center [686, 248] width 174 height 36
click at [697, 248] on input "vlinder ... puber" at bounding box center [691, 254] width 12 height 12
radio input "true"
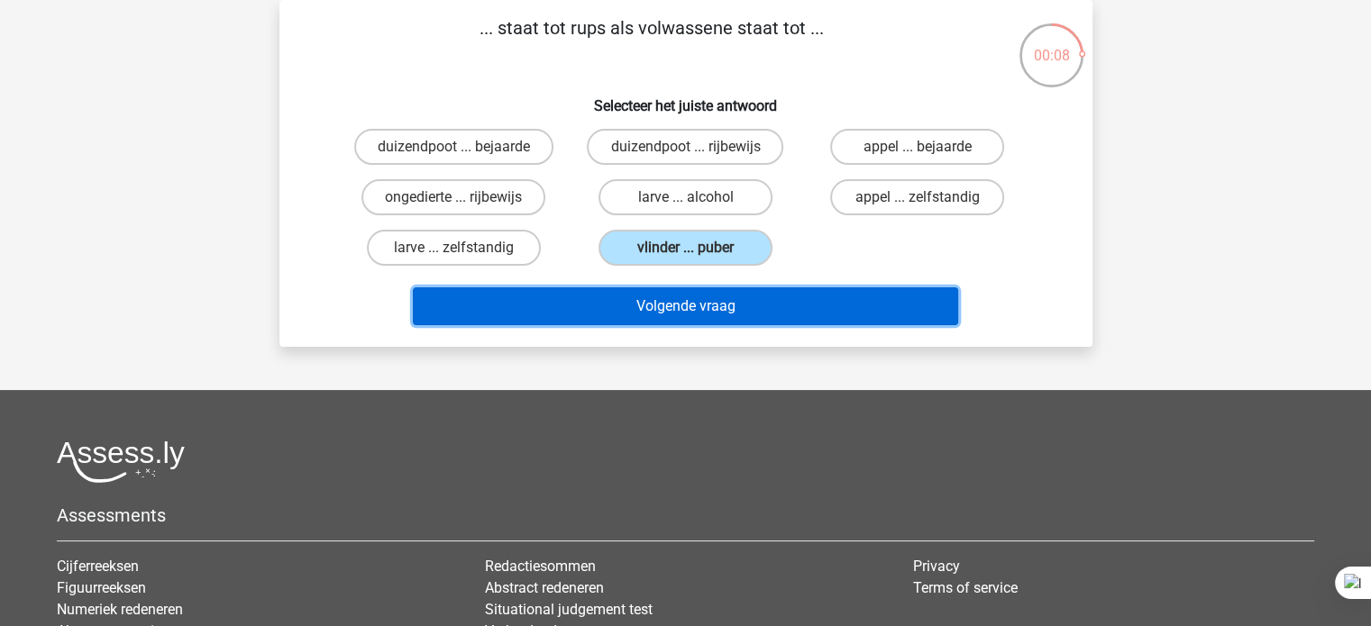
click at [717, 299] on button "Volgende vraag" at bounding box center [685, 307] width 545 height 38
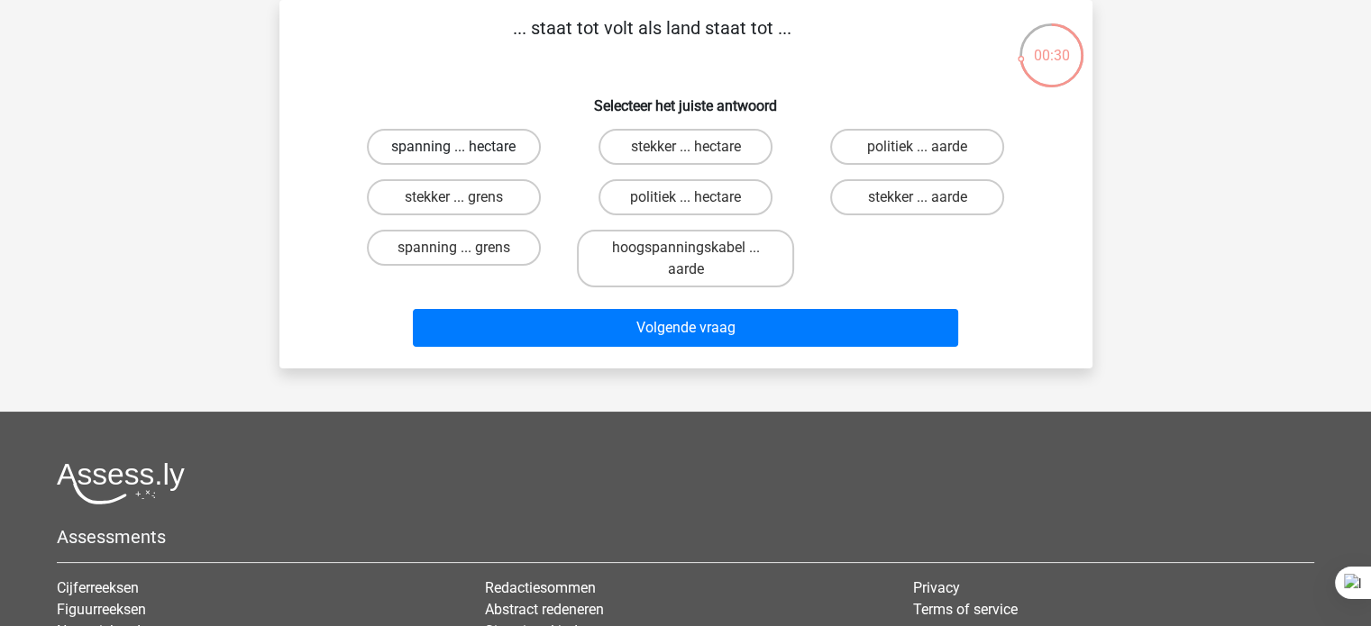
click at [508, 154] on label "spanning ... hectare" at bounding box center [454, 147] width 174 height 36
click at [465, 154] on input "spanning ... hectare" at bounding box center [459, 153] width 12 height 12
radio input "true"
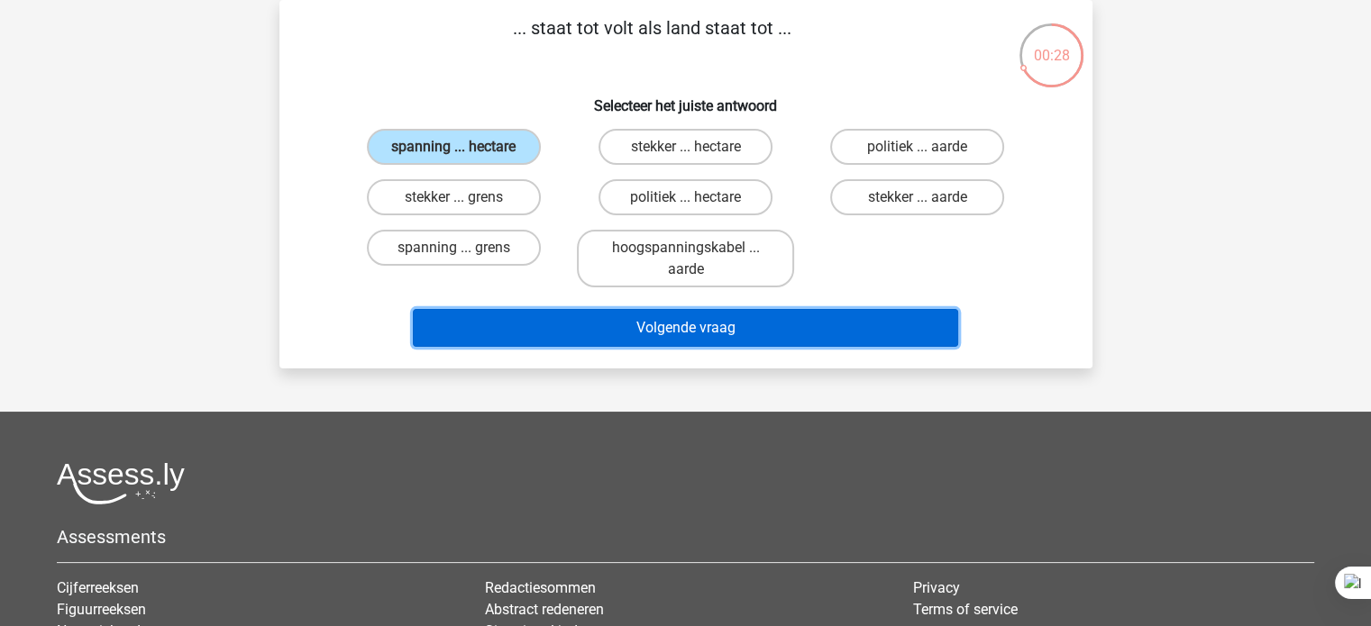
click at [604, 336] on button "Volgende vraag" at bounding box center [685, 328] width 545 height 38
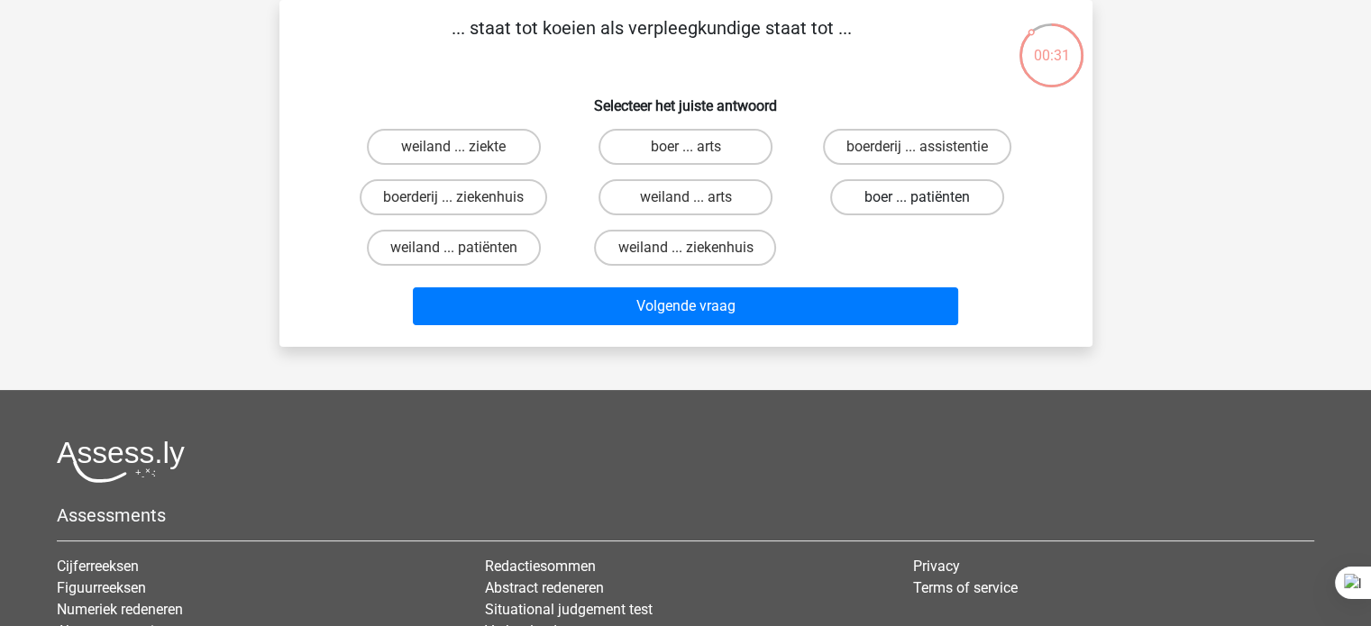
click at [945, 196] on label "boer ... patiënten" at bounding box center [917, 197] width 174 height 36
click at [929, 197] on input "boer ... patiënten" at bounding box center [924, 203] width 12 height 12
radio input "true"
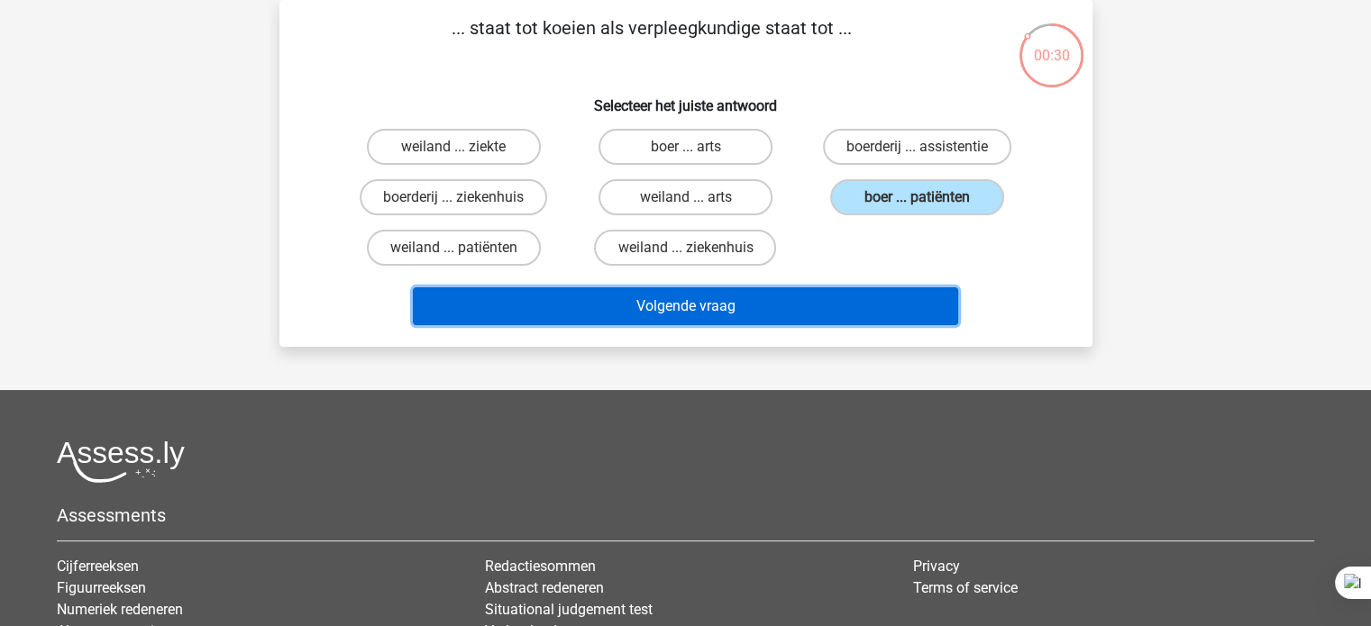
click at [831, 315] on button "Volgende vraag" at bounding box center [685, 307] width 545 height 38
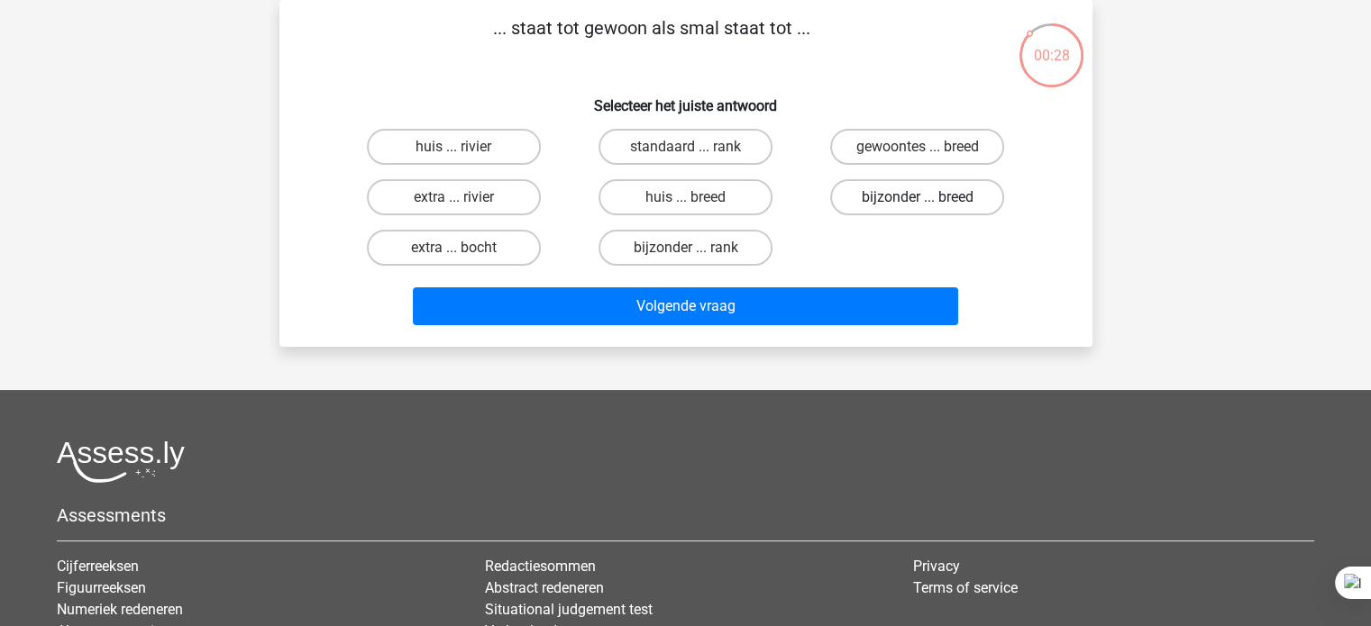
click at [909, 186] on label "bijzonder ... breed" at bounding box center [917, 197] width 174 height 36
click at [918, 197] on input "bijzonder ... breed" at bounding box center [924, 203] width 12 height 12
radio input "true"
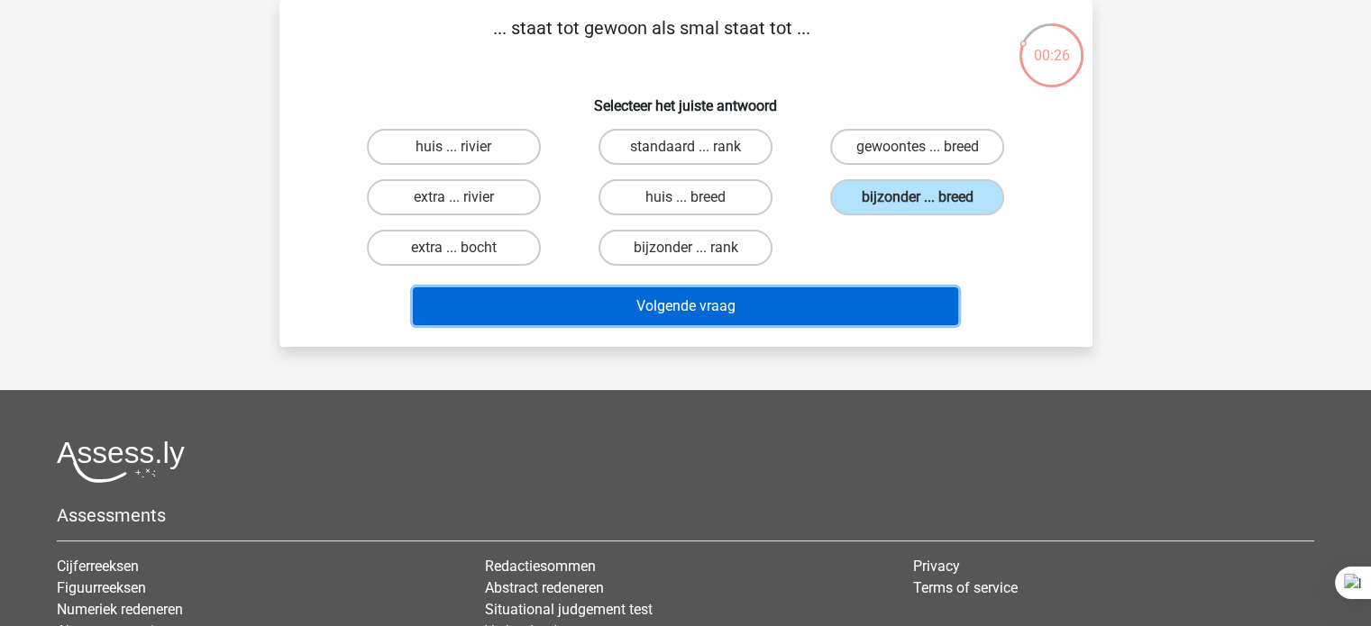
click at [808, 298] on button "Volgende vraag" at bounding box center [685, 307] width 545 height 38
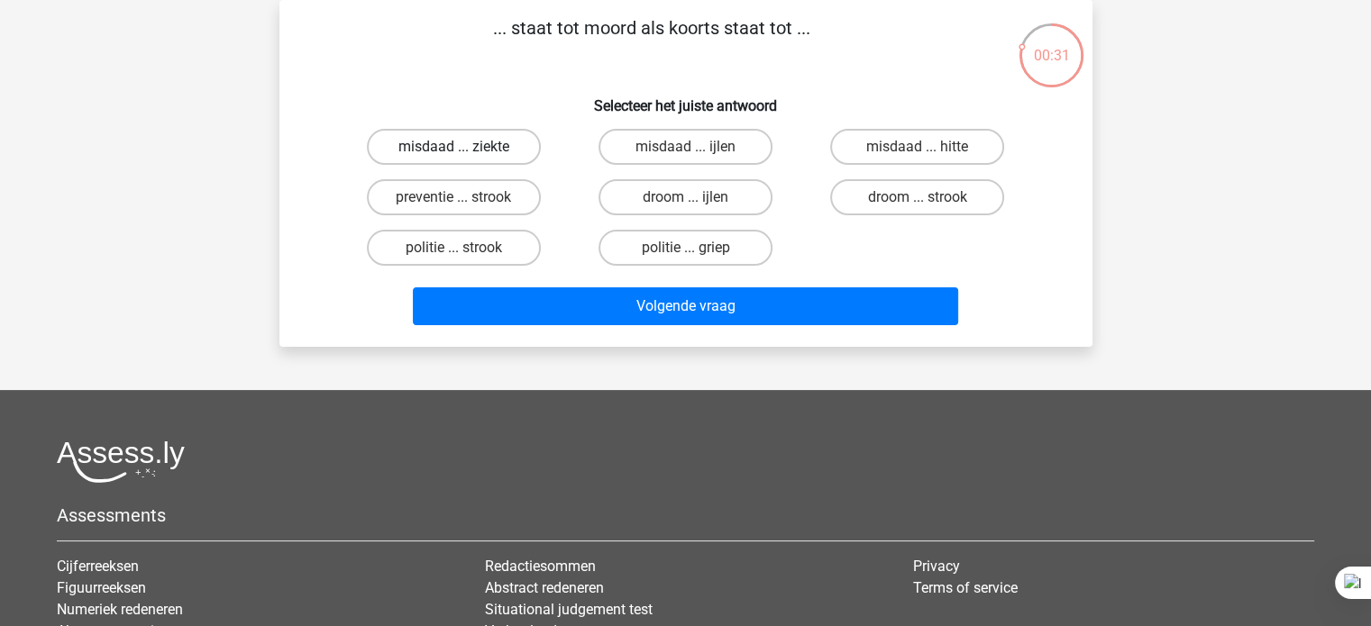
click at [512, 148] on label "misdaad ... ziekte" at bounding box center [454, 147] width 174 height 36
click at [465, 148] on input "misdaad ... ziekte" at bounding box center [459, 153] width 12 height 12
radio input "true"
click at [646, 256] on label "politie ... griep" at bounding box center [686, 248] width 174 height 36
click at [685, 256] on input "politie ... griep" at bounding box center [691, 254] width 12 height 12
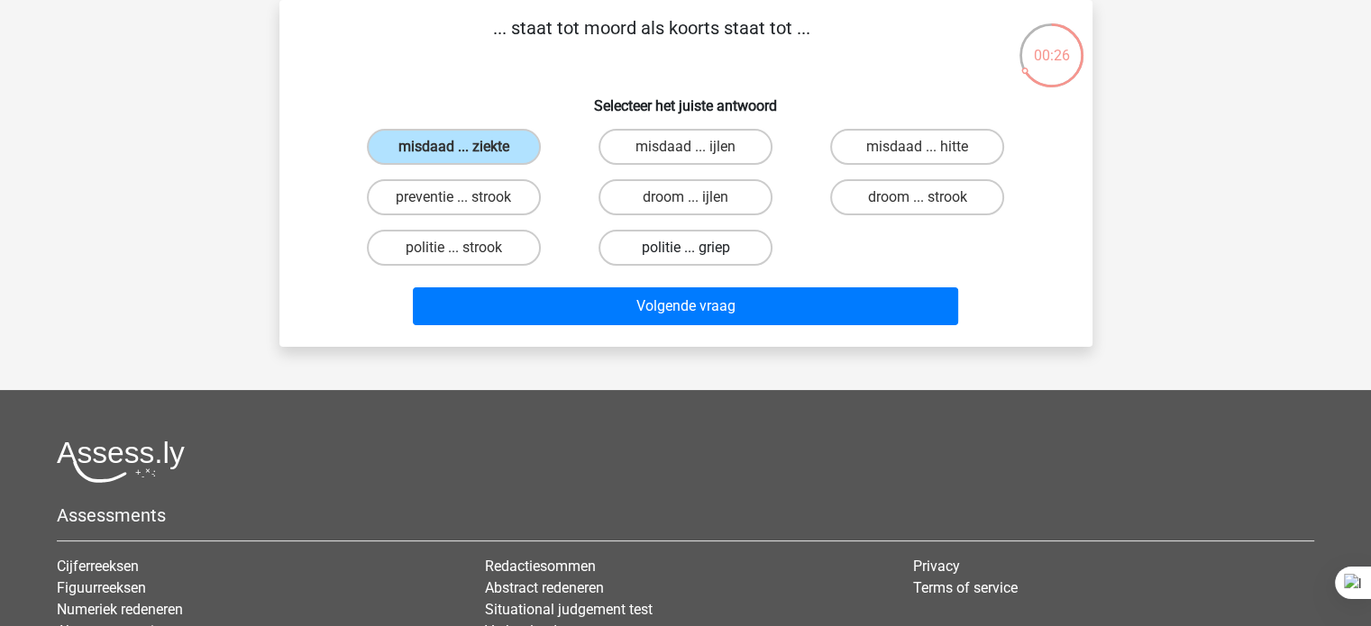
radio input "true"
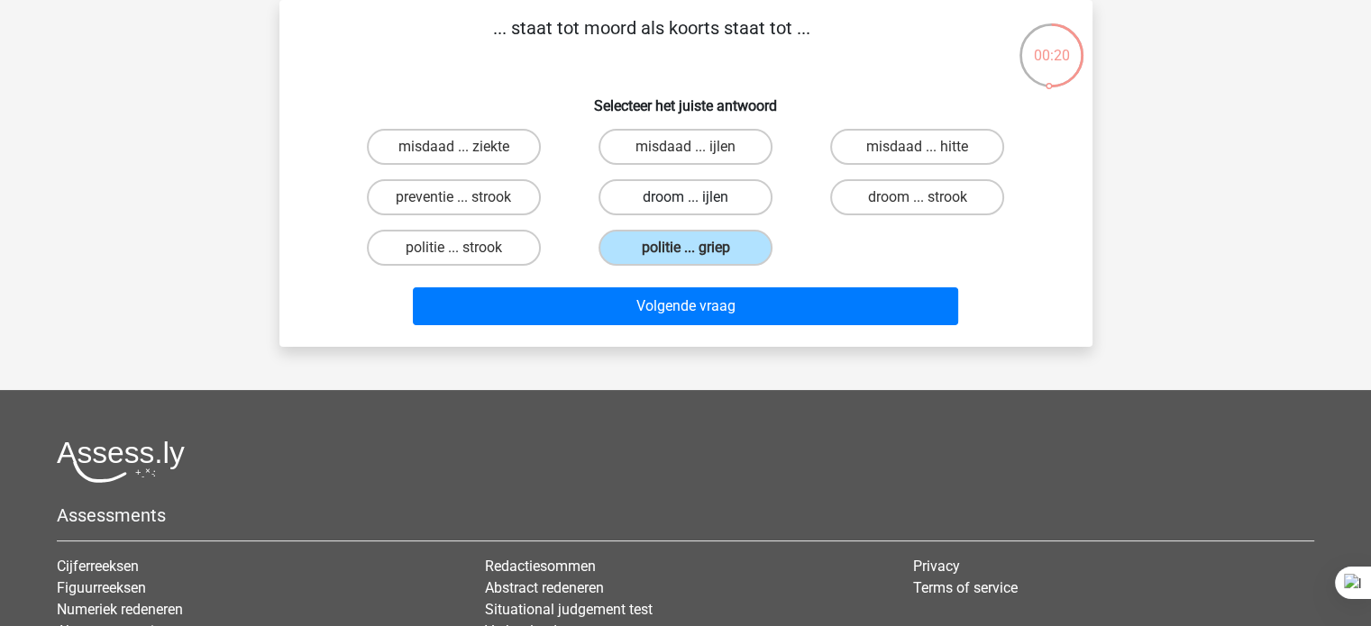
click at [739, 197] on label "droom ... ijlen" at bounding box center [686, 197] width 174 height 36
click at [697, 197] on input "droom ... ijlen" at bounding box center [691, 203] width 12 height 12
radio input "true"
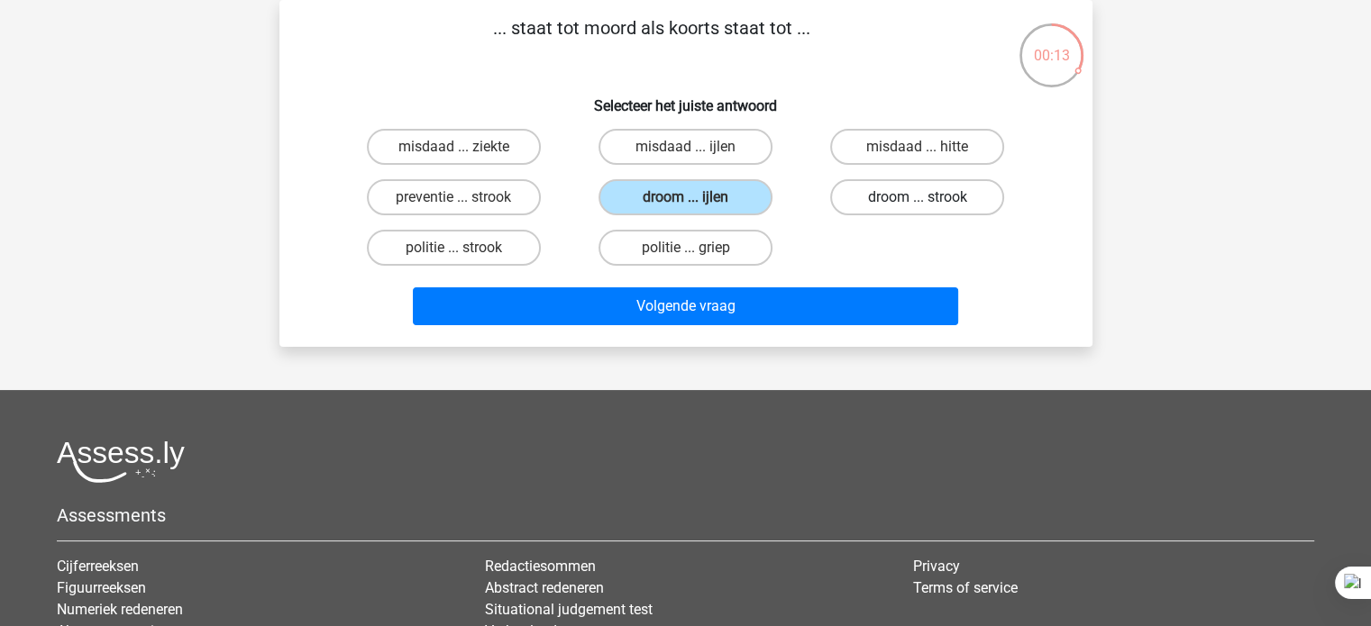
click at [891, 209] on label "droom ... strook" at bounding box center [917, 197] width 174 height 36
click at [918, 209] on input "droom ... strook" at bounding box center [924, 203] width 12 height 12
radio input "true"
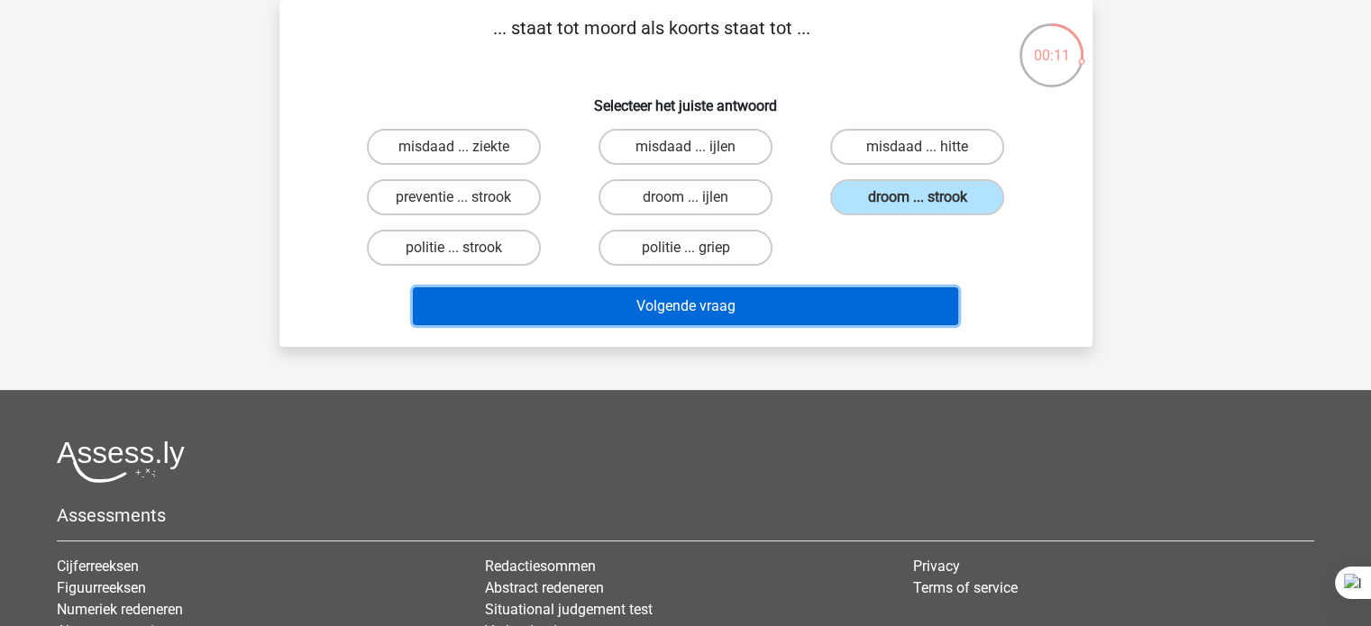
click at [845, 299] on button "Volgende vraag" at bounding box center [685, 307] width 545 height 38
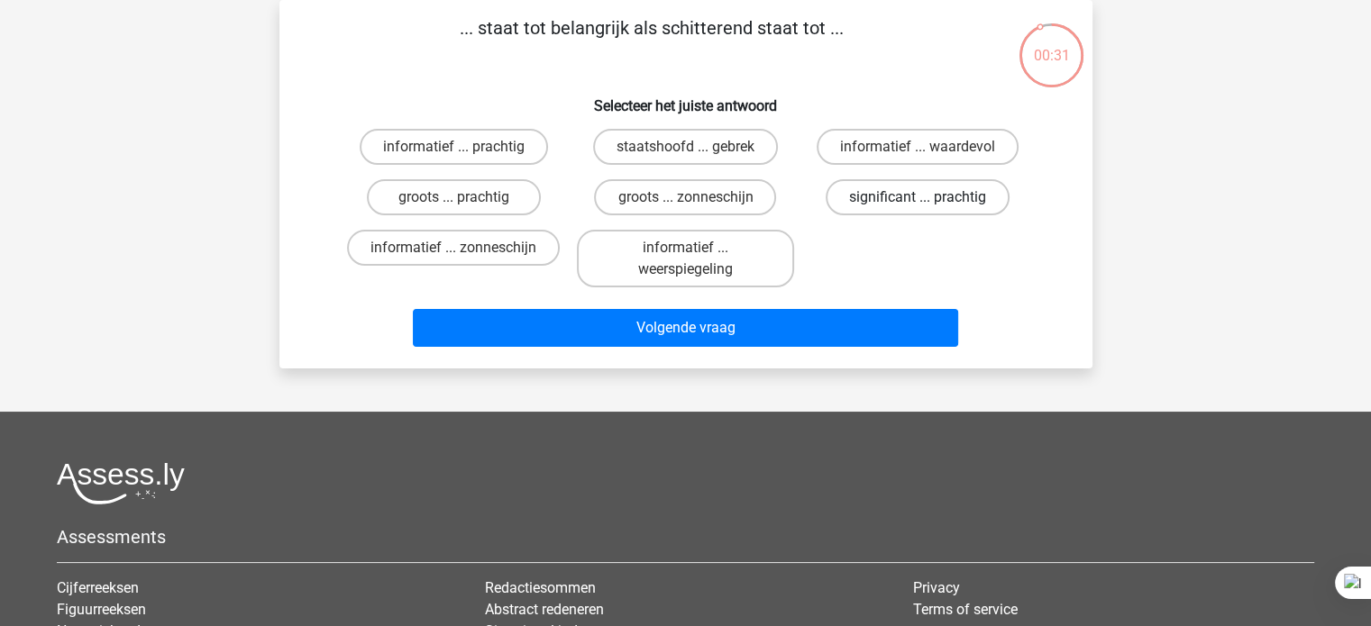
click at [968, 197] on label "significant ... prachtig" at bounding box center [918, 197] width 184 height 36
click at [929, 197] on input "significant ... prachtig" at bounding box center [924, 203] width 12 height 12
radio input "true"
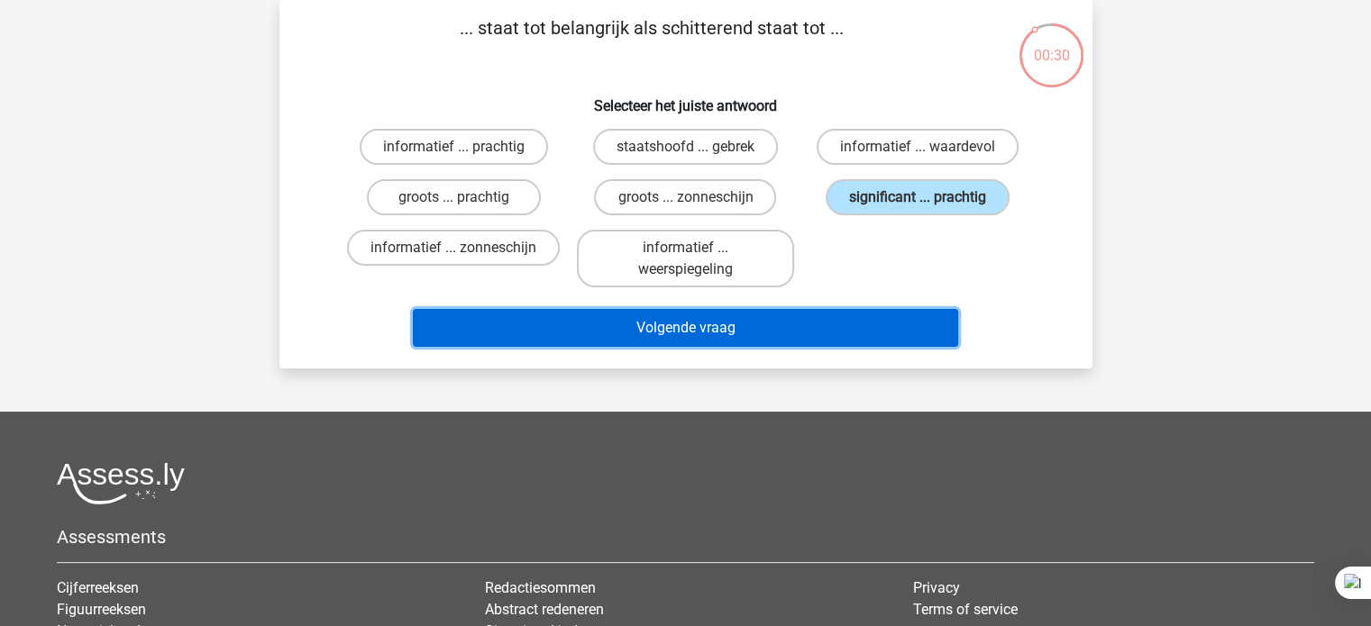
click at [854, 321] on button "Volgende vraag" at bounding box center [685, 328] width 545 height 38
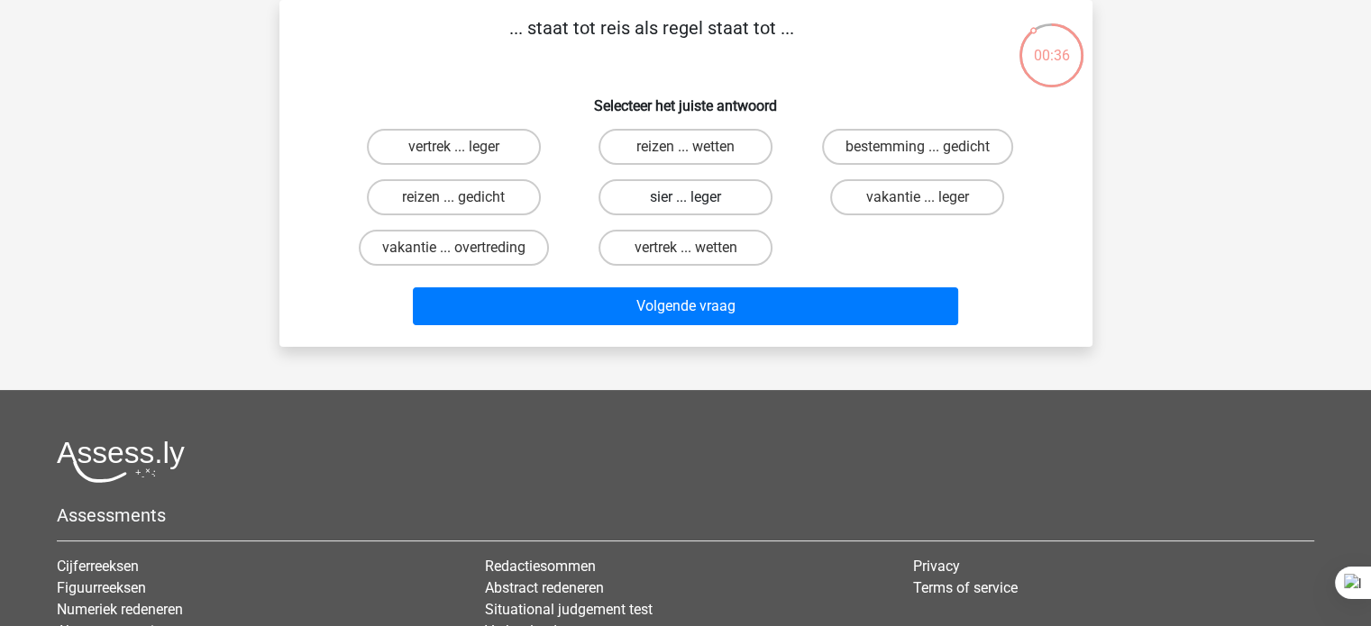
click at [733, 199] on label "sier ... leger" at bounding box center [686, 197] width 174 height 36
click at [697, 199] on input "sier ... leger" at bounding box center [691, 203] width 12 height 12
radio input "true"
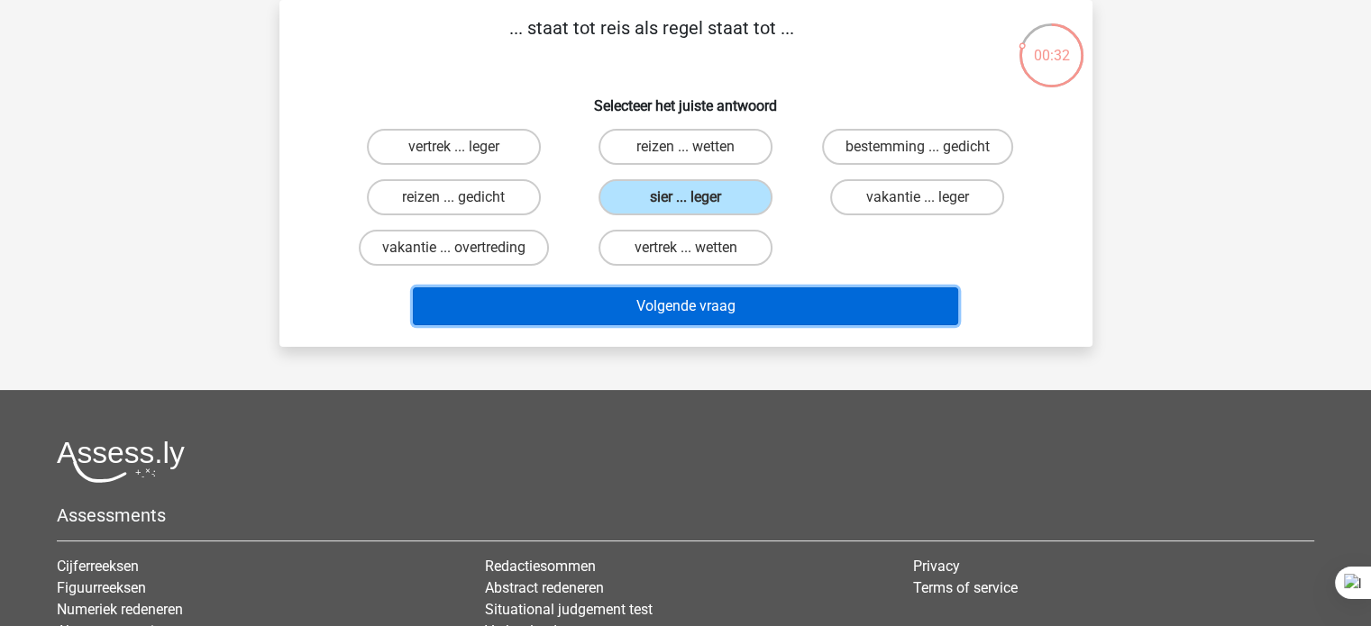
click at [732, 315] on button "Volgende vraag" at bounding box center [685, 307] width 545 height 38
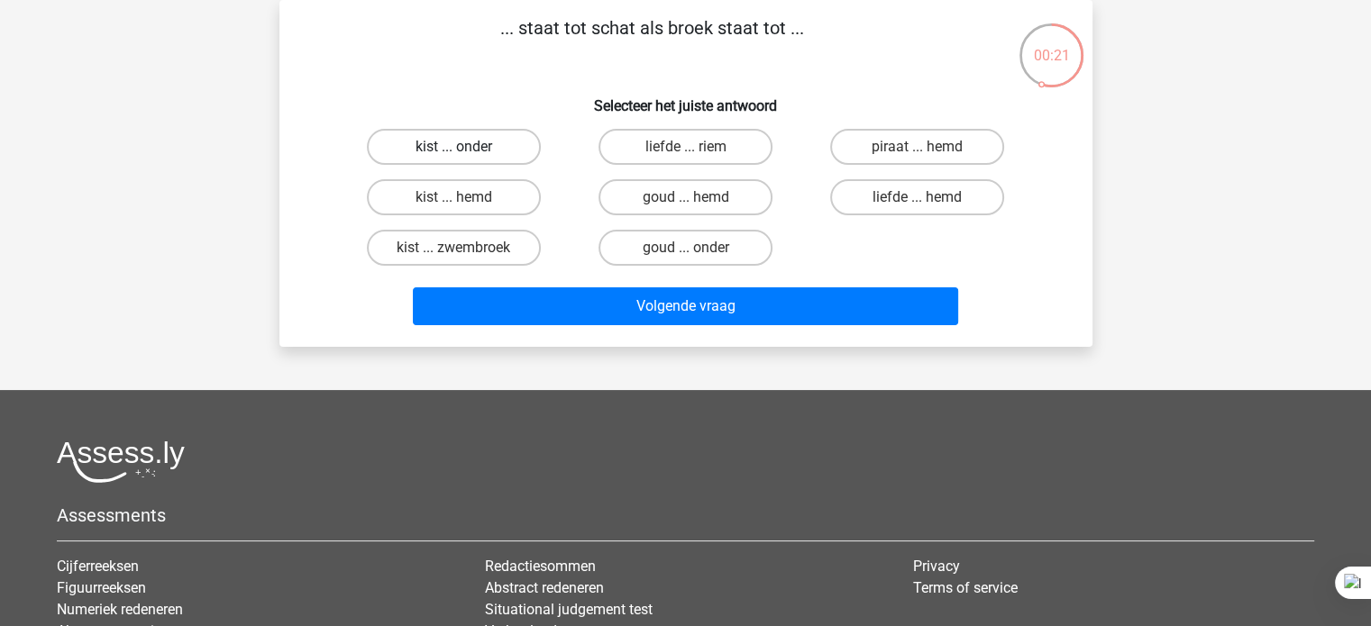
click at [510, 136] on label "kist ... onder" at bounding box center [454, 147] width 174 height 36
click at [465, 147] on input "kist ... onder" at bounding box center [459, 153] width 12 height 12
radio input "true"
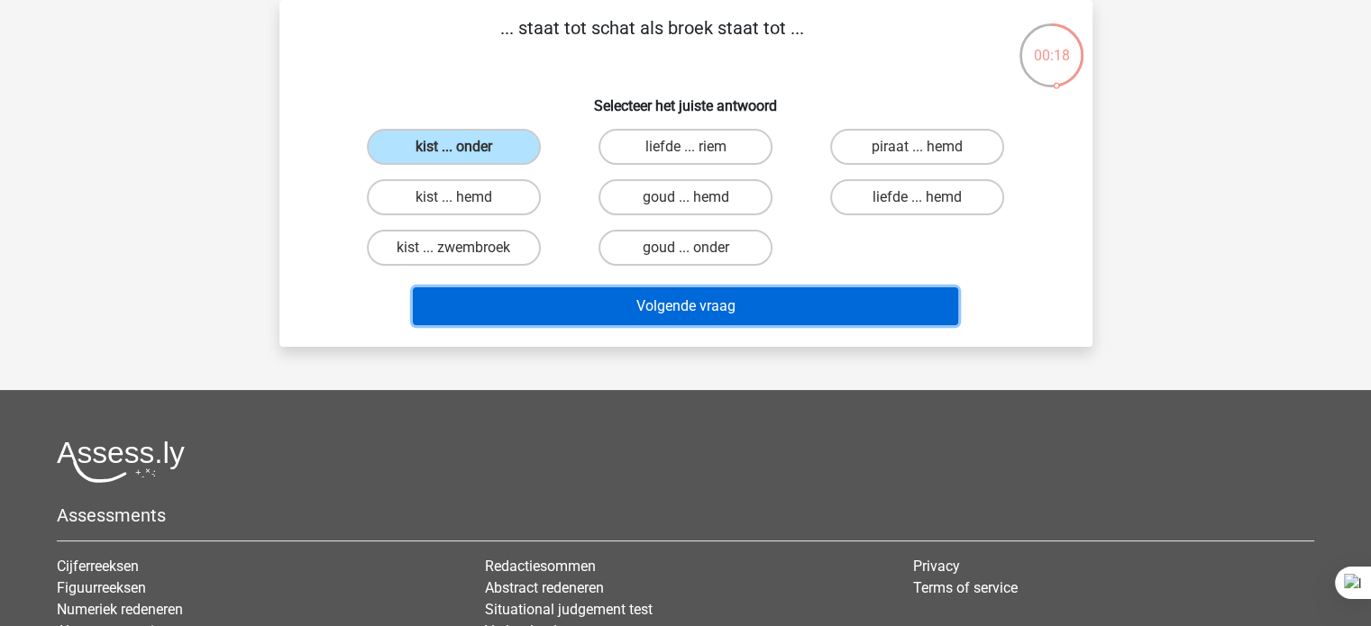
click at [573, 312] on button "Volgende vraag" at bounding box center [685, 307] width 545 height 38
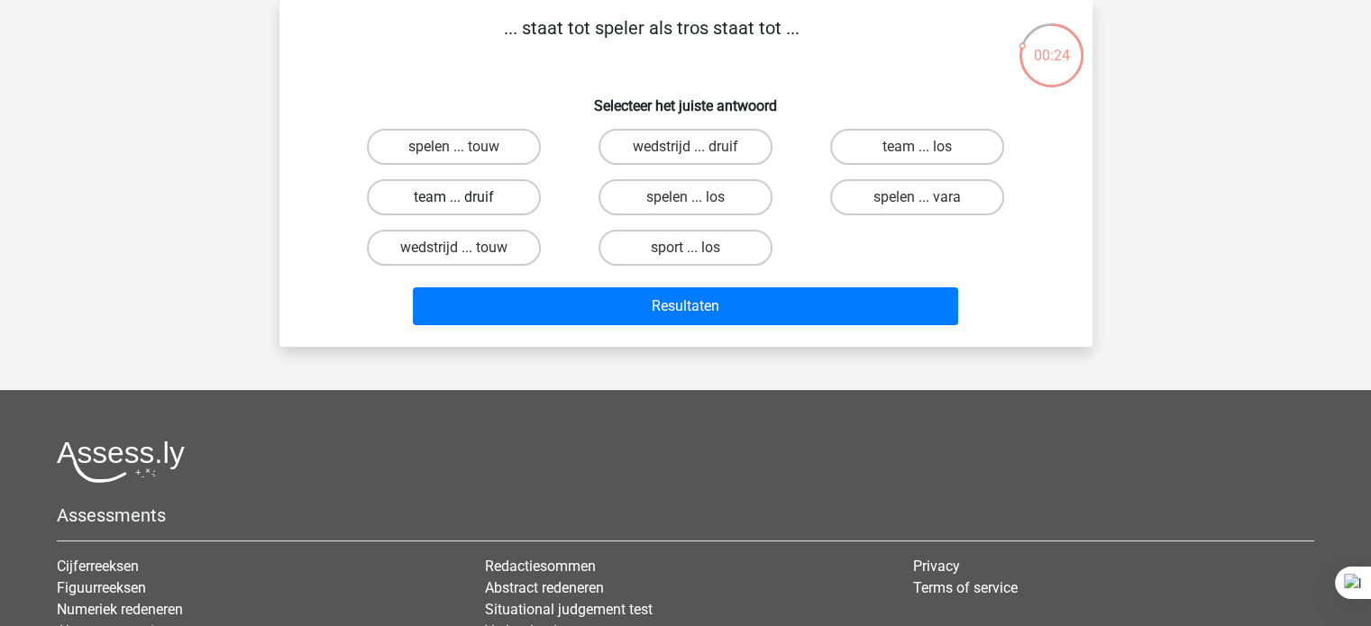
click at [498, 195] on label "team ... druif" at bounding box center [454, 197] width 174 height 36
click at [465, 197] on input "team ... druif" at bounding box center [459, 203] width 12 height 12
radio input "true"
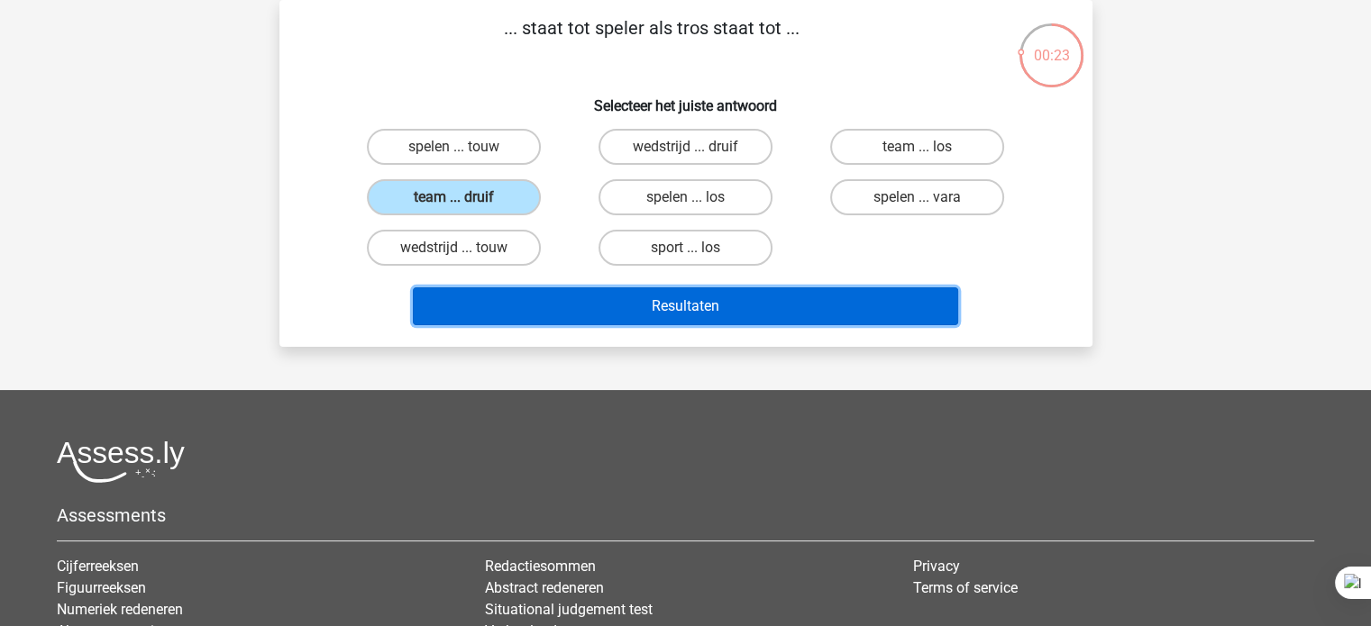
click at [572, 315] on button "Resultaten" at bounding box center [685, 307] width 545 height 38
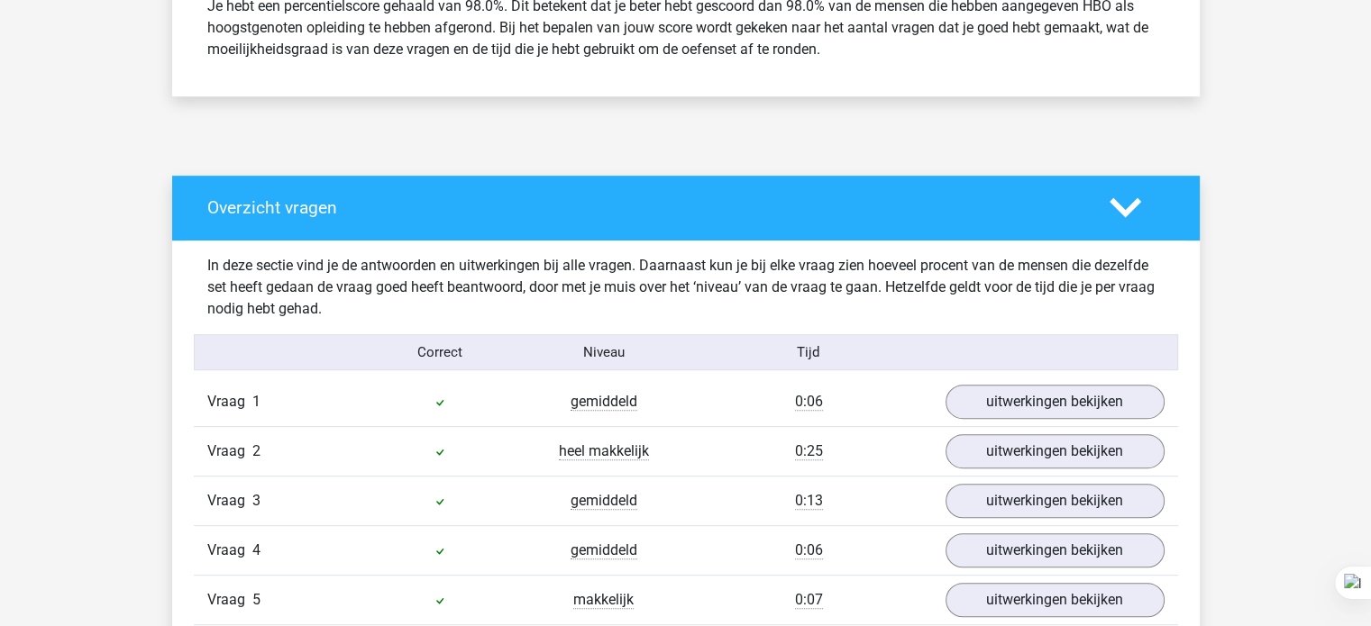
scroll to position [901, 0]
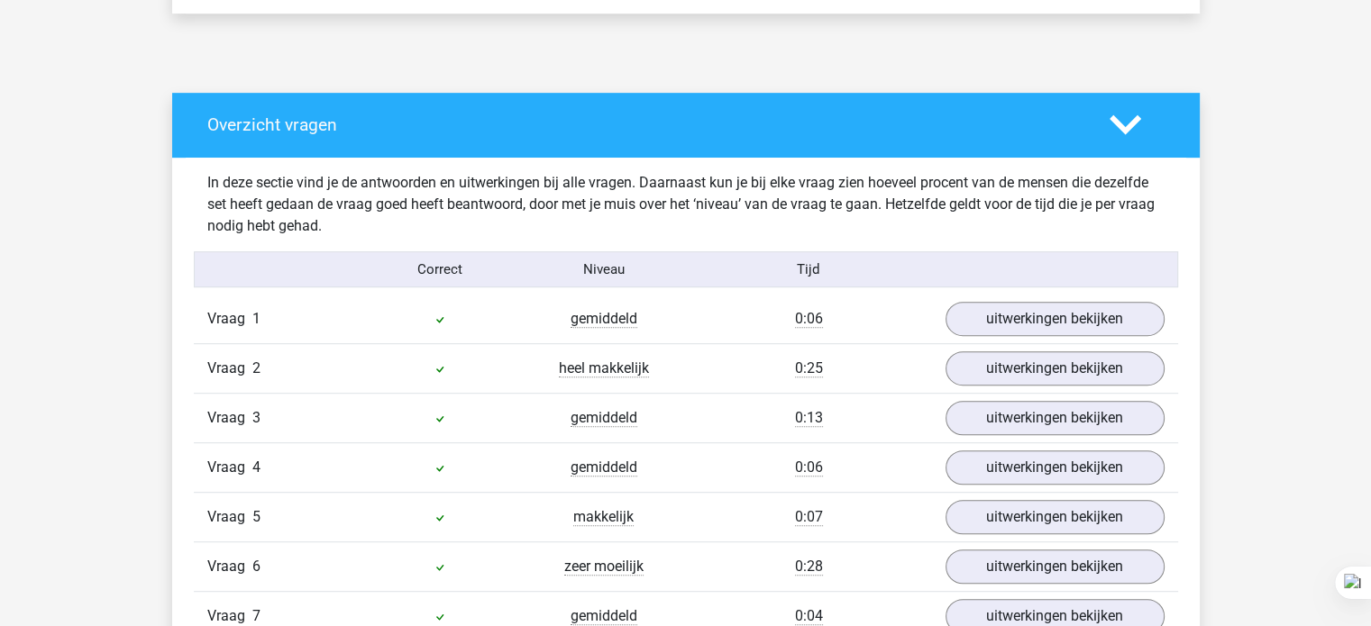
click at [592, 263] on div "Niveau" at bounding box center [604, 270] width 164 height 21
click at [580, 226] on div "In deze sectie vind je de antwoorden en uitwerkingen bij alle vragen. Daarnaast…" at bounding box center [686, 204] width 984 height 65
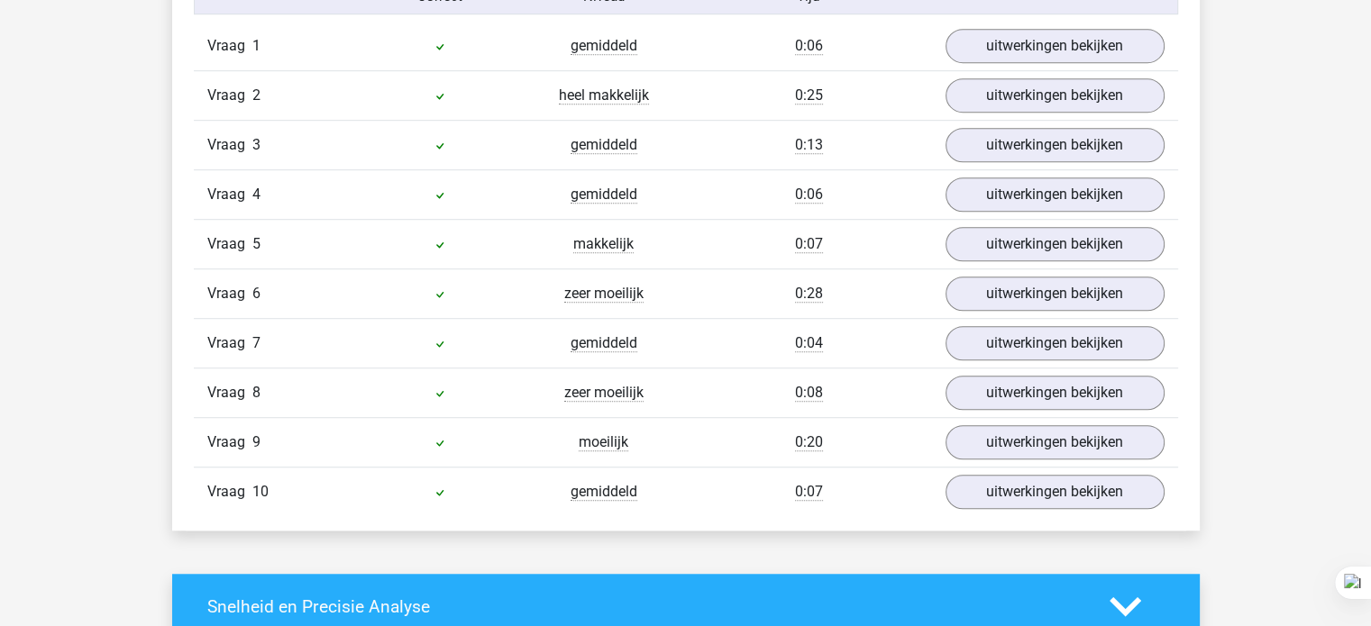
scroll to position [1190, 0]
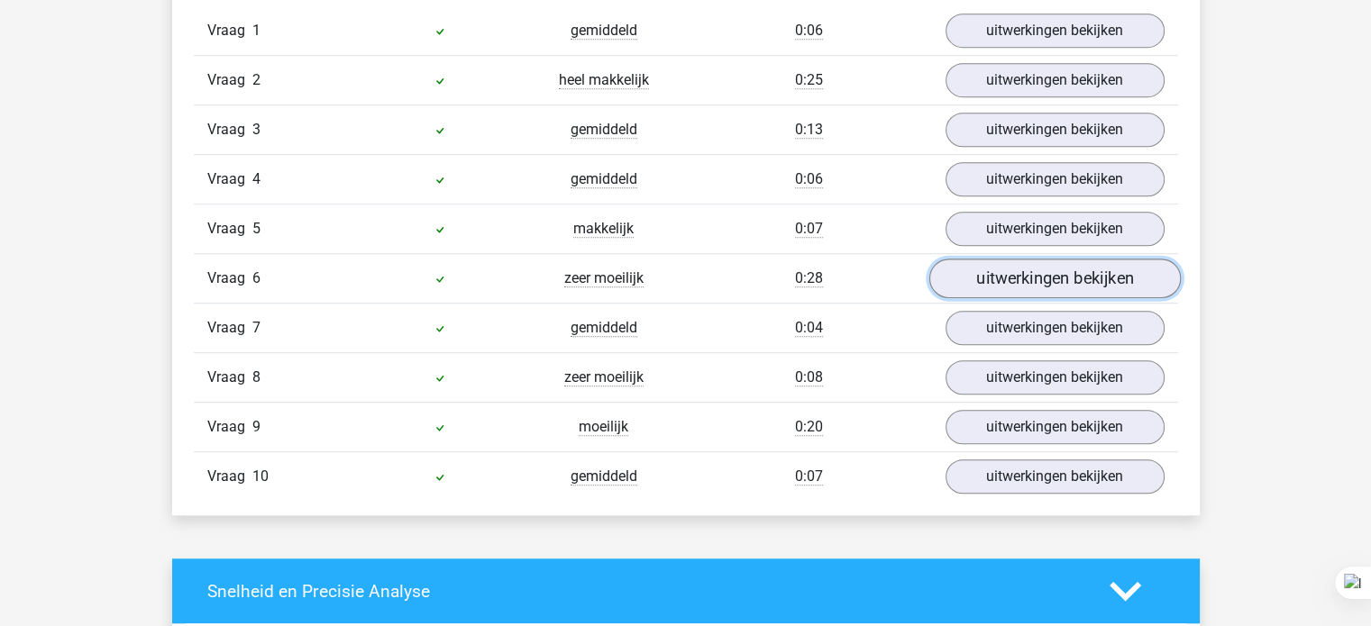
click at [1073, 277] on link "uitwerkingen bekijken" at bounding box center [1053, 280] width 251 height 40
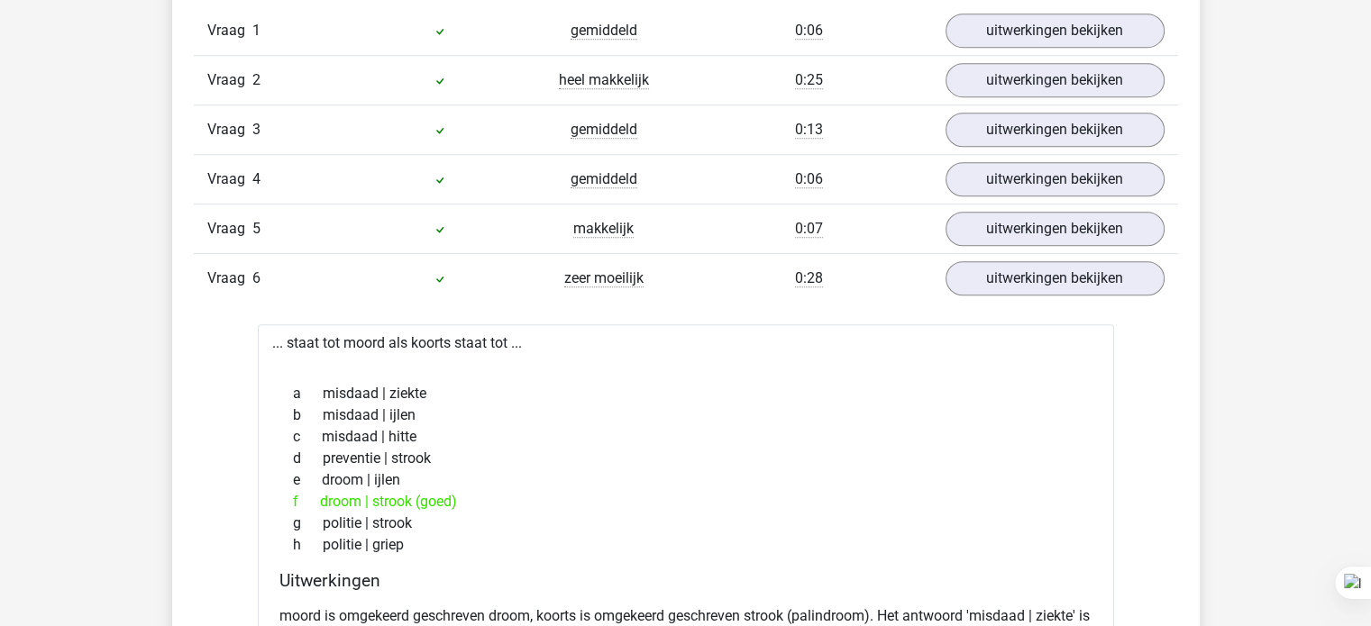
click at [823, 408] on div "b misdaad | ijlen" at bounding box center [685, 416] width 813 height 22
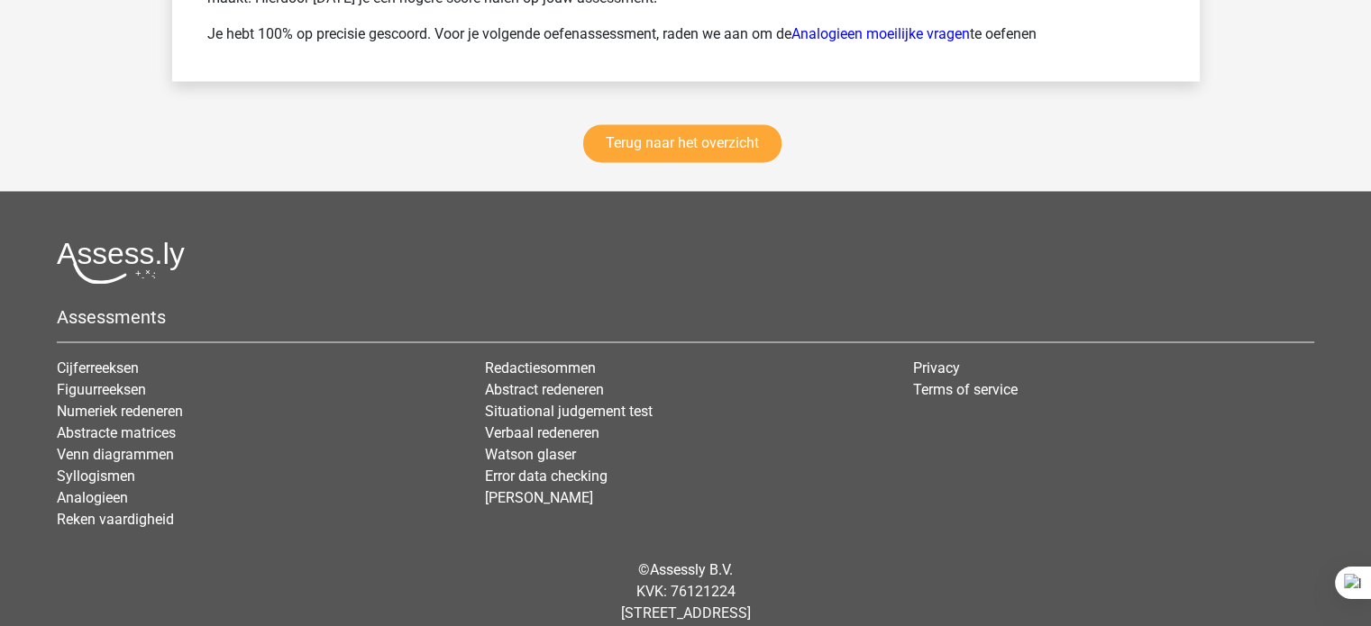
scroll to position [3130, 0]
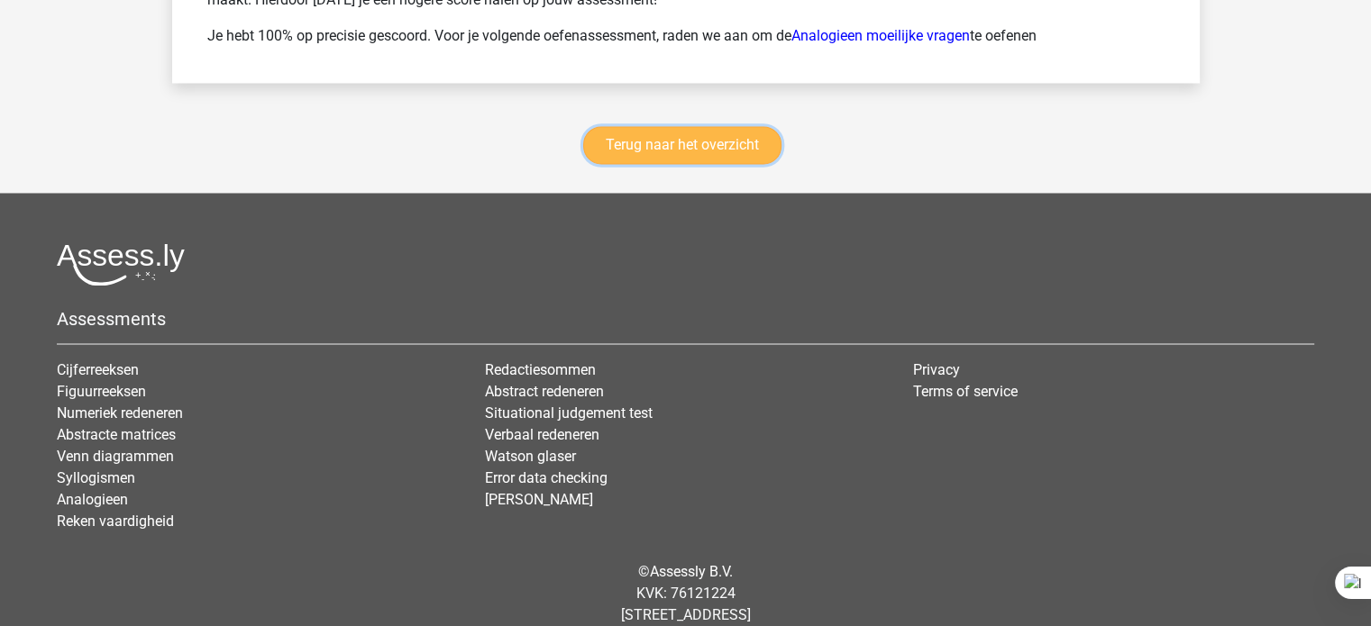
click at [711, 143] on link "Terug naar het overzicht" at bounding box center [682, 145] width 198 height 38
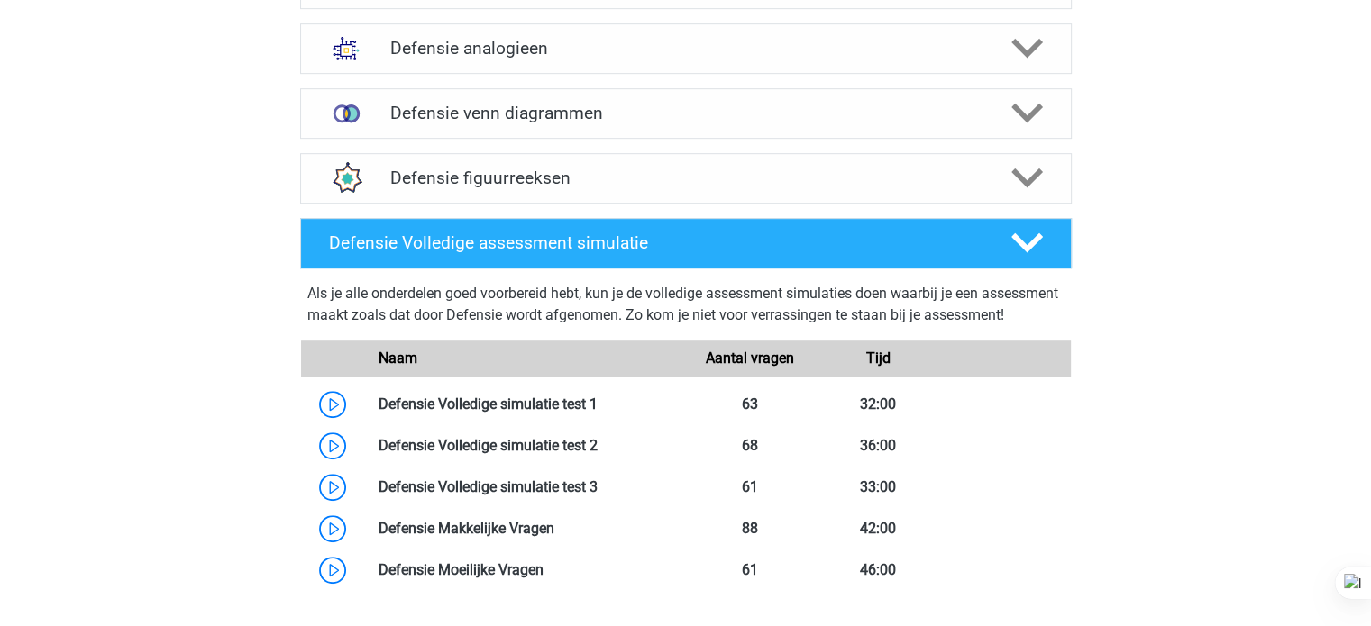
scroll to position [973, 0]
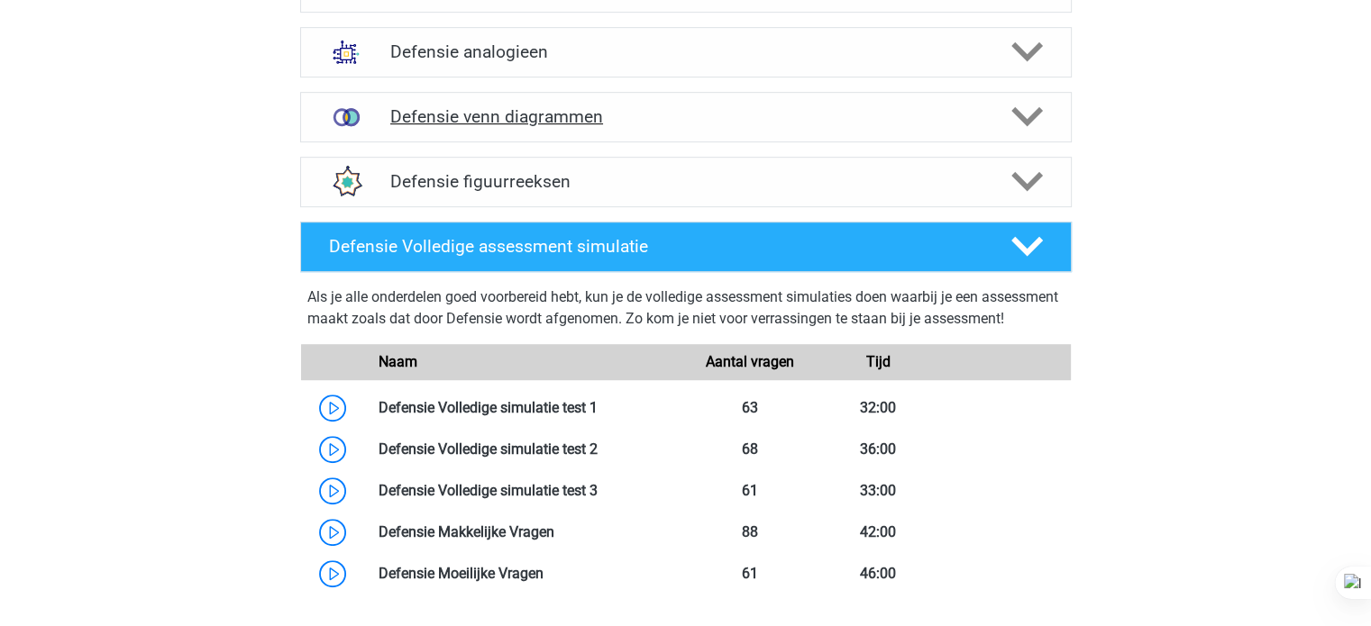
click at [464, 120] on h4 "Defensie venn diagrammen" at bounding box center [685, 116] width 590 height 21
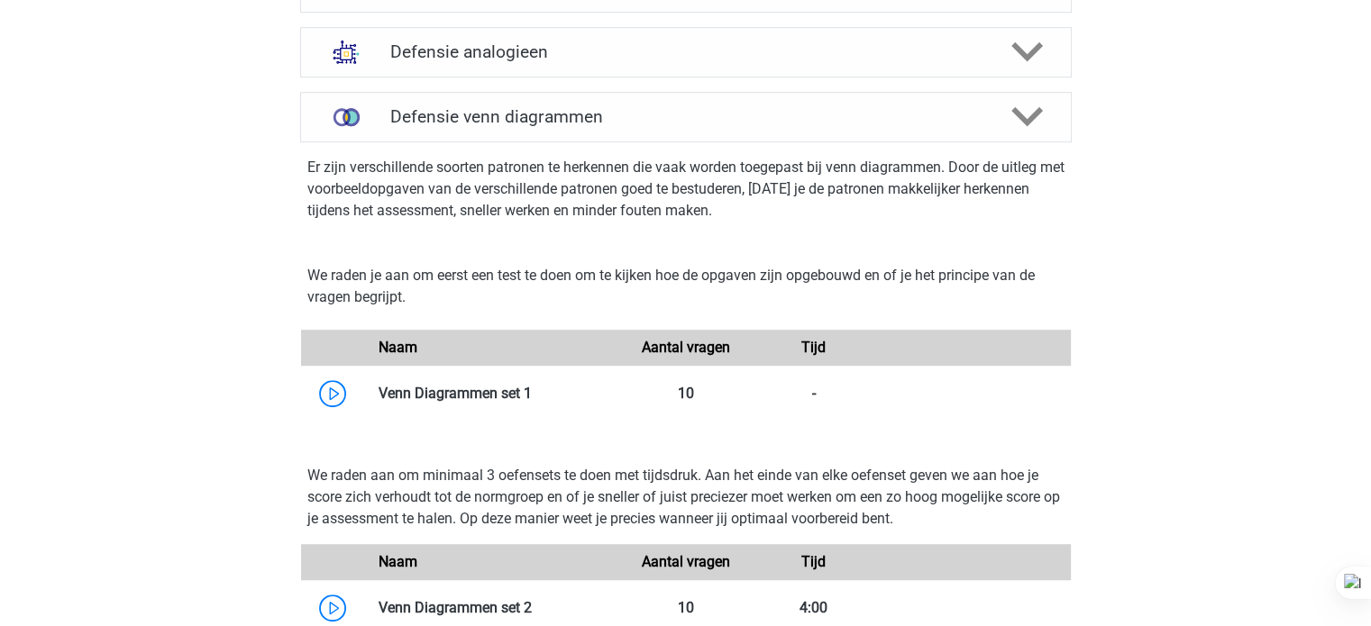
click at [144, 344] on div "[PERSON_NAME] [EMAIL_ADDRESS][DOMAIN_NAME] Nederlands" at bounding box center [685, 584] width 1371 height 3115
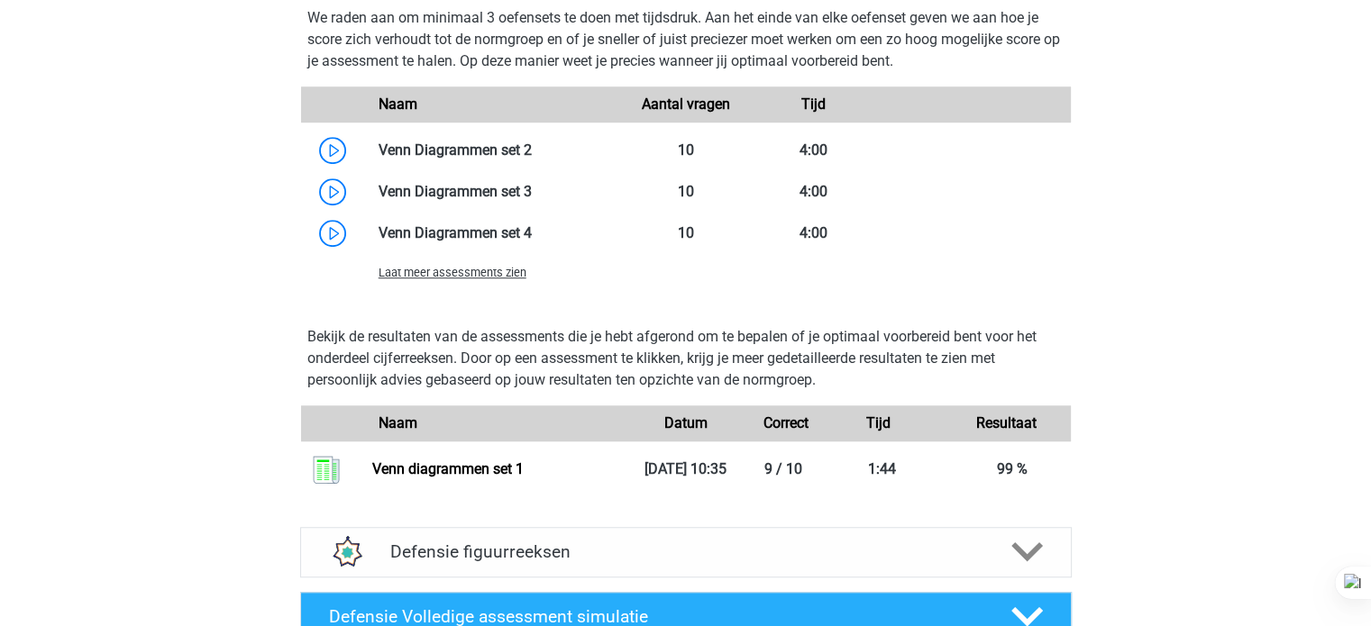
scroll to position [1478, 0]
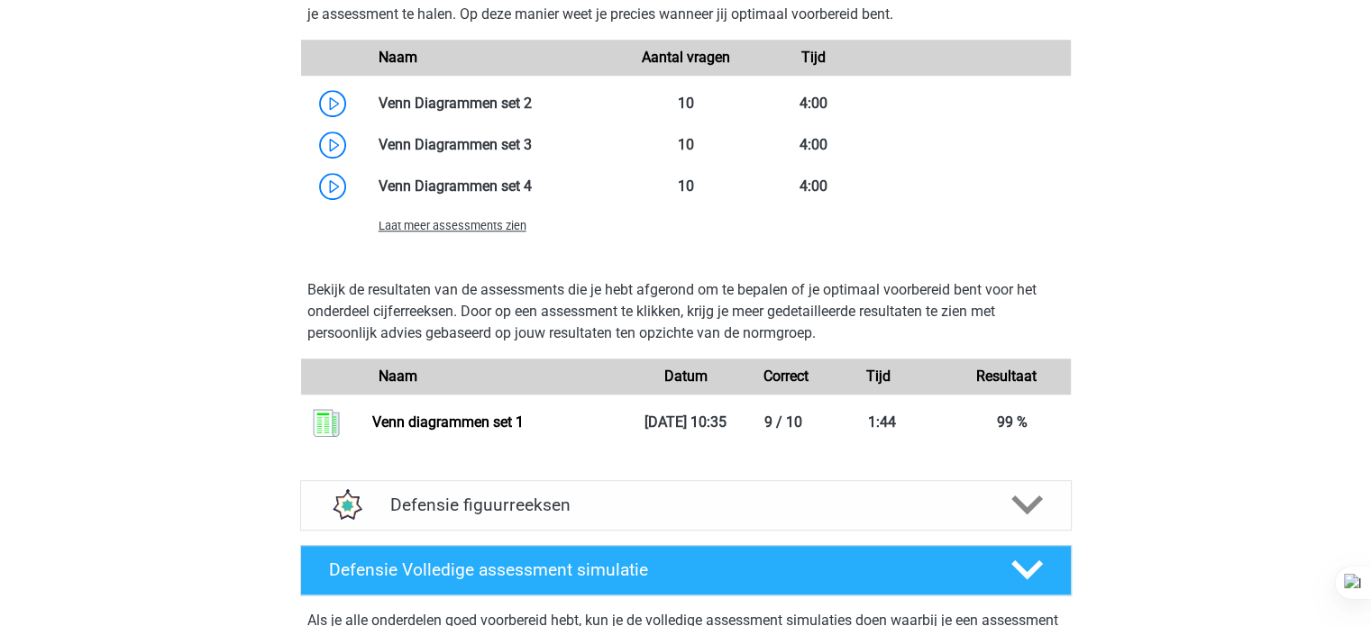
click at [415, 217] on div "Laat meer assessments zien" at bounding box center [493, 226] width 257 height 22
click at [415, 223] on span "Laat meer assessments zien" at bounding box center [453, 226] width 148 height 14
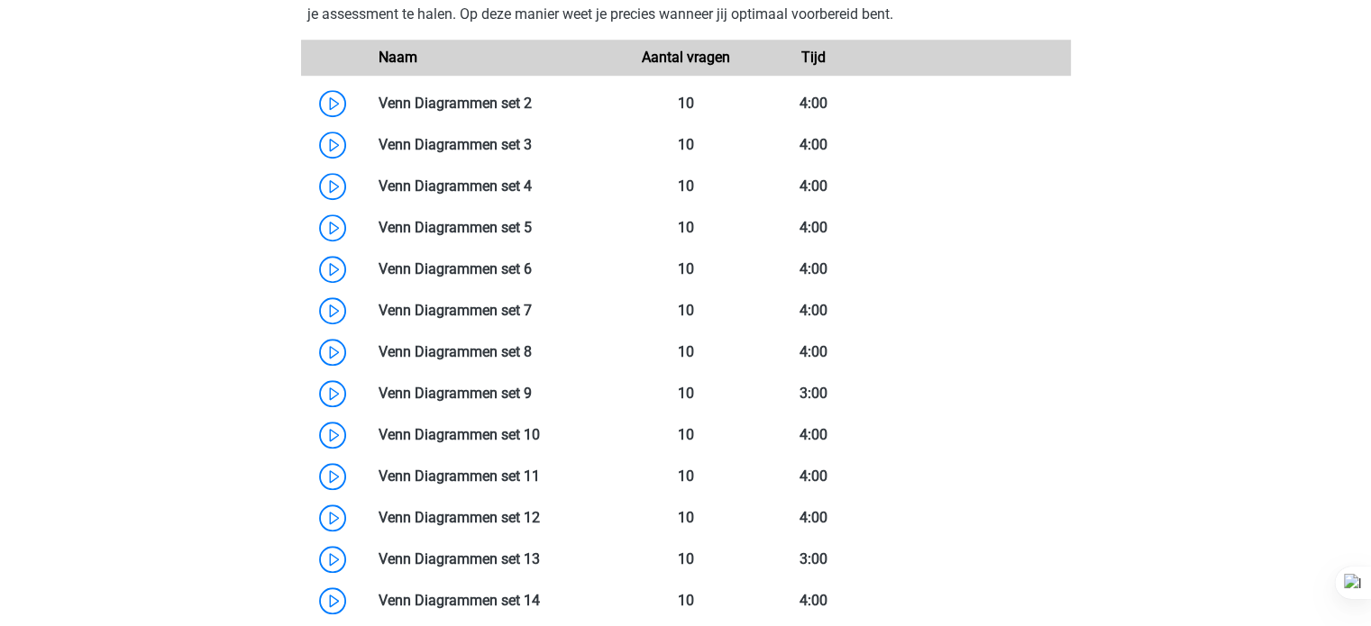
click at [195, 275] on div "[PERSON_NAME] [EMAIL_ADDRESS][DOMAIN_NAME] Nederlands" at bounding box center [685, 307] width 1371 height 3571
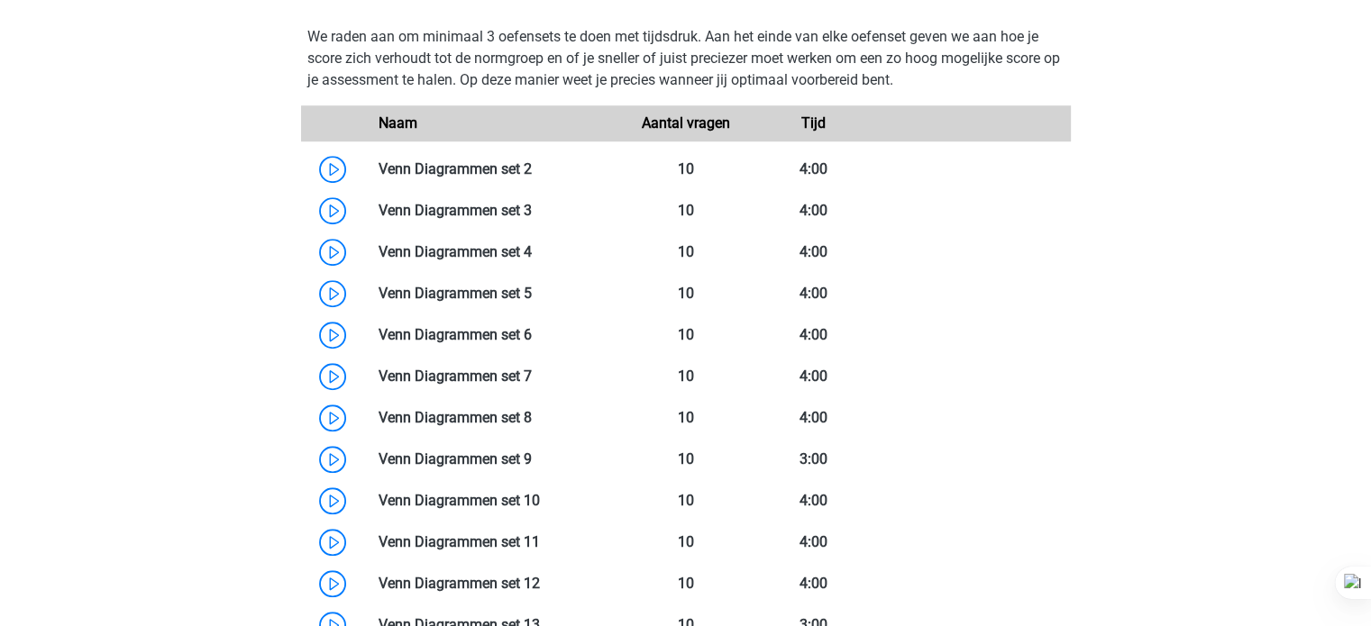
scroll to position [1406, 0]
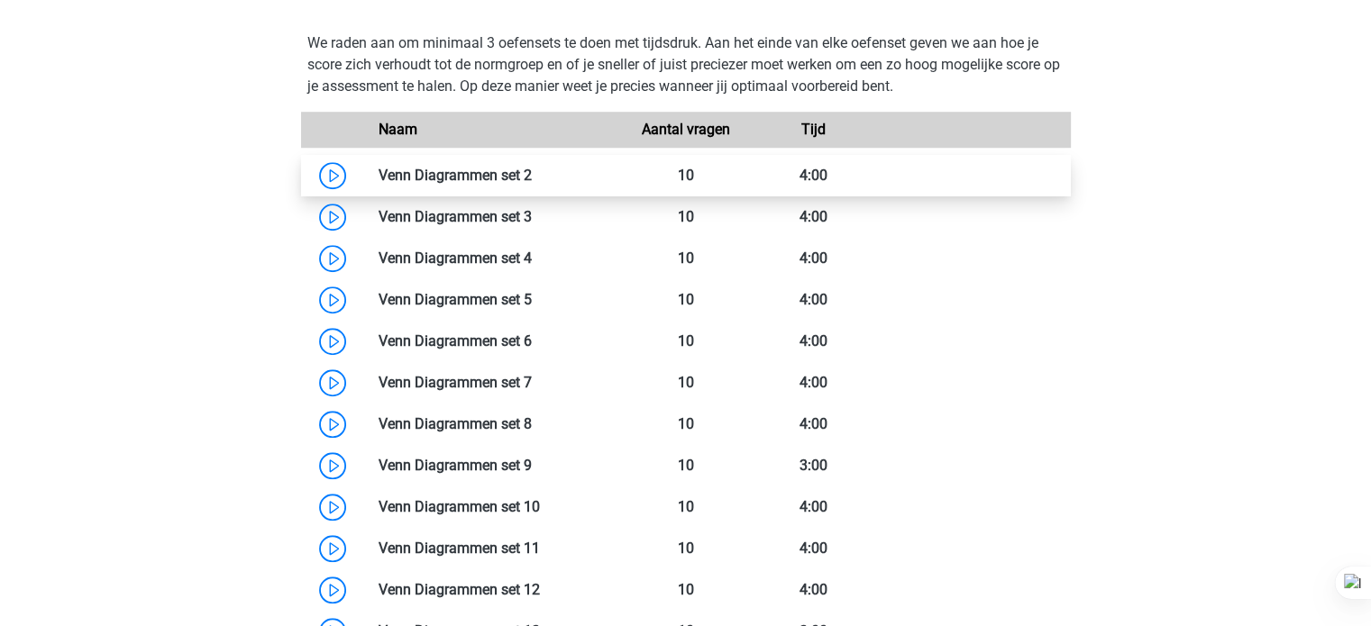
click at [532, 183] on link at bounding box center [532, 175] width 0 height 17
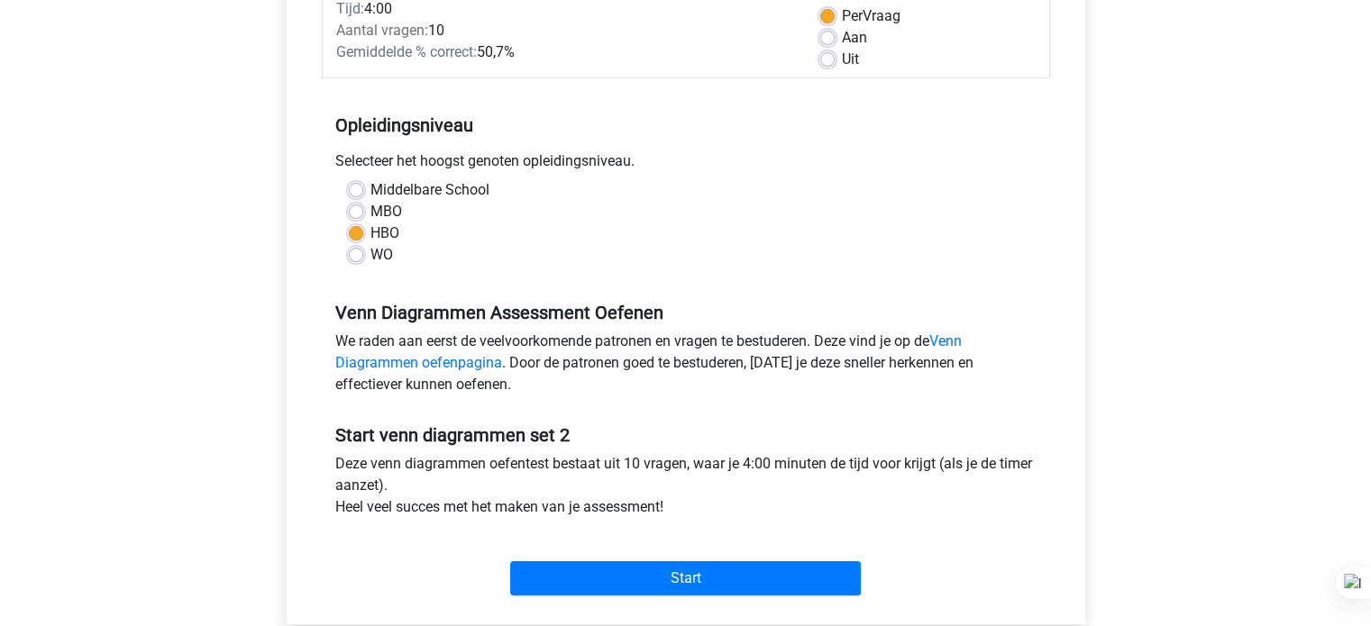
scroll to position [469, 0]
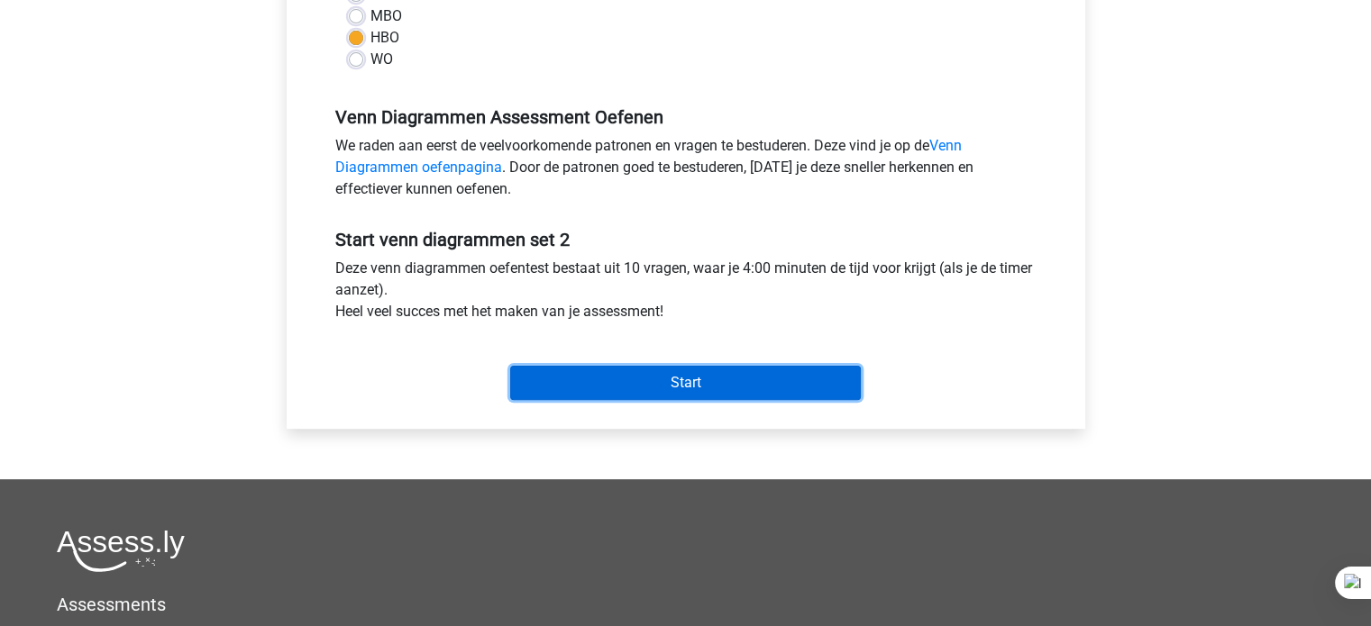
click at [580, 390] on input "Start" at bounding box center [685, 383] width 351 height 34
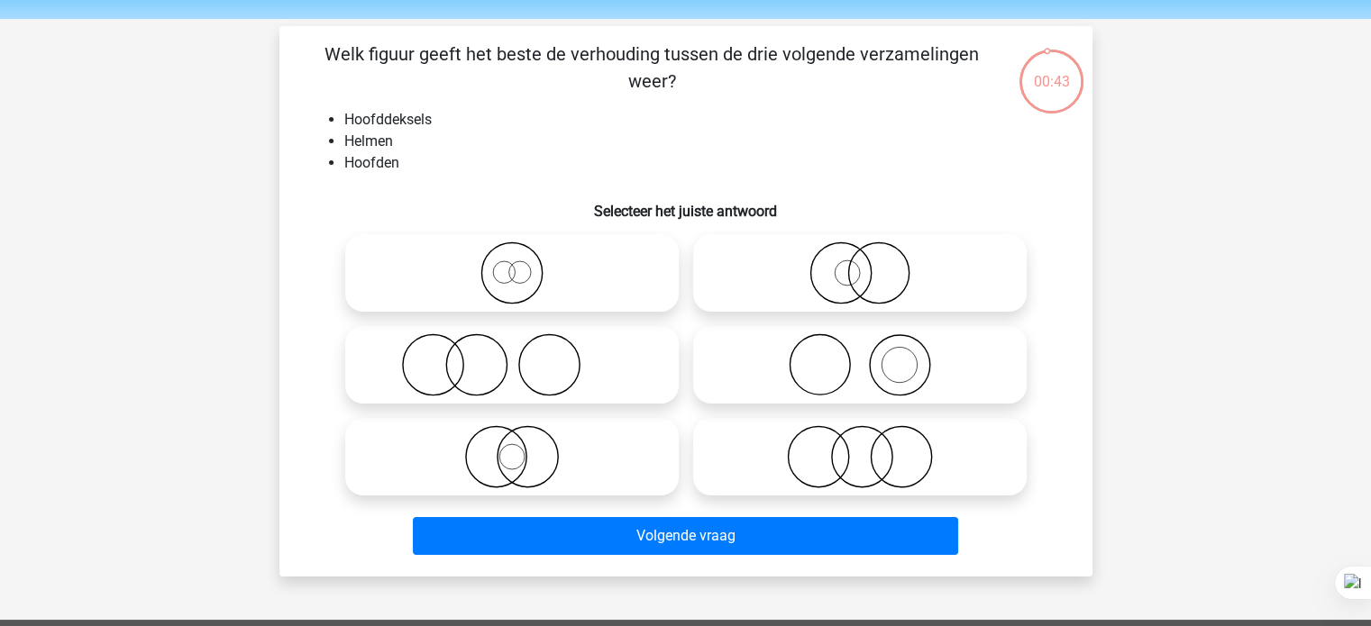
scroll to position [72, 0]
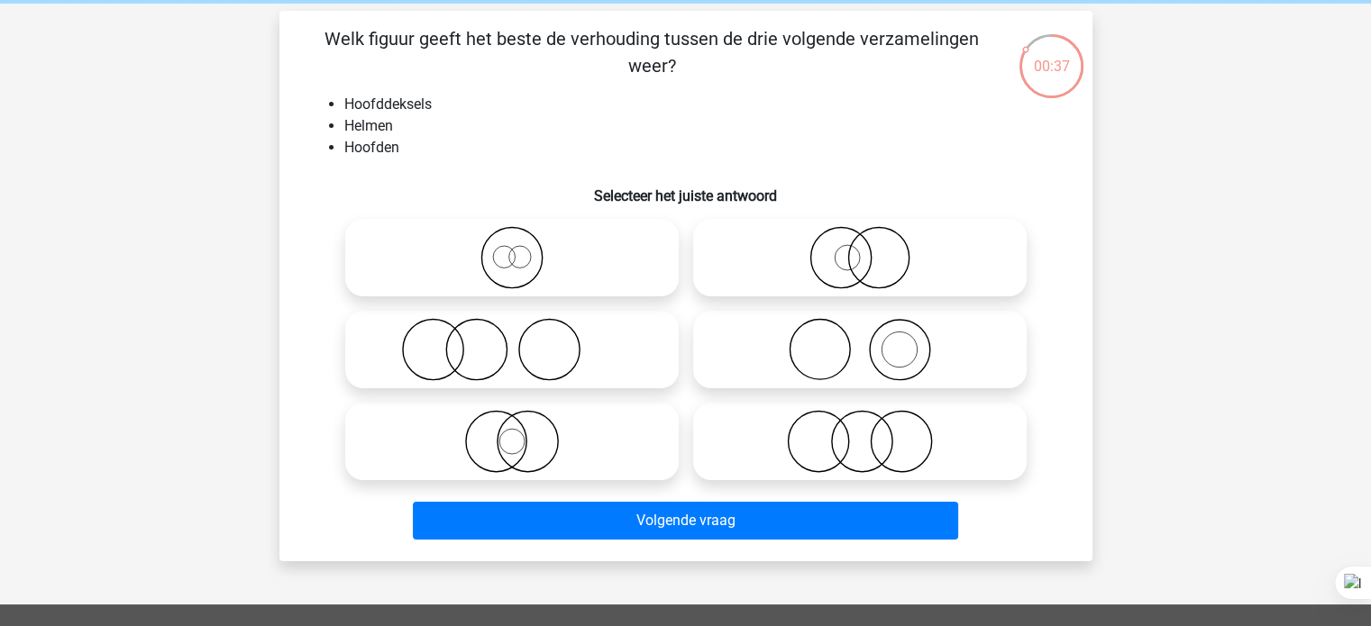
click at [901, 350] on icon at bounding box center [859, 349] width 319 height 63
click at [872, 341] on input "radio" at bounding box center [866, 335] width 12 height 12
radio input "true"
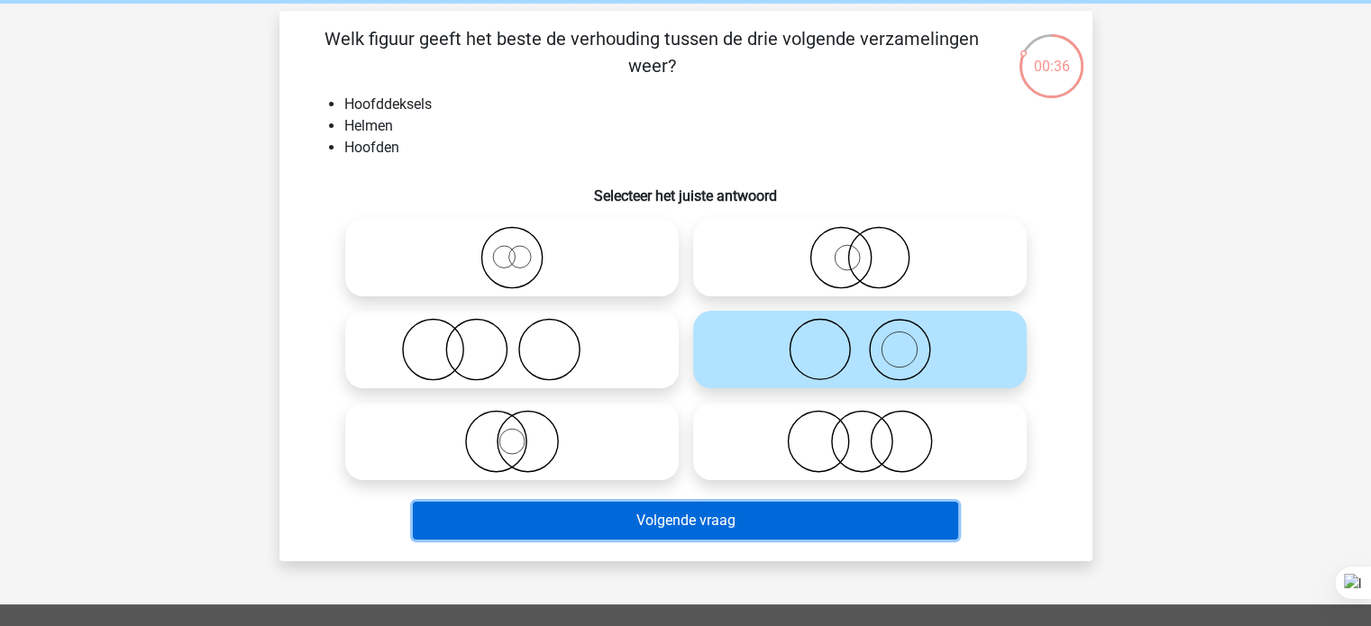
click at [790, 530] on button "Volgende vraag" at bounding box center [685, 521] width 545 height 38
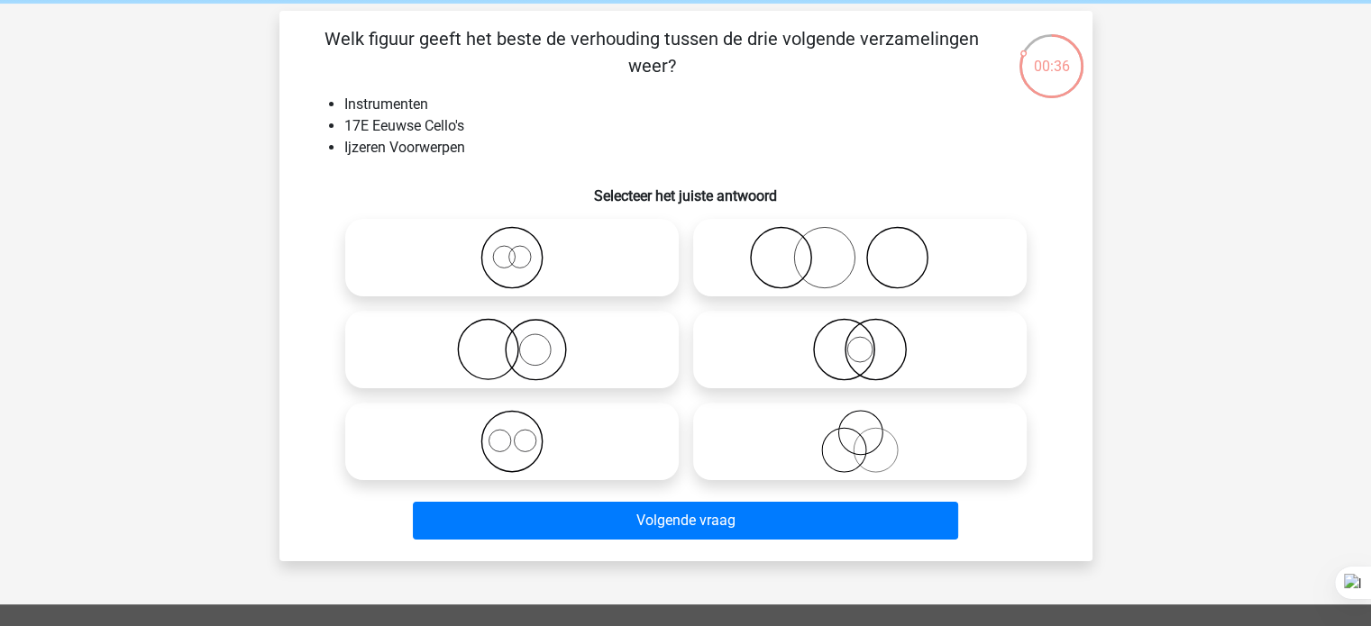
scroll to position [83, 0]
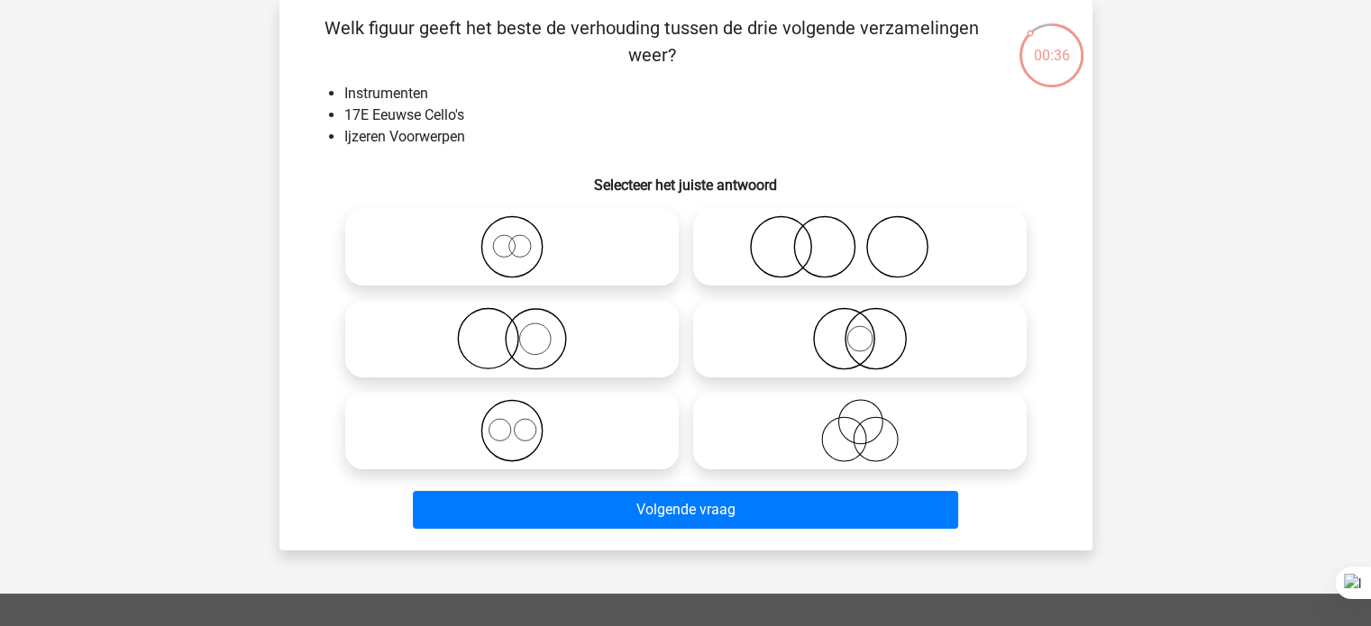
click at [528, 356] on icon at bounding box center [511, 338] width 319 height 63
click at [524, 330] on input "radio" at bounding box center [518, 324] width 12 height 12
radio input "true"
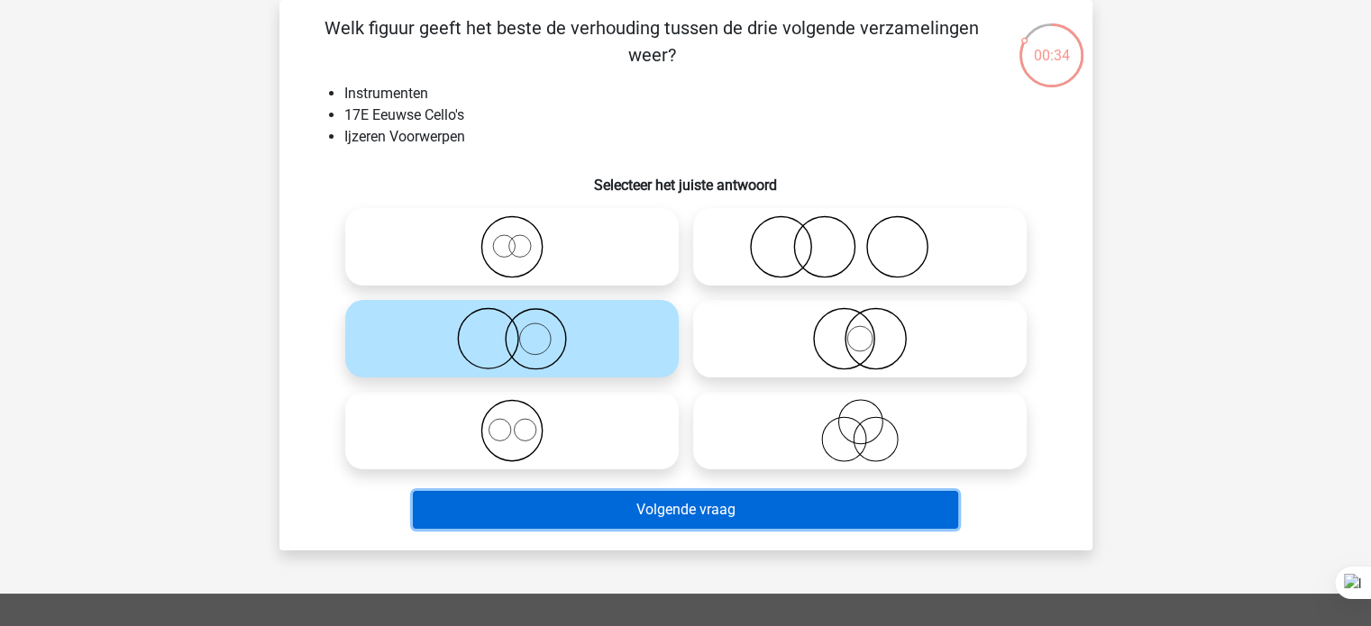
click at [625, 525] on button "Volgende vraag" at bounding box center [685, 510] width 545 height 38
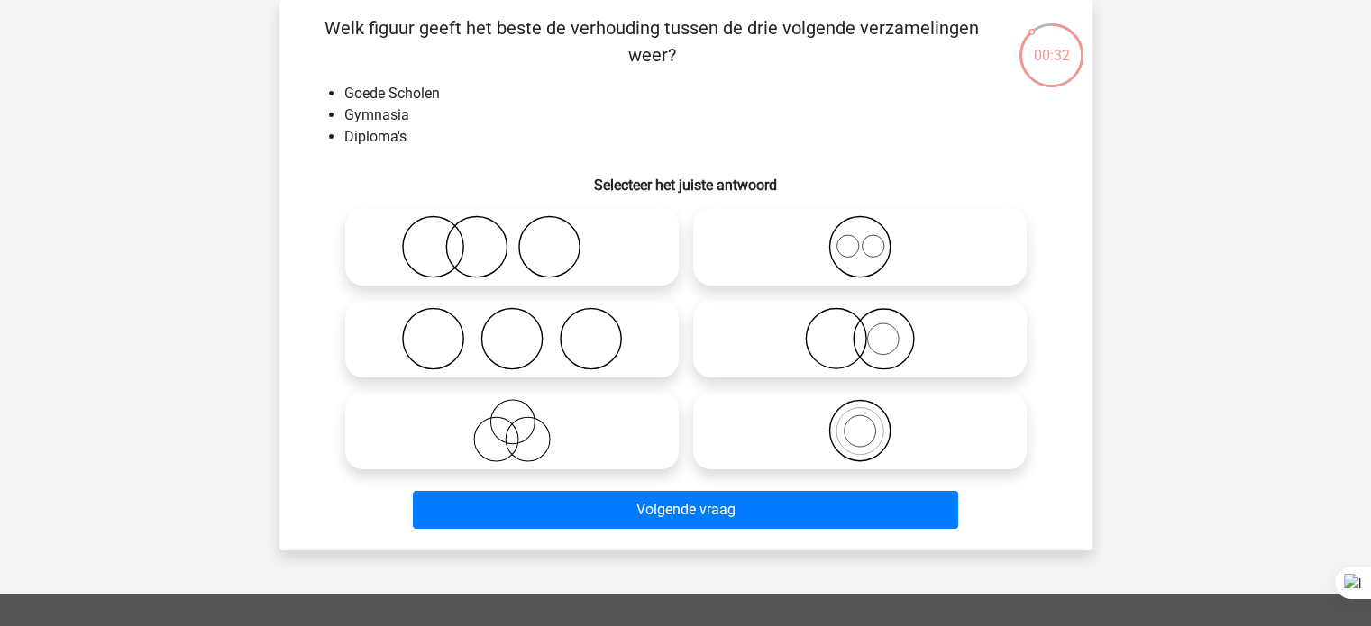
click at [540, 215] on label at bounding box center [512, 247] width 334 height 78
click at [524, 226] on input "radio" at bounding box center [518, 232] width 12 height 12
radio input "true"
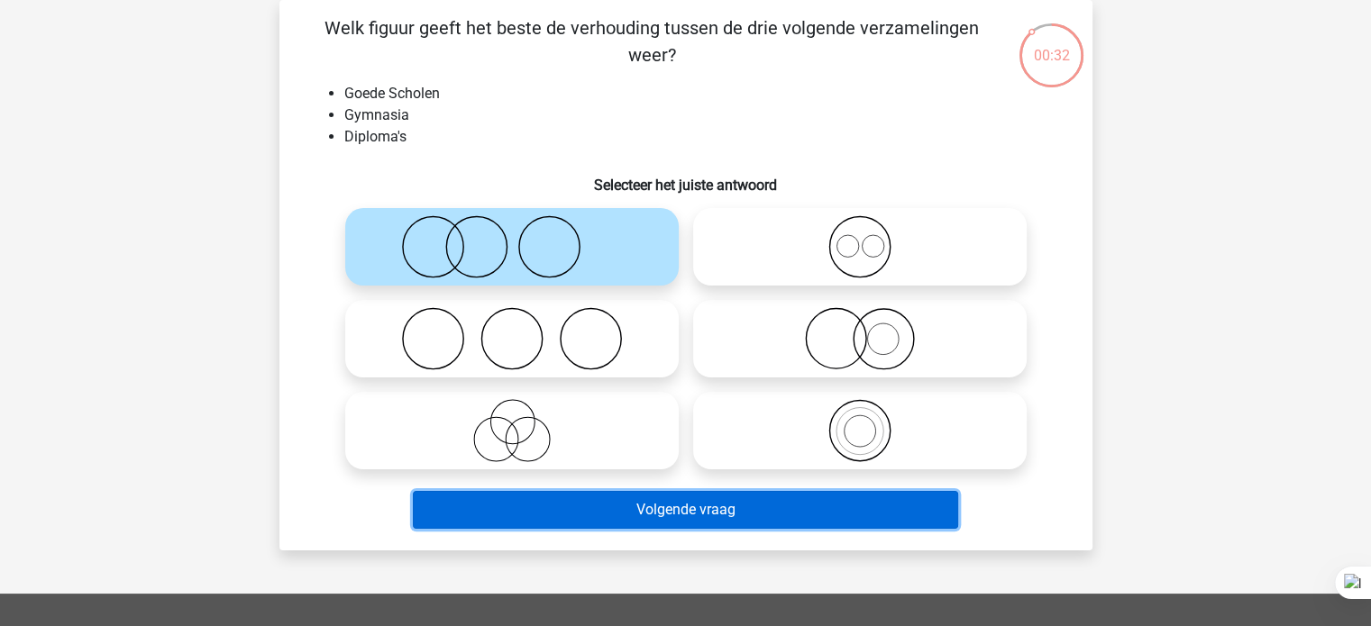
click at [569, 501] on button "Volgende vraag" at bounding box center [685, 510] width 545 height 38
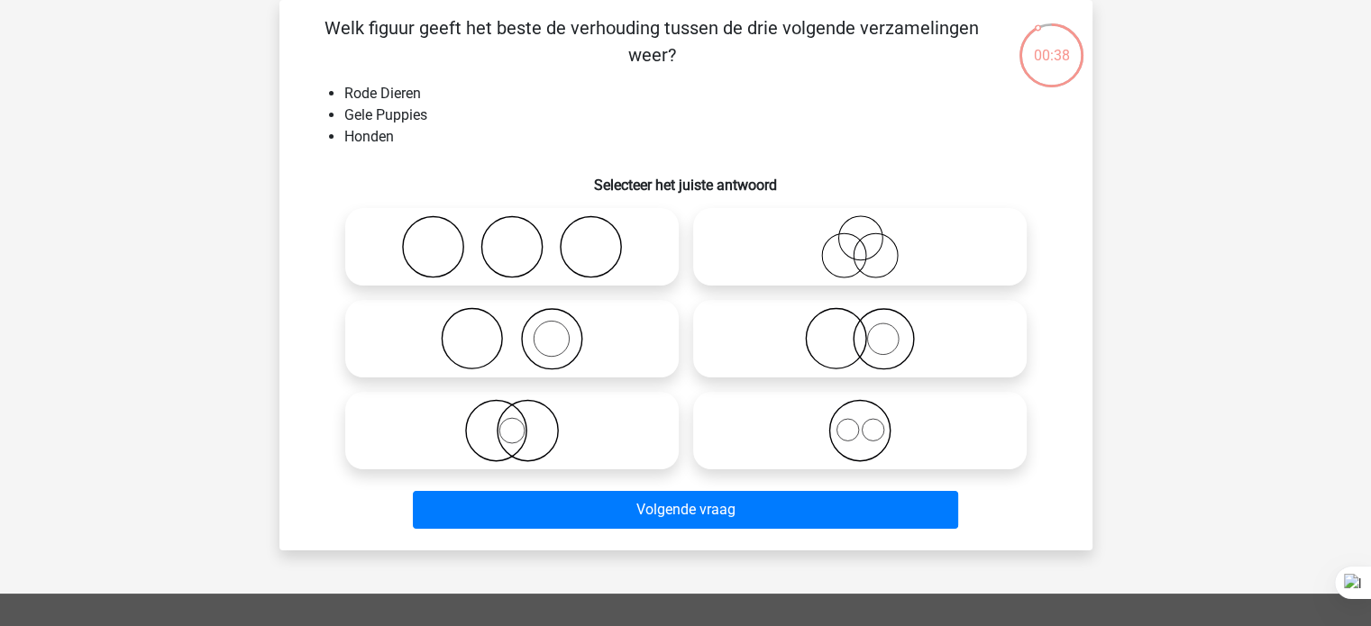
click at [580, 327] on icon at bounding box center [511, 338] width 319 height 63
click at [524, 327] on input "radio" at bounding box center [518, 324] width 12 height 12
radio input "true"
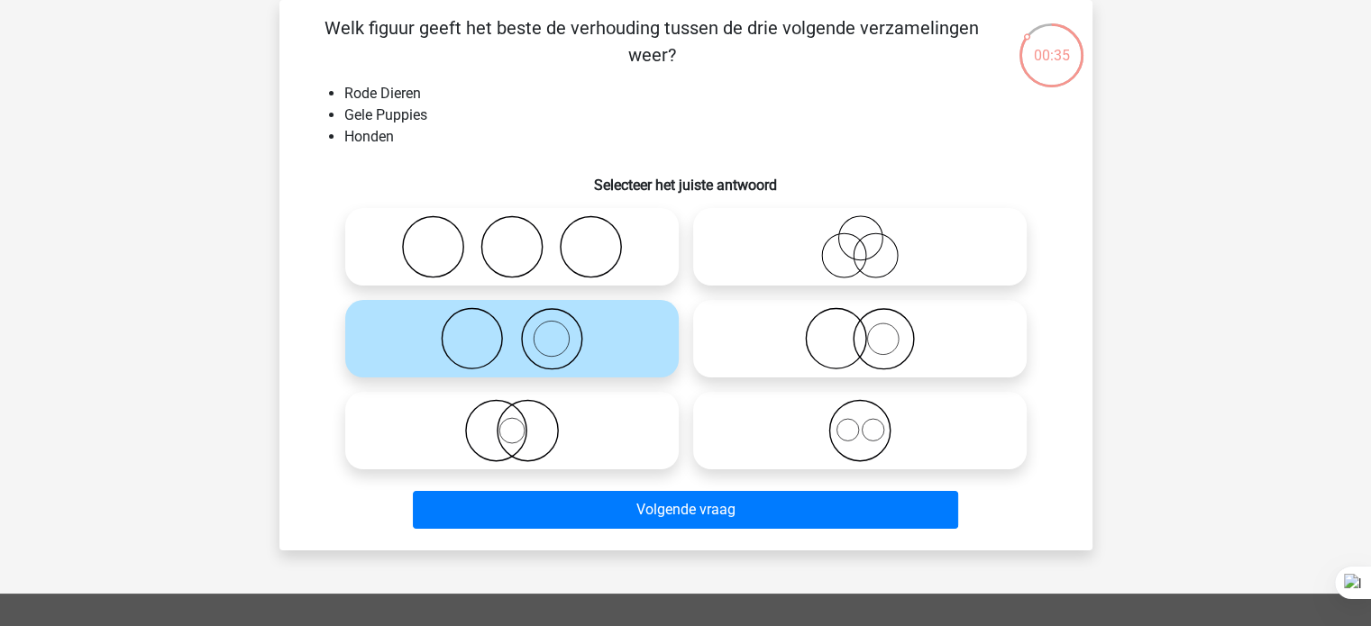
click at [904, 355] on icon at bounding box center [859, 338] width 319 height 63
click at [872, 330] on input "radio" at bounding box center [866, 324] width 12 height 12
radio input "true"
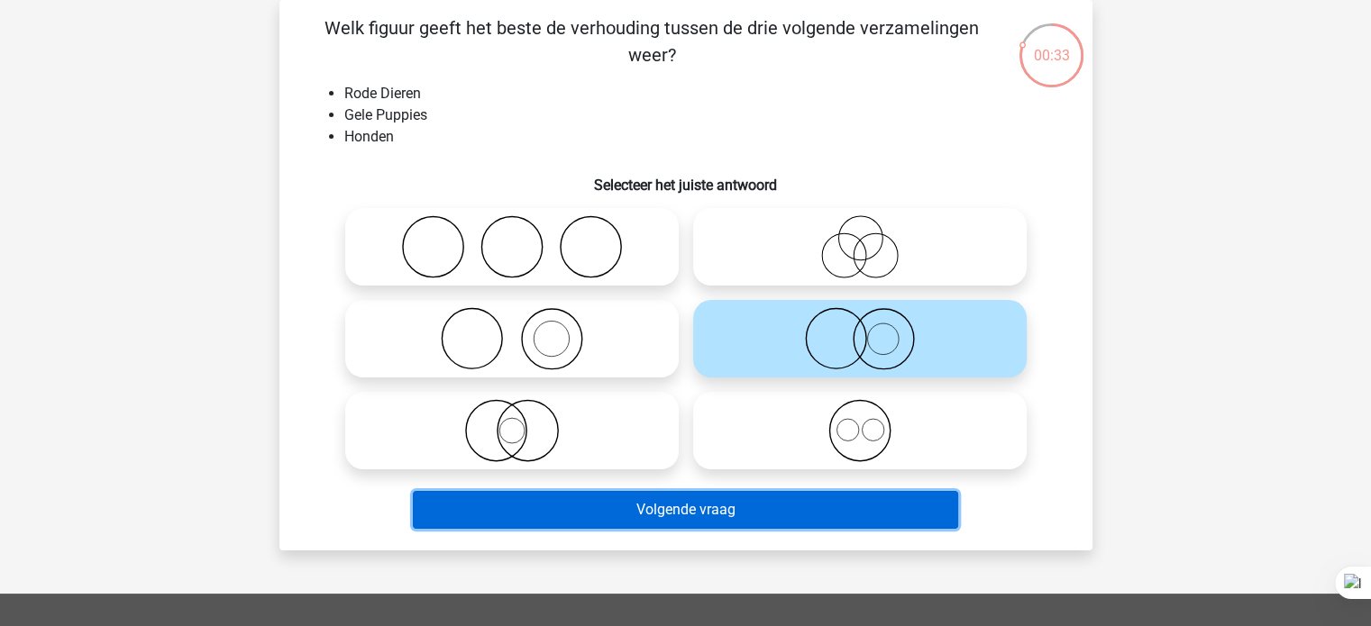
click at [768, 525] on button "Volgende vraag" at bounding box center [685, 510] width 545 height 38
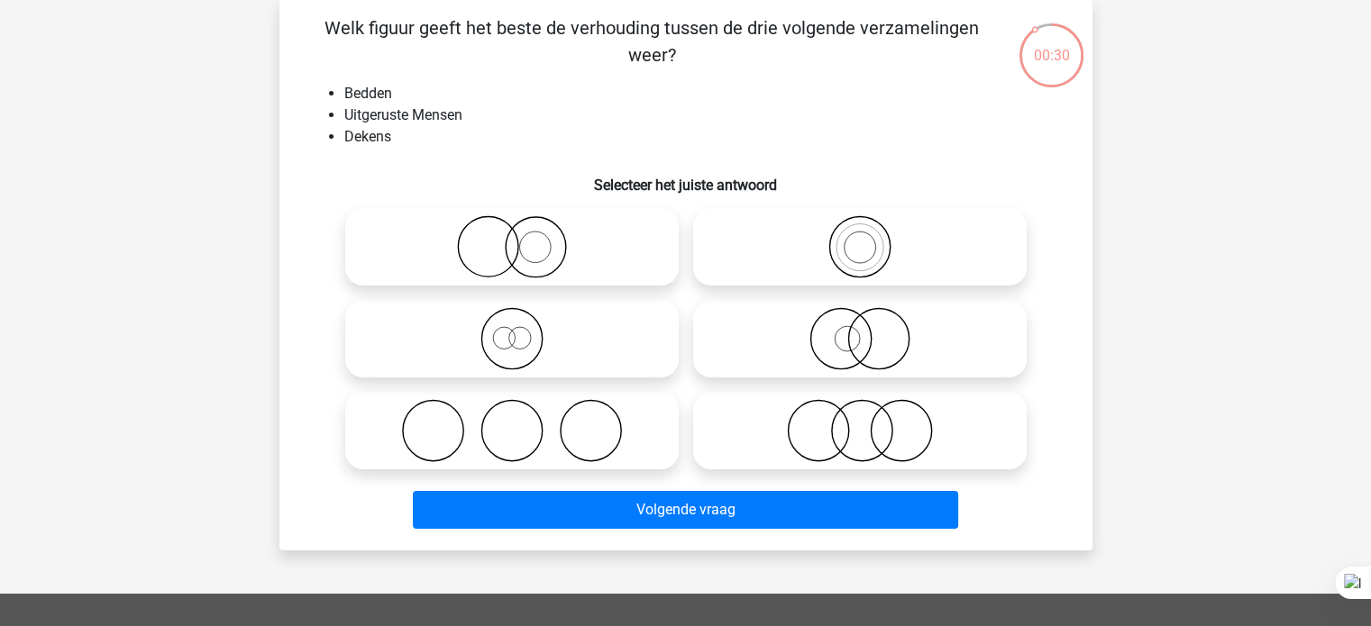
click at [543, 417] on icon at bounding box center [511, 430] width 319 height 63
click at [524, 417] on input "radio" at bounding box center [518, 416] width 12 height 12
radio input "true"
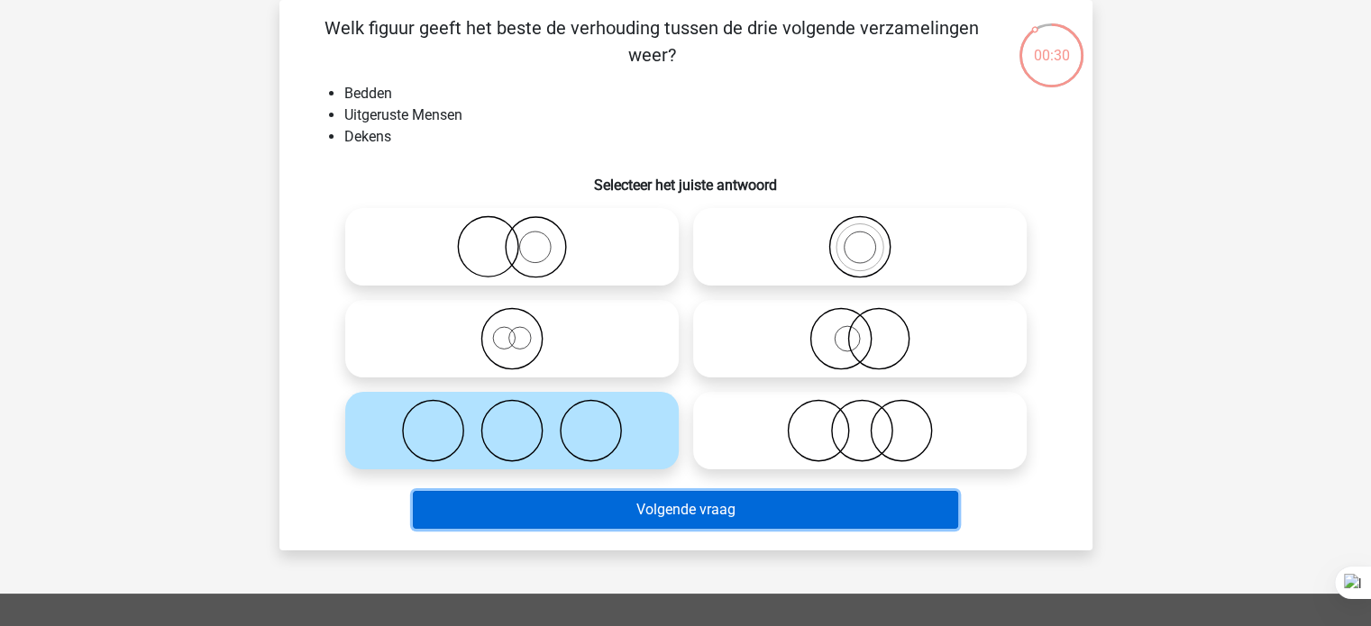
click at [573, 519] on button "Volgende vraag" at bounding box center [685, 510] width 545 height 38
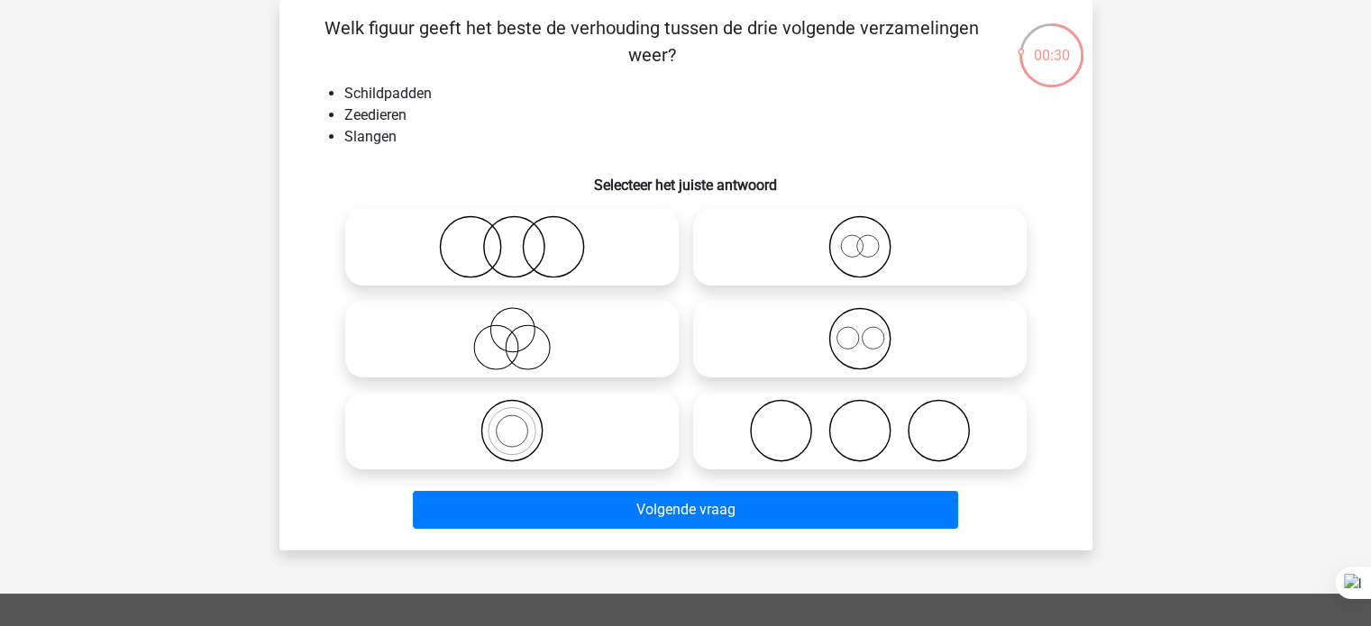
click at [582, 265] on icon at bounding box center [511, 246] width 319 height 63
click at [524, 238] on input "radio" at bounding box center [518, 232] width 12 height 12
radio input "true"
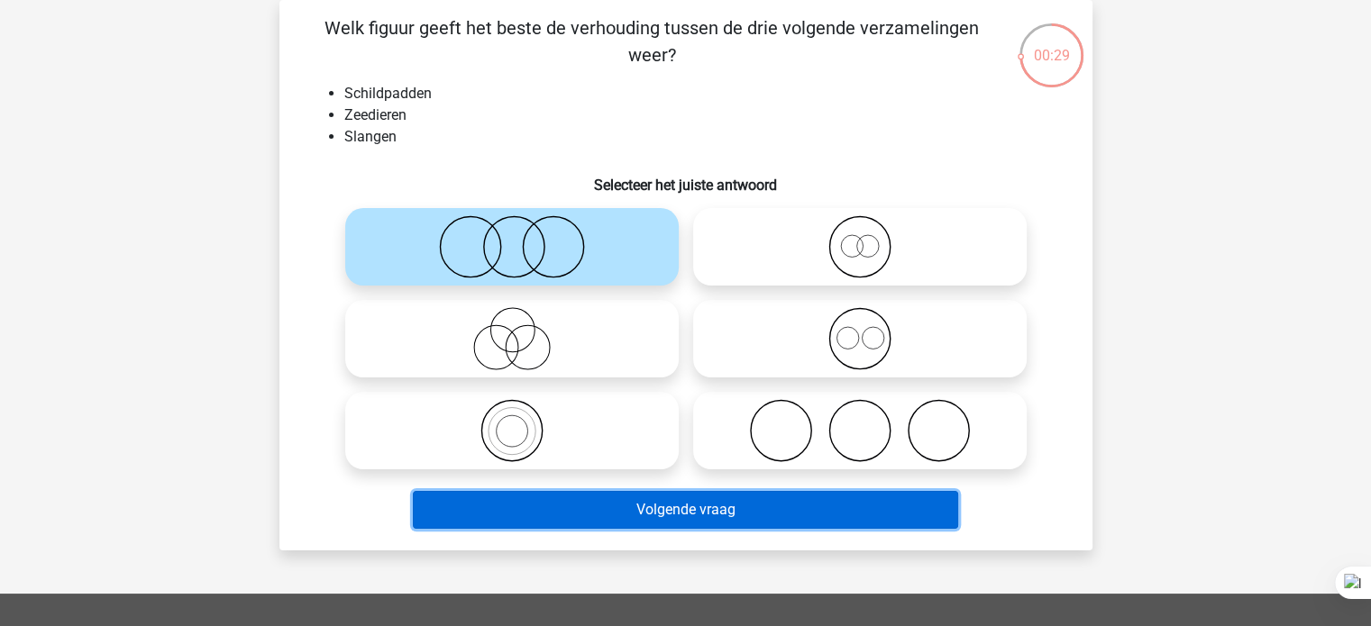
click at [559, 525] on button "Volgende vraag" at bounding box center [685, 510] width 545 height 38
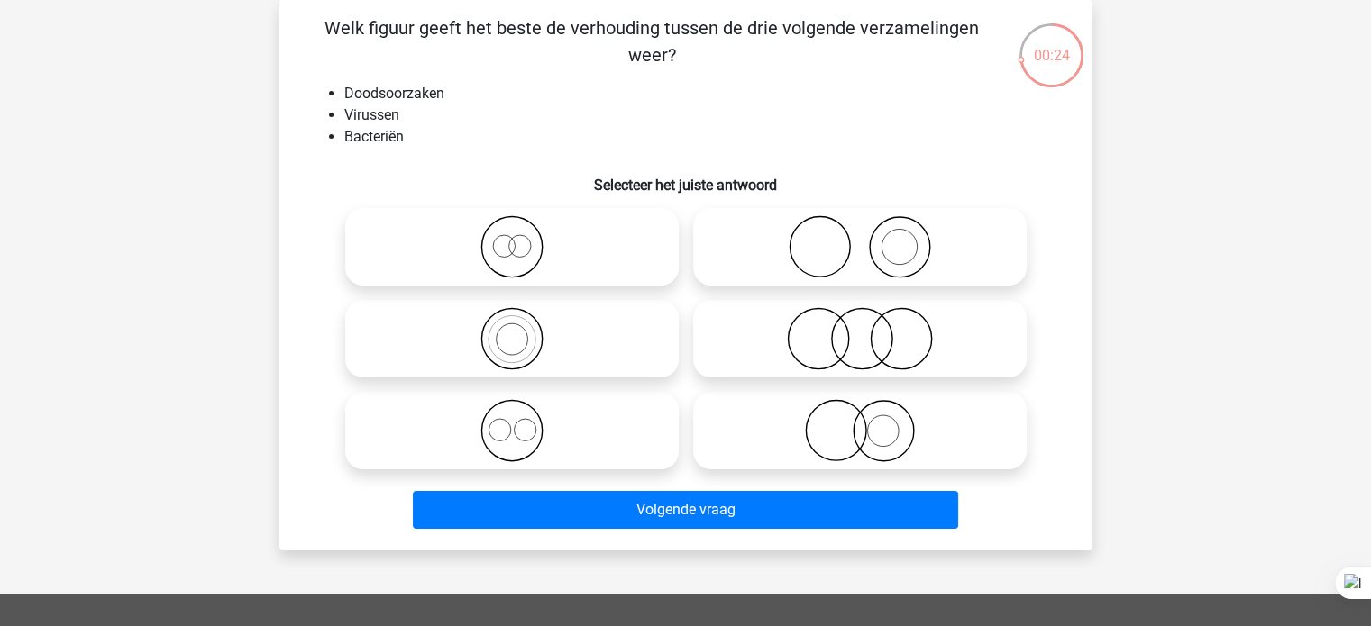
click at [912, 369] on icon at bounding box center [859, 338] width 319 height 63
click at [872, 330] on input "radio" at bounding box center [866, 324] width 12 height 12
radio input "true"
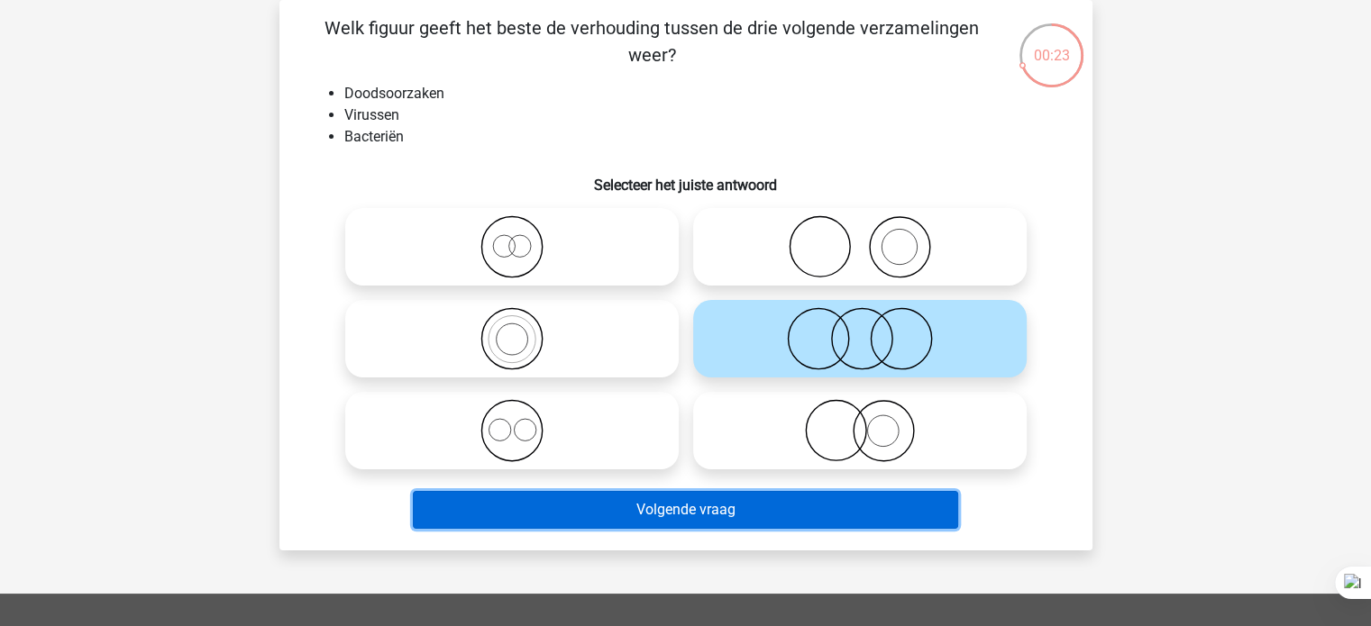
click at [775, 511] on button "Volgende vraag" at bounding box center [685, 510] width 545 height 38
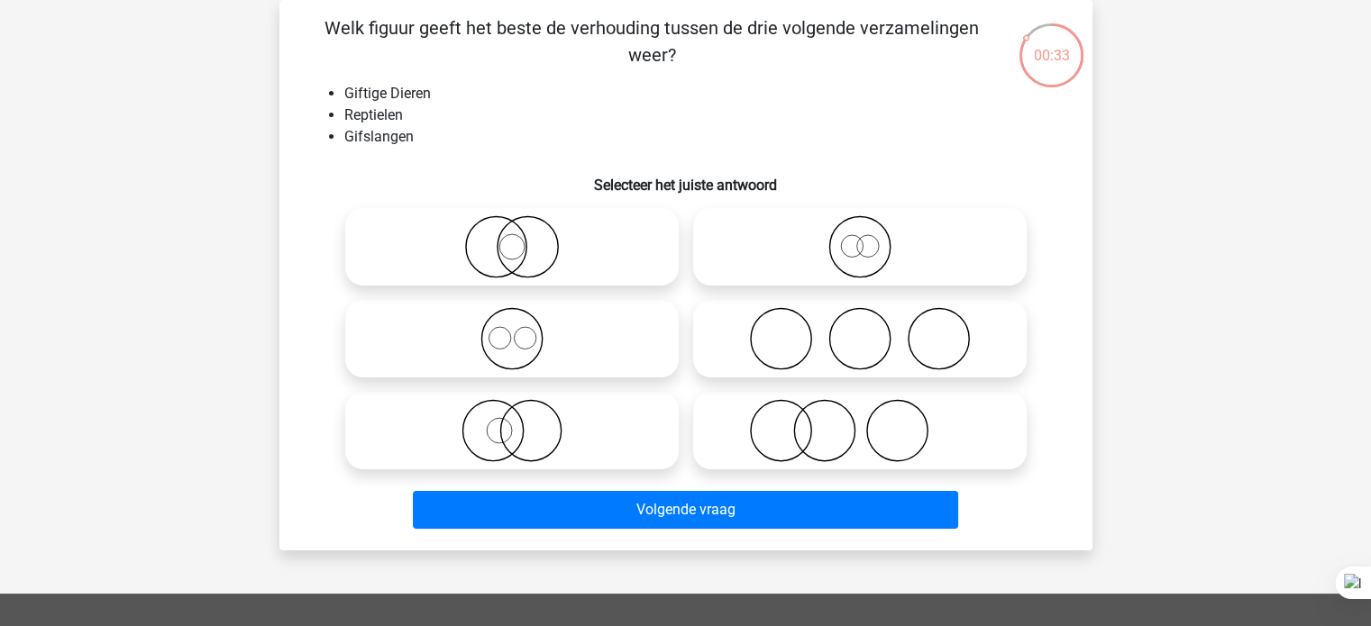
click at [477, 434] on icon at bounding box center [511, 430] width 319 height 63
click at [512, 422] on input "radio" at bounding box center [518, 416] width 12 height 12
radio input "true"
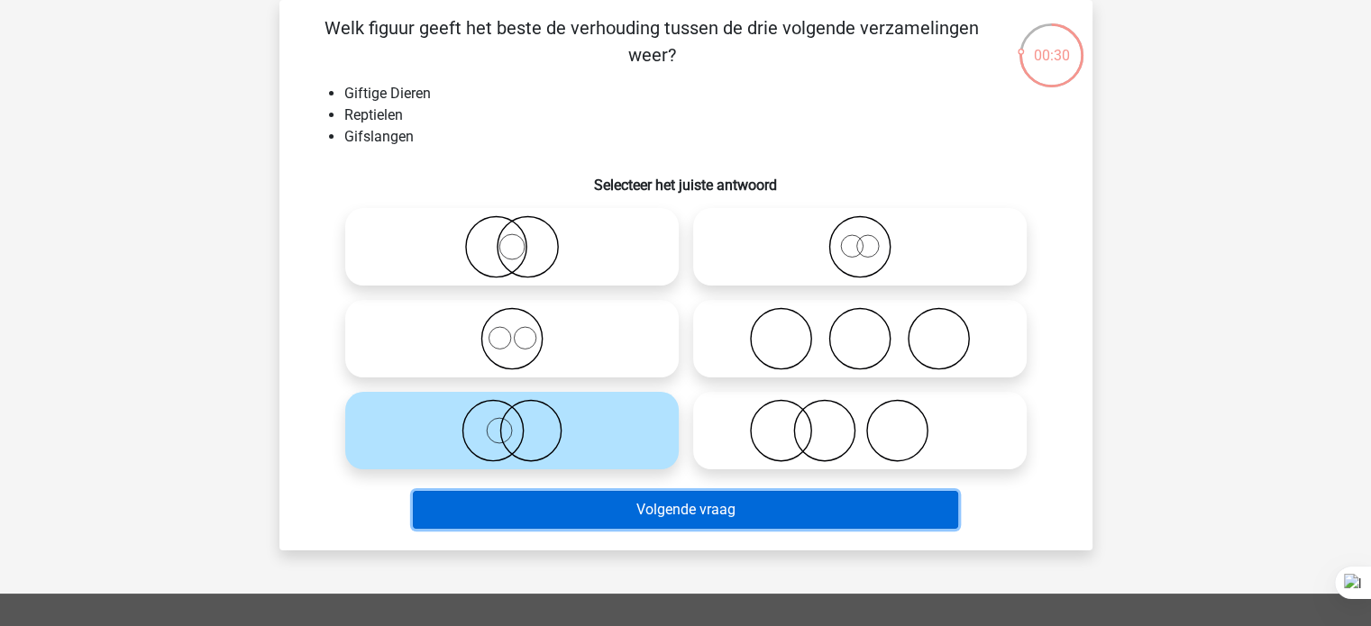
click at [595, 518] on button "Volgende vraag" at bounding box center [685, 510] width 545 height 38
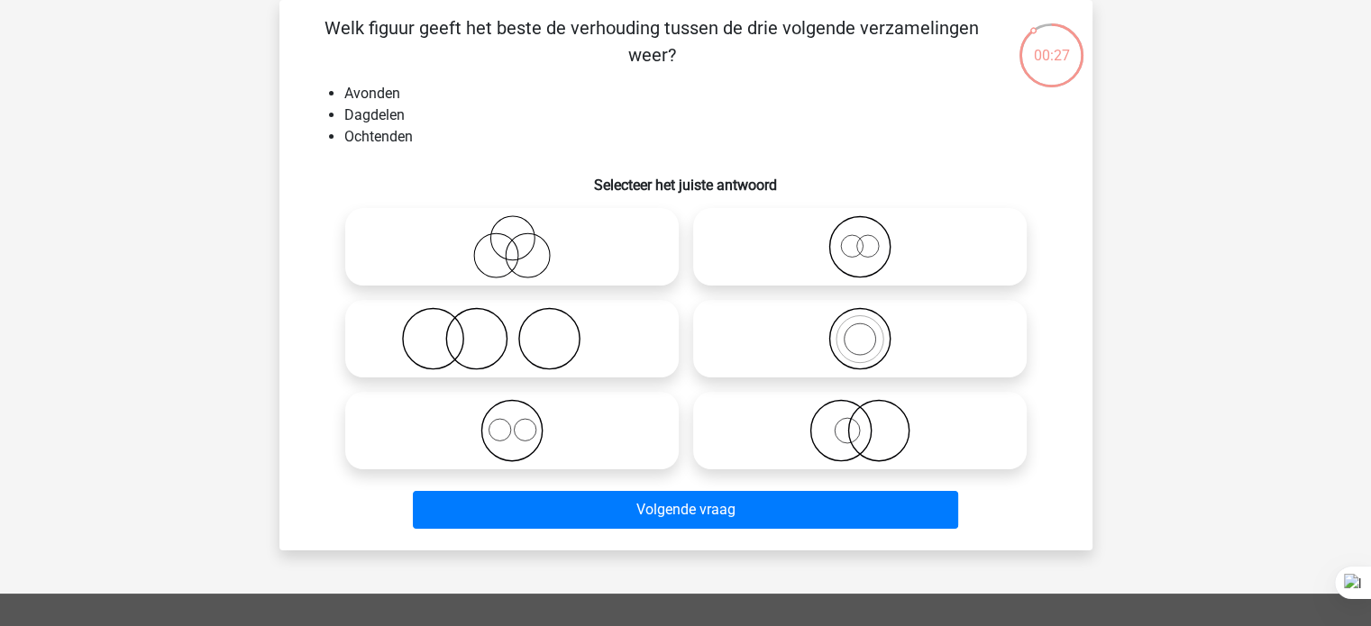
click at [516, 434] on icon at bounding box center [511, 430] width 319 height 63
click at [516, 422] on input "radio" at bounding box center [518, 416] width 12 height 12
radio input "true"
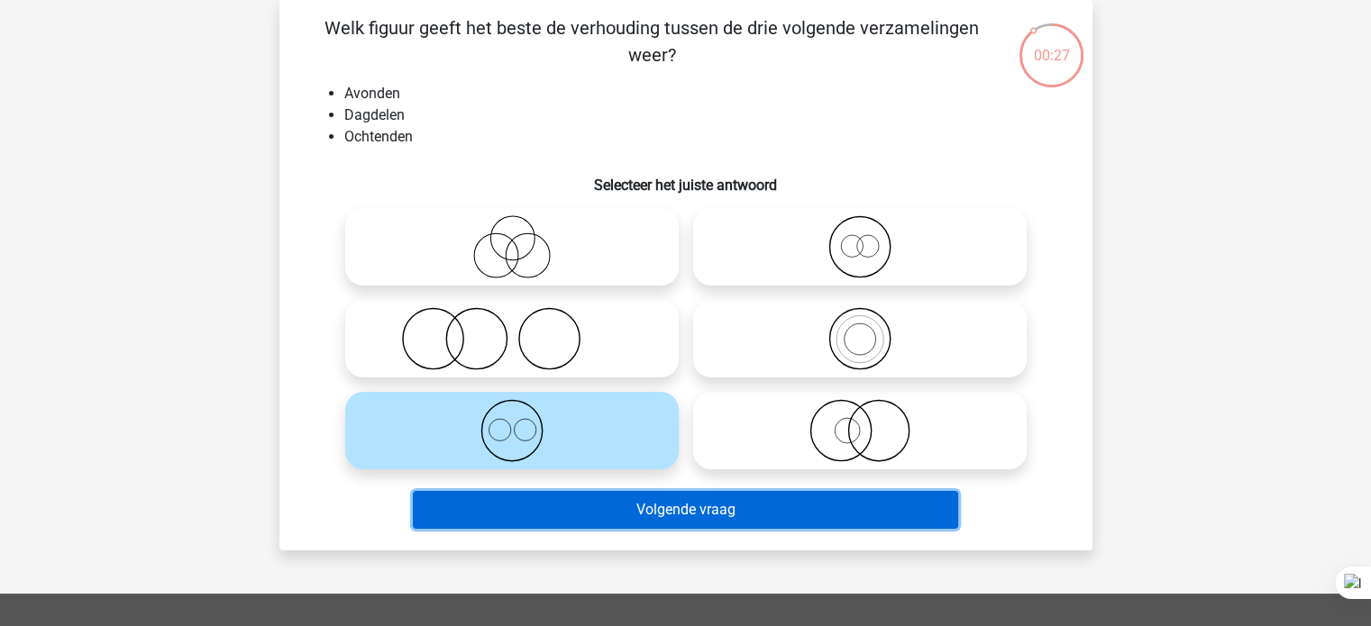
click at [607, 507] on button "Volgende vraag" at bounding box center [685, 510] width 545 height 38
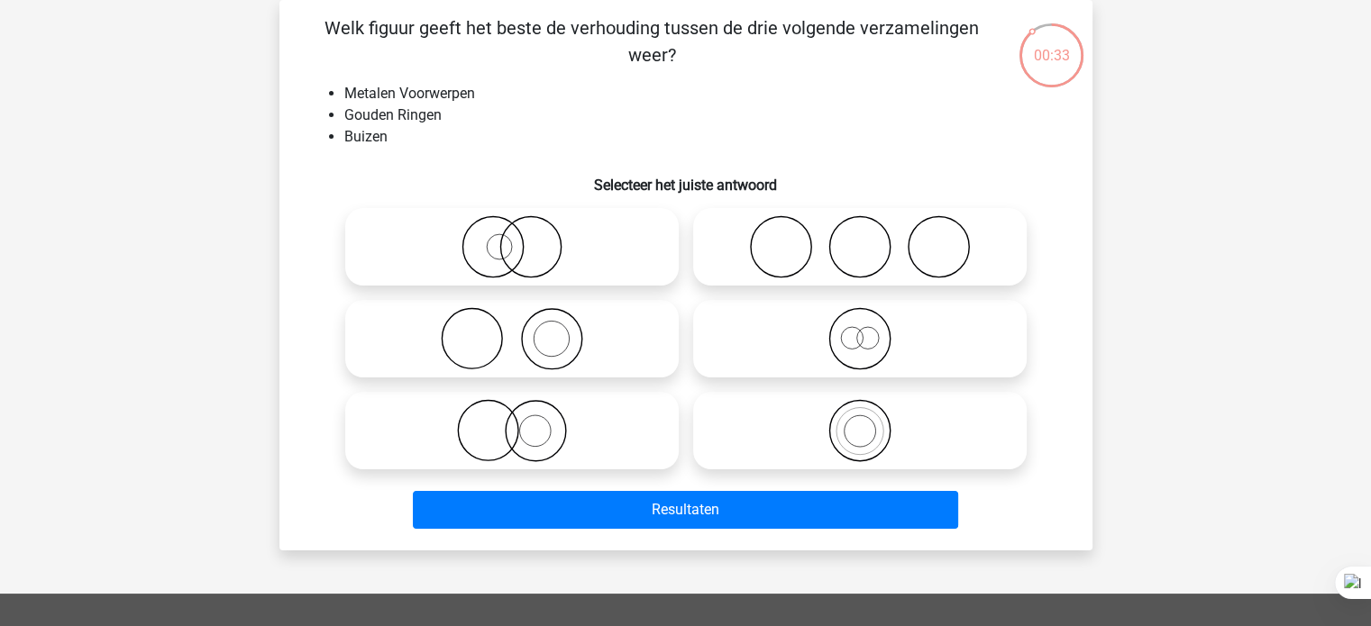
click at [530, 260] on icon at bounding box center [511, 246] width 319 height 63
click at [524, 238] on input "radio" at bounding box center [518, 232] width 12 height 12
radio input "true"
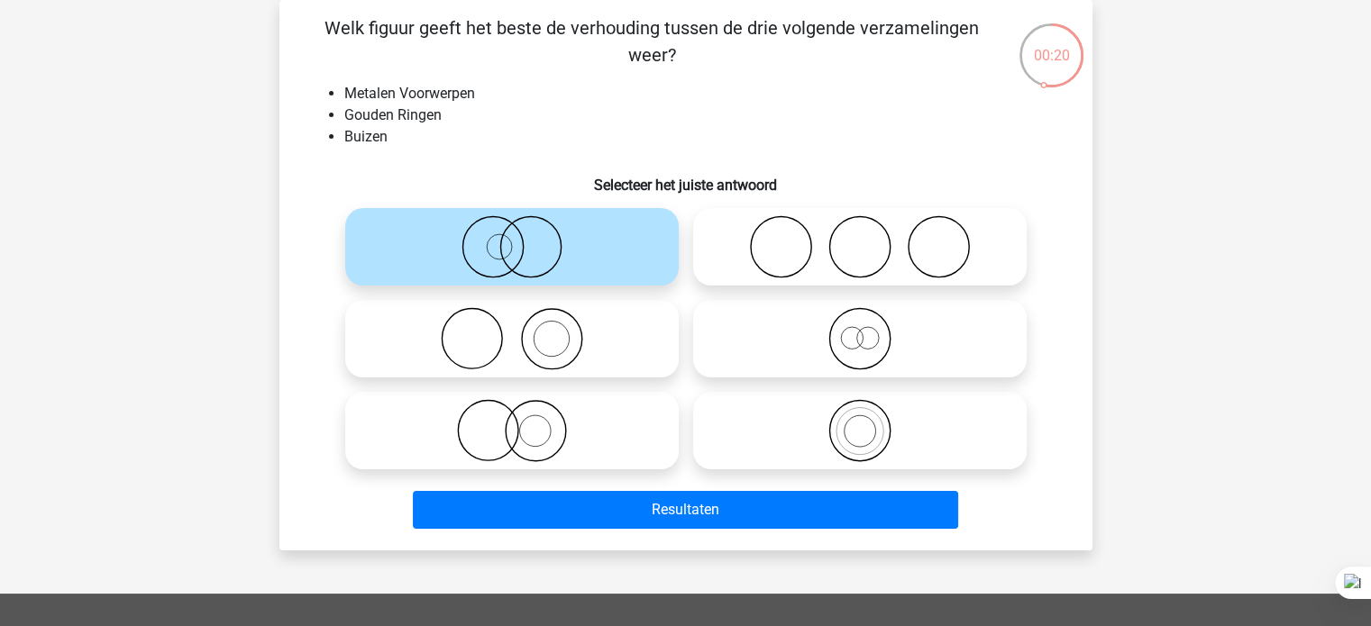
click at [552, 430] on icon at bounding box center [511, 430] width 319 height 63
click at [524, 422] on input "radio" at bounding box center [518, 416] width 12 height 12
radio input "true"
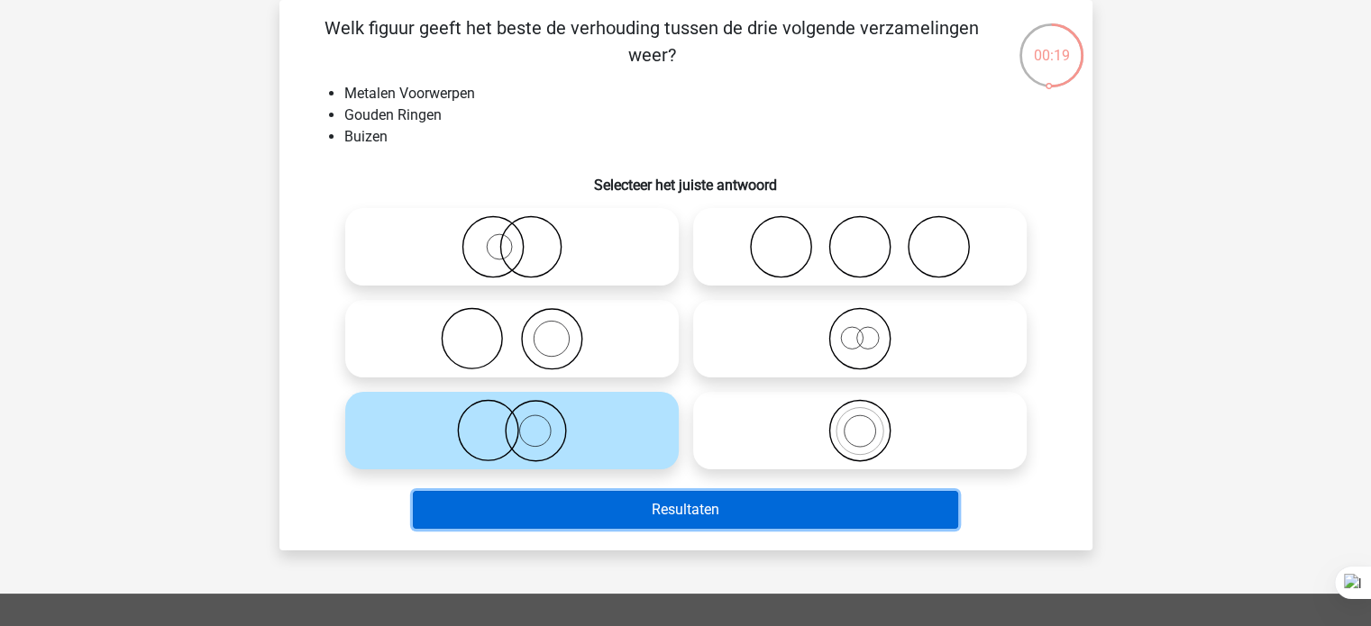
click at [571, 500] on button "Resultaten" at bounding box center [685, 510] width 545 height 38
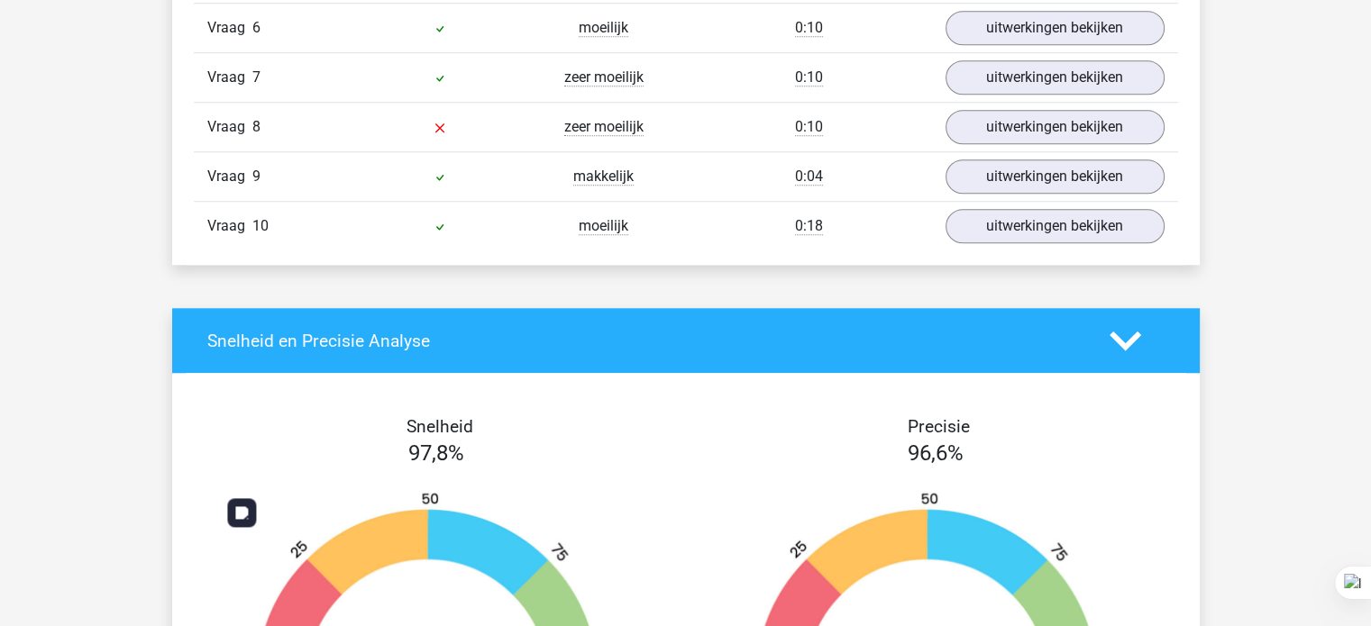
scroll to position [1442, 0]
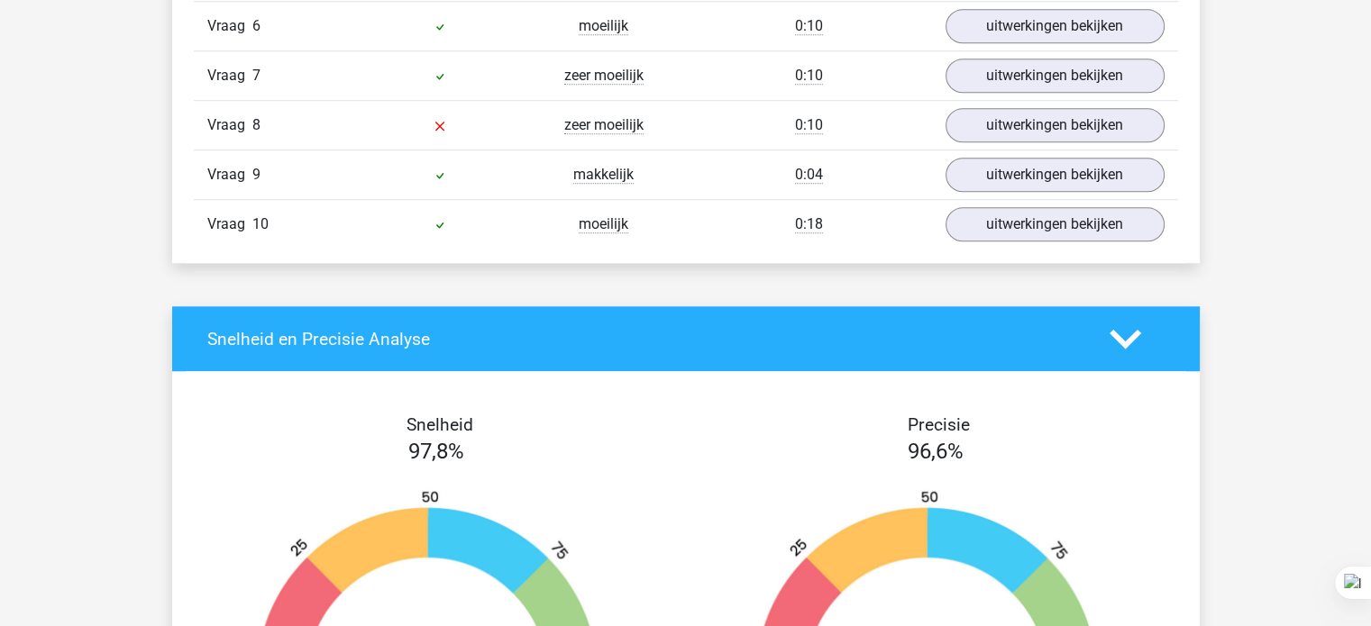
click at [1071, 199] on div "Vraag 10 moeilijk 0:18 uitwerkingen bekijken" at bounding box center [686, 224] width 984 height 50
click at [1056, 241] on div "Vraag 10 moeilijk 0:18 uitwerkingen bekijken" at bounding box center [686, 224] width 984 height 50
click at [1047, 226] on link "uitwerkingen bekijken" at bounding box center [1053, 226] width 251 height 40
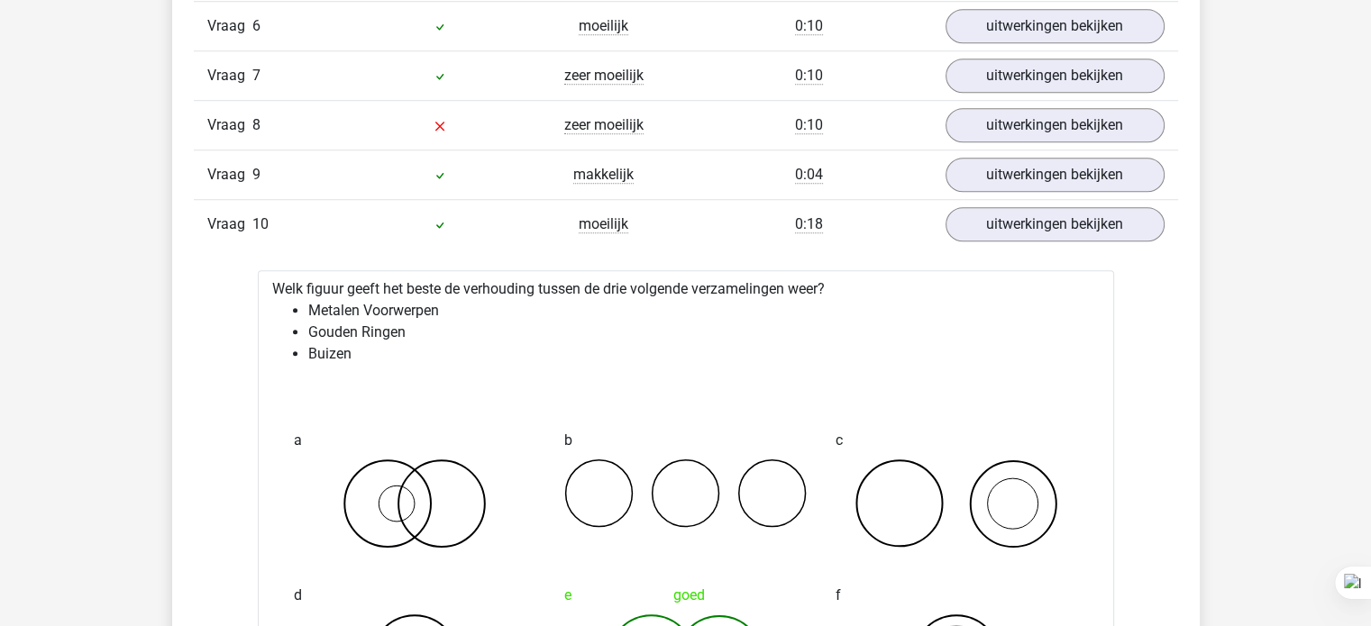
click at [923, 304] on li "Metalen Voorwerpen" at bounding box center [703, 311] width 791 height 22
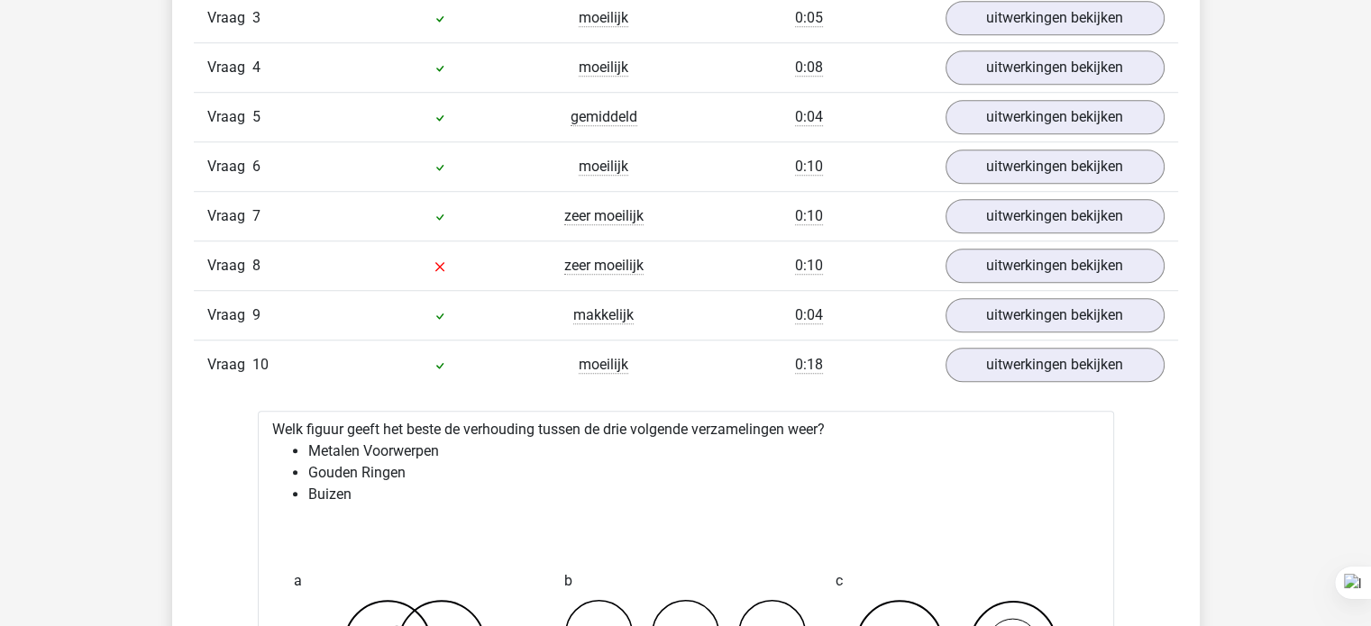
scroll to position [1298, 0]
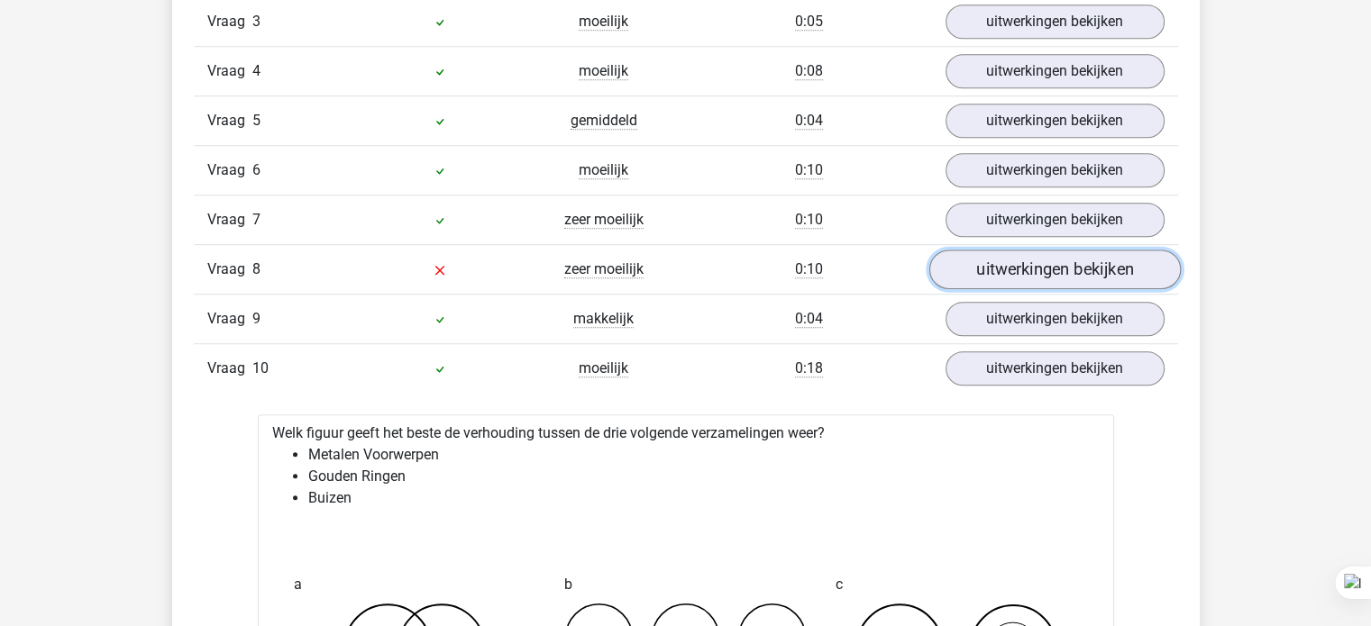
click at [1005, 277] on link "uitwerkingen bekijken" at bounding box center [1053, 271] width 251 height 40
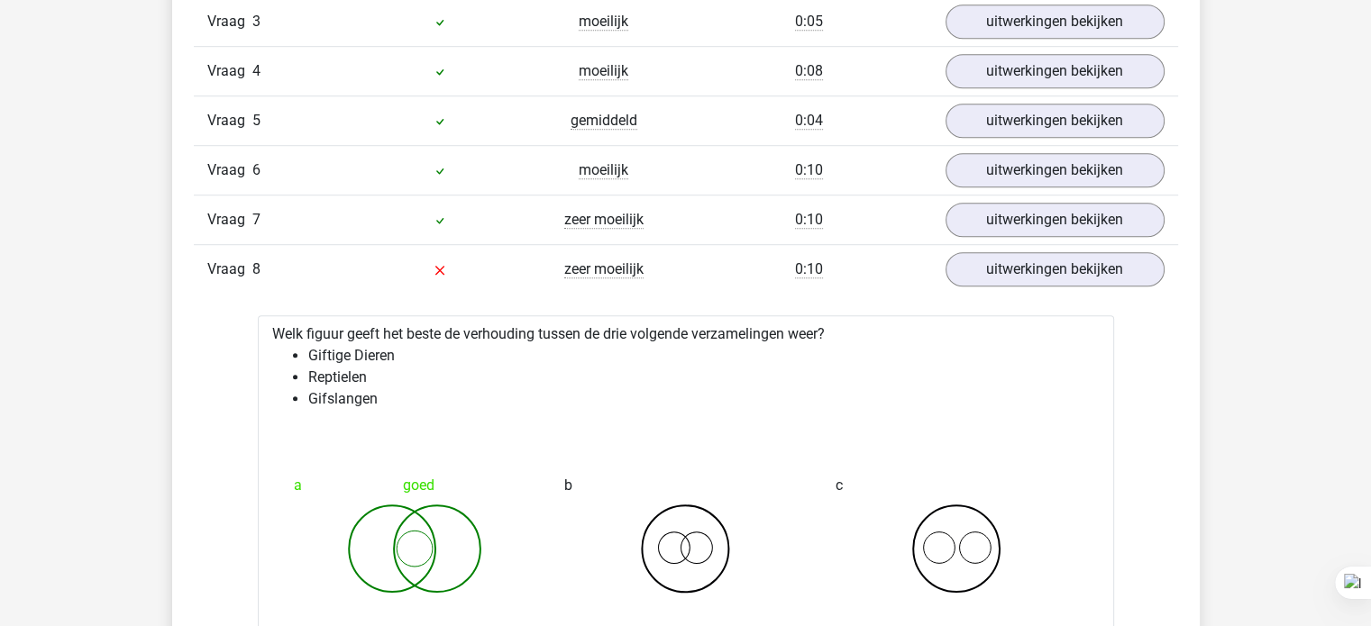
click at [707, 471] on div at bounding box center [685, 475] width 242 height 14
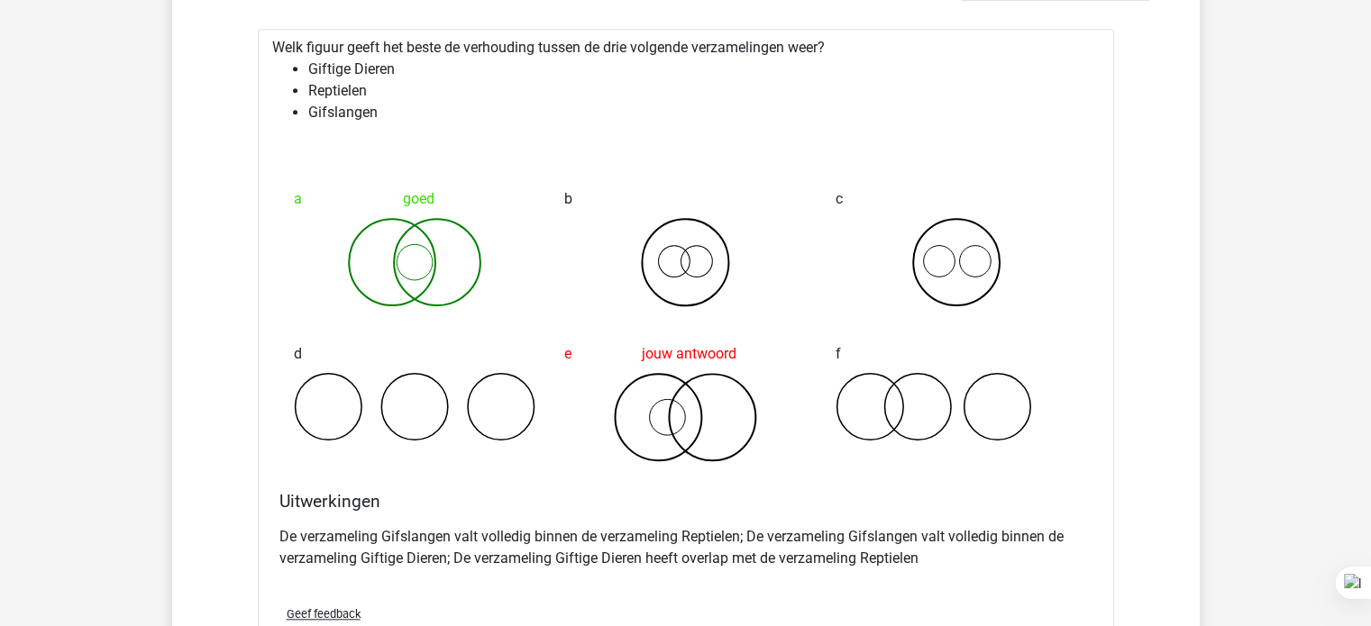
scroll to position [1586, 0]
click at [580, 432] on icon at bounding box center [685, 415] width 242 height 90
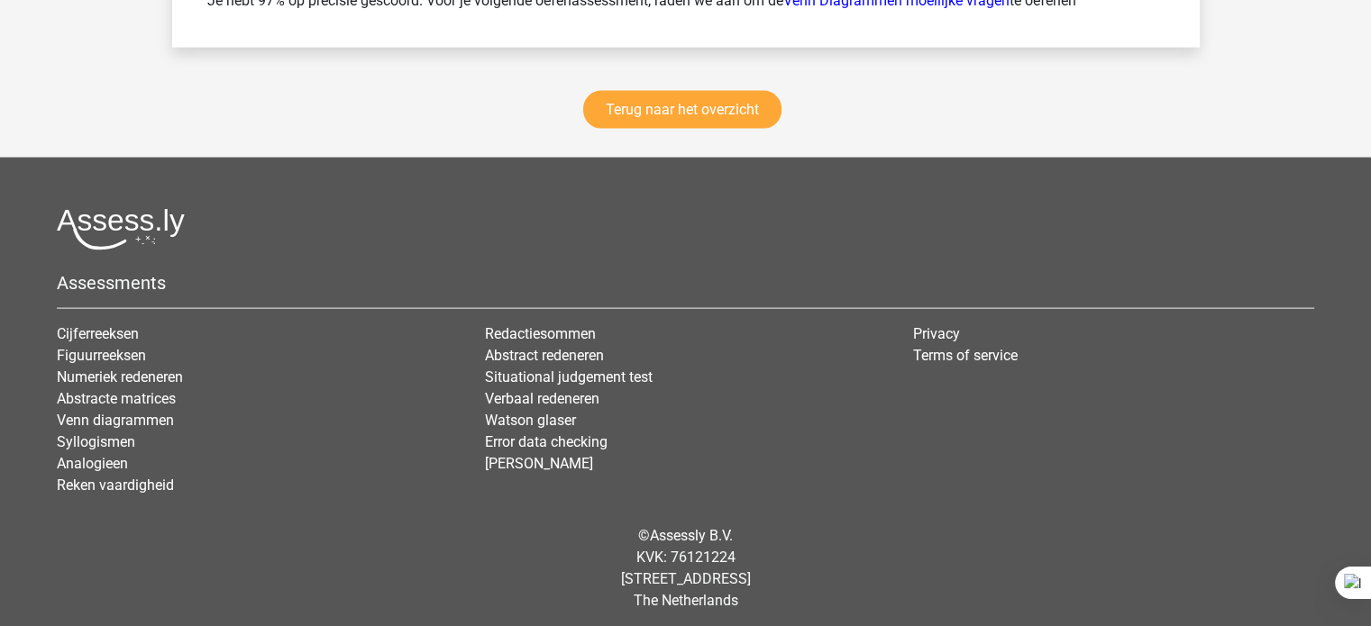
scroll to position [4049, 0]
click at [753, 115] on link "Terug naar het overzicht" at bounding box center [682, 109] width 198 height 38
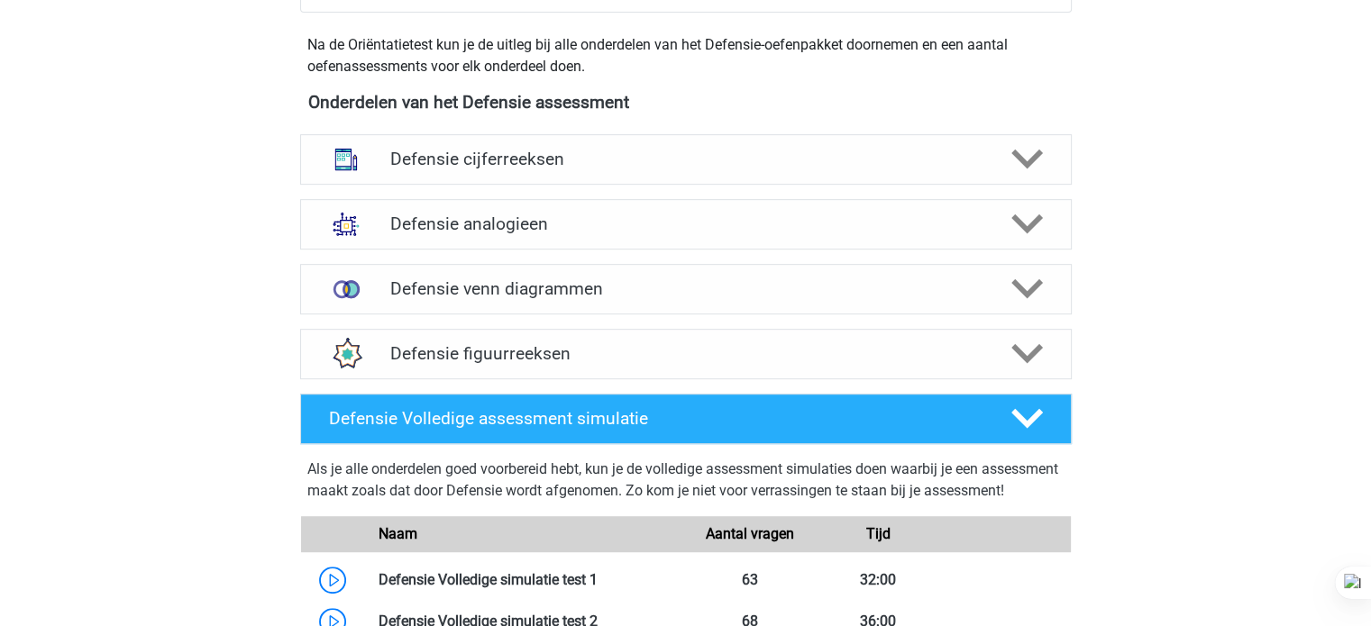
scroll to position [836, 0]
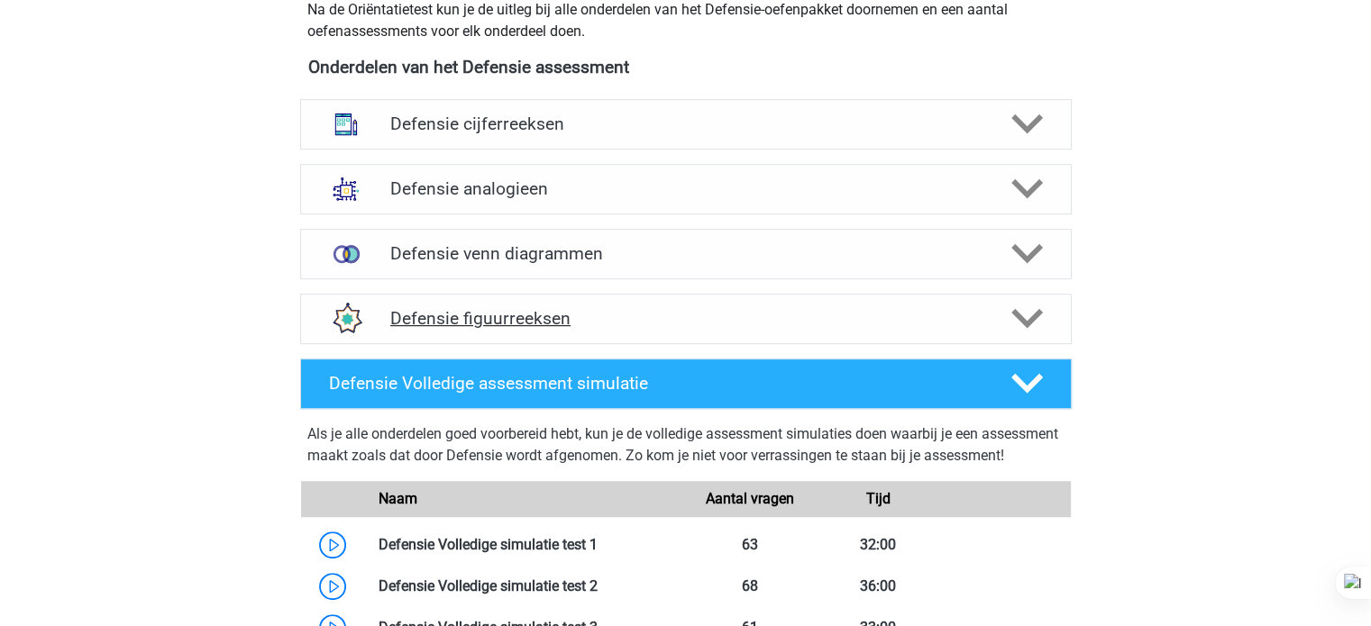
click at [565, 332] on div "Defensie figuurreeksen" at bounding box center [686, 319] width 772 height 50
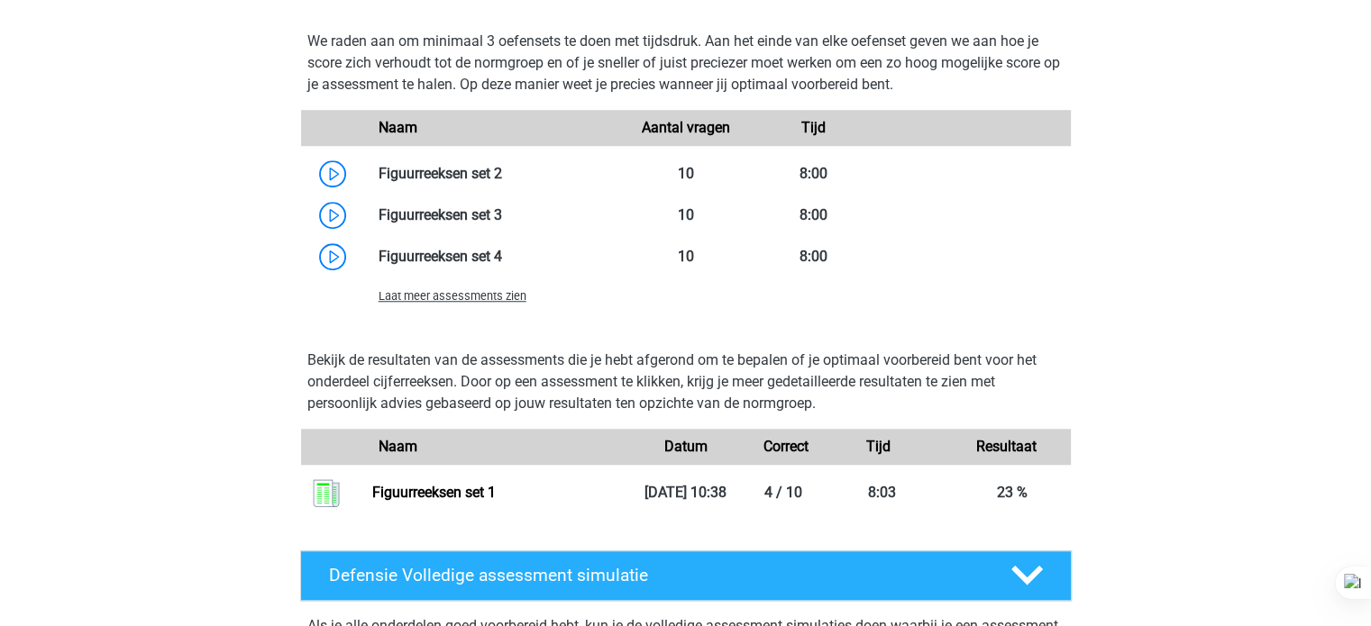
scroll to position [1496, 0]
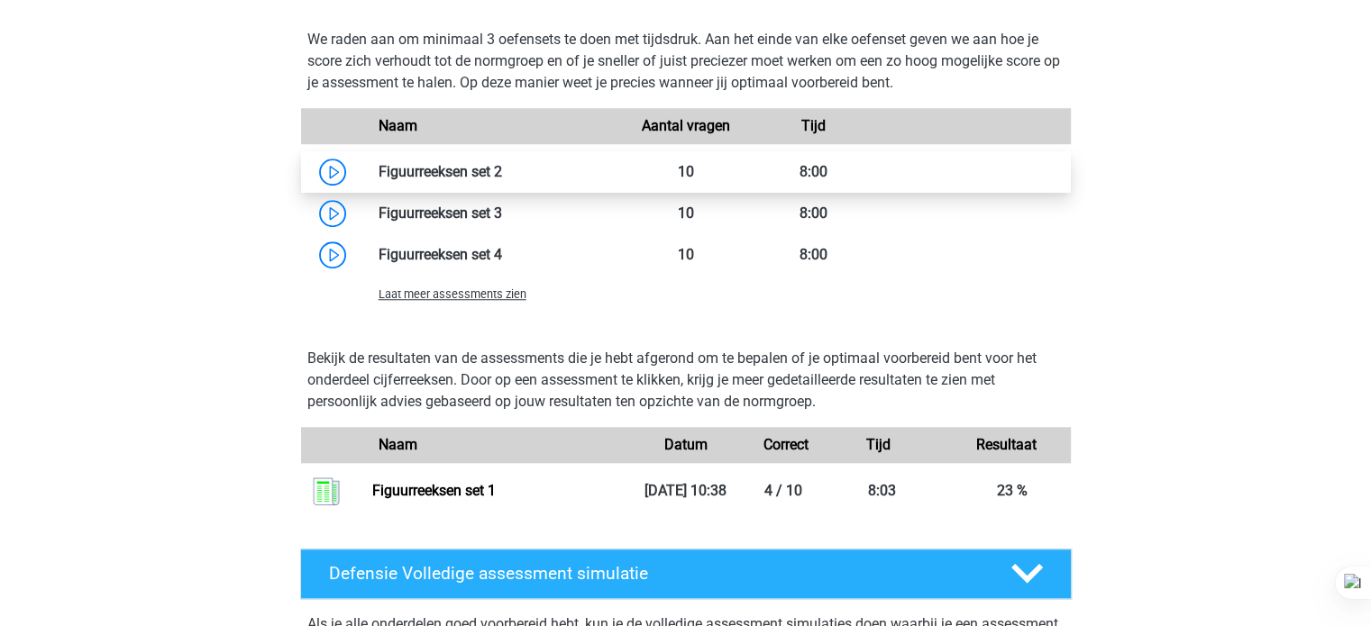
click at [502, 174] on link at bounding box center [502, 171] width 0 height 17
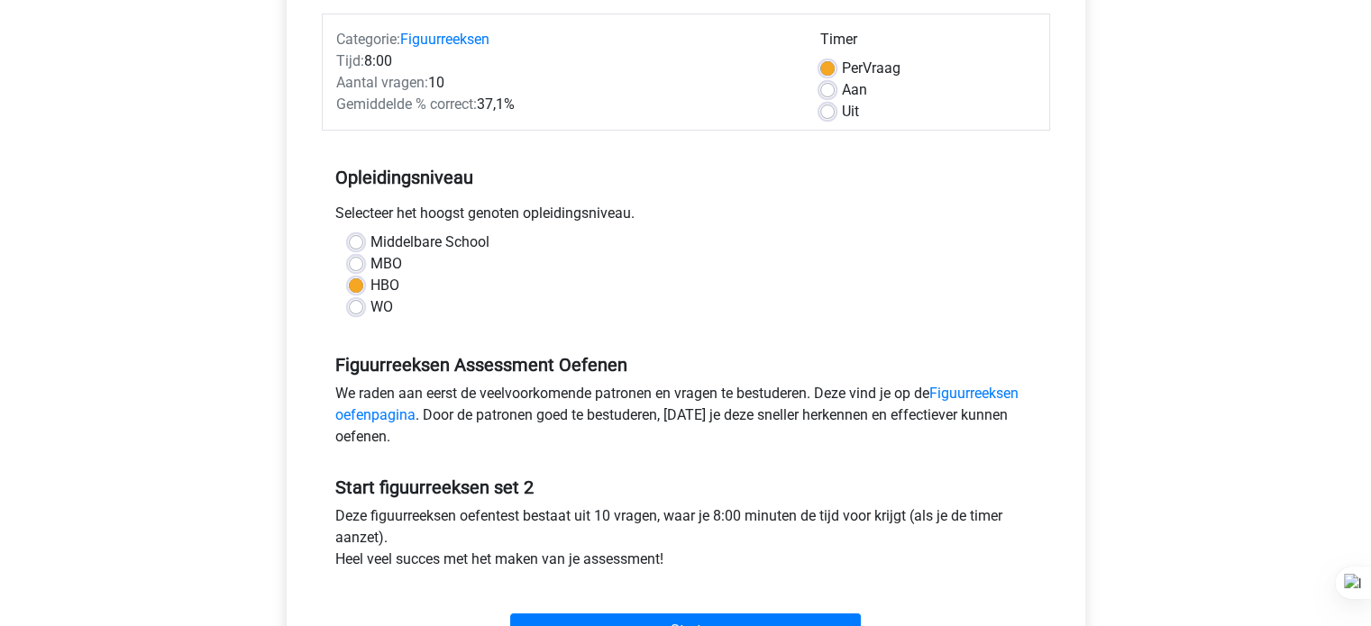
scroll to position [222, 0]
click at [842, 110] on label "Uit" at bounding box center [850, 111] width 17 height 22
click at [826, 110] on input "Uit" at bounding box center [827, 109] width 14 height 18
radio input "true"
click at [842, 60] on span "Per" at bounding box center [852, 67] width 21 height 17
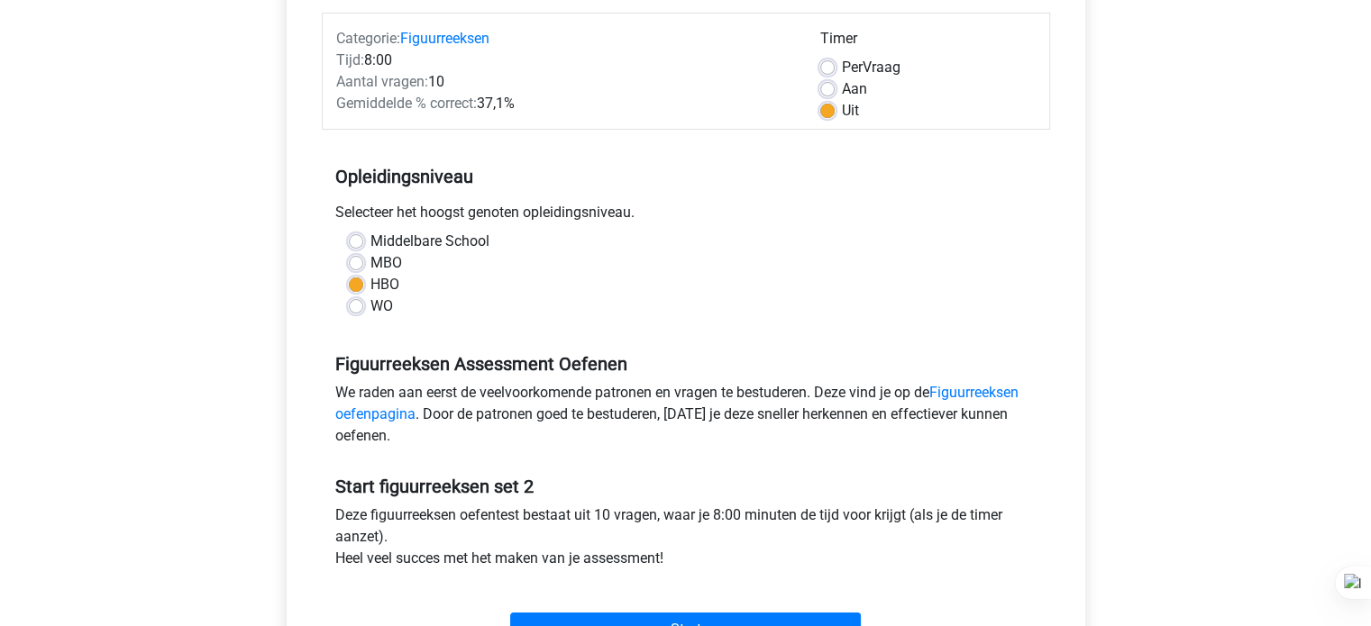
click at [835, 60] on input "Per Vraag" at bounding box center [827, 66] width 14 height 18
radio input "true"
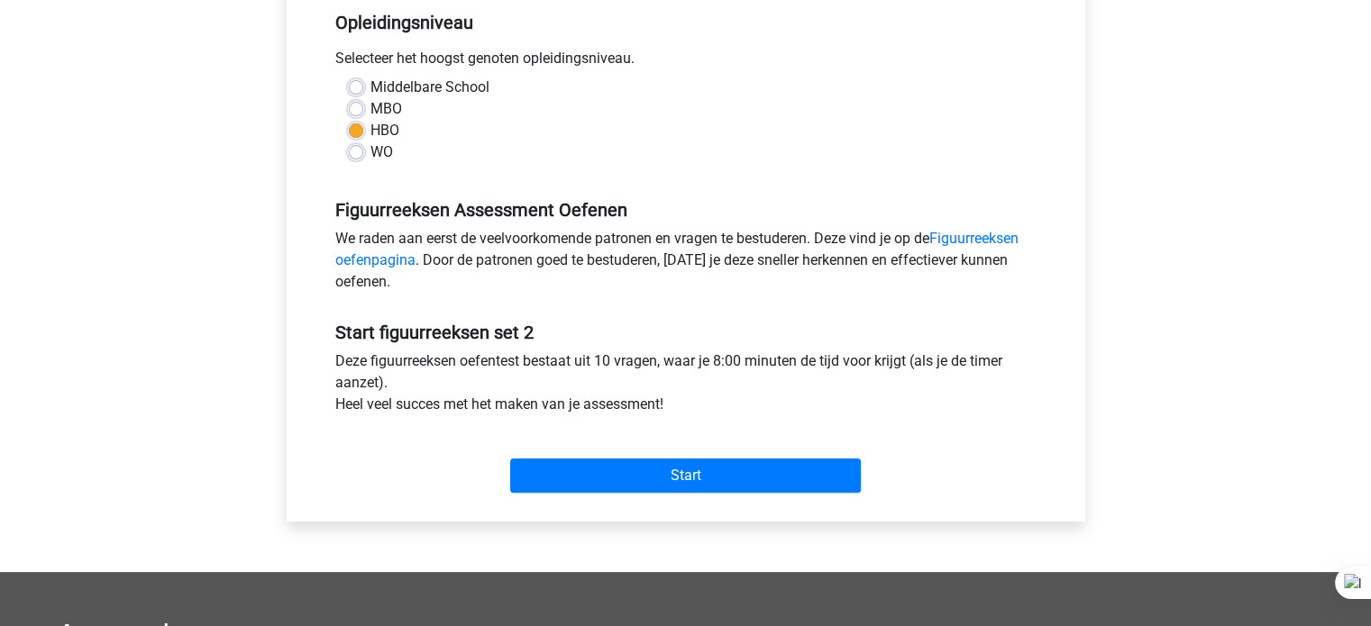
scroll to position [458, 0]
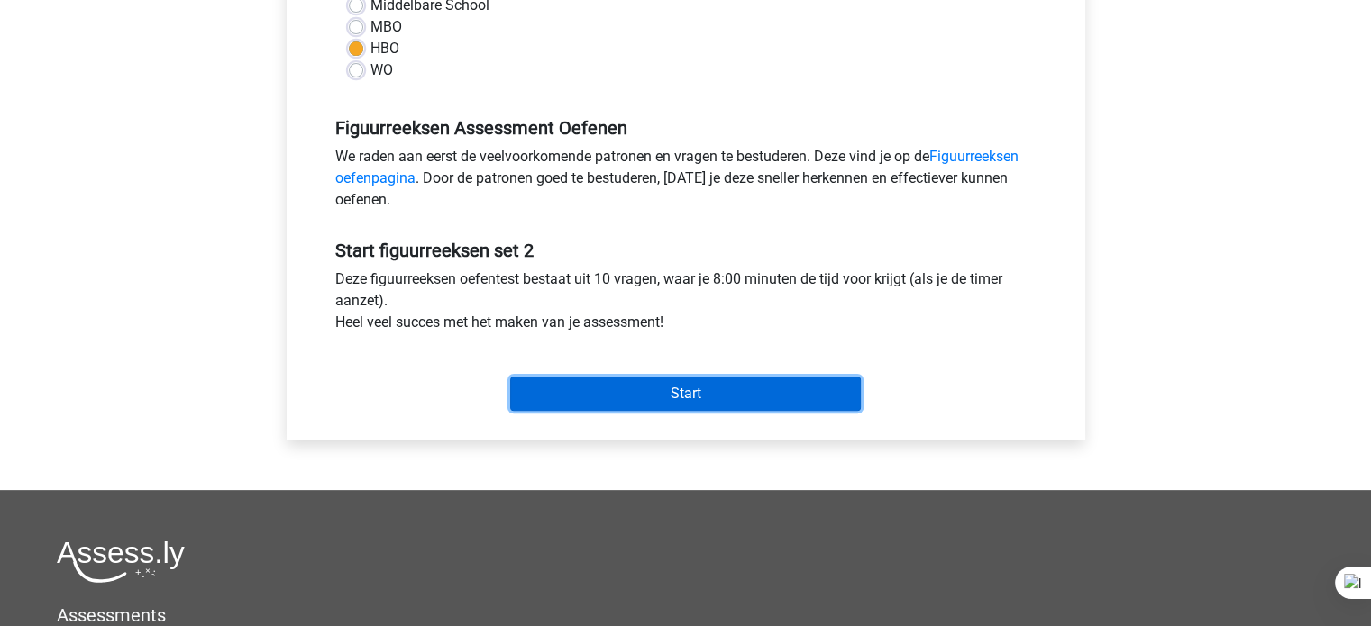
click at [627, 393] on input "Start" at bounding box center [685, 394] width 351 height 34
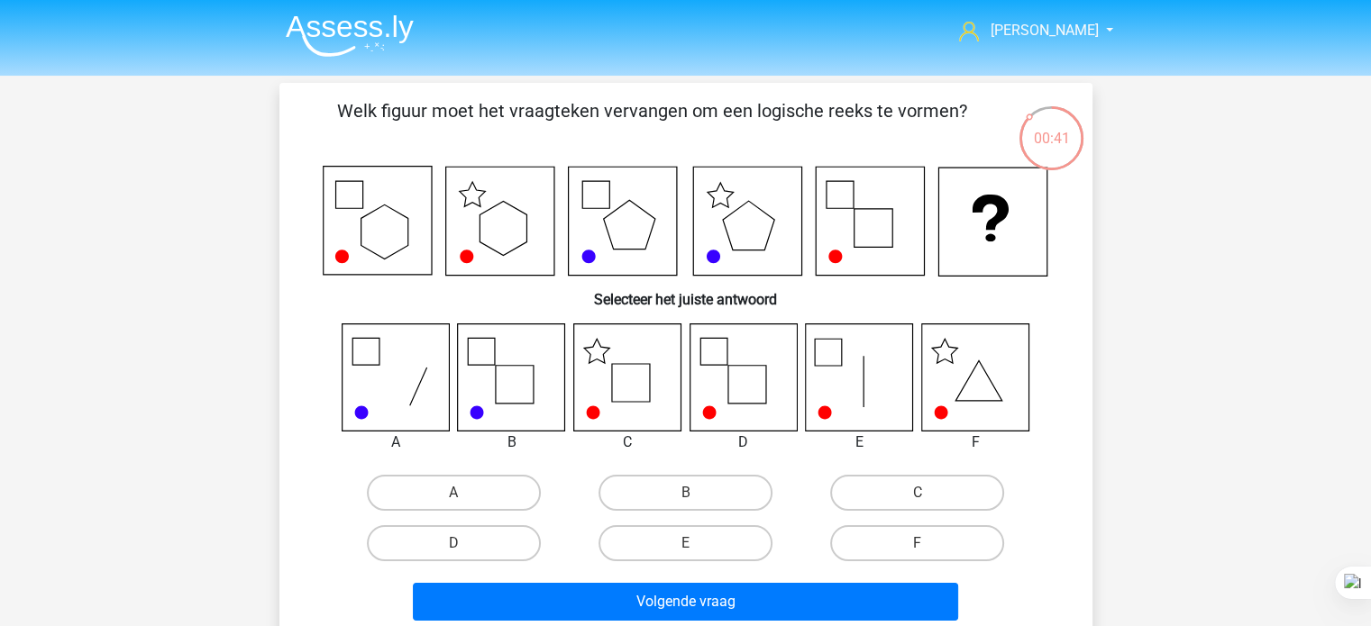
click at [365, 288] on h6 "Selecteer het juiste antwoord" at bounding box center [685, 293] width 755 height 32
click at [876, 483] on label "C" at bounding box center [917, 493] width 174 height 36
click at [918, 493] on input "C" at bounding box center [924, 499] width 12 height 12
radio input "true"
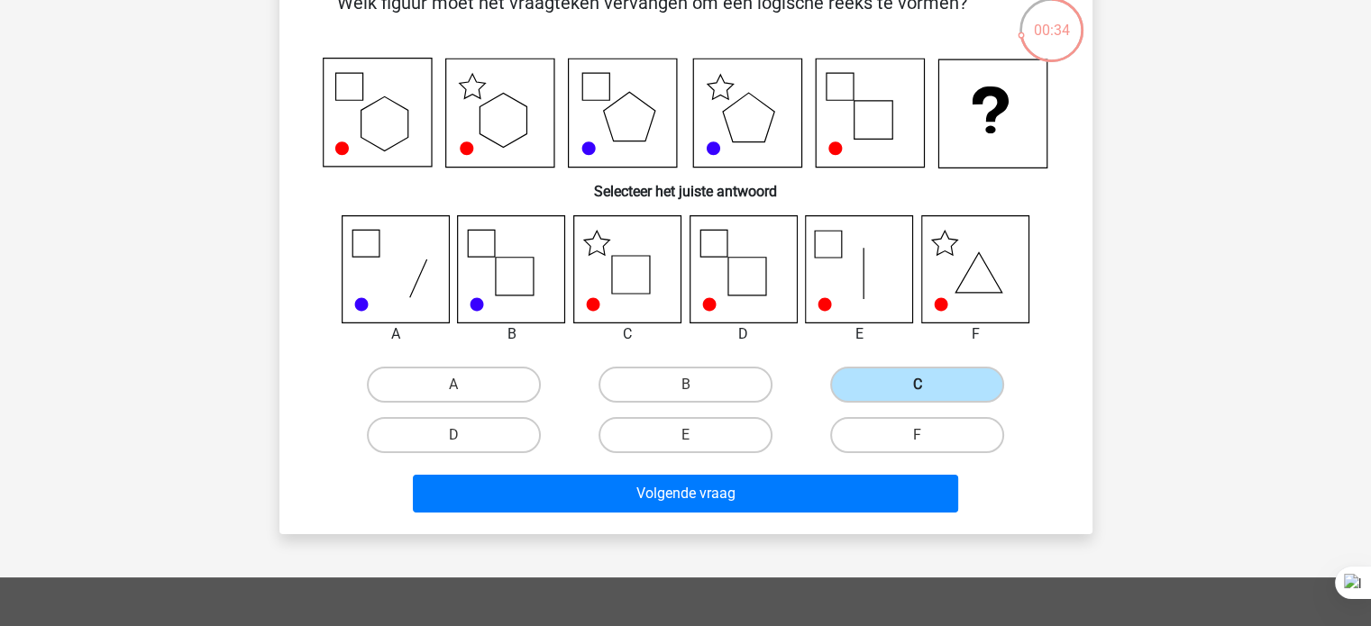
scroll to position [109, 0]
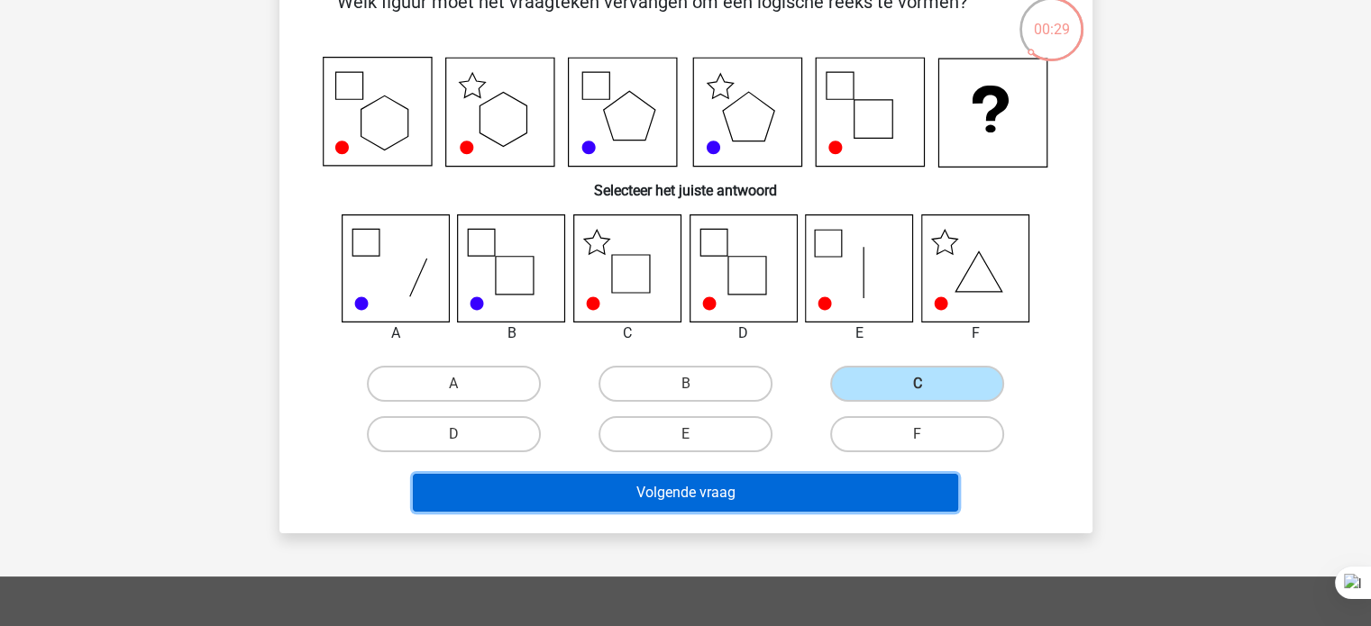
click at [626, 480] on button "Volgende vraag" at bounding box center [685, 493] width 545 height 38
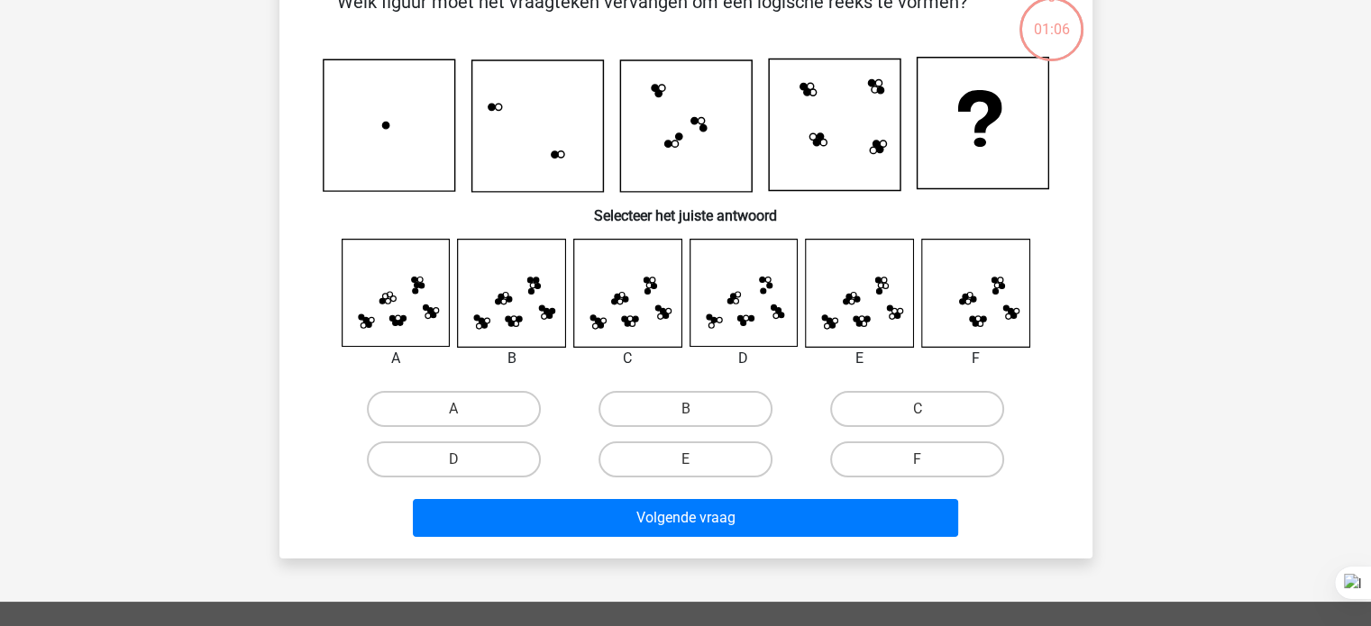
scroll to position [83, 0]
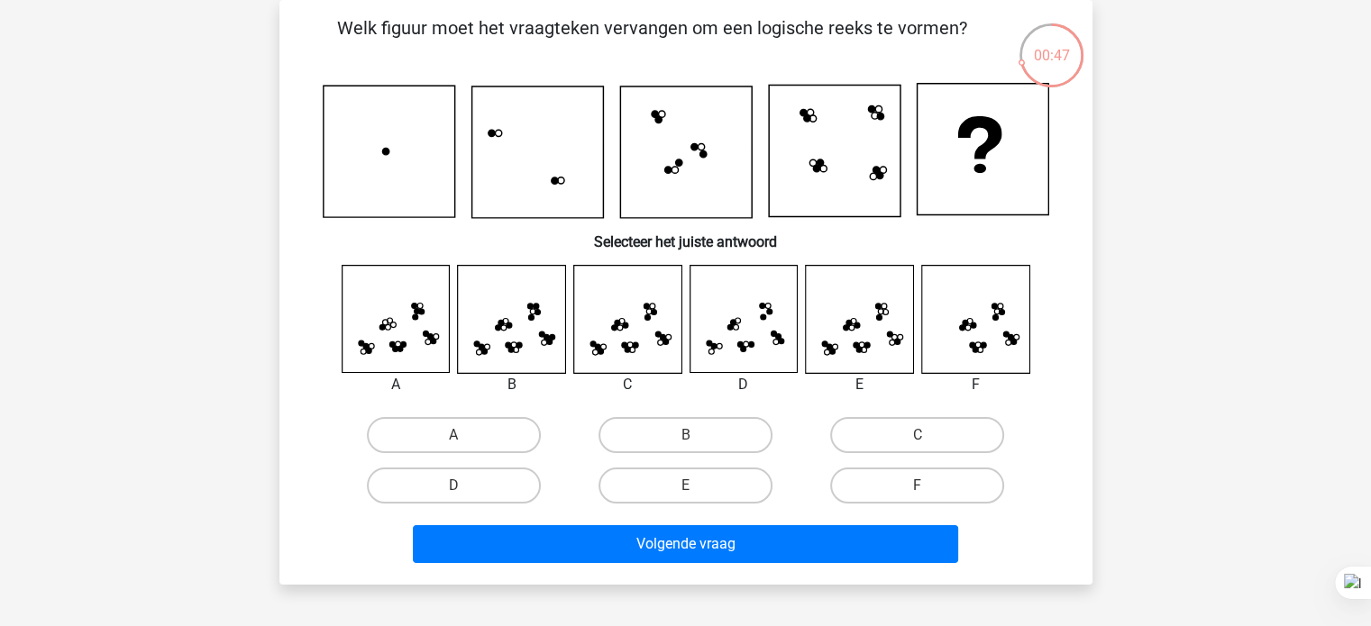
click at [907, 436] on label "C" at bounding box center [917, 435] width 174 height 36
click at [918, 436] on input "C" at bounding box center [924, 441] width 12 height 12
radio input "true"
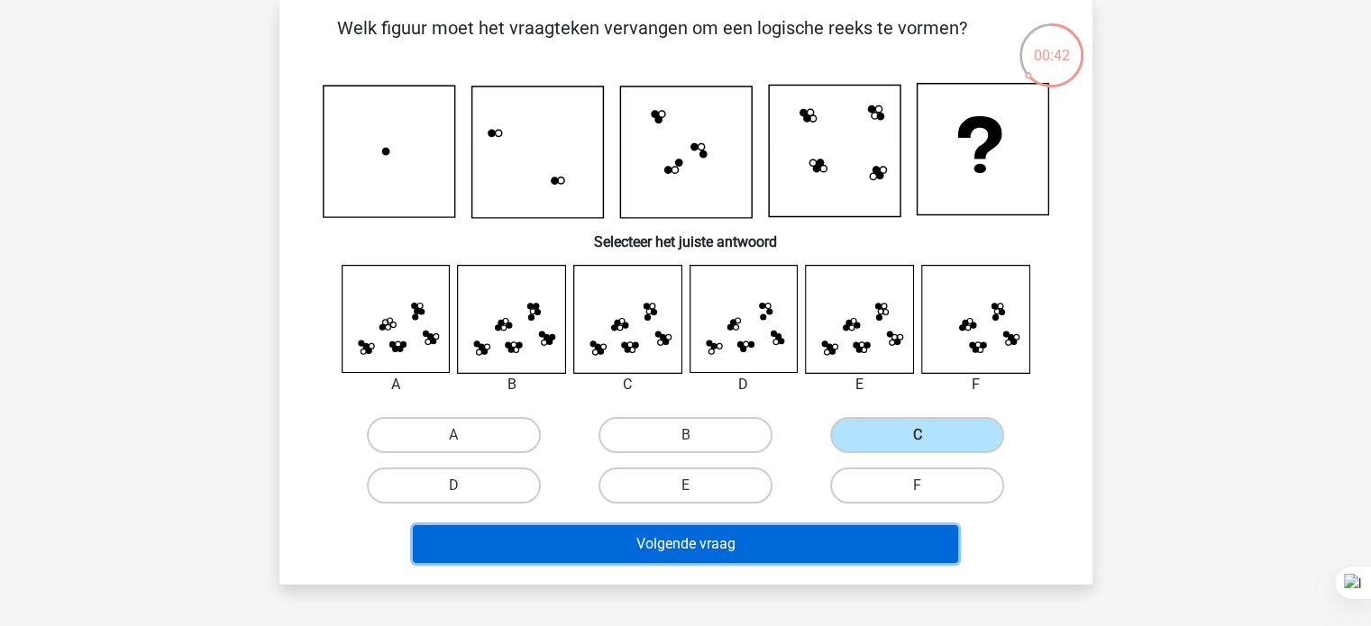
click at [740, 554] on button "Volgende vraag" at bounding box center [685, 544] width 545 height 38
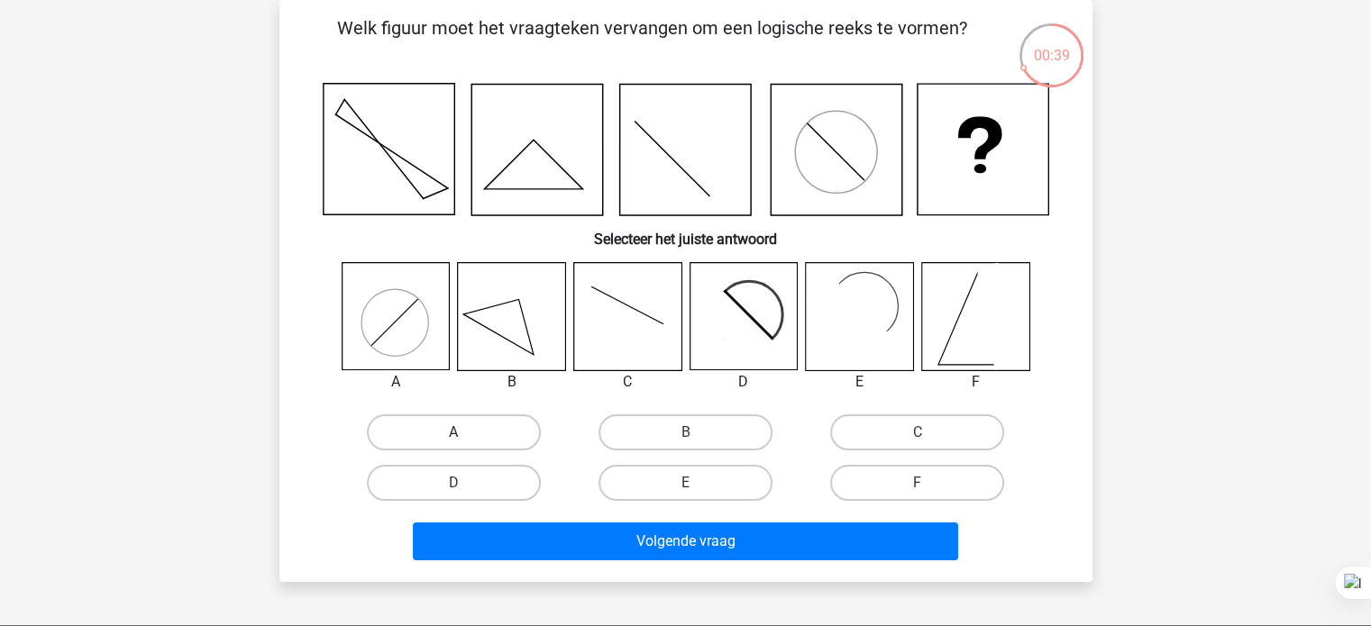
click at [513, 440] on label "A" at bounding box center [454, 433] width 174 height 36
click at [465, 440] on input "A" at bounding box center [459, 439] width 12 height 12
radio input "true"
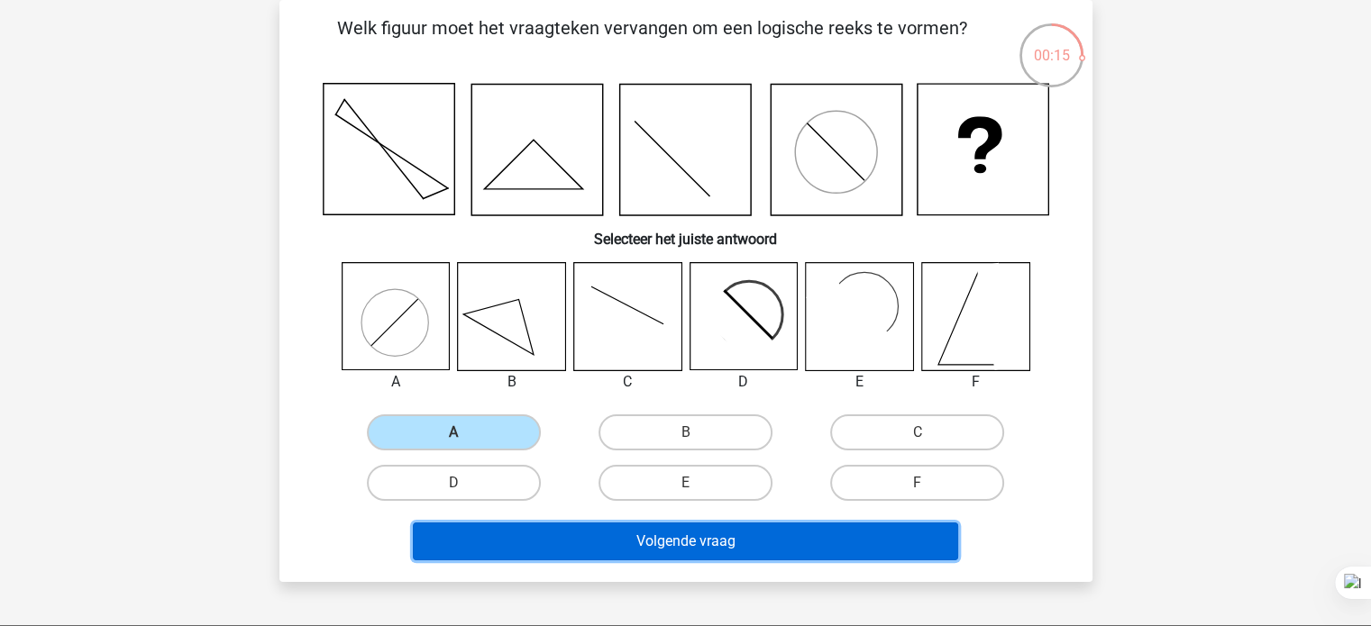
click at [563, 526] on button "Volgende vraag" at bounding box center [685, 542] width 545 height 38
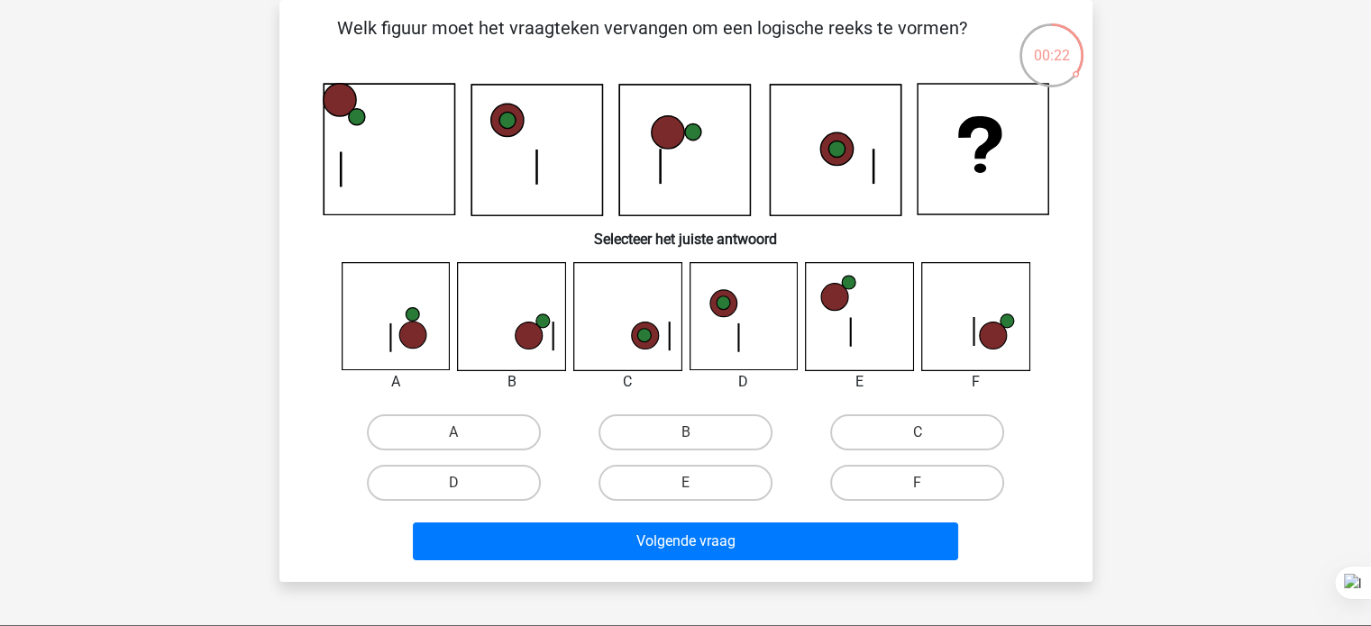
click at [898, 447] on label "C" at bounding box center [917, 433] width 174 height 36
click at [918, 444] on input "C" at bounding box center [924, 439] width 12 height 12
radio input "true"
click at [663, 465] on label "E" at bounding box center [686, 483] width 174 height 36
click at [685, 483] on input "E" at bounding box center [691, 489] width 12 height 12
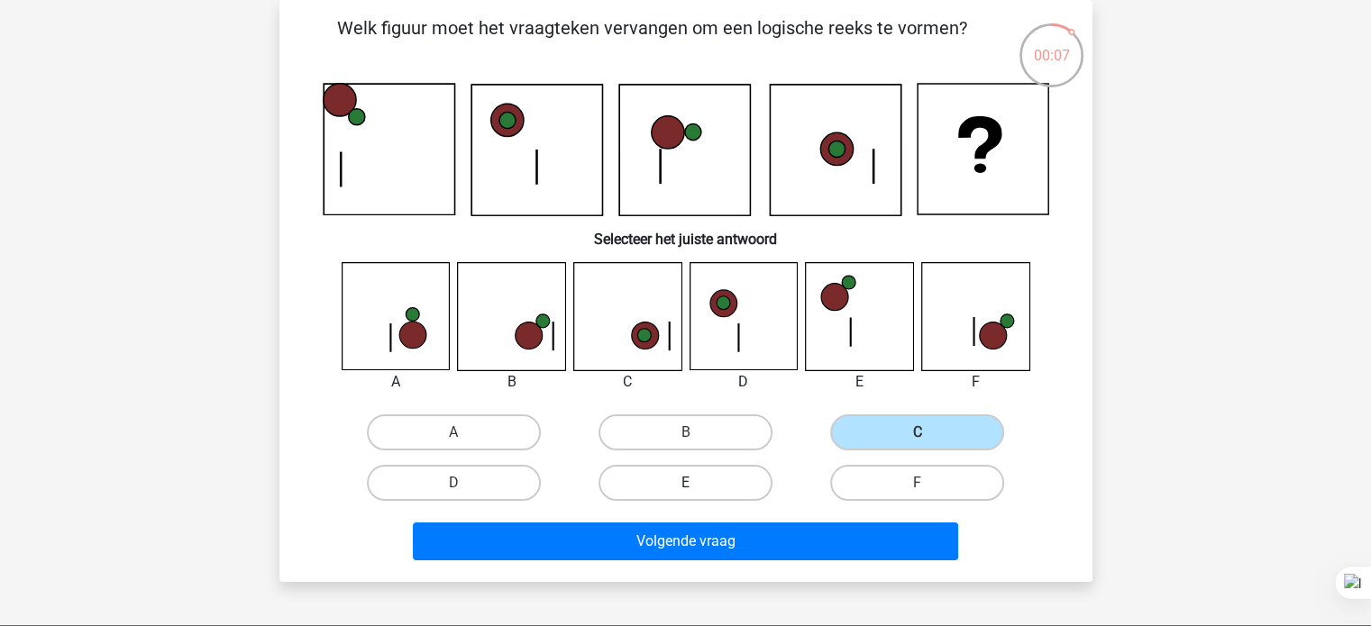
radio input "true"
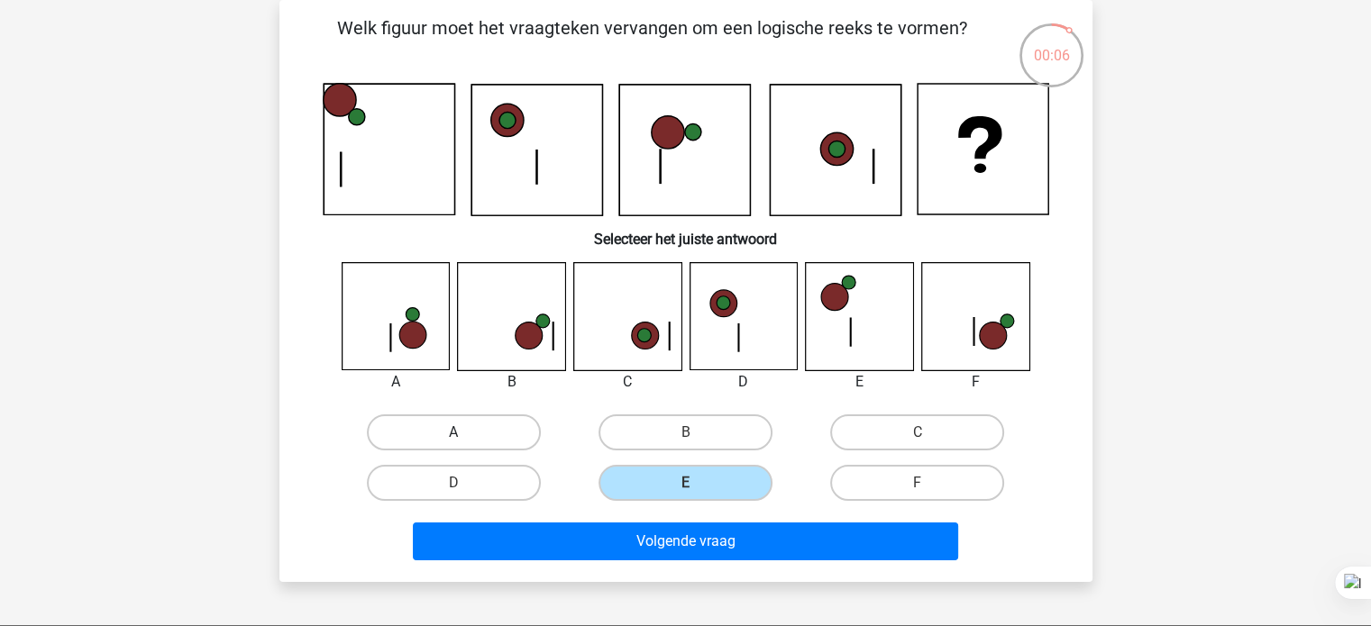
click at [518, 425] on label "A" at bounding box center [454, 433] width 174 height 36
click at [465, 433] on input "A" at bounding box center [459, 439] width 12 height 12
radio input "true"
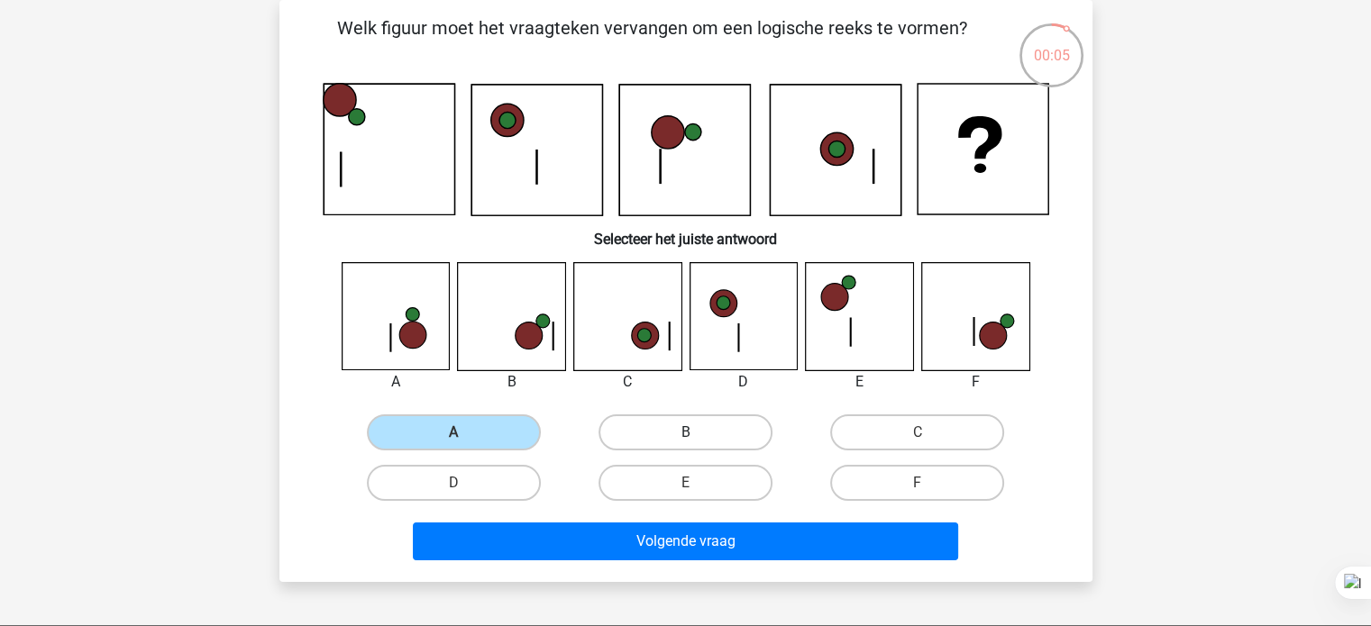
click at [674, 435] on label "B" at bounding box center [686, 433] width 174 height 36
click at [685, 435] on input "B" at bounding box center [691, 439] width 12 height 12
radio input "true"
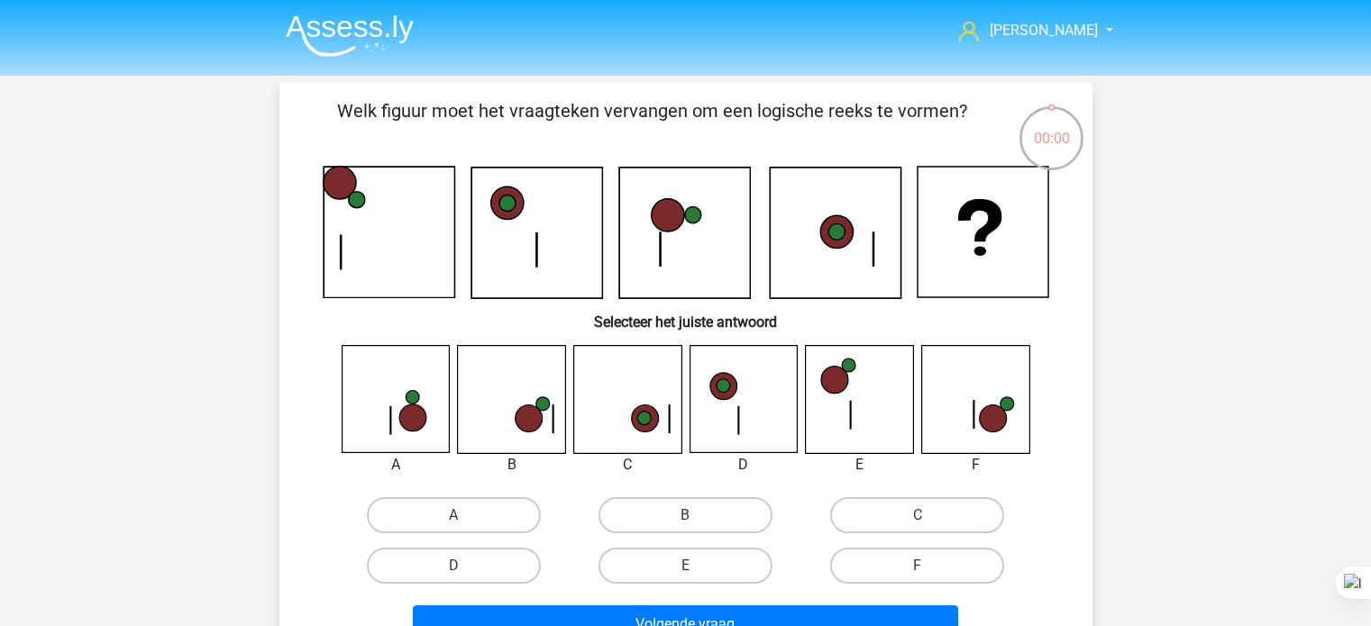
scroll to position [83, 0]
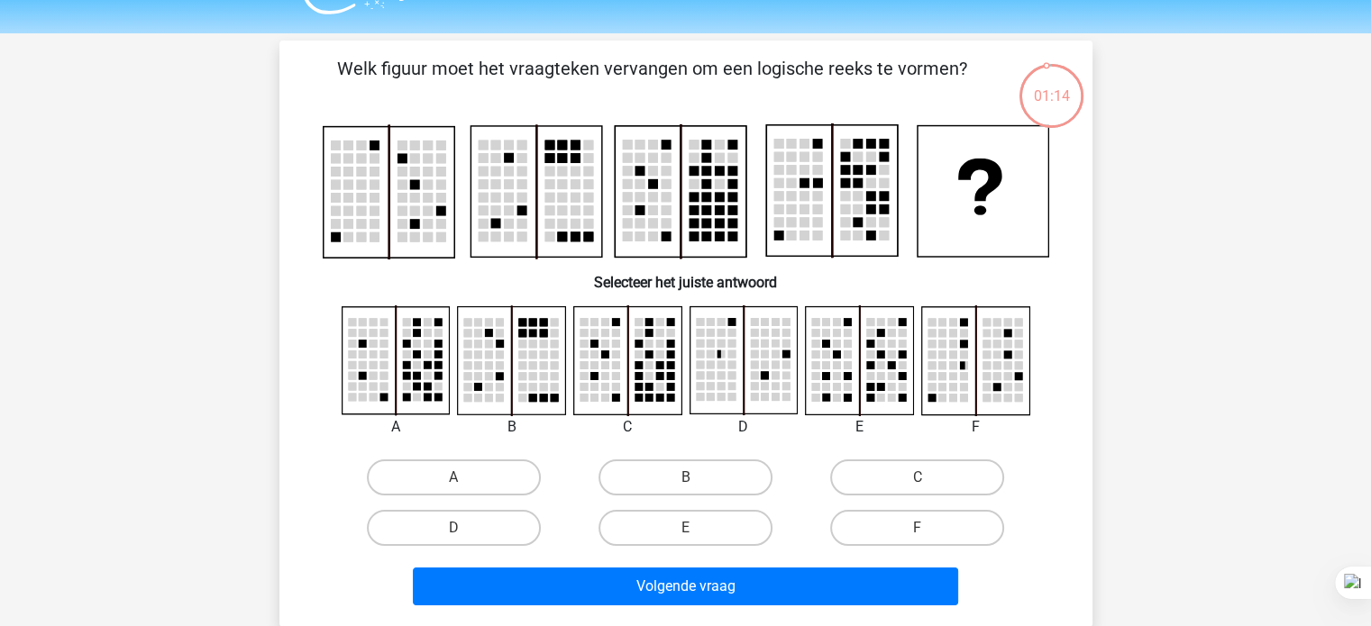
scroll to position [43, 0]
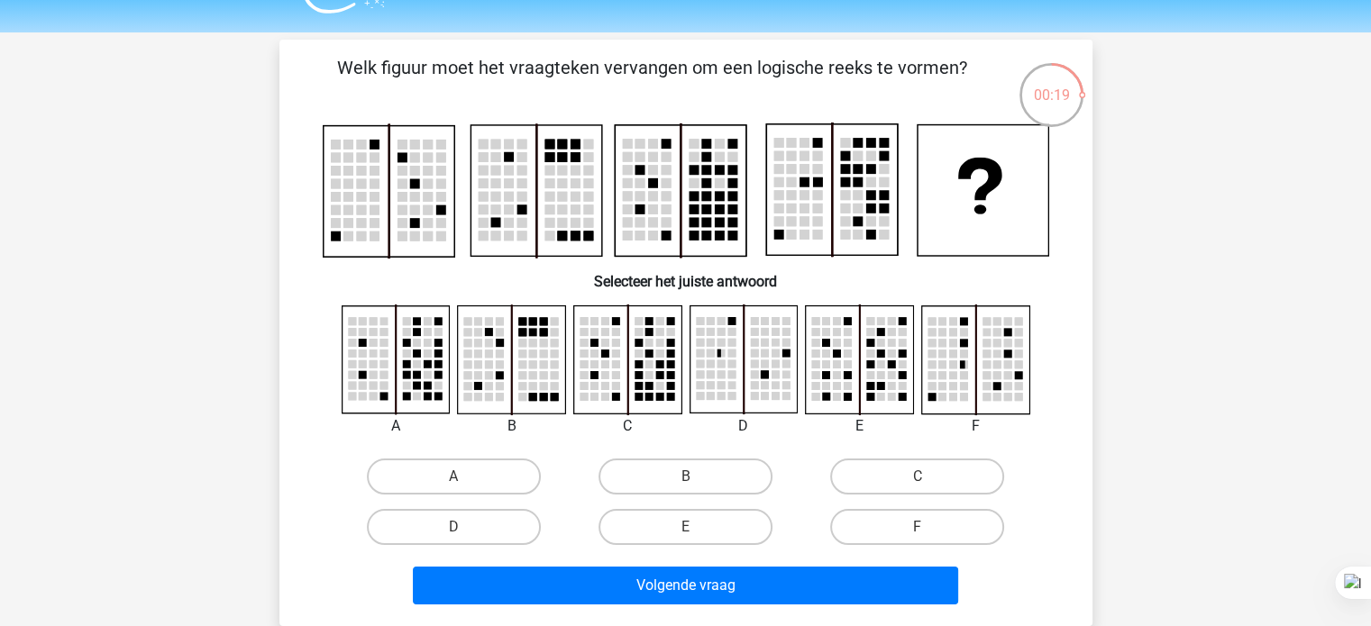
click at [720, 368] on rect at bounding box center [721, 365] width 8 height 8
click at [663, 514] on label "E" at bounding box center [686, 527] width 174 height 36
click at [685, 527] on input "E" at bounding box center [691, 533] width 12 height 12
radio input "true"
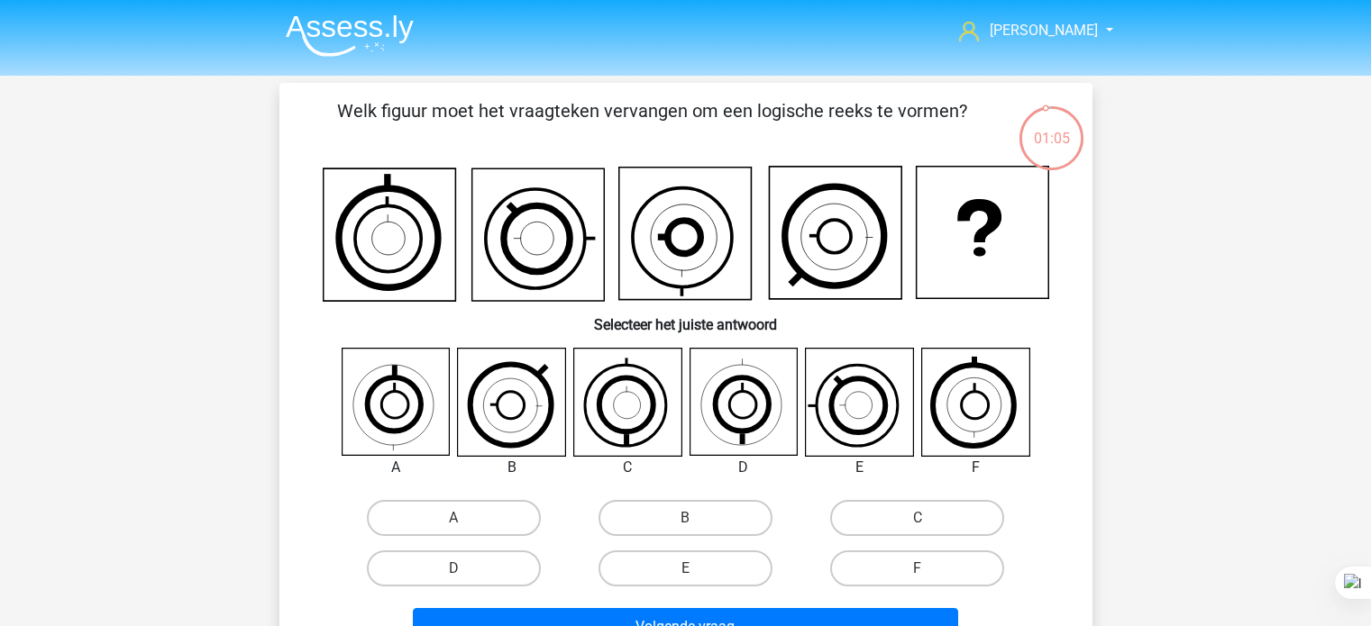
scroll to position [43, 0]
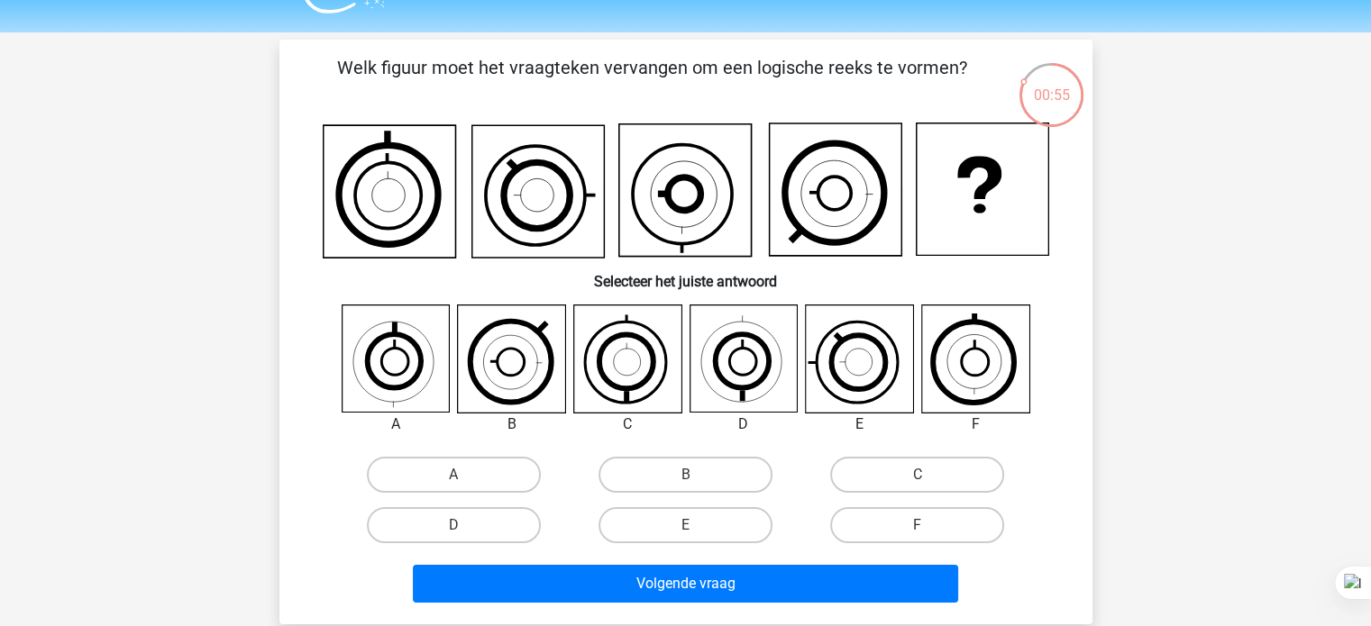
click at [764, 273] on h6 "Selecteer het juiste antwoord" at bounding box center [685, 275] width 755 height 32
click at [895, 461] on label "C" at bounding box center [917, 475] width 174 height 36
click at [918, 475] on input "C" at bounding box center [924, 481] width 12 height 12
radio input "true"
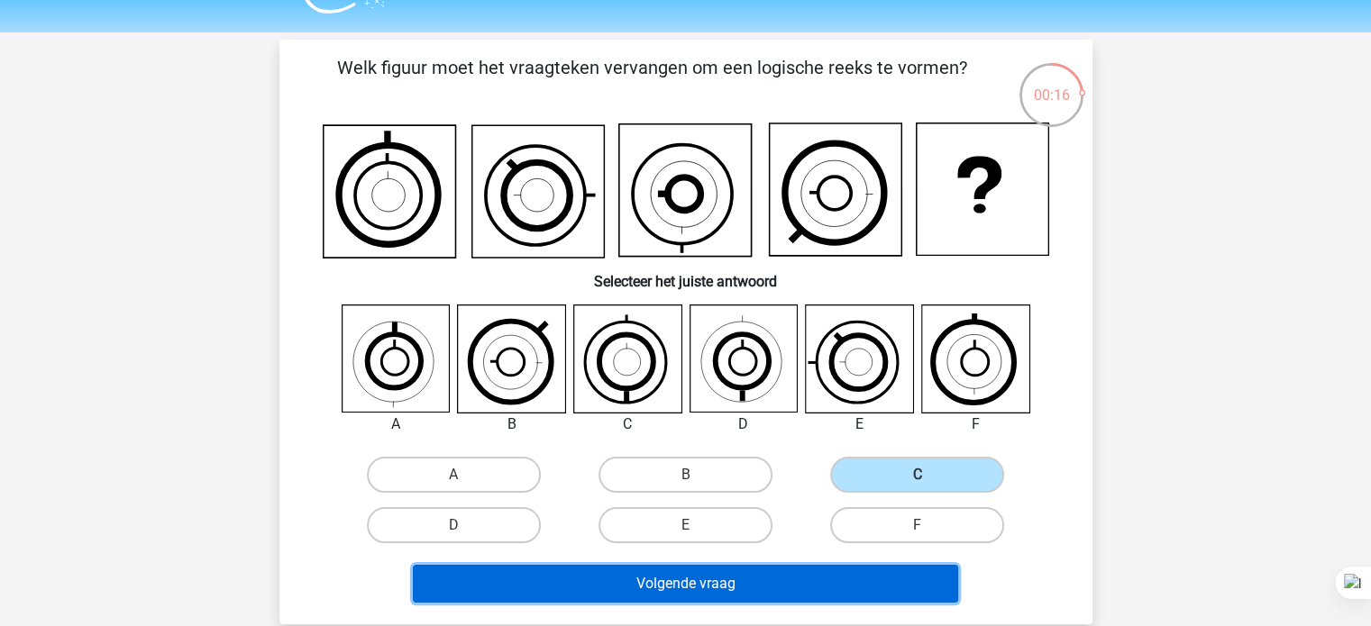
click at [573, 586] on button "Volgende vraag" at bounding box center [685, 584] width 545 height 38
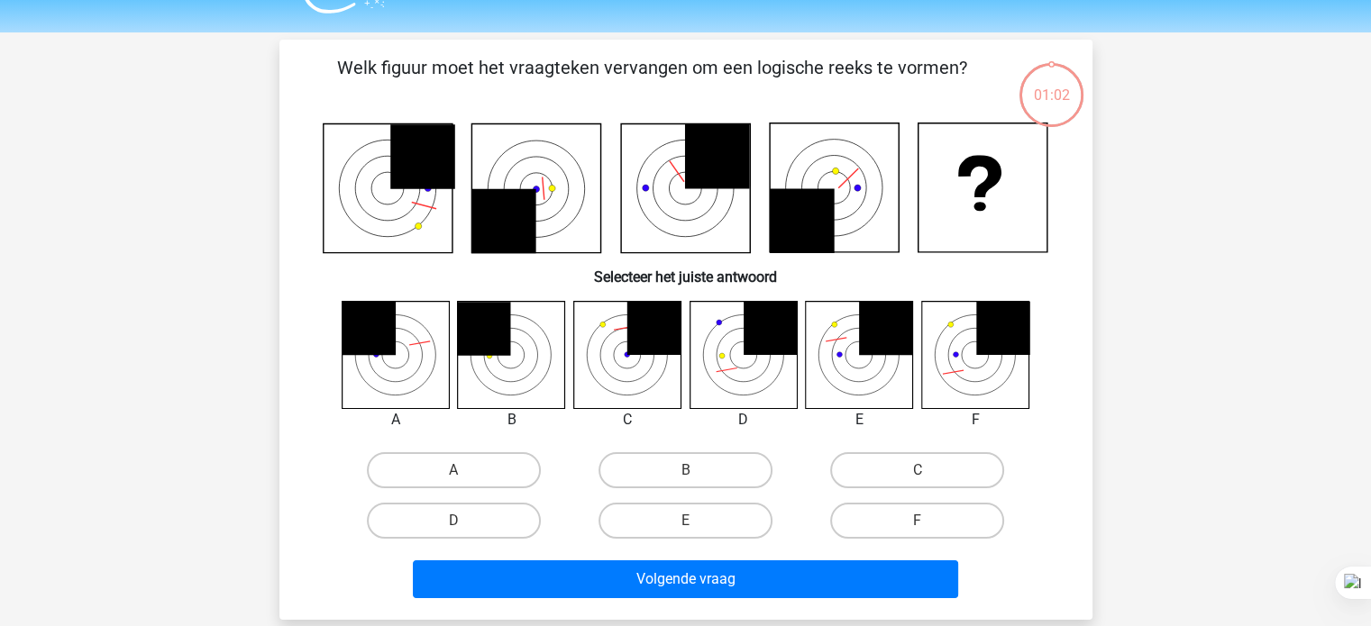
scroll to position [83, 0]
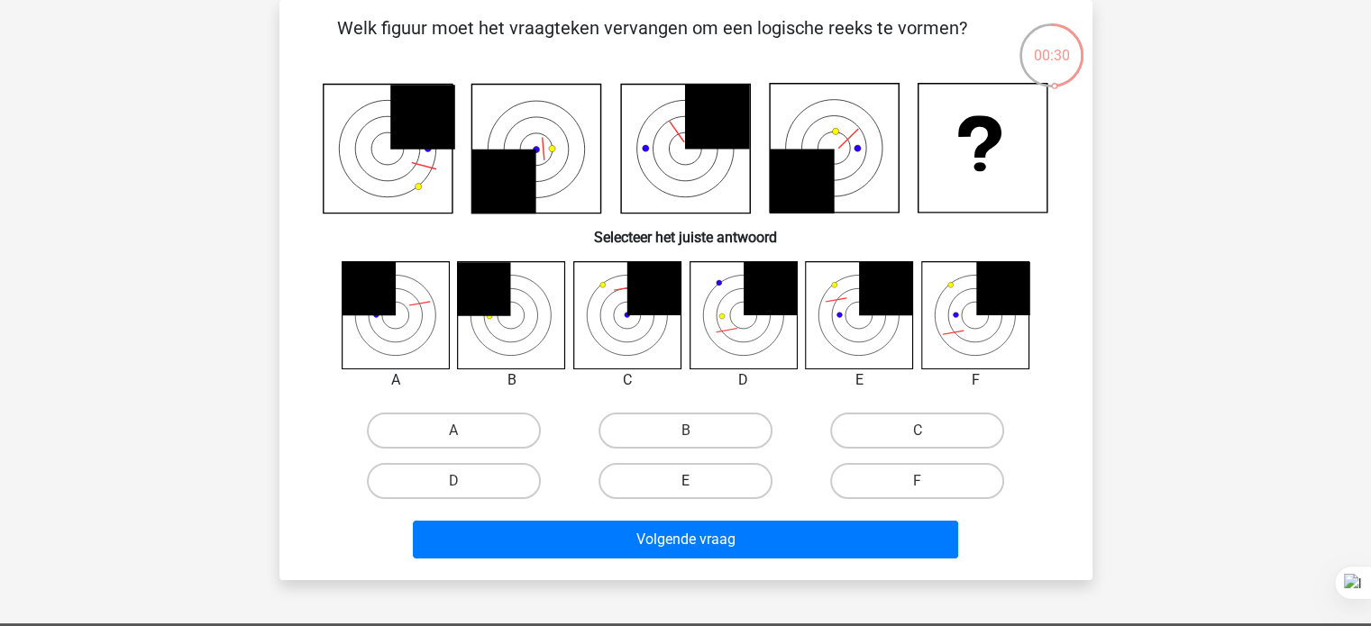
click at [707, 490] on label "E" at bounding box center [686, 481] width 174 height 36
click at [697, 490] on input "E" at bounding box center [691, 487] width 12 height 12
radio input "true"
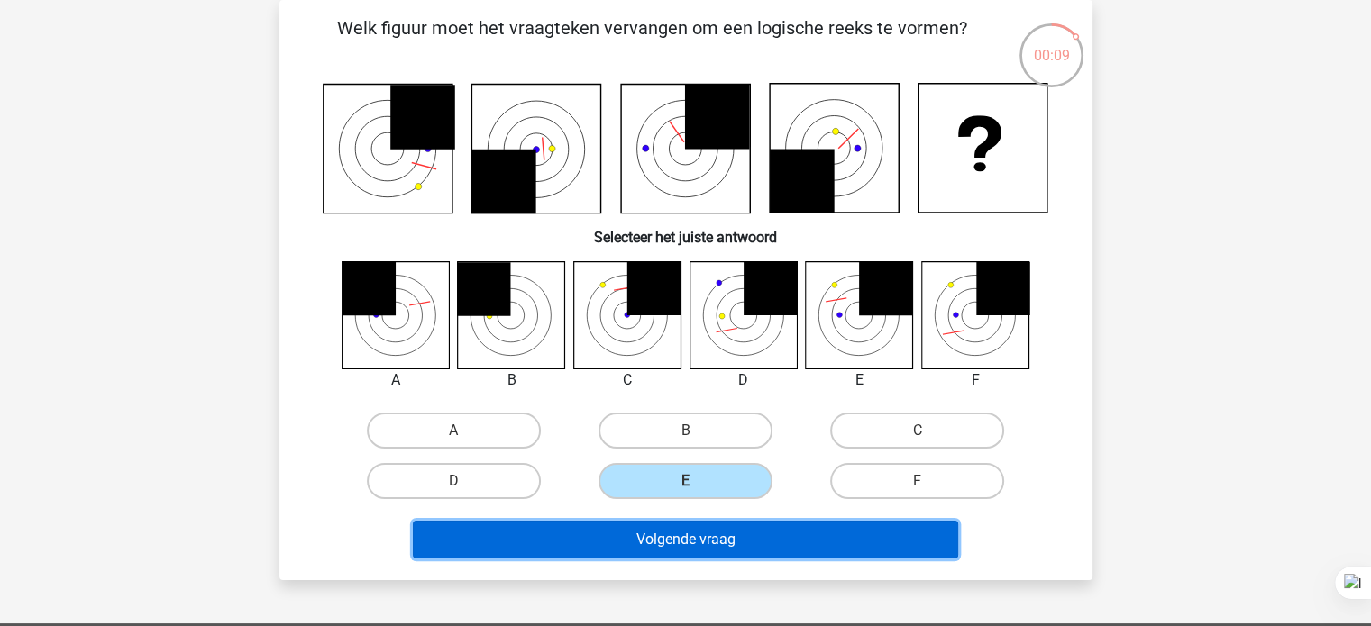
click at [718, 544] on button "Volgende vraag" at bounding box center [685, 540] width 545 height 38
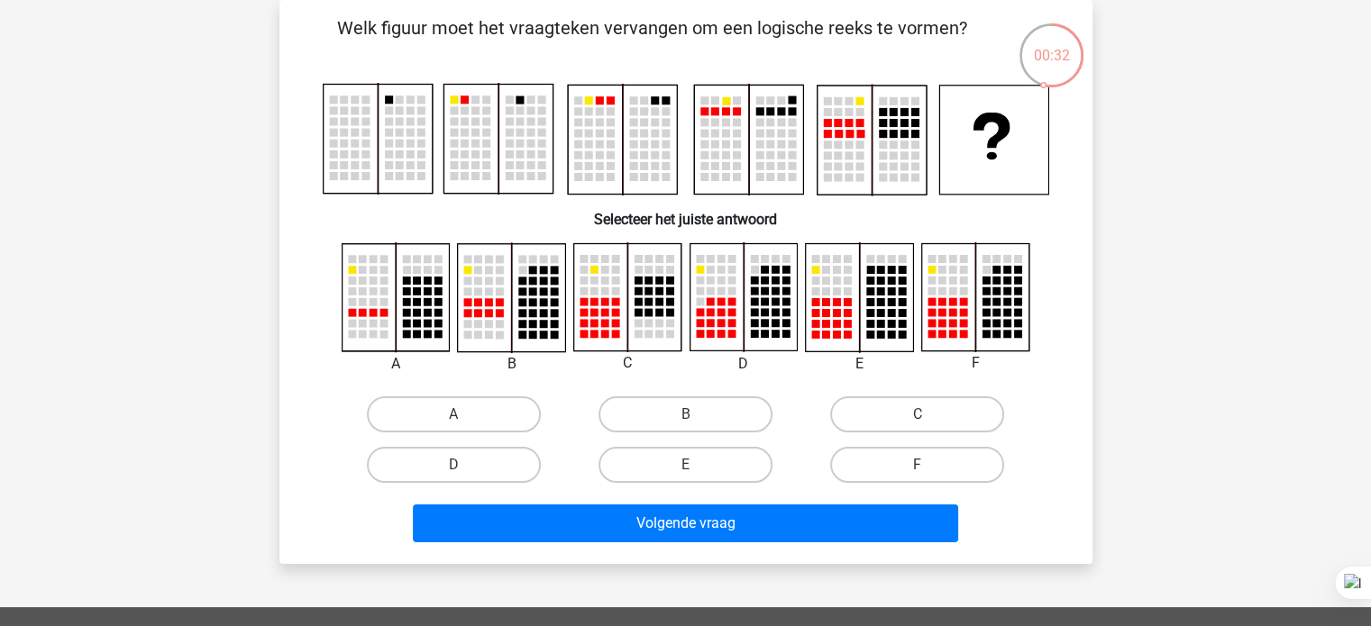
click at [905, 416] on label "C" at bounding box center [917, 415] width 174 height 36
click at [918, 416] on input "C" at bounding box center [924, 421] width 12 height 12
radio input "true"
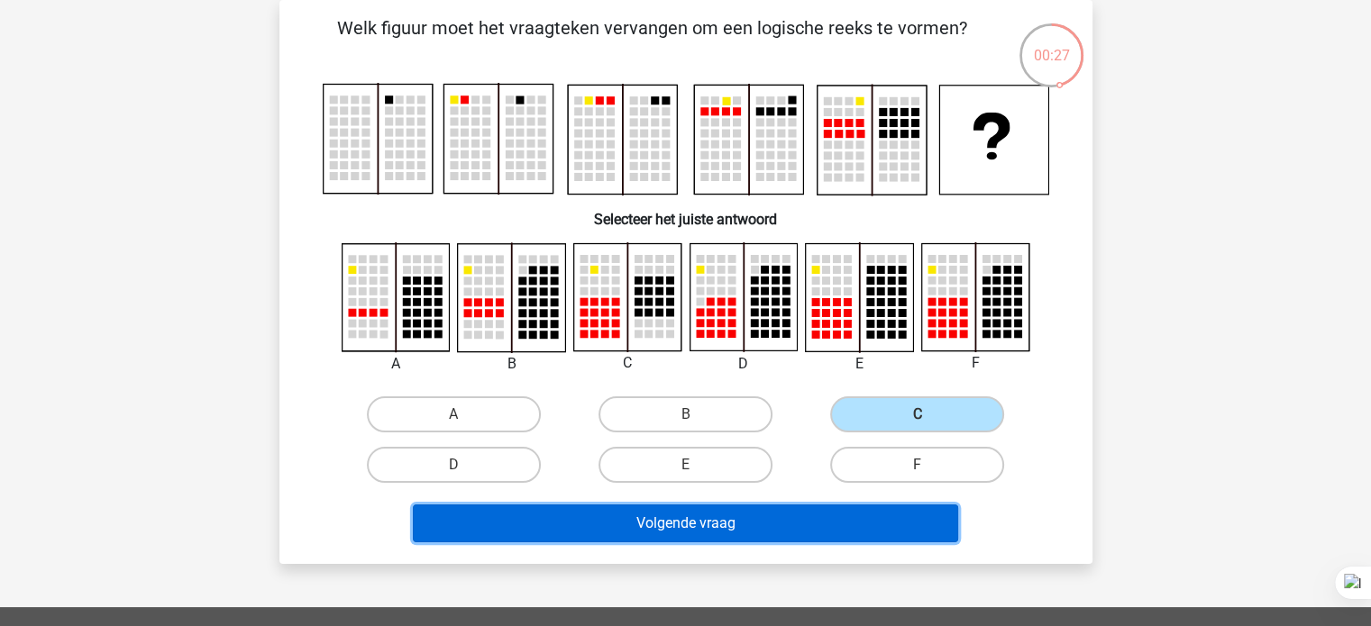
click at [710, 515] on button "Volgende vraag" at bounding box center [685, 524] width 545 height 38
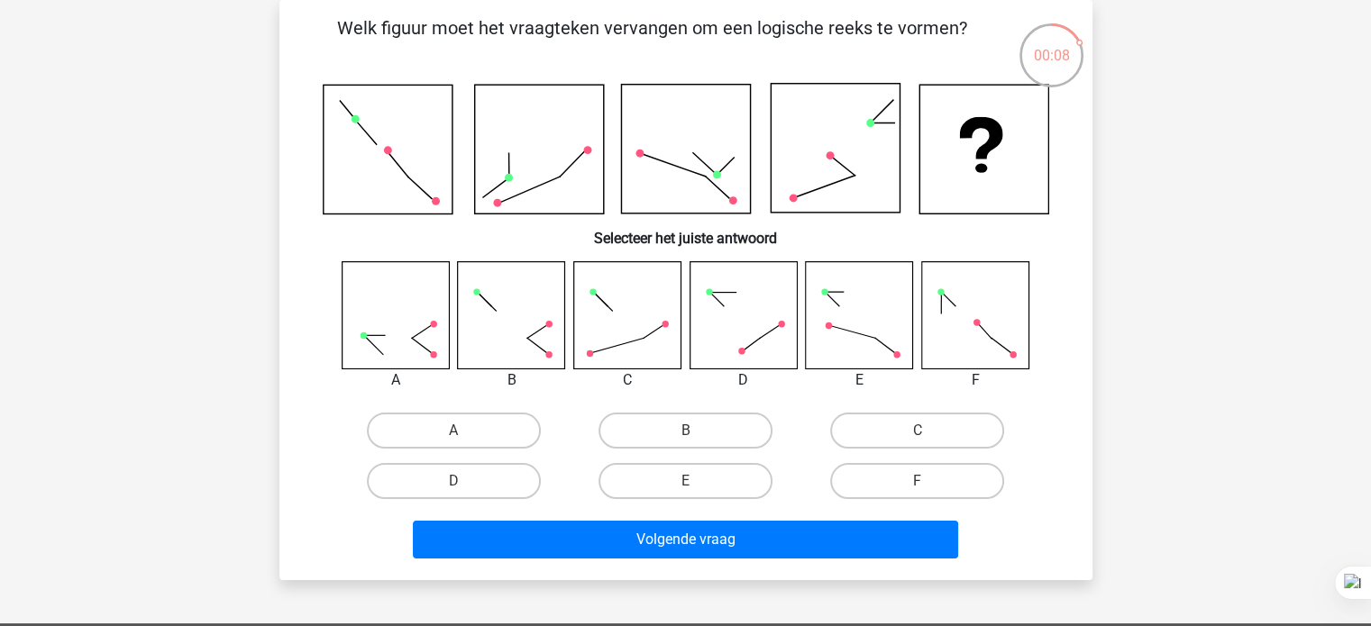
click at [717, 480] on label "E" at bounding box center [686, 481] width 174 height 36
click at [697, 481] on input "E" at bounding box center [691, 487] width 12 height 12
radio input "true"
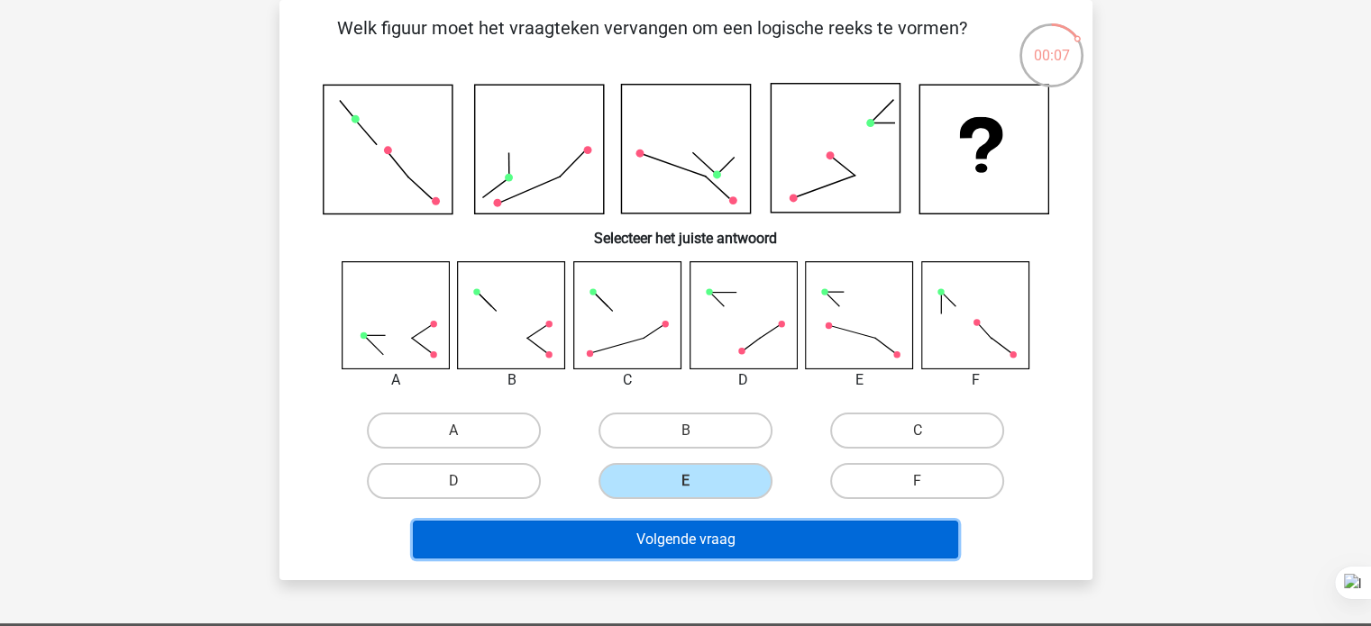
click at [677, 535] on button "Volgende vraag" at bounding box center [685, 540] width 545 height 38
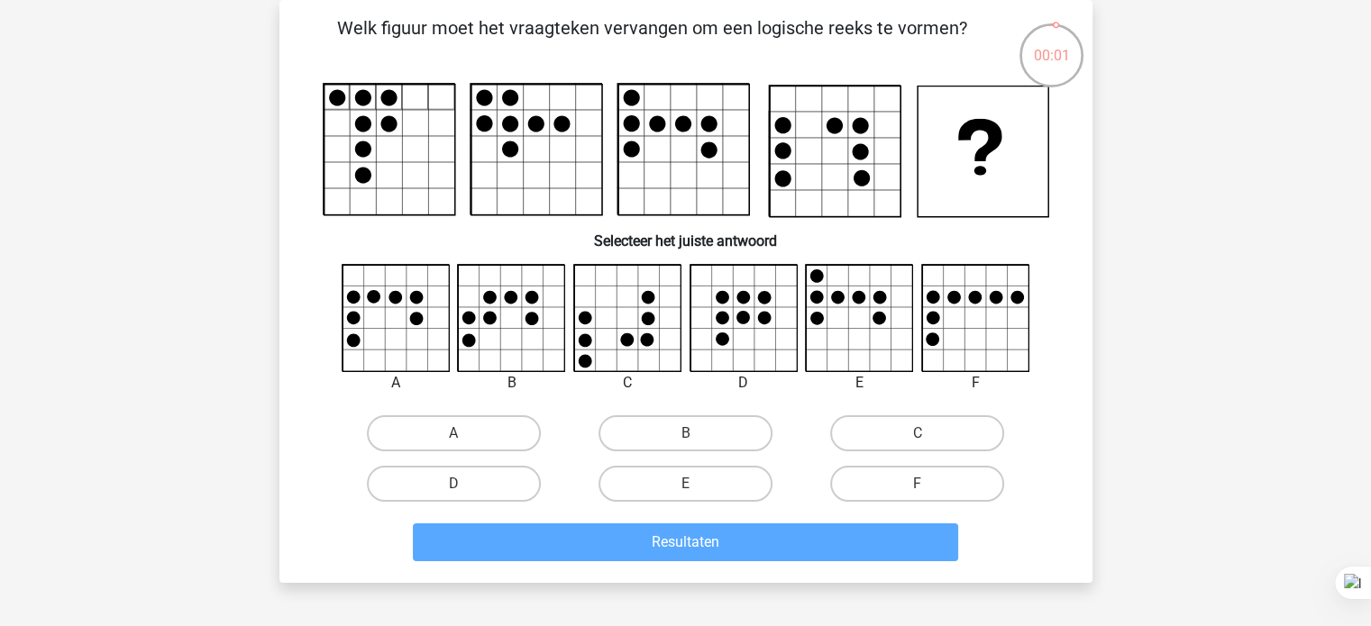
click at [920, 422] on label "C" at bounding box center [917, 434] width 174 height 36
click at [920, 434] on input "C" at bounding box center [924, 440] width 12 height 12
radio input "true"
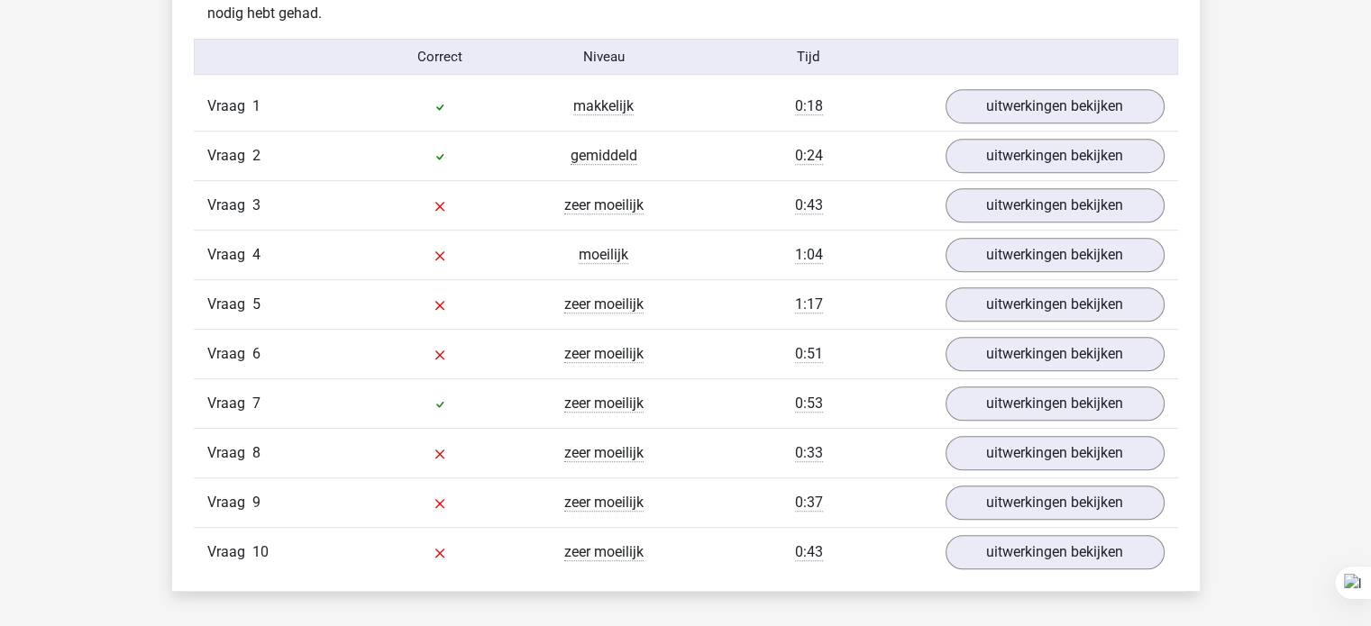
scroll to position [1118, 0]
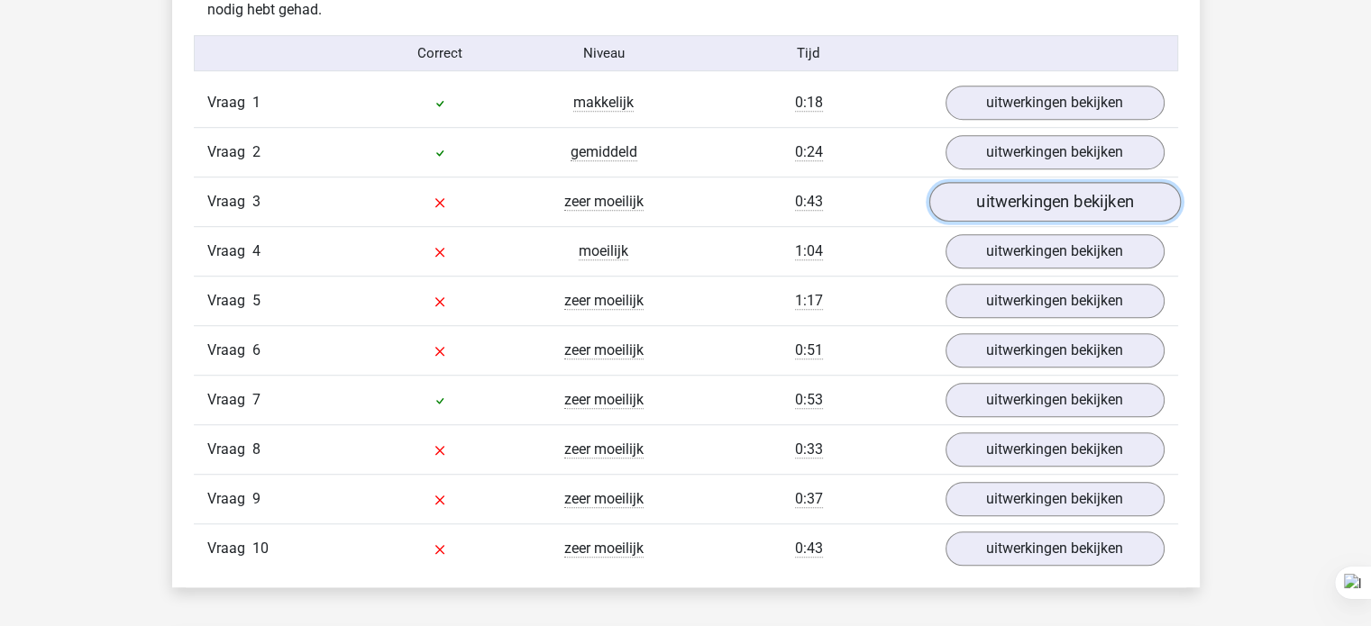
click at [1020, 201] on link "uitwerkingen bekijken" at bounding box center [1053, 203] width 251 height 40
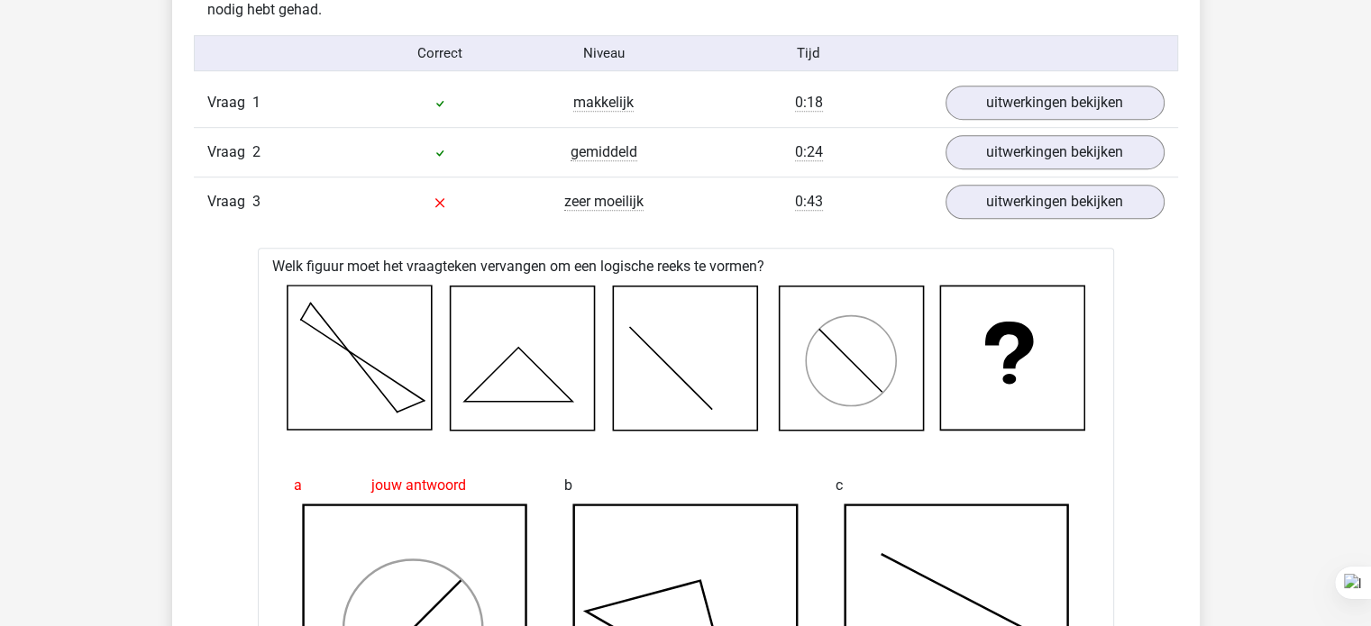
click at [651, 430] on div at bounding box center [685, 358] width 827 height 160
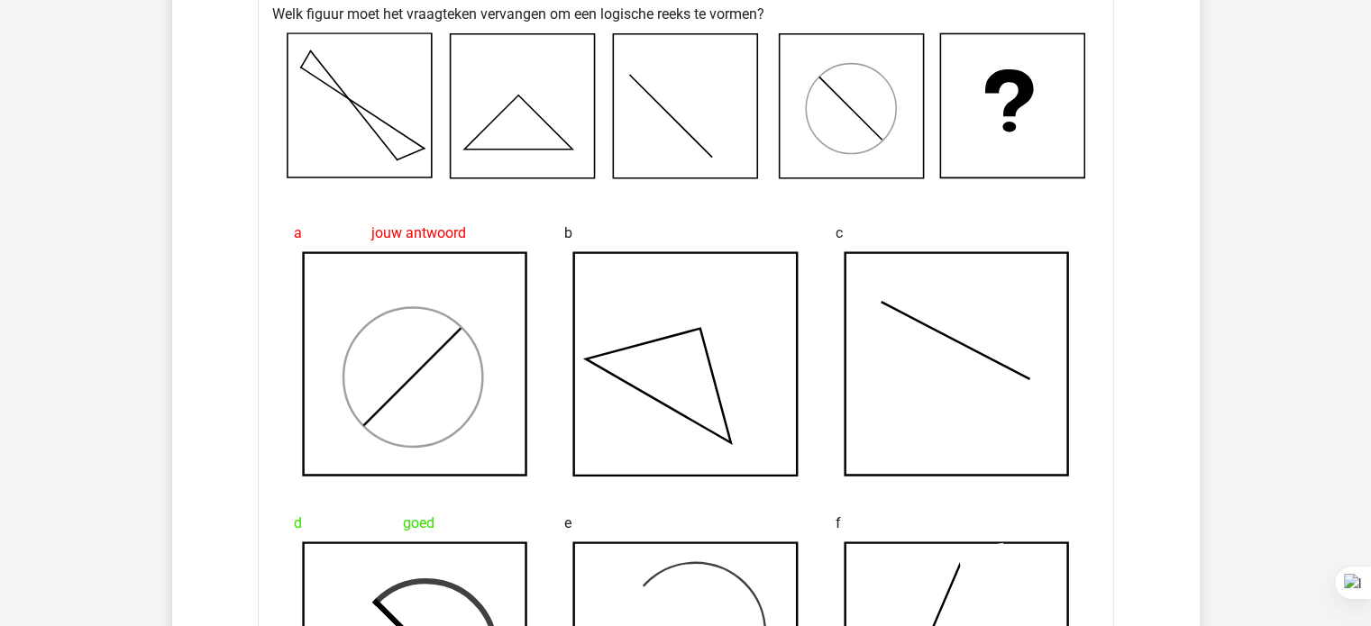
scroll to position [1298, 0]
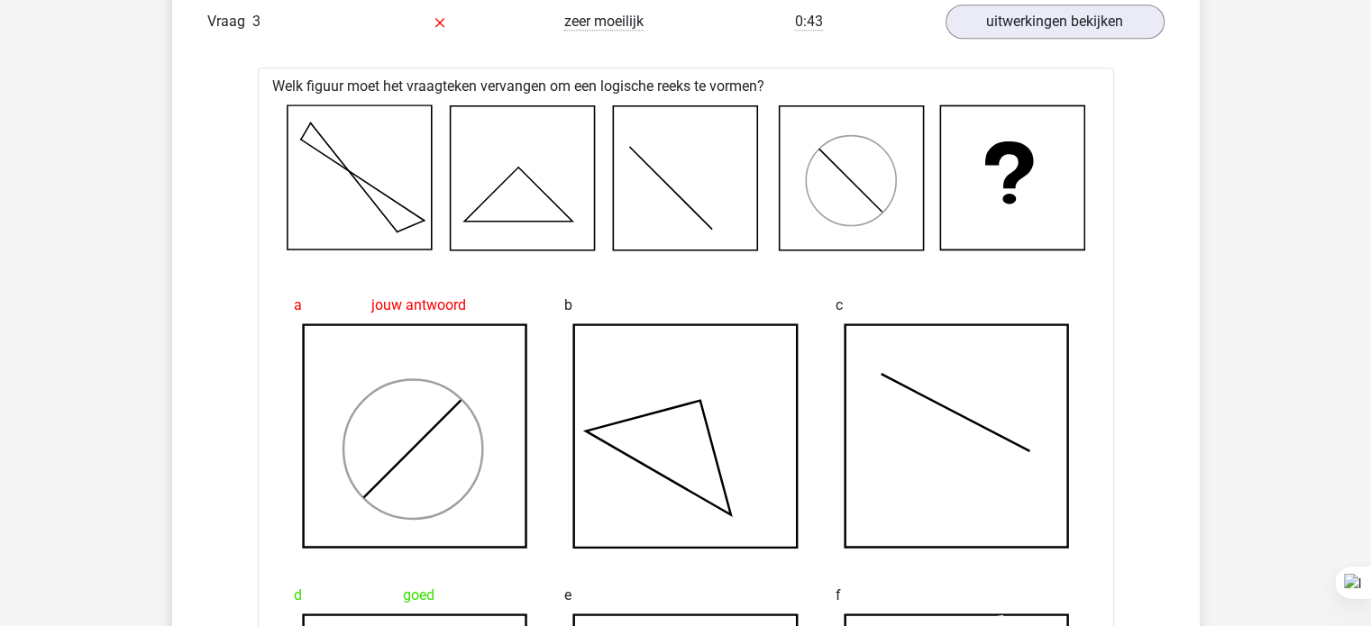
click at [664, 341] on icon at bounding box center [686, 436] width 224 height 224
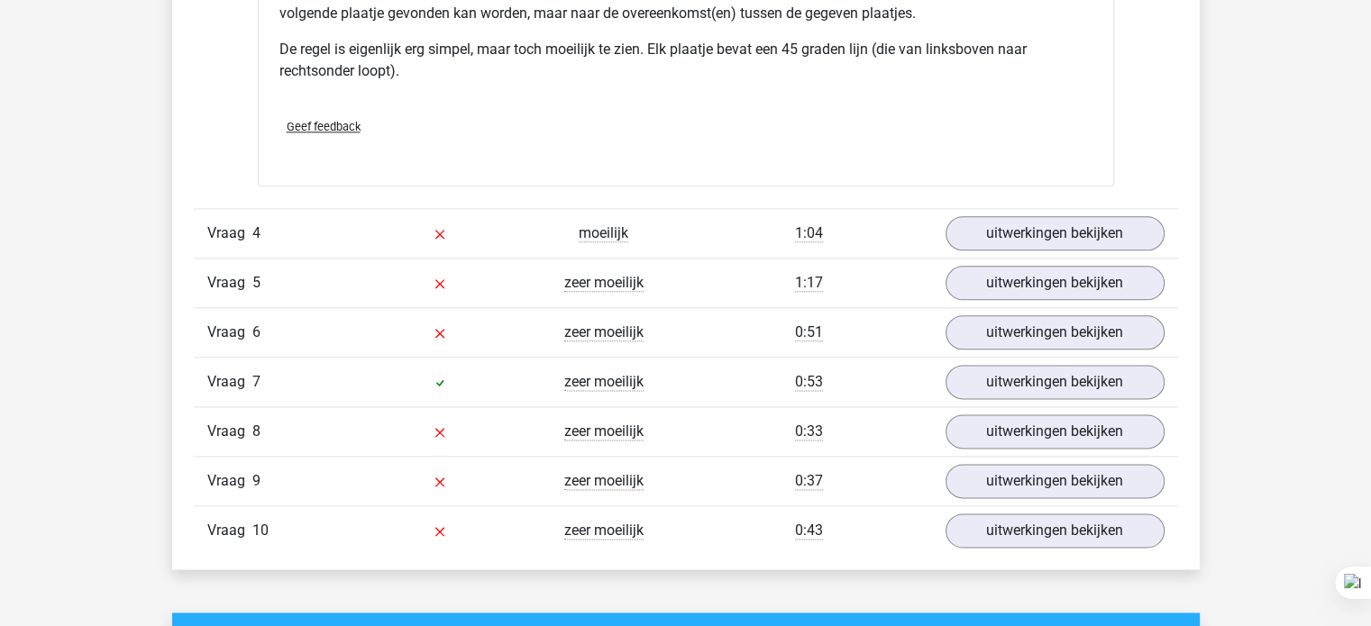
scroll to position [2235, 0]
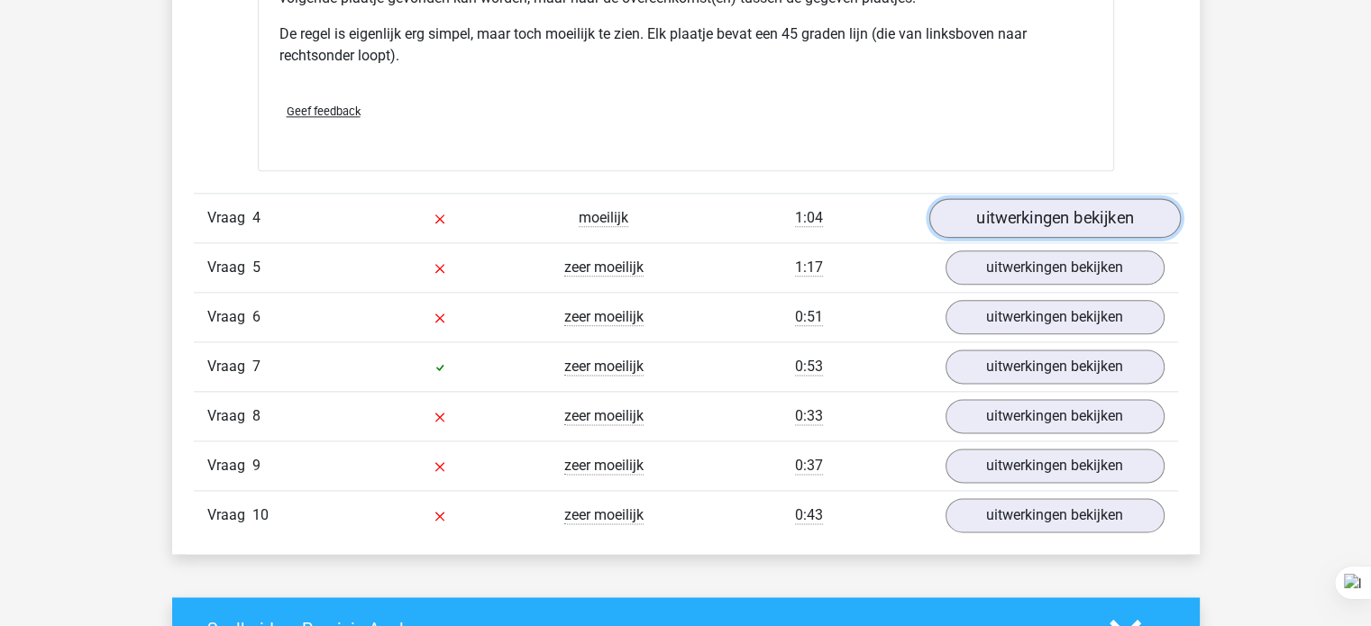
click at [999, 214] on link "uitwerkingen bekijken" at bounding box center [1053, 218] width 251 height 40
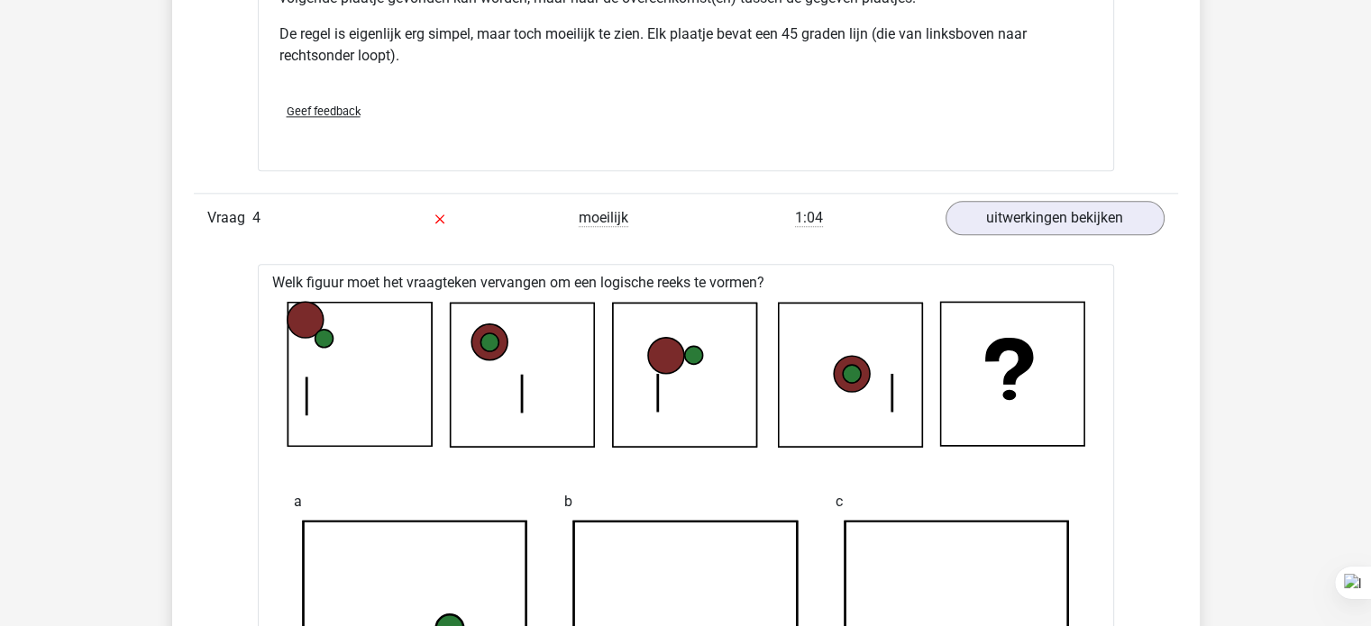
click at [834, 175] on div "Vraag 1 makkelijk 0:18 uitwerkingen bekijken Welk figuur moet het vraagteken ve…" at bounding box center [685, 339] width 957 height 2756
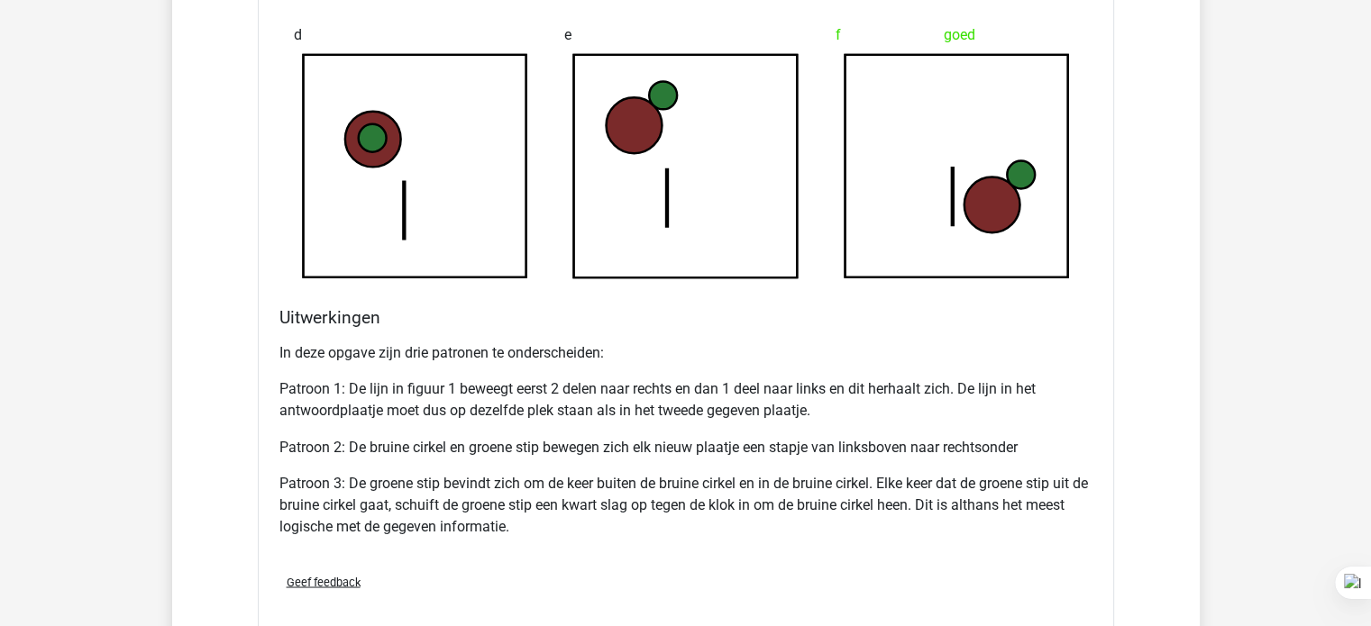
scroll to position [3029, 0]
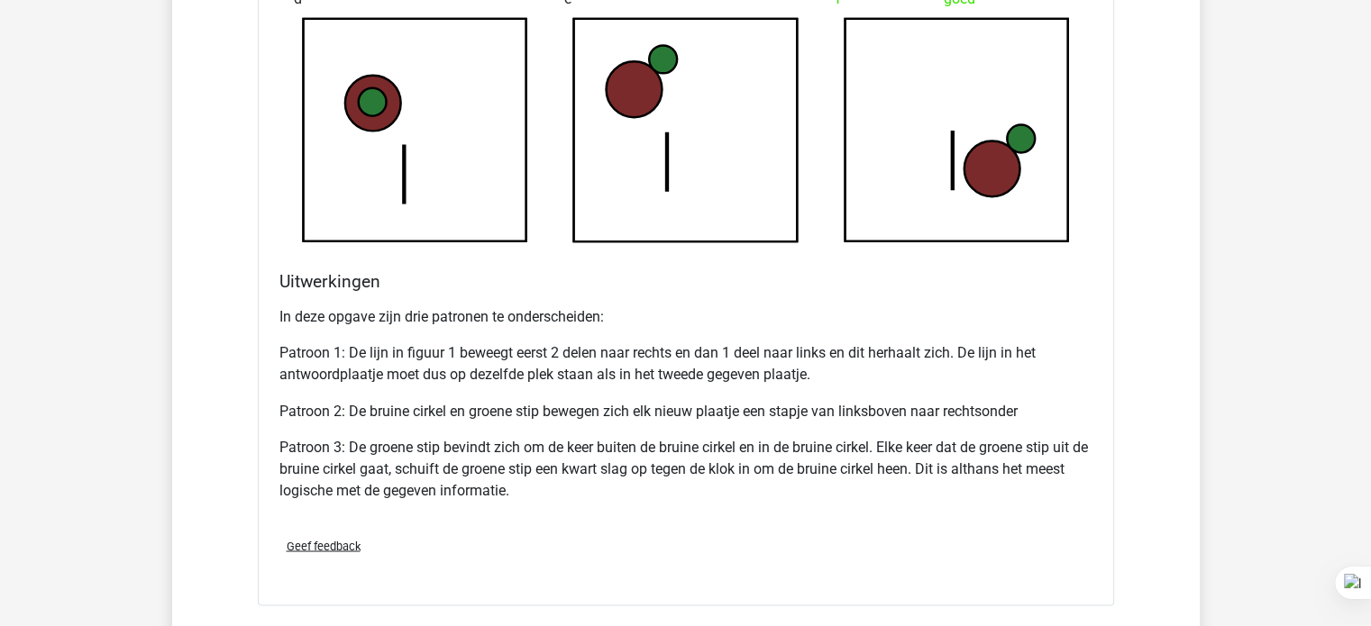
click at [686, 343] on p "Patroon 1: De lijn in figuur 1 beweegt eerst 2 delen naar rechts en dan 1 deel …" at bounding box center [685, 364] width 813 height 43
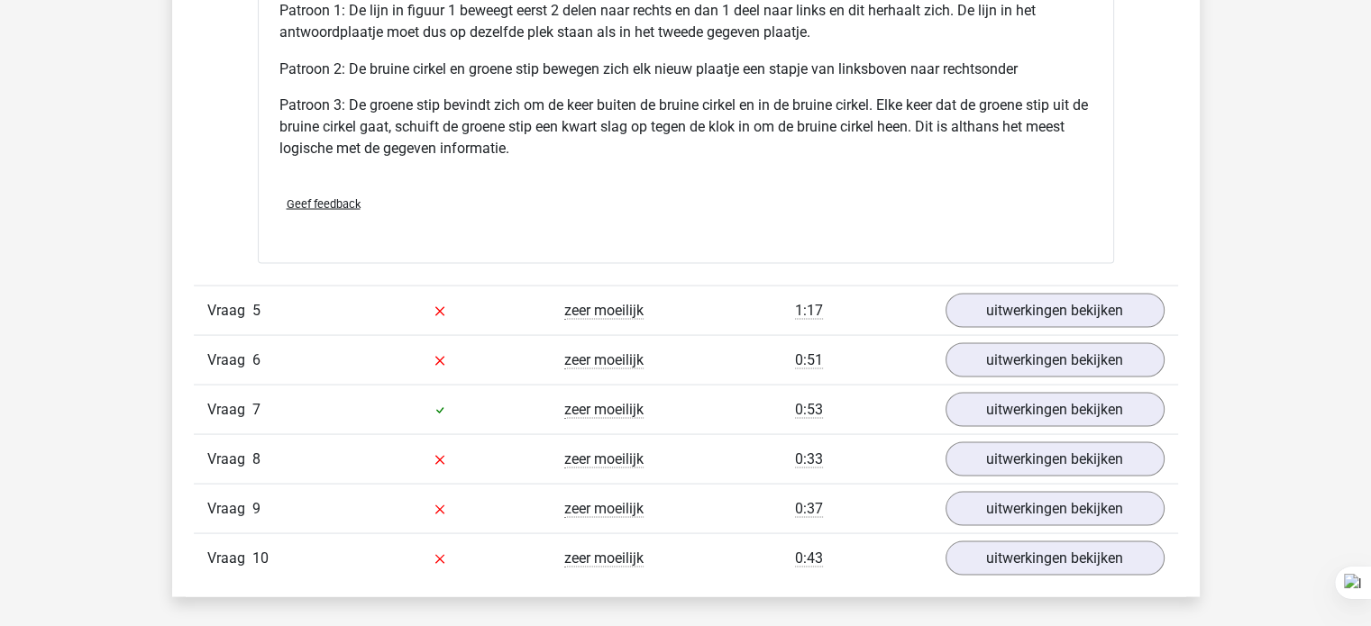
scroll to position [3389, 0]
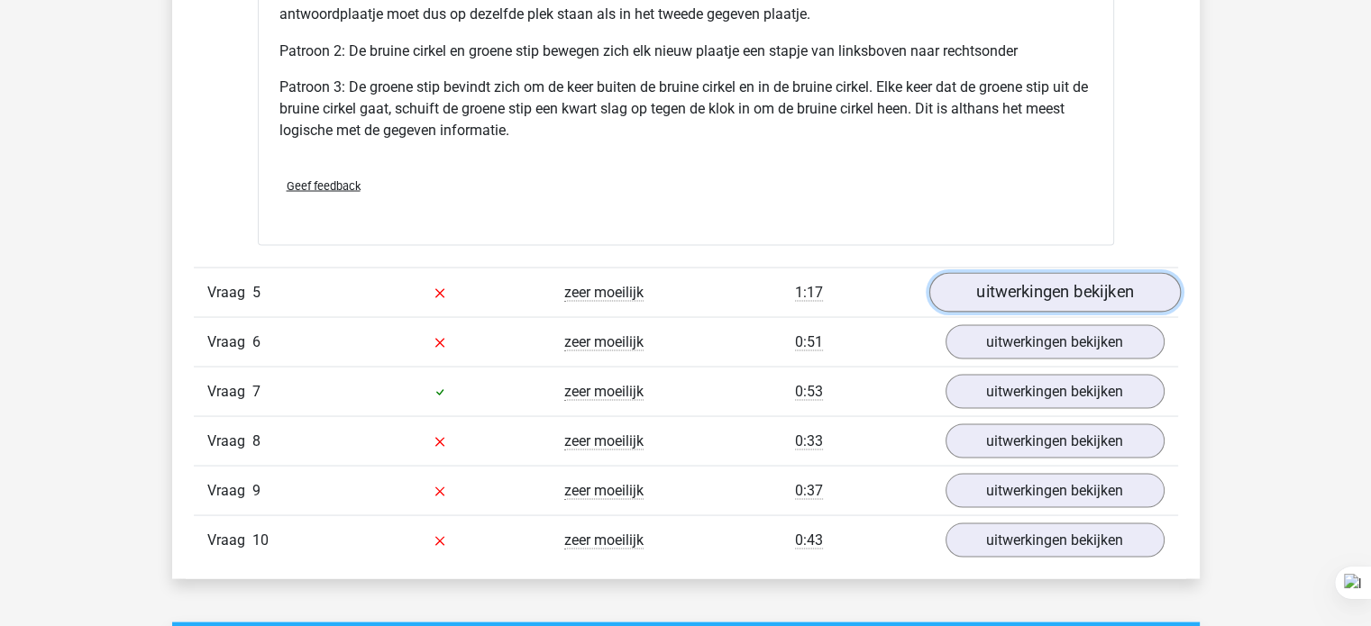
click at [1001, 280] on link "uitwerkingen bekijken" at bounding box center [1053, 292] width 251 height 40
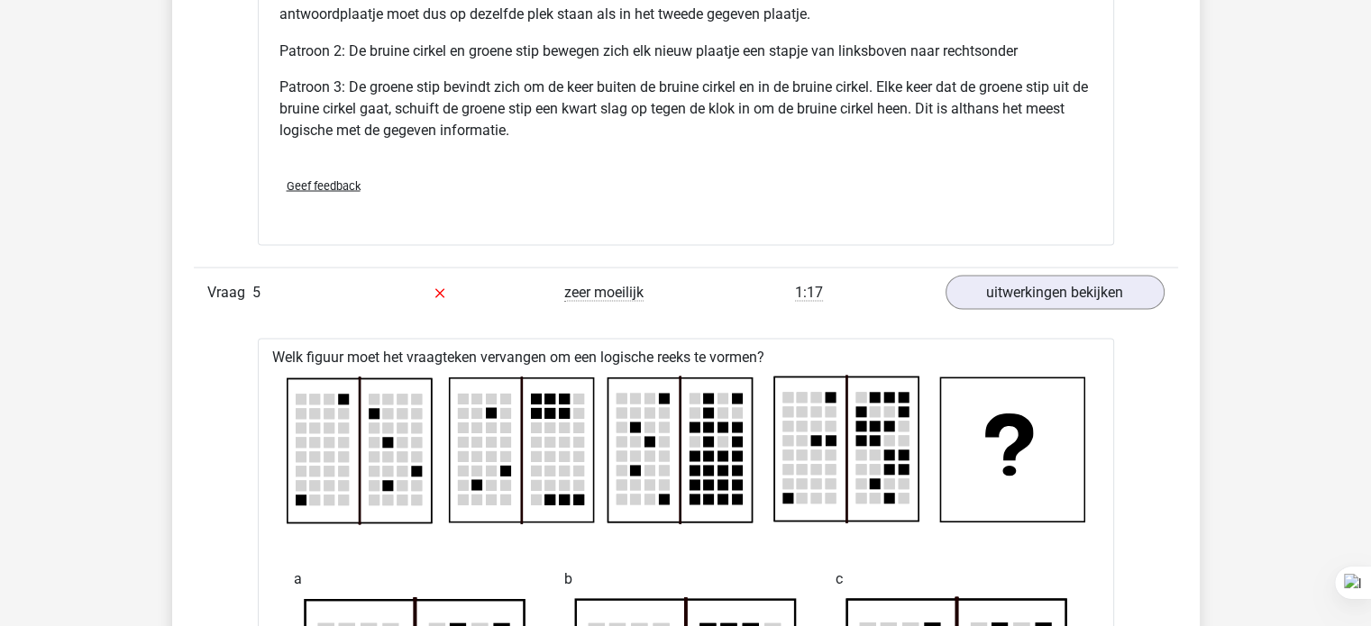
click at [842, 228] on div "Verstuur" at bounding box center [685, 222] width 827 height 29
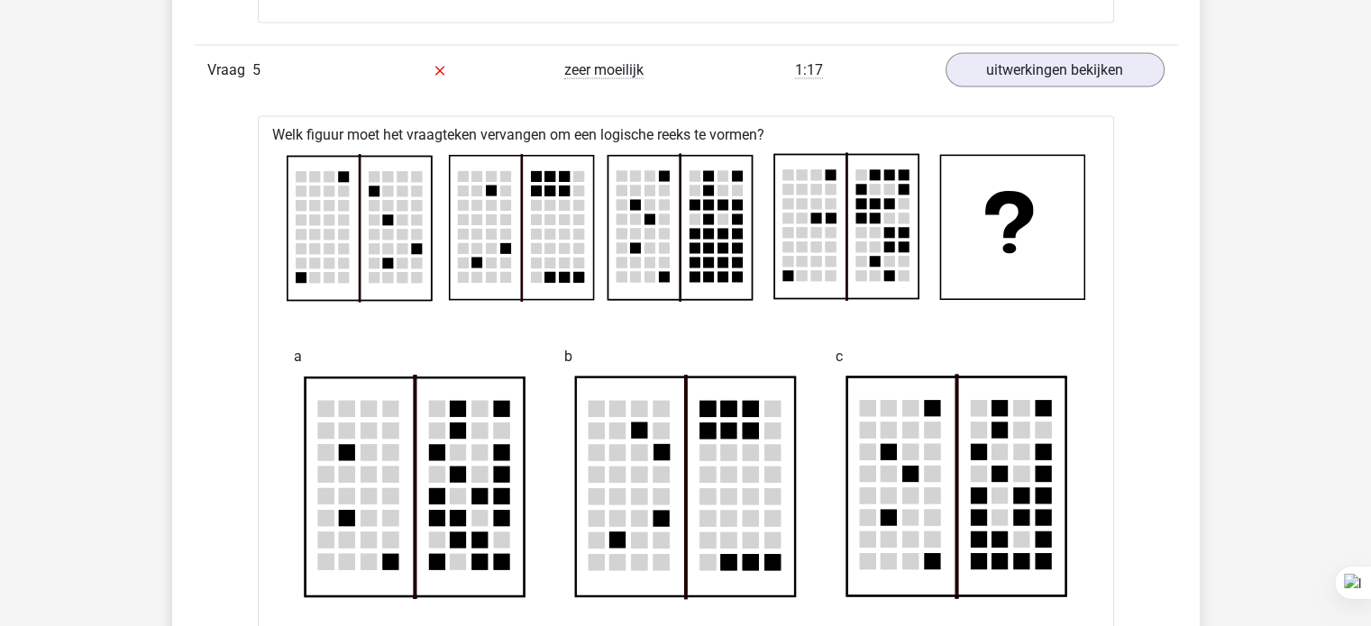
scroll to position [3605, 0]
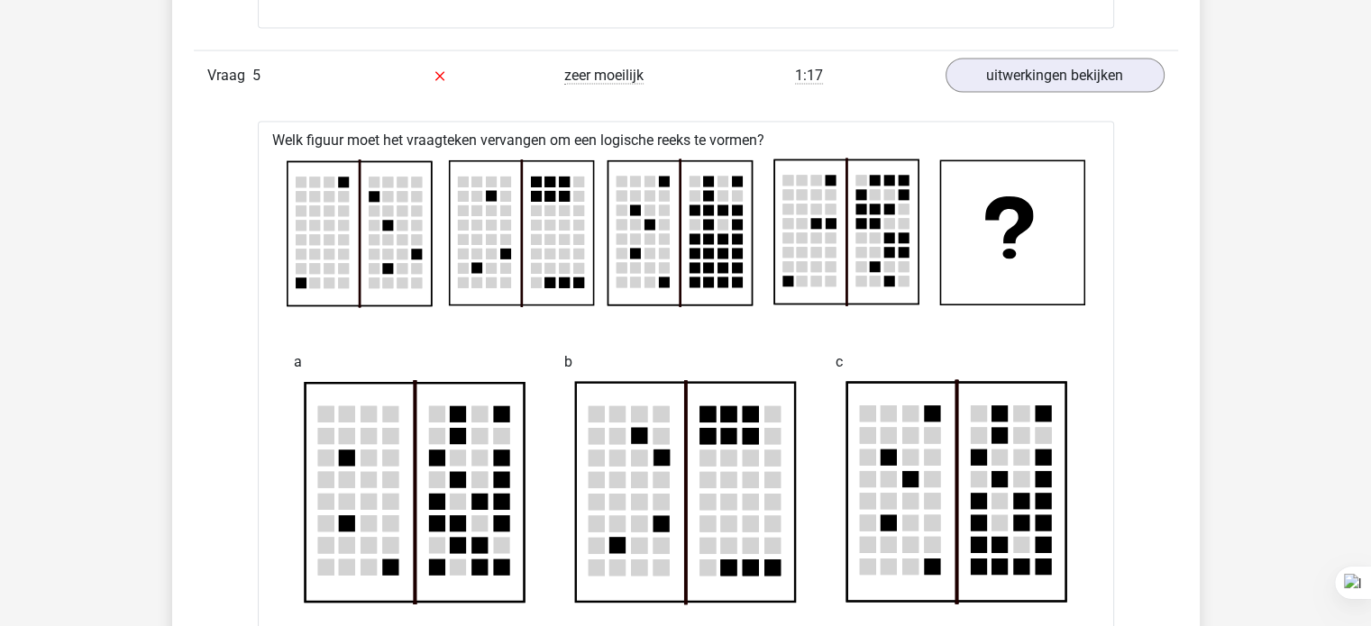
click at [871, 289] on rect at bounding box center [846, 232] width 144 height 144
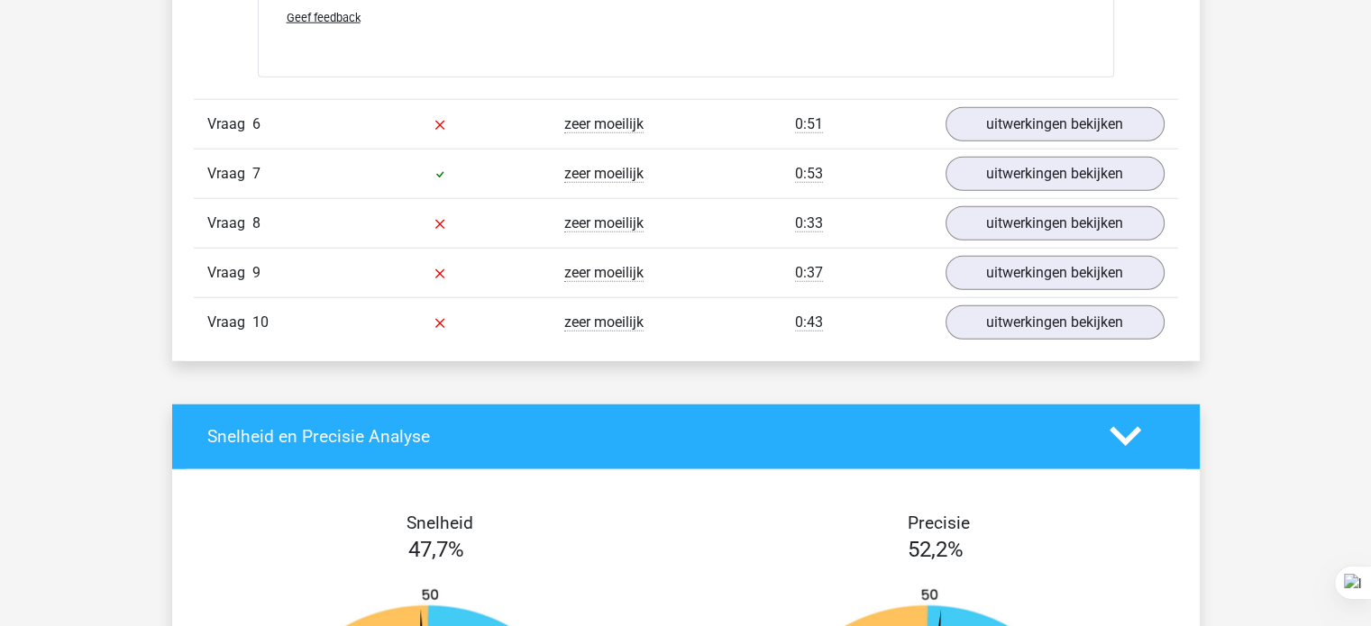
scroll to position [4687, 0]
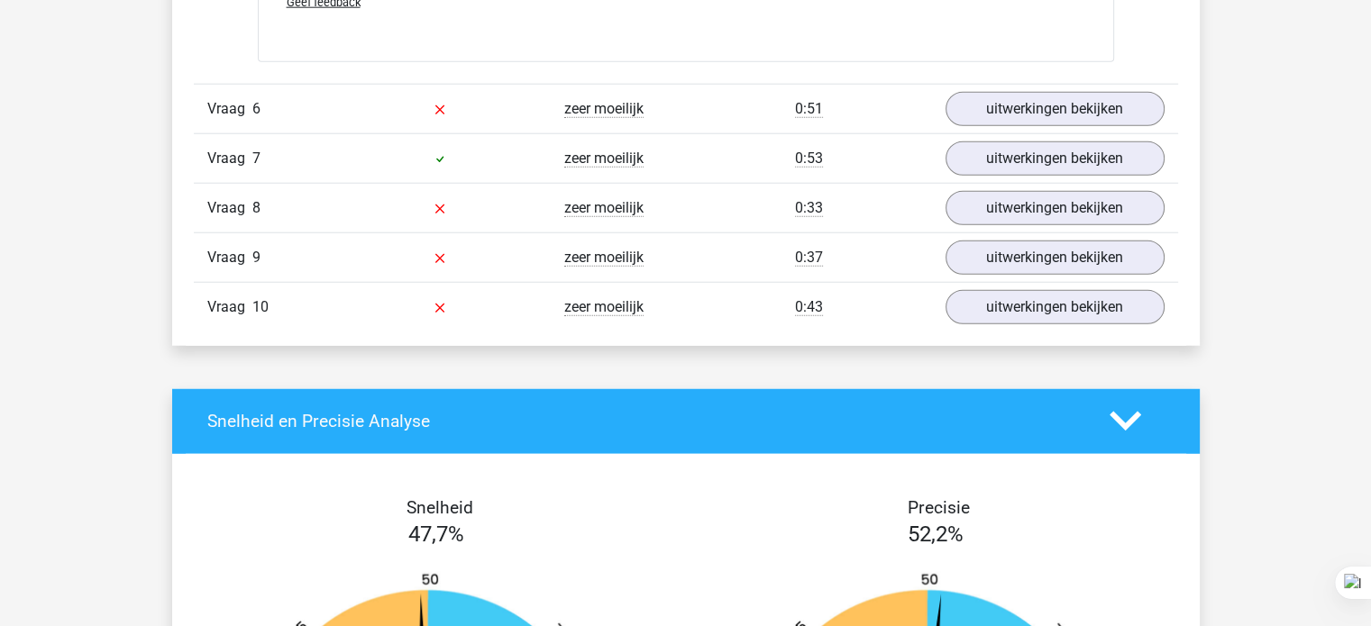
click at [998, 123] on div "Vraag 6 zeer moeilijk 0:51 uitwerkingen bekijken" at bounding box center [686, 109] width 984 height 50
click at [987, 107] on link "uitwerkingen bekijken" at bounding box center [1053, 109] width 251 height 40
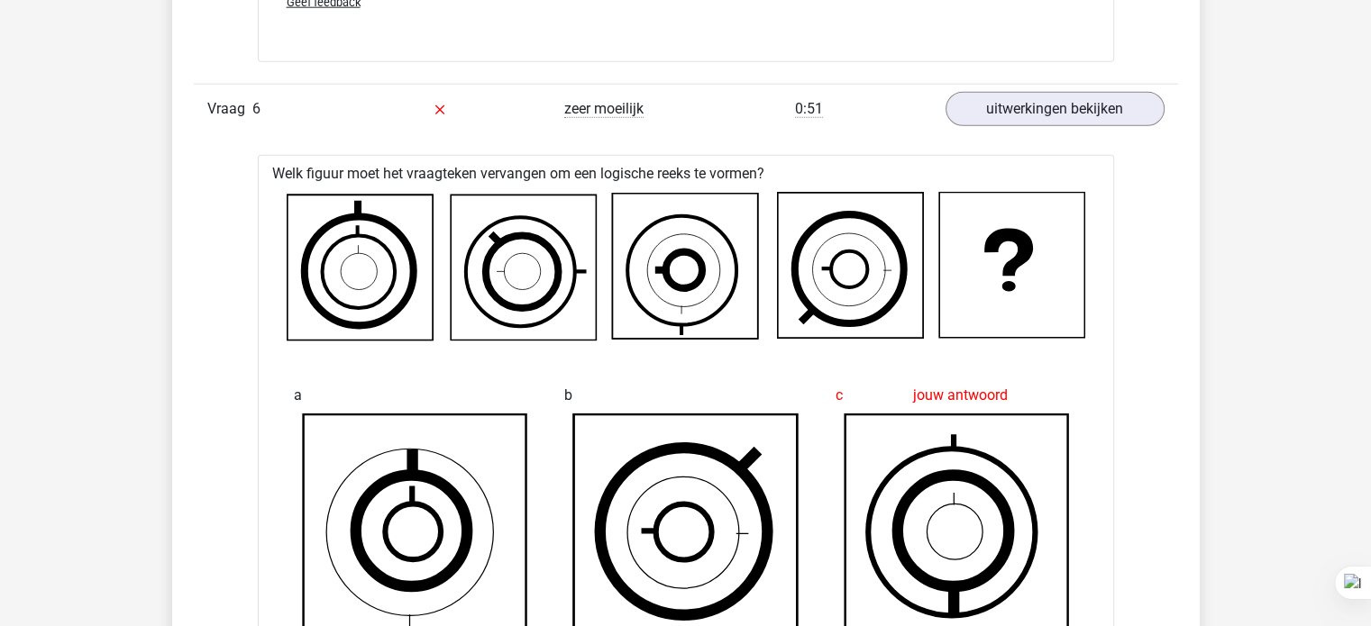
click at [797, 244] on icon at bounding box center [848, 269] width 109 height 109
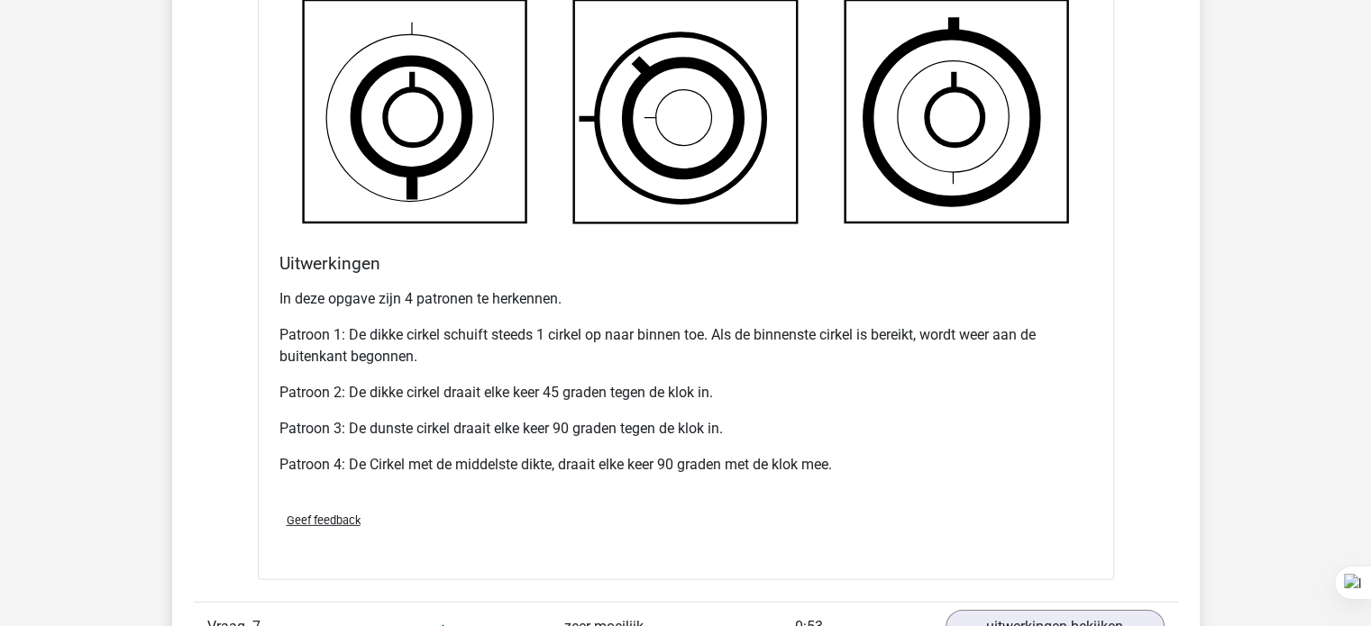
scroll to position [5444, 0]
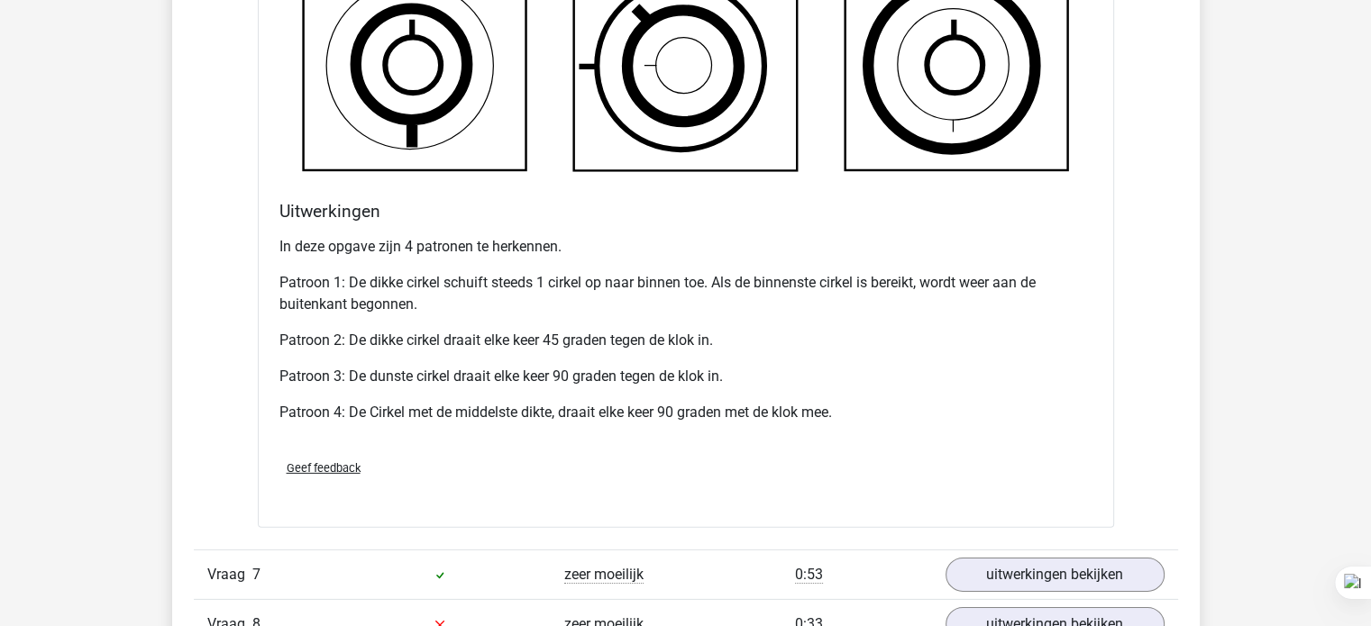
click at [772, 347] on div "In deze opgave zijn 4 patronen te herkennen. Patroon 1: De dikke cirkel schuift…" at bounding box center [685, 337] width 813 height 216
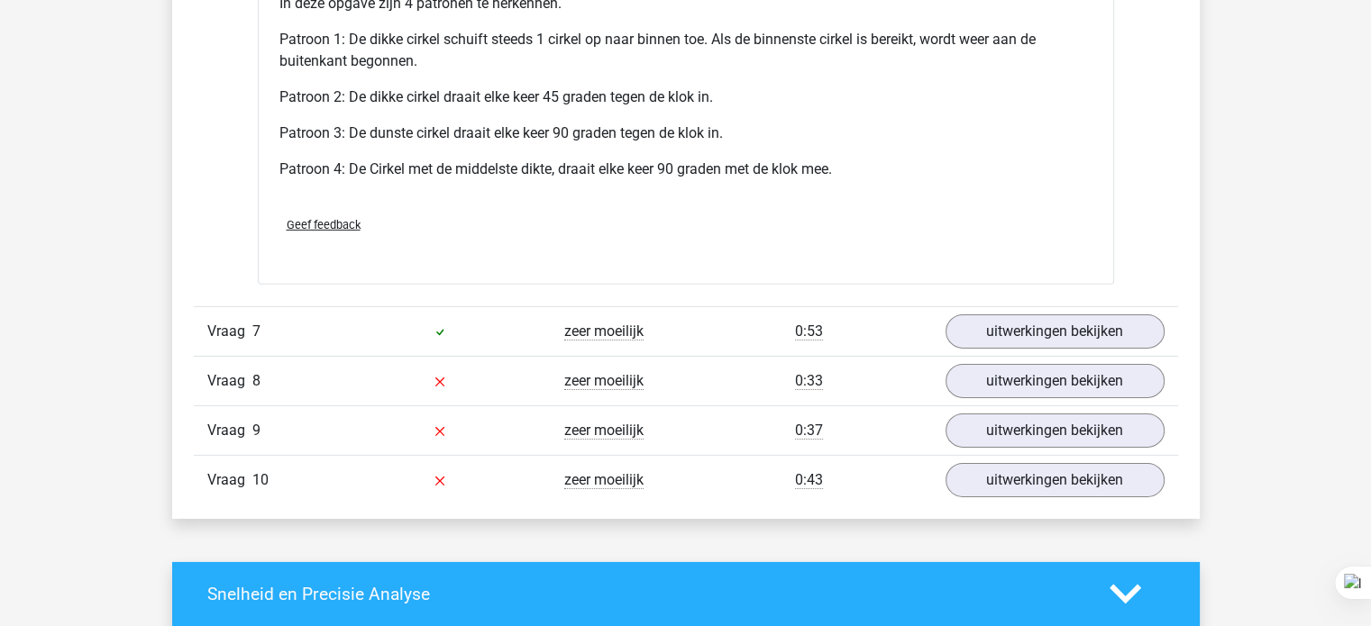
scroll to position [5697, 0]
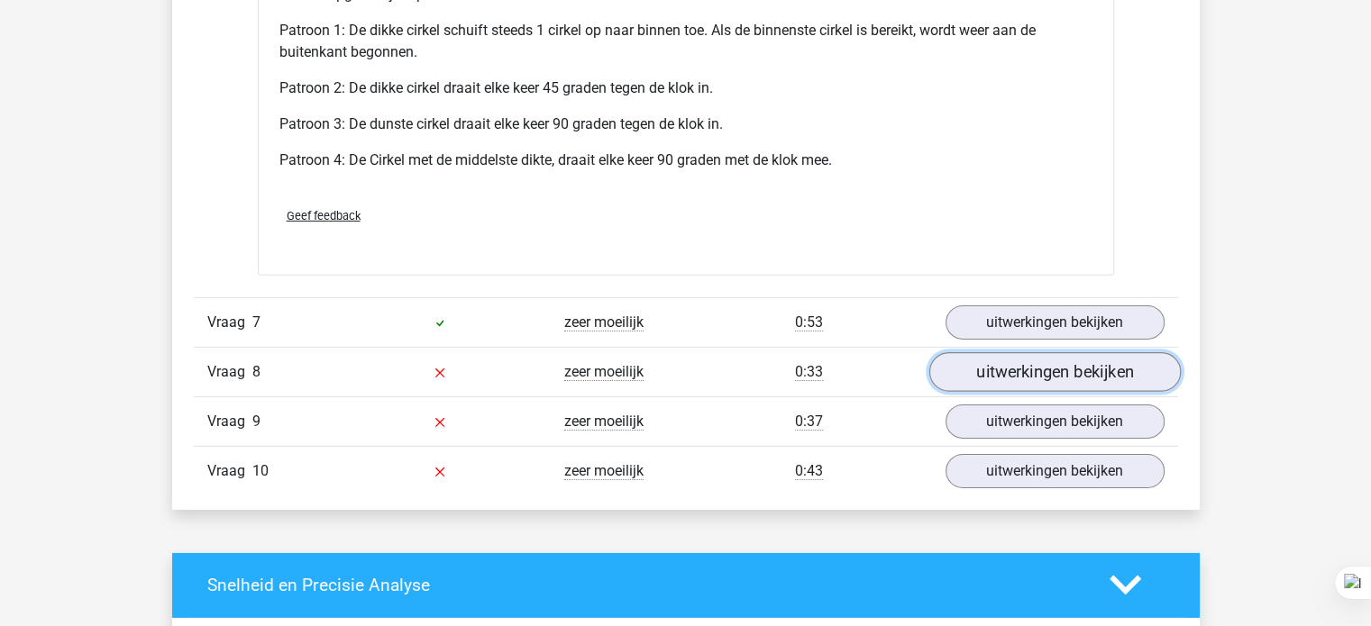
click at [1006, 370] on link "uitwerkingen bekijken" at bounding box center [1053, 372] width 251 height 40
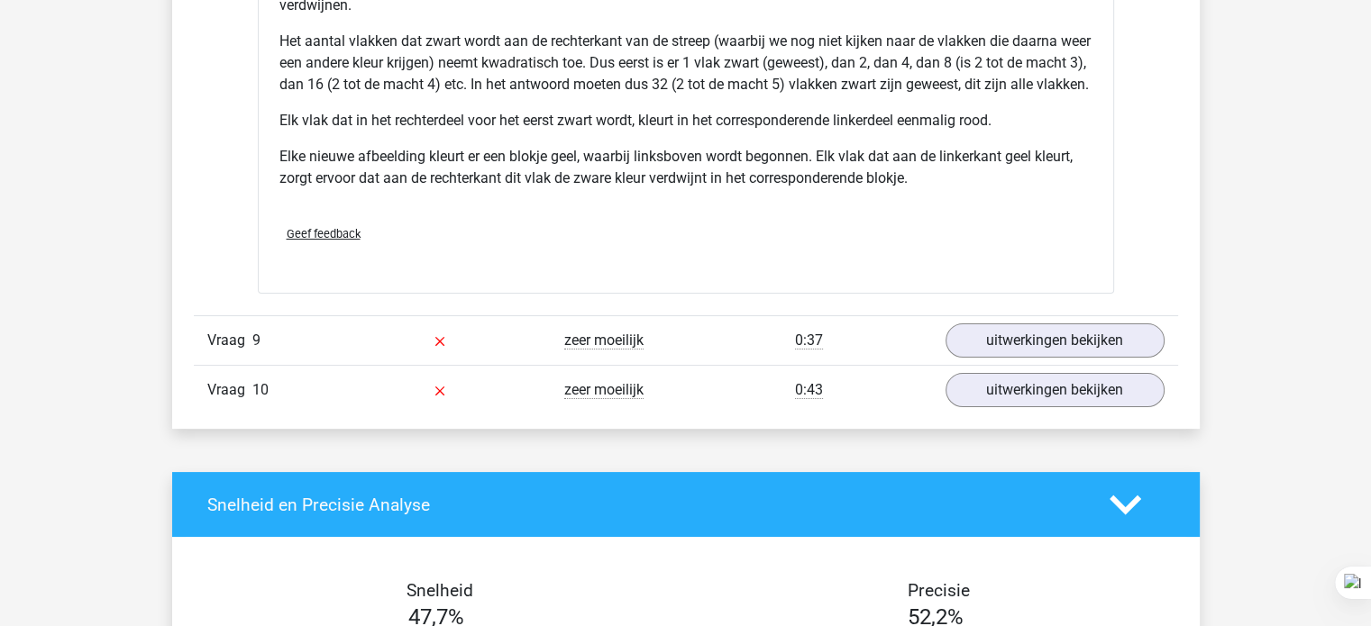
scroll to position [6959, 0]
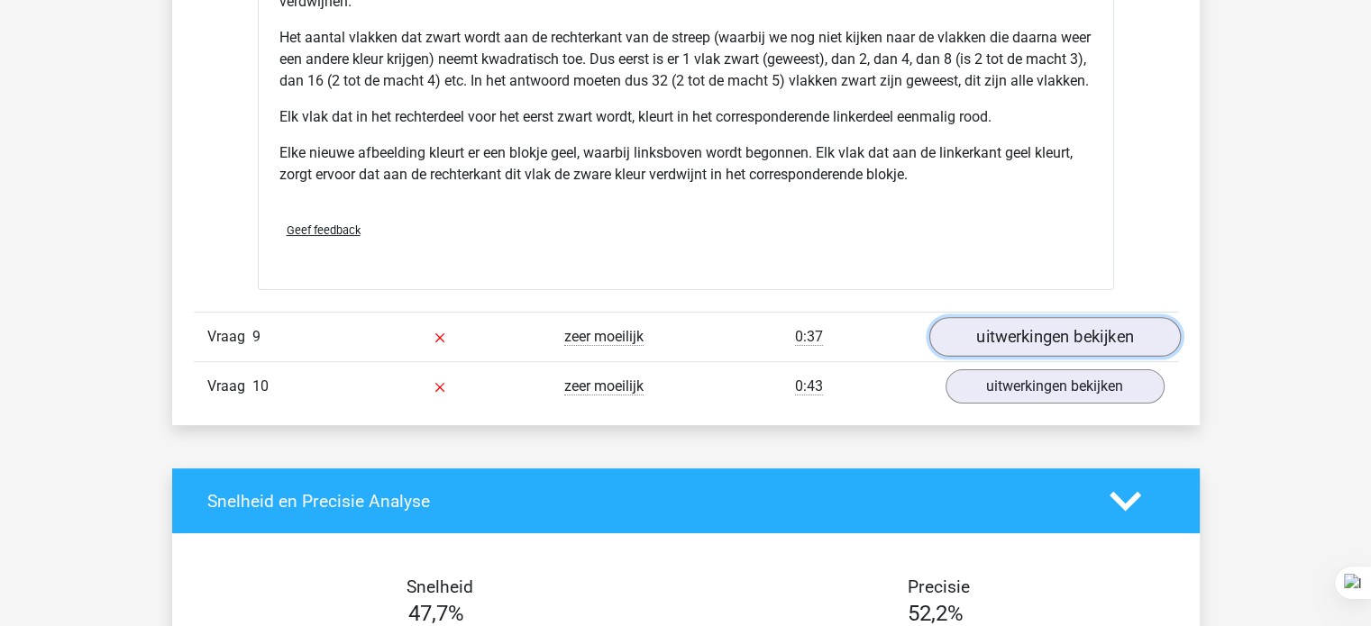
click at [999, 357] on link "uitwerkingen bekijken" at bounding box center [1053, 337] width 251 height 40
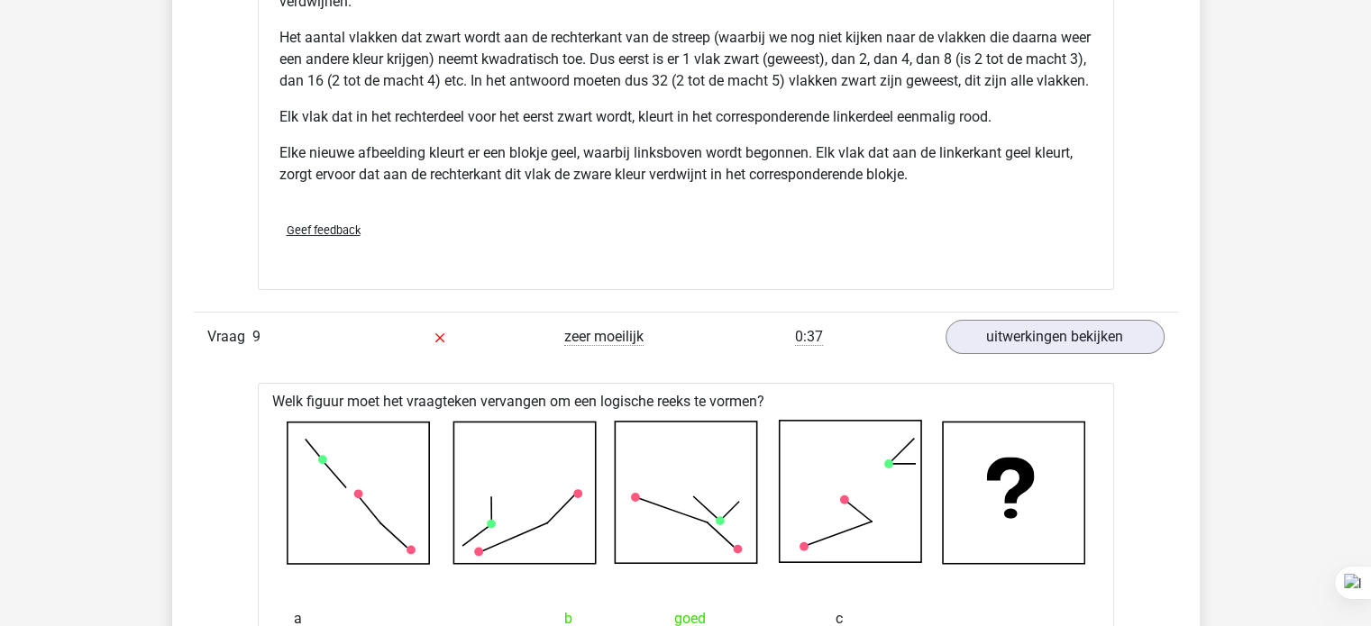
click at [905, 253] on div "Geef feedback" at bounding box center [685, 230] width 827 height 46
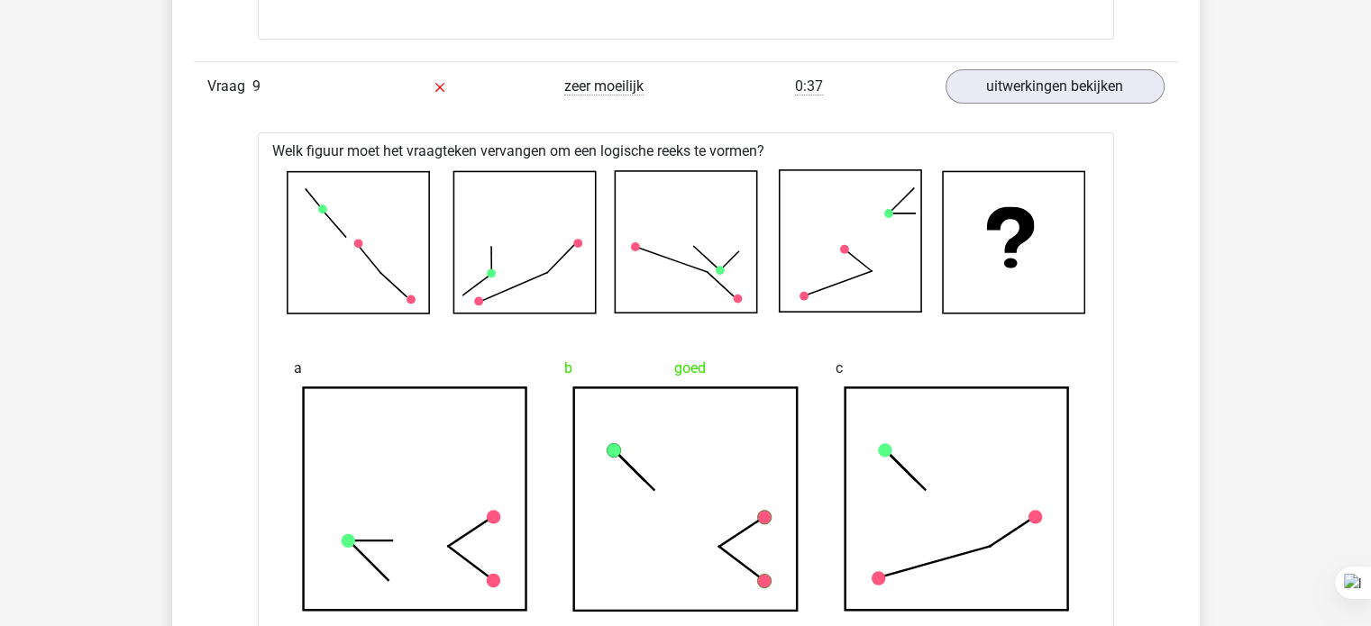
scroll to position [7211, 0]
click at [657, 361] on div "b goed" at bounding box center [685, 479] width 271 height 290
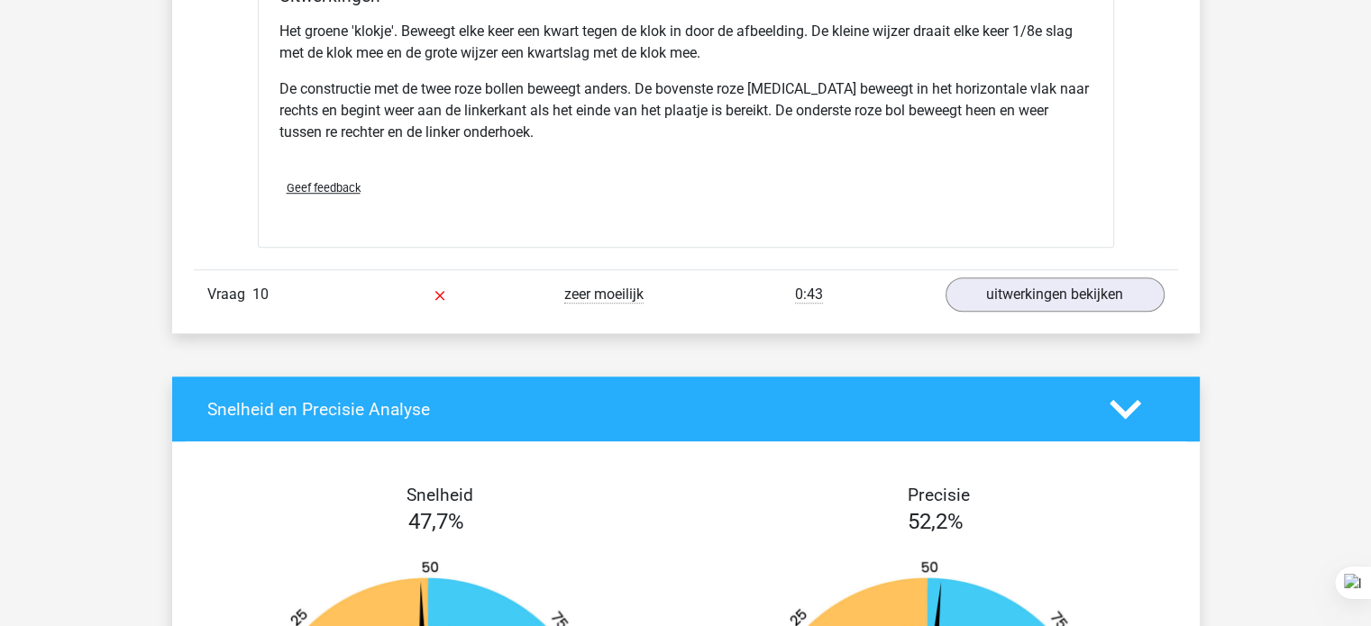
scroll to position [8220, 0]
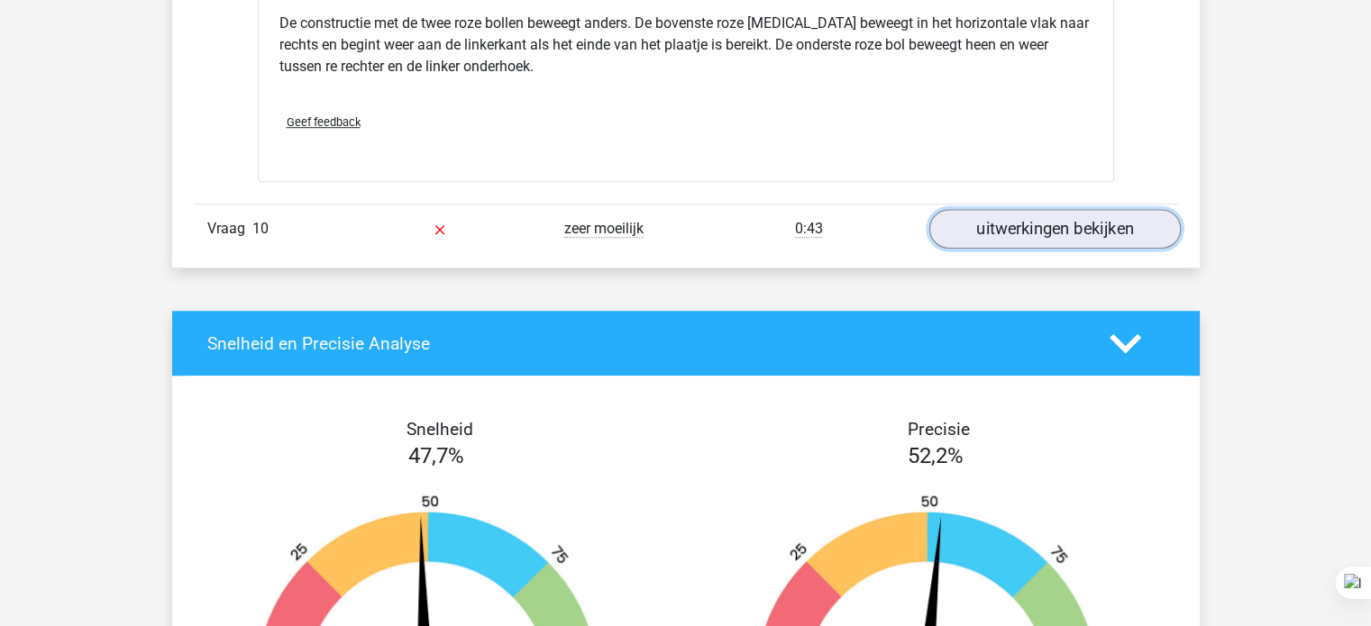
click at [1103, 242] on link "uitwerkingen bekijken" at bounding box center [1053, 229] width 251 height 40
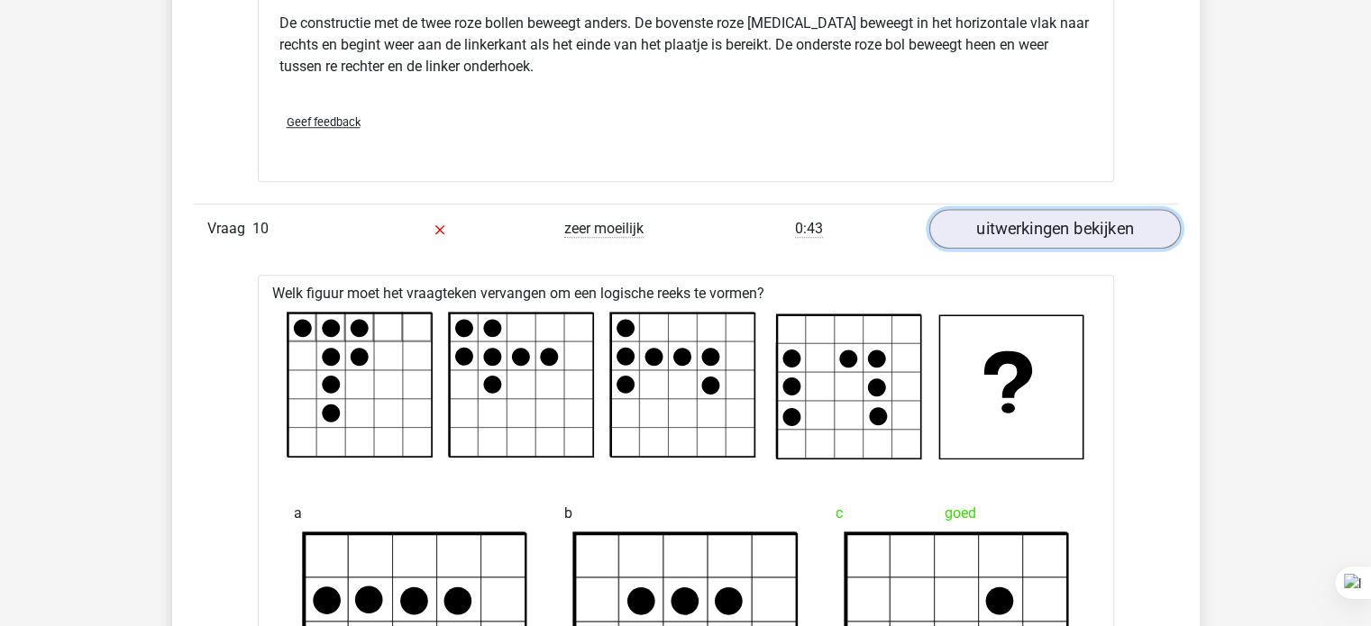
click at [1096, 233] on link "uitwerkingen bekijken" at bounding box center [1053, 229] width 251 height 40
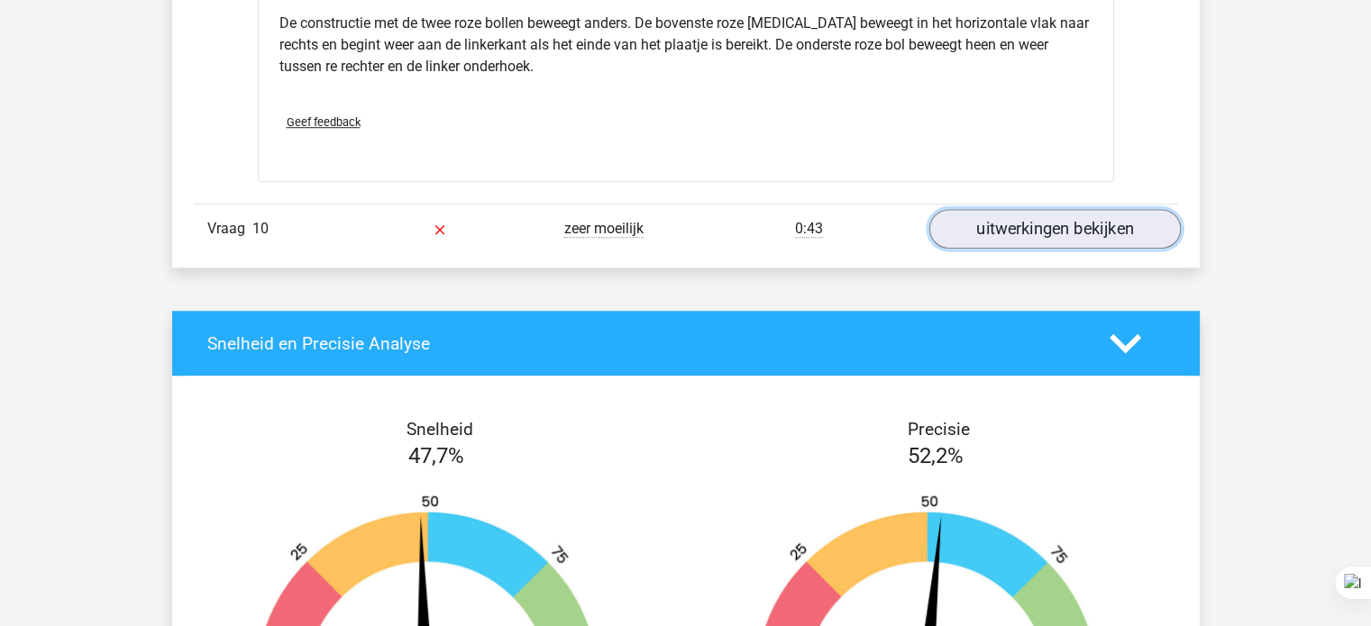
scroll to position [8256, 0]
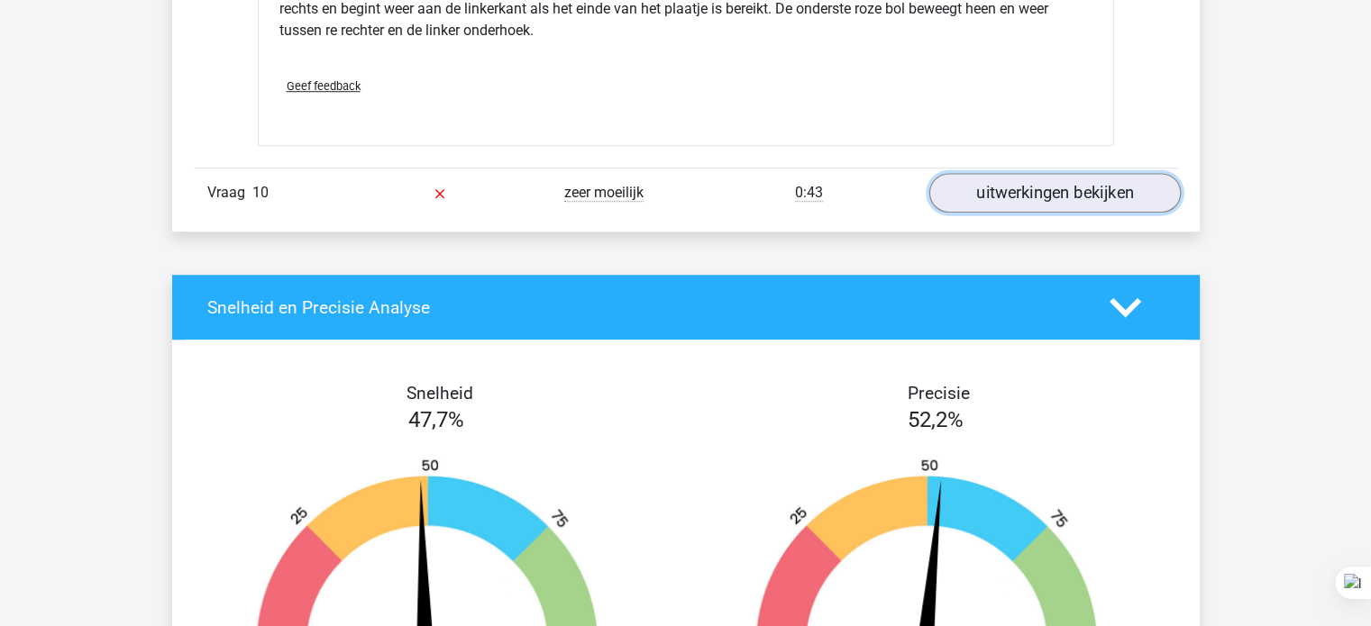
click at [1073, 192] on link "uitwerkingen bekijken" at bounding box center [1053, 193] width 251 height 40
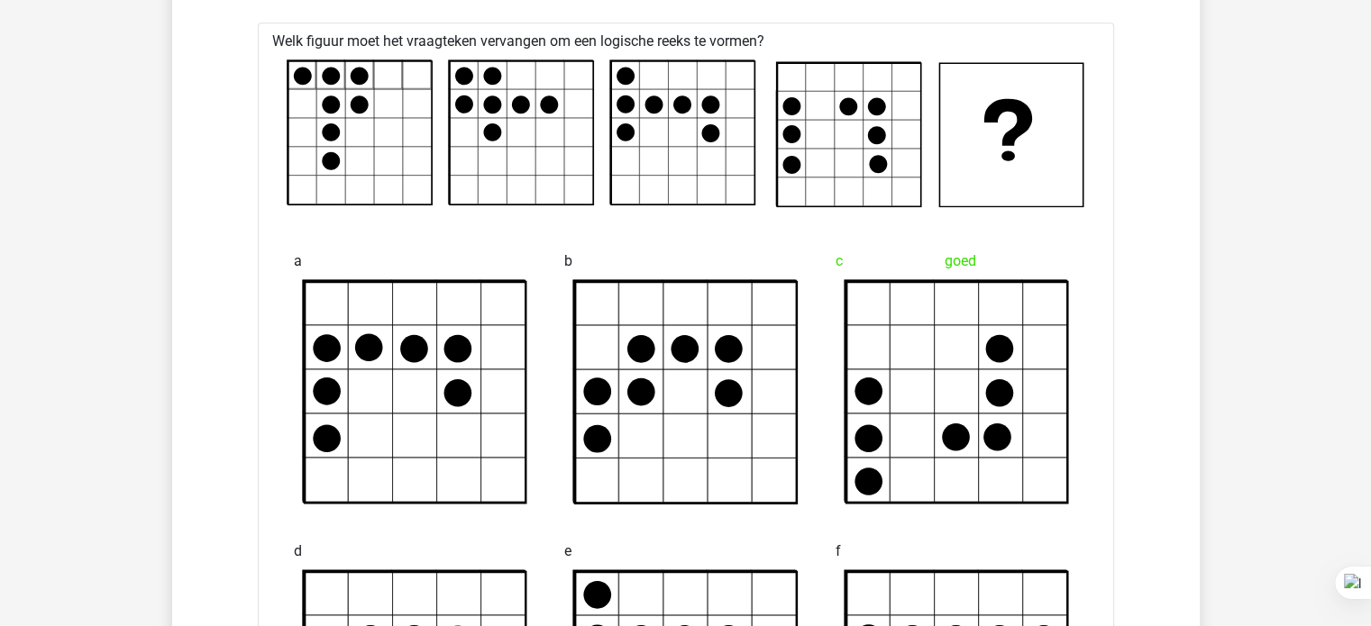
scroll to position [8437, 0]
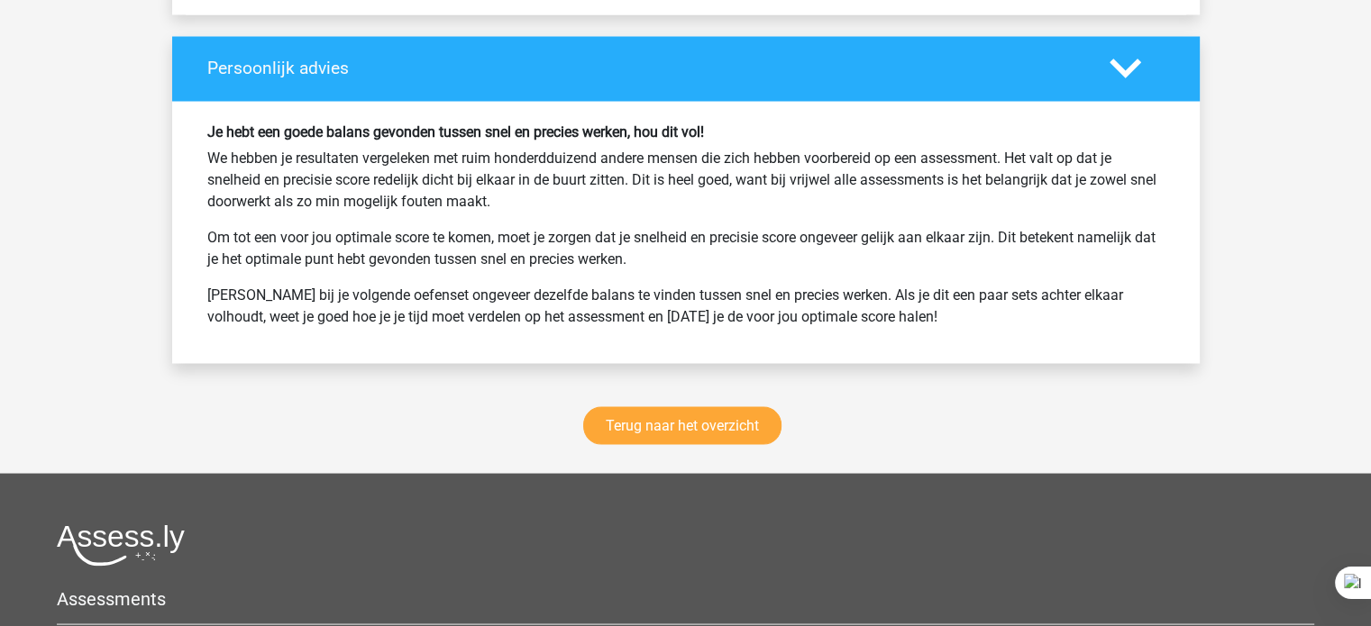
scroll to position [10203, 0]
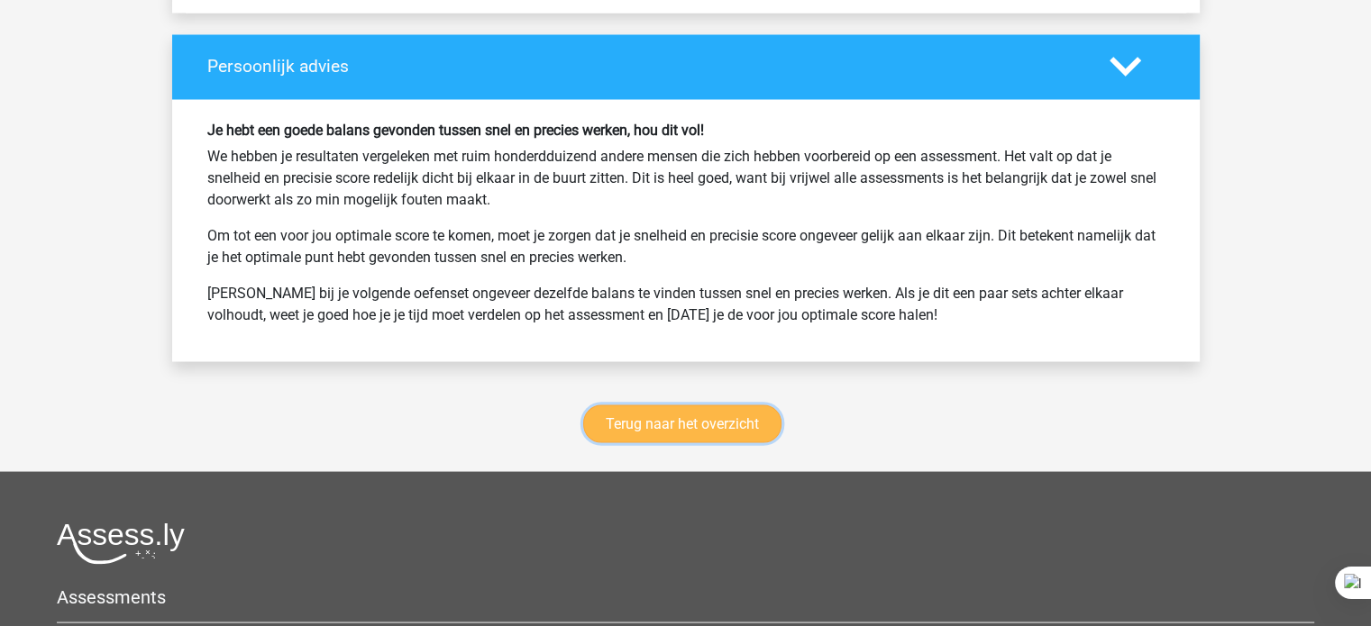
click at [641, 443] on link "Terug naar het overzicht" at bounding box center [682, 424] width 198 height 38
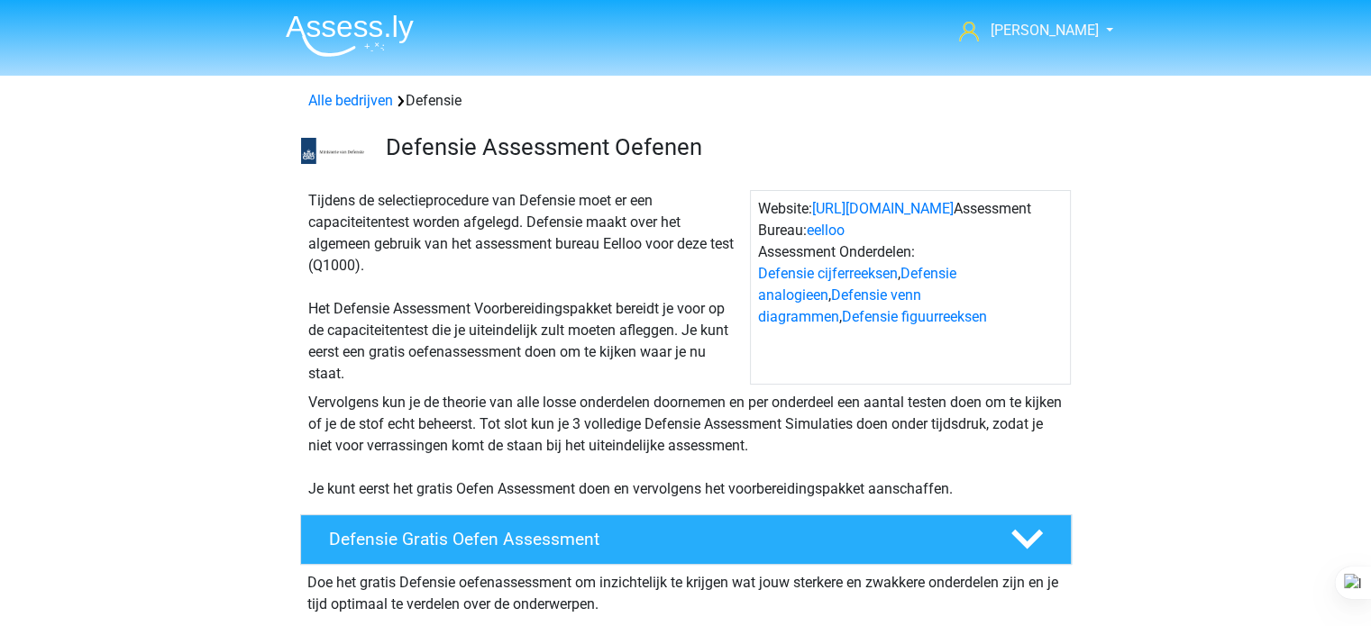
click at [552, 439] on div "Vervolgens kun je de theorie van alle losse onderdelen doornemen en per onderde…" at bounding box center [686, 446] width 770 height 108
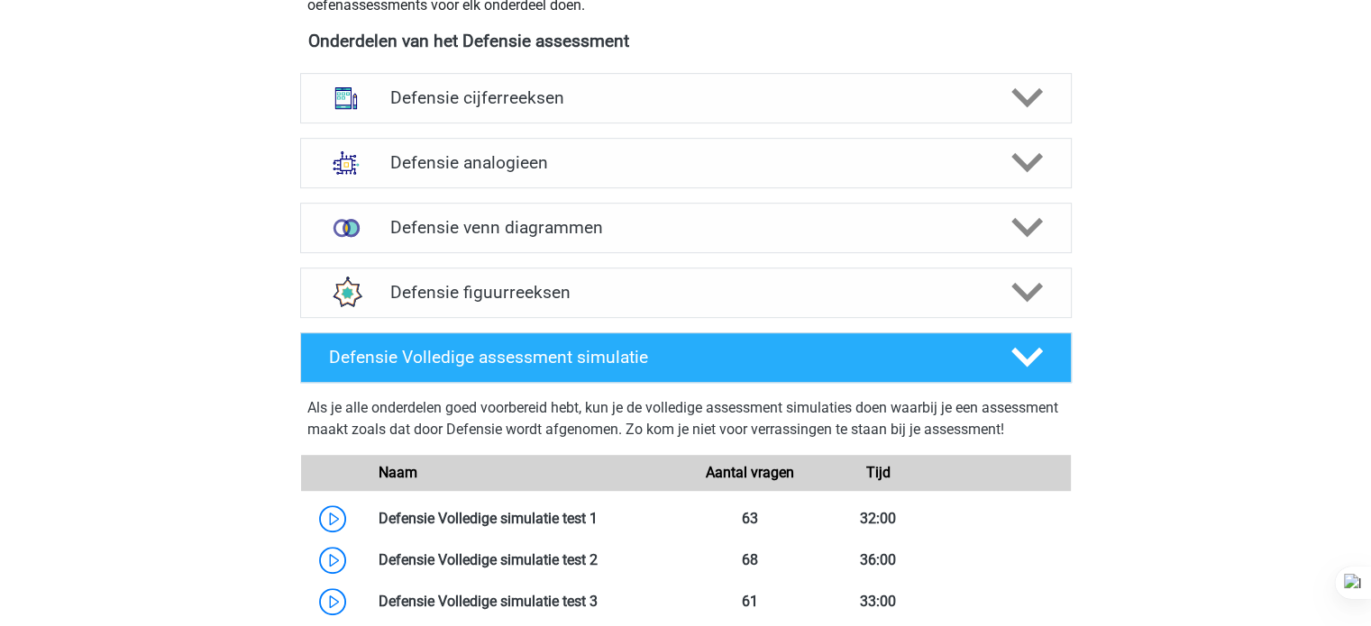
scroll to position [865, 0]
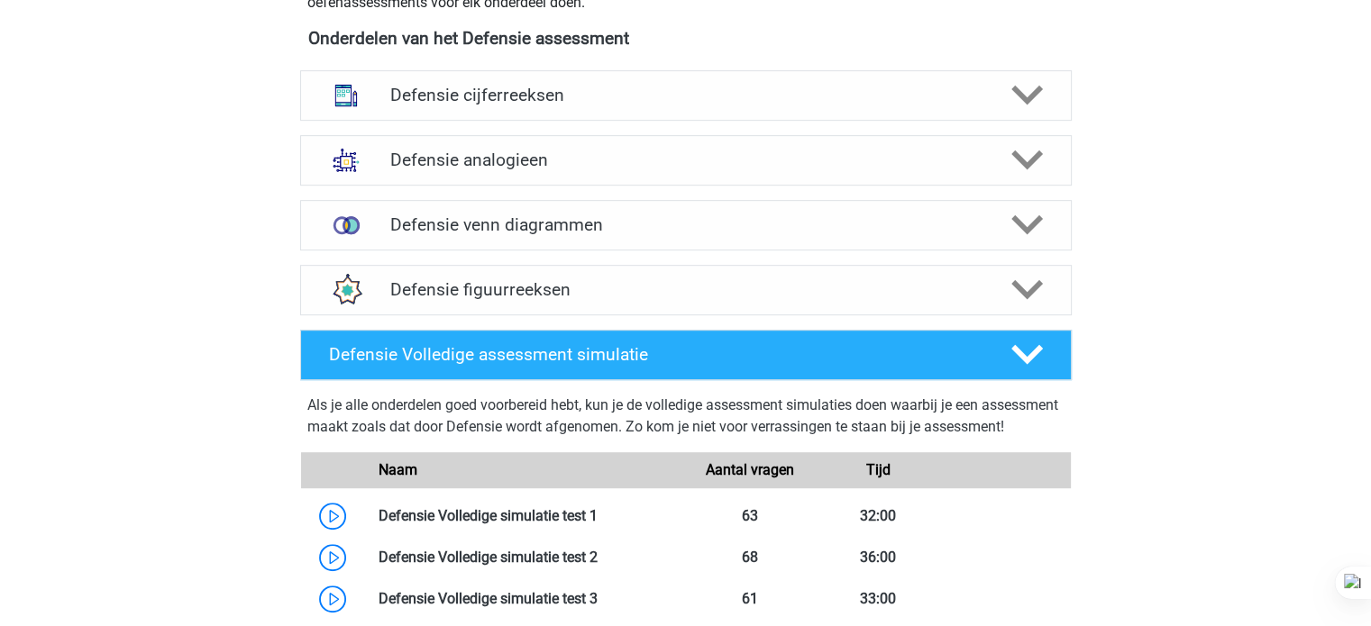
click at [97, 378] on div "[PERSON_NAME] [EMAIL_ADDRESS][DOMAIN_NAME] Nederlands" at bounding box center [685, 278] width 1371 height 2287
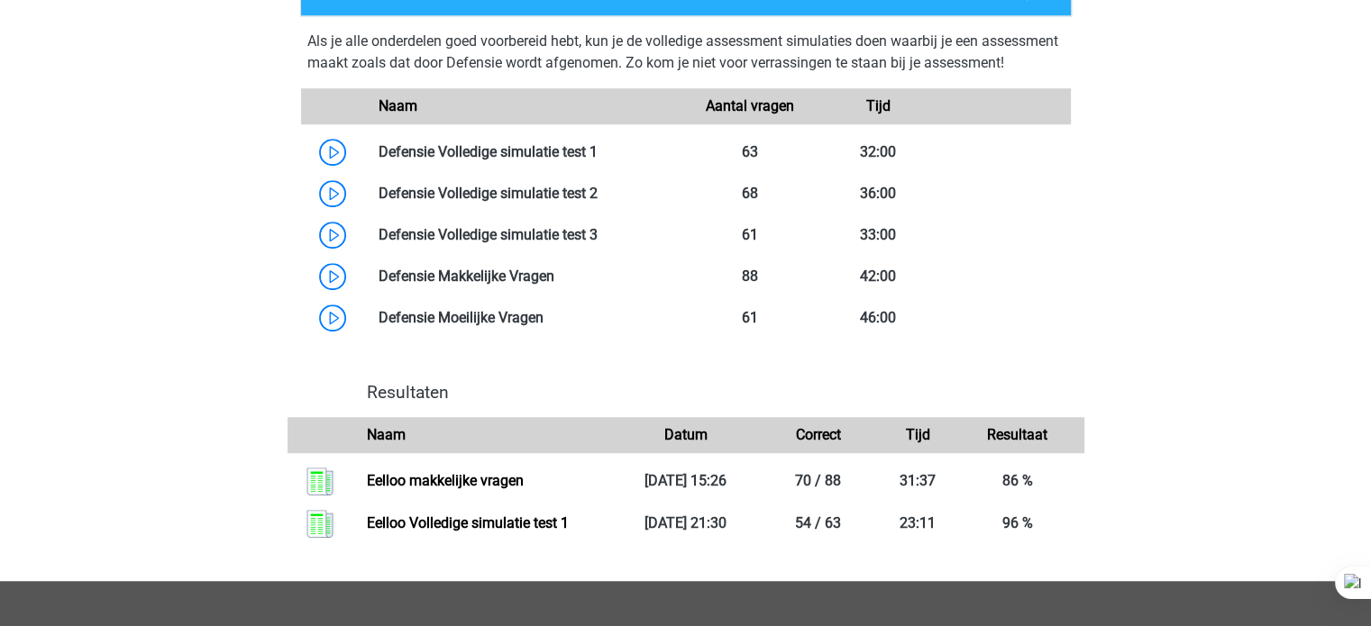
scroll to position [1154, 0]
